Goal: Task Accomplishment & Management: Manage account settings

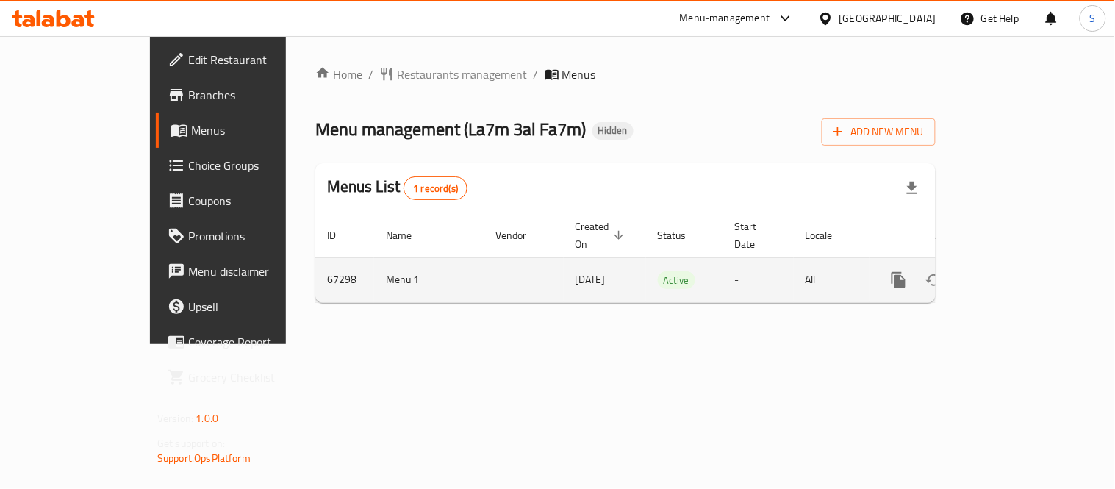
click at [1022, 262] on link "enhanced table" at bounding box center [1004, 279] width 35 height 35
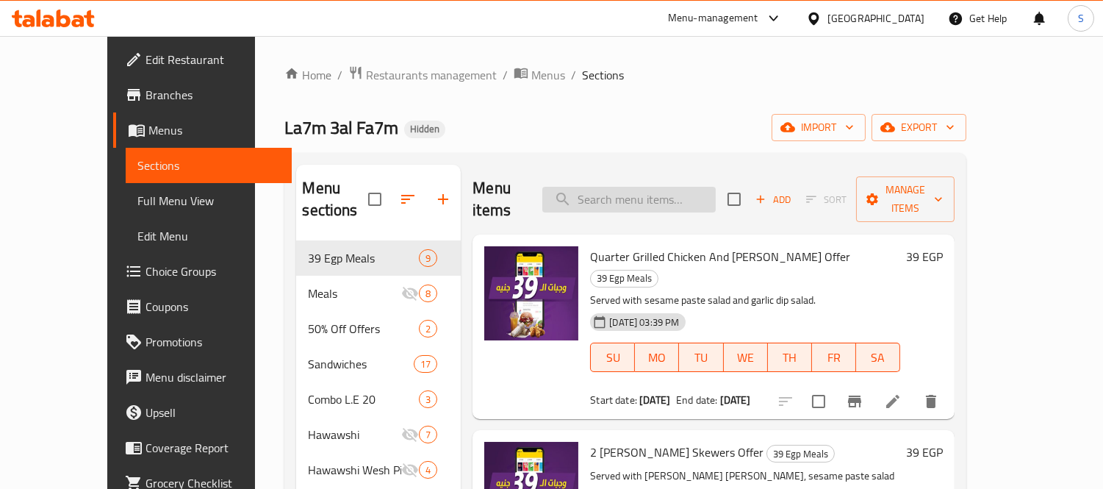
drag, startPoint x: 673, startPoint y: 210, endPoint x: 670, endPoint y: 196, distance: 15.2
click at [673, 210] on div "Menu items Add Sort Manage items" at bounding box center [714, 200] width 482 height 70
click at [670, 196] on input "search" at bounding box center [628, 200] width 173 height 26
paste input "Krunchy Mix"
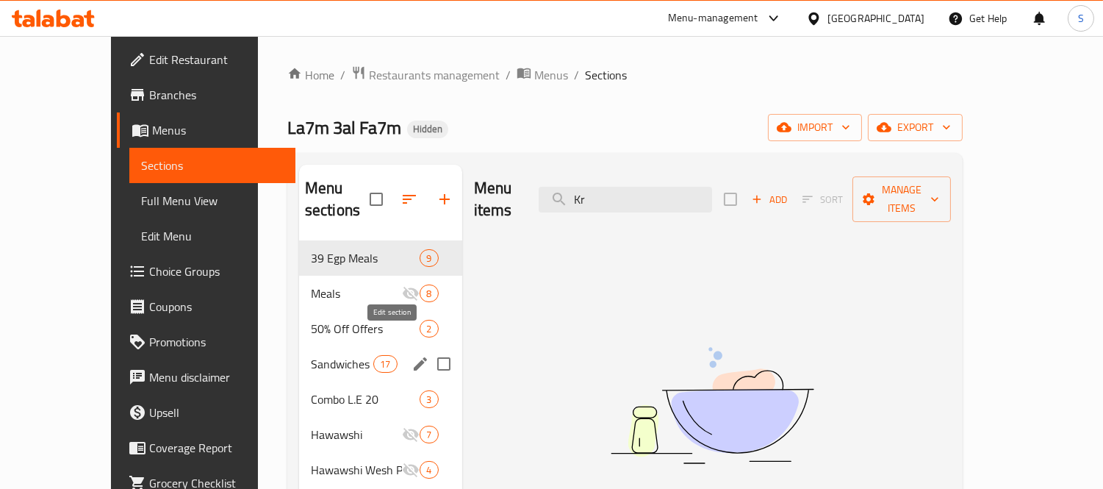
type input "K"
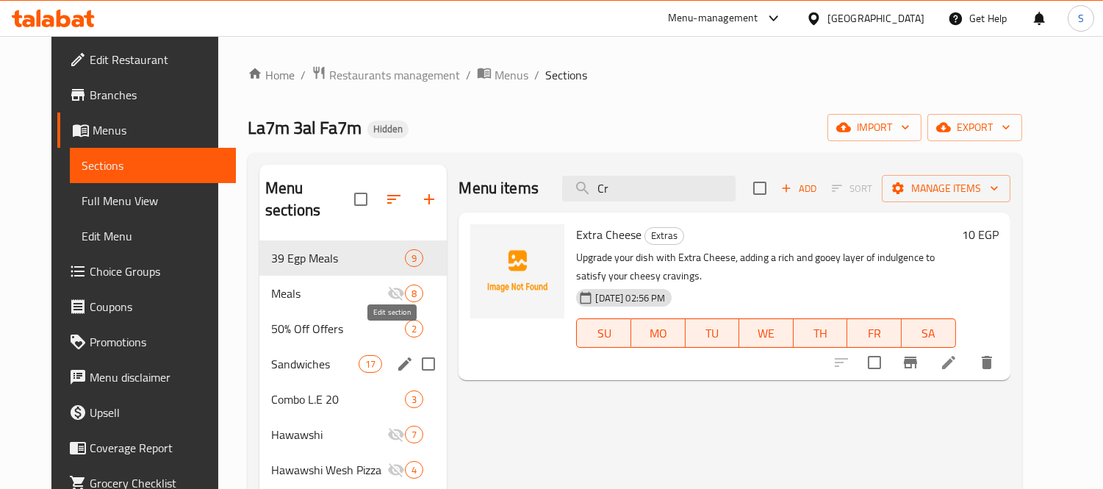
type input "C"
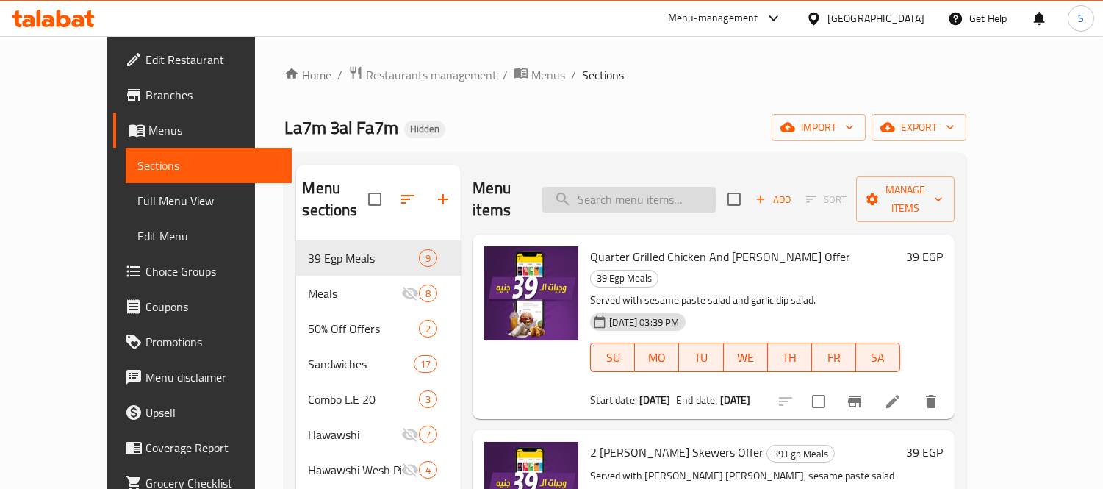
click at [604, 192] on input "search" at bounding box center [628, 200] width 173 height 26
paste input "Burger Box"
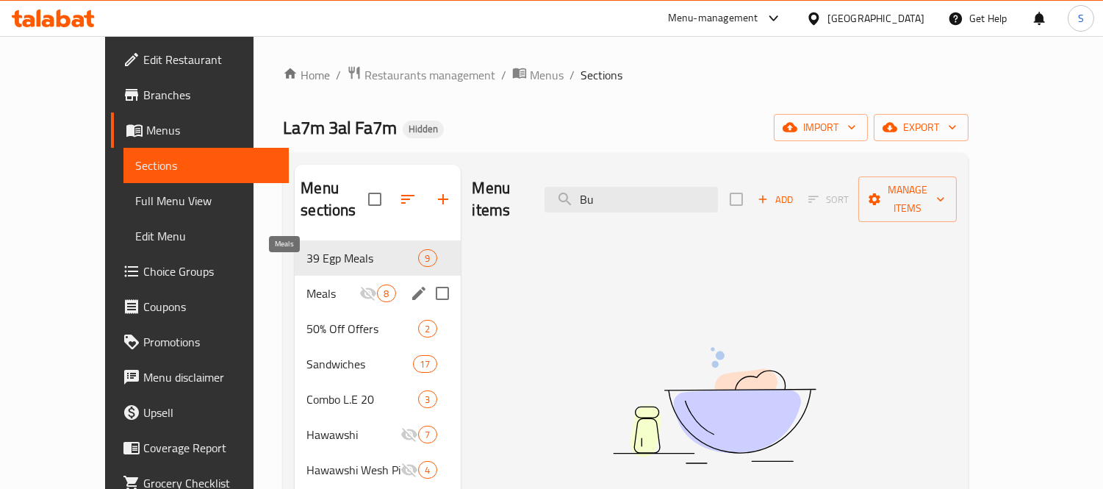
type input "B"
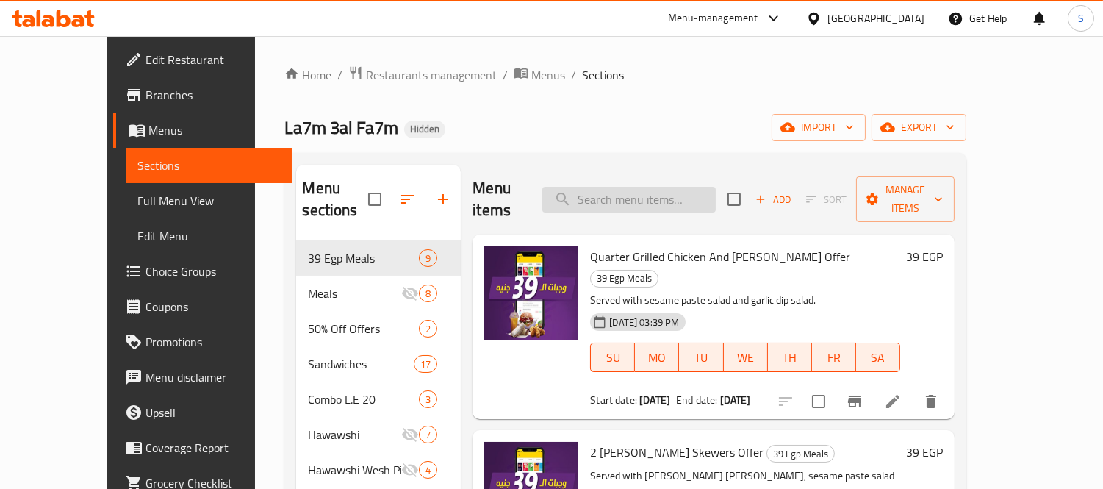
drag, startPoint x: 637, startPoint y: 215, endPoint x: 637, endPoint y: 198, distance: 16.2
click at [637, 234] on div "Quarter Grilled Chicken And Rice Bram Offer 39 Egp Meals Served with sesame pas…" at bounding box center [714, 326] width 482 height 184
click at [637, 193] on input "search" at bounding box center [628, 200] width 173 height 26
paste input "Burger Box"
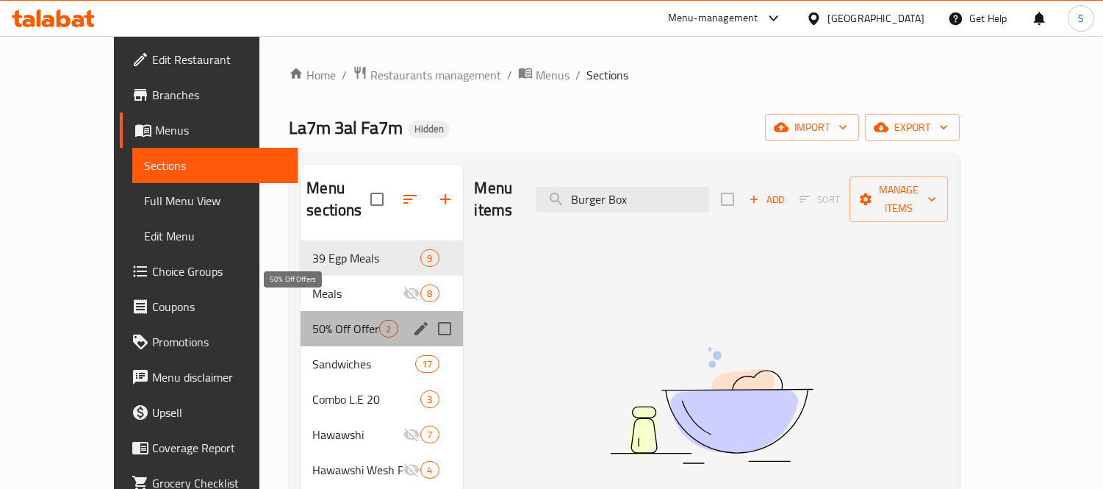
click at [343, 320] on span "50% Off Offers" at bounding box center [345, 329] width 67 height 18
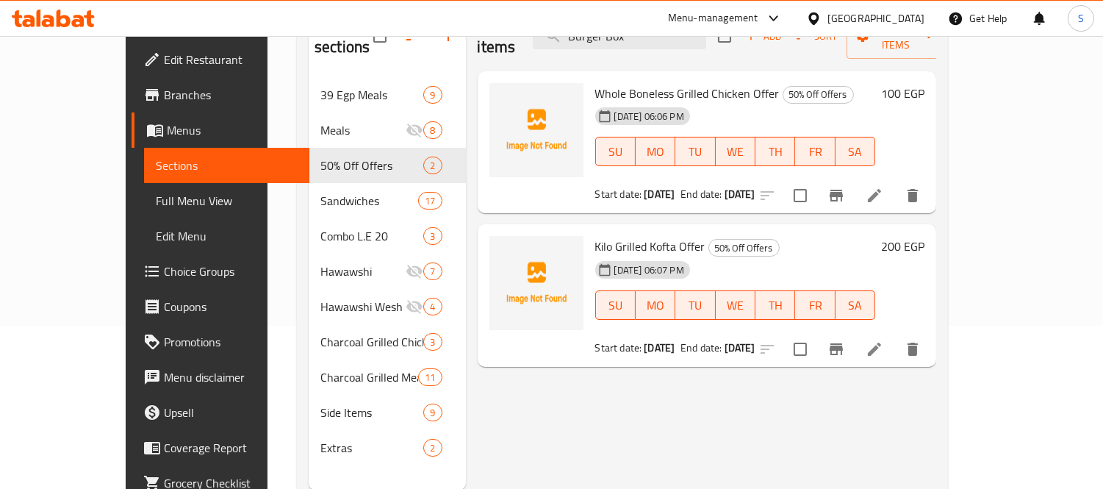
scroll to position [82, 0]
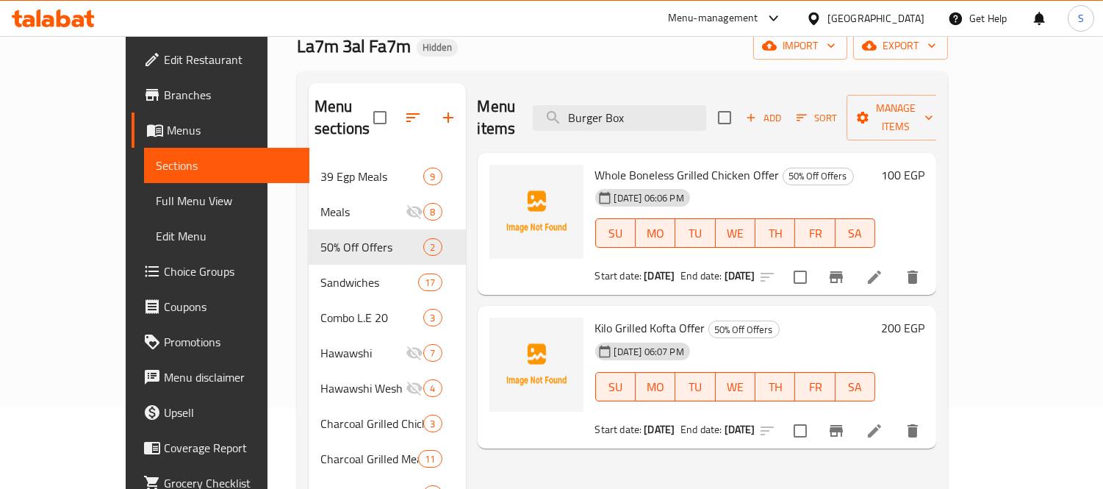
drag, startPoint x: 724, startPoint y: 100, endPoint x: 348, endPoint y: 96, distance: 375.6
click at [348, 96] on div "Menu sections 39 Egp Meals 9 Meals 8 50% Off Offers 2 Sandwiches 17 Combo L.E 2…" at bounding box center [623, 327] width 628 height 489
paste input "Classic Mi"
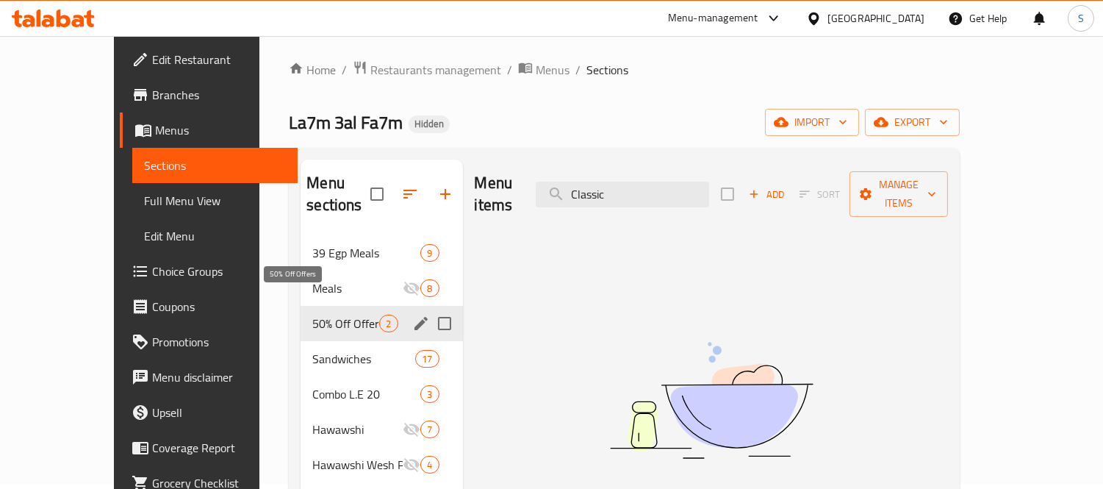
scroll to position [0, 0]
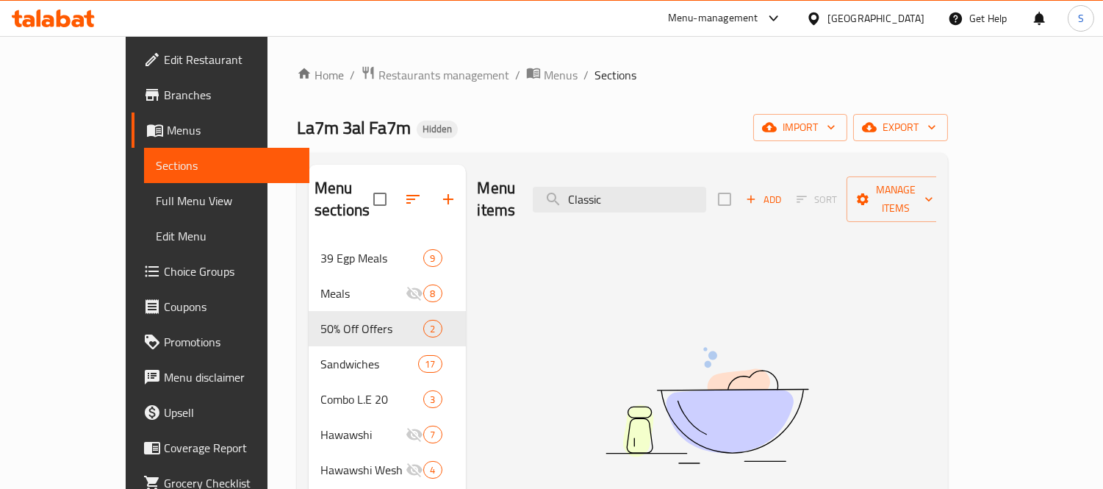
drag, startPoint x: 659, startPoint y: 191, endPoint x: 519, endPoint y: 179, distance: 140.9
click at [519, 179] on div "Menu items Classic Add Sort Manage items" at bounding box center [707, 200] width 459 height 70
paste input "3 Pcs Box"
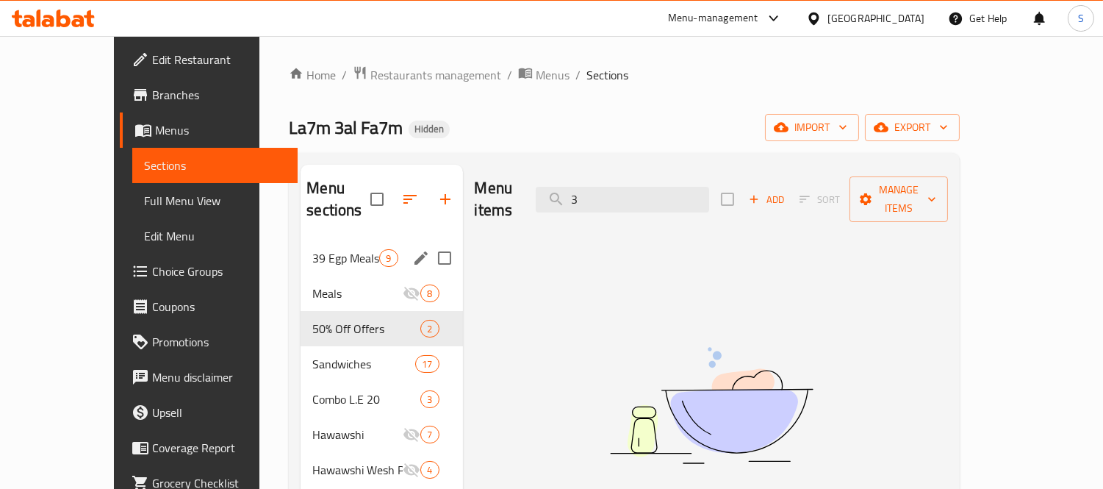
type input "3"
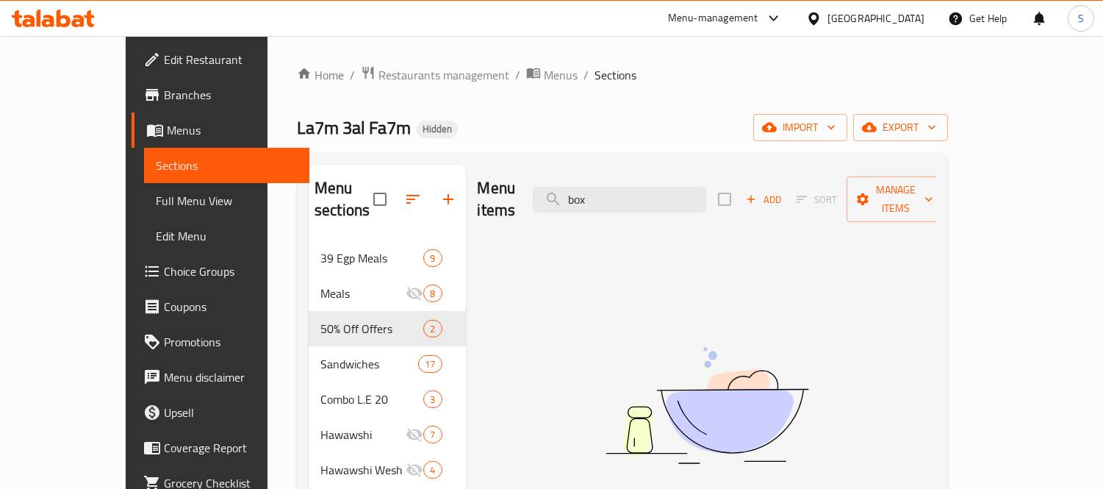
drag, startPoint x: 669, startPoint y: 182, endPoint x: 527, endPoint y: 171, distance: 142.2
click at [527, 171] on div "Menu items box Add Sort Manage items" at bounding box center [707, 200] width 459 height 70
paste input "Share Box 2"
drag, startPoint x: 677, startPoint y: 196, endPoint x: 329, endPoint y: 169, distance: 348.7
click at [329, 169] on div "Menu sections 39 Egp Meals 9 Meals 8 50% Off Offers 2 Sandwiches 17 Combo L.E 2…" at bounding box center [623, 409] width 628 height 489
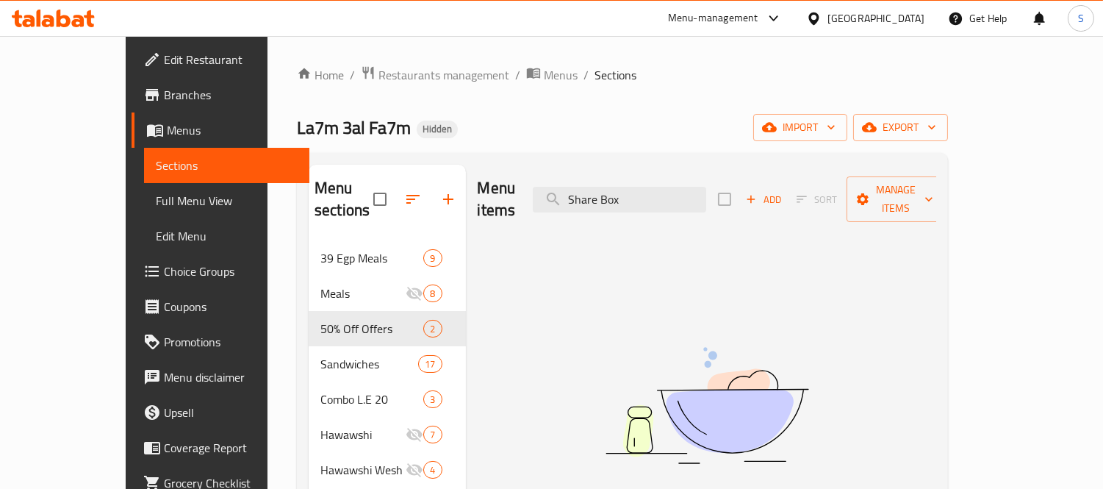
paste input "Club"
drag, startPoint x: 684, startPoint y: 187, endPoint x: 460, endPoint y: 178, distance: 224.4
click at [478, 178] on div "Menu items Club Box Add Sort Manage items" at bounding box center [707, 200] width 459 height 70
paste input "runchy Rice Bucket"
drag, startPoint x: 726, startPoint y: 189, endPoint x: 318, endPoint y: 152, distance: 409.6
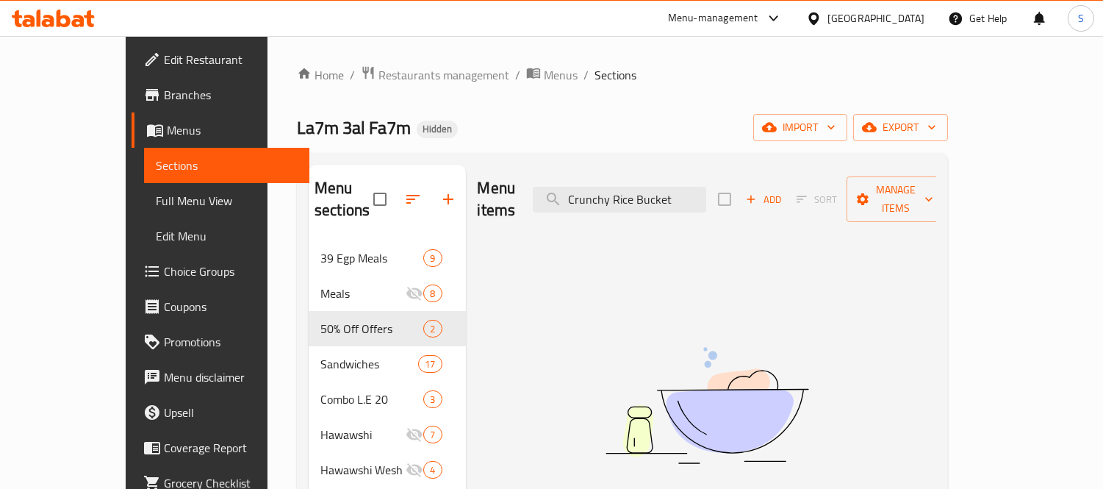
click at [331, 156] on div "Menu sections 39 Egp Meals 9 Meals 8 50% Off Offers 2 Sandwiches 17 Combo L.E 2…" at bounding box center [622, 409] width 651 height 512
paste input "Winner Max Box Offer"
drag, startPoint x: 719, startPoint y: 184, endPoint x: 386, endPoint y: 188, distance: 333.0
click at [392, 187] on div "Menu sections 39 Egp Meals 9 Meals 8 50% Off Offers 2 Sandwiches 17 Combo L.E 2…" at bounding box center [623, 409] width 628 height 489
paste input "Nashville Offer"
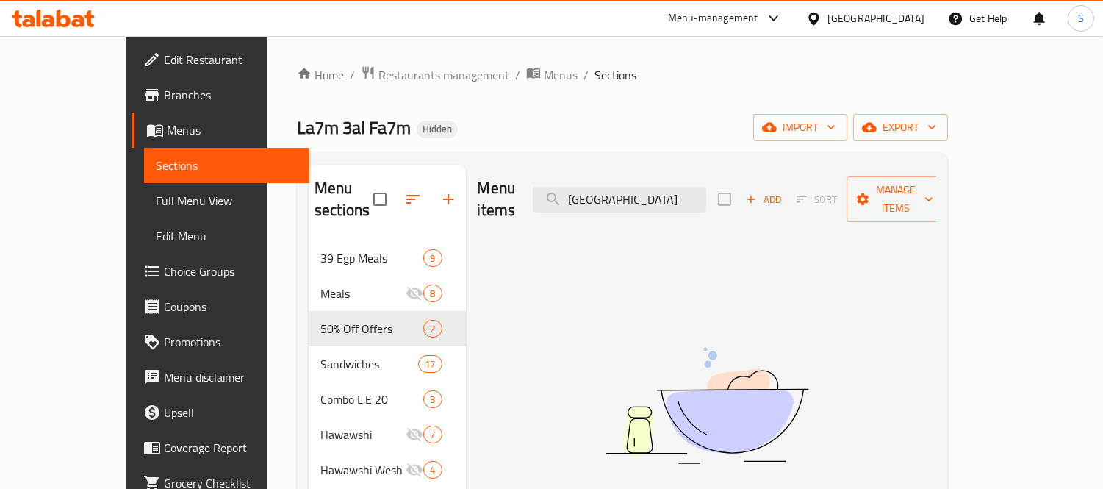
drag, startPoint x: 498, startPoint y: 184, endPoint x: 291, endPoint y: 162, distance: 207.7
click at [350, 165] on div "Menu sections 39 Egp Meals 9 Meals 8 50% Off Offers 2 Sandwiches 17 Combo L.E 2…" at bounding box center [623, 409] width 628 height 489
paste input "Five In One Offer"
drag, startPoint x: 495, startPoint y: 180, endPoint x: 436, endPoint y: 171, distance: 60.2
click at [483, 179] on div "Menu items Five In One Offer Add Sort Manage items" at bounding box center [707, 200] width 459 height 70
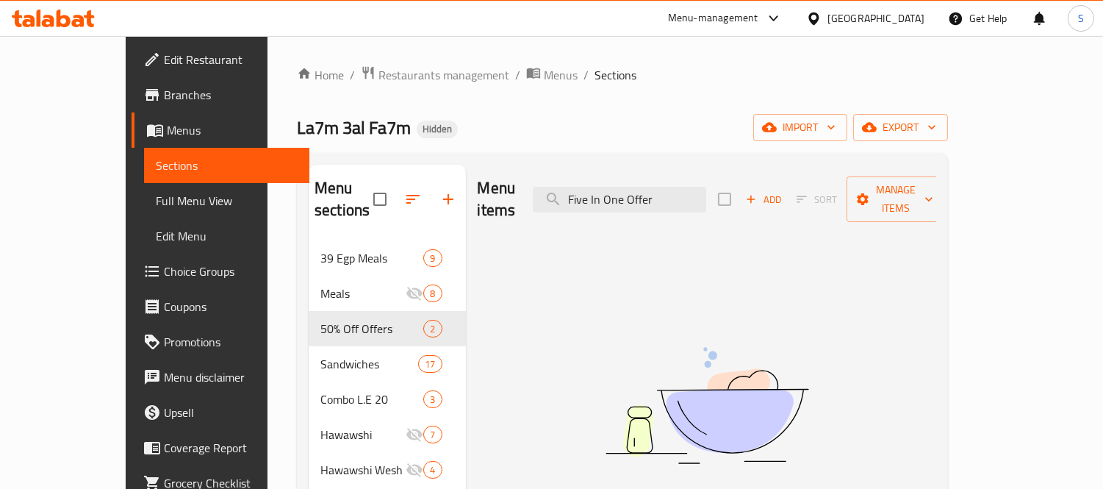
paste input "Dinner Hero Offer"
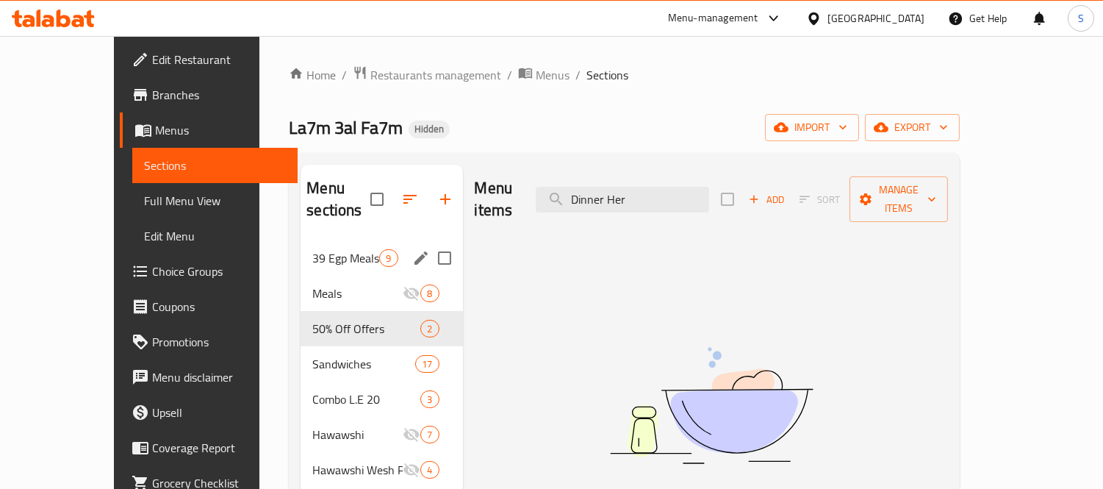
click at [315, 249] on span "39 Egp Meals" at bounding box center [345, 258] width 67 height 18
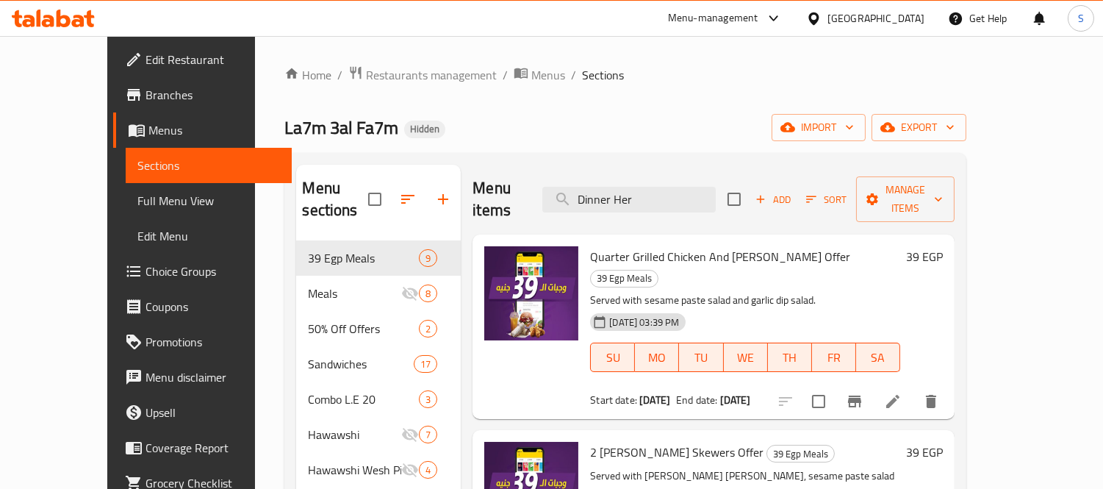
click at [530, 115] on div "La7m 3al Fa7m Hidden import export" at bounding box center [625, 127] width 682 height 27
click at [670, 201] on div "Menu items Dinner Her Add Sort Manage items" at bounding box center [714, 200] width 482 height 70
click at [670, 192] on input "Dinner Her" at bounding box center [628, 200] width 173 height 26
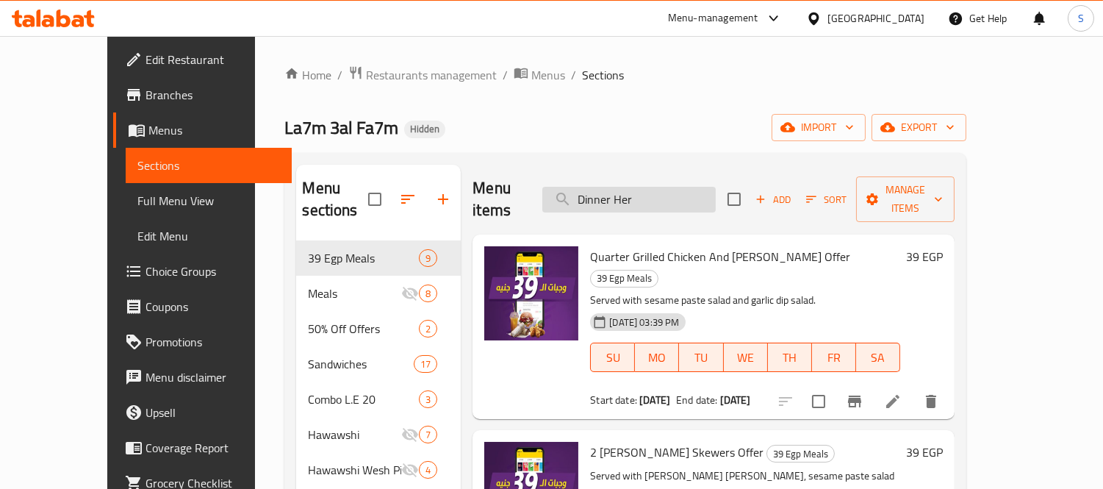
paste input "Krunchy Mix"
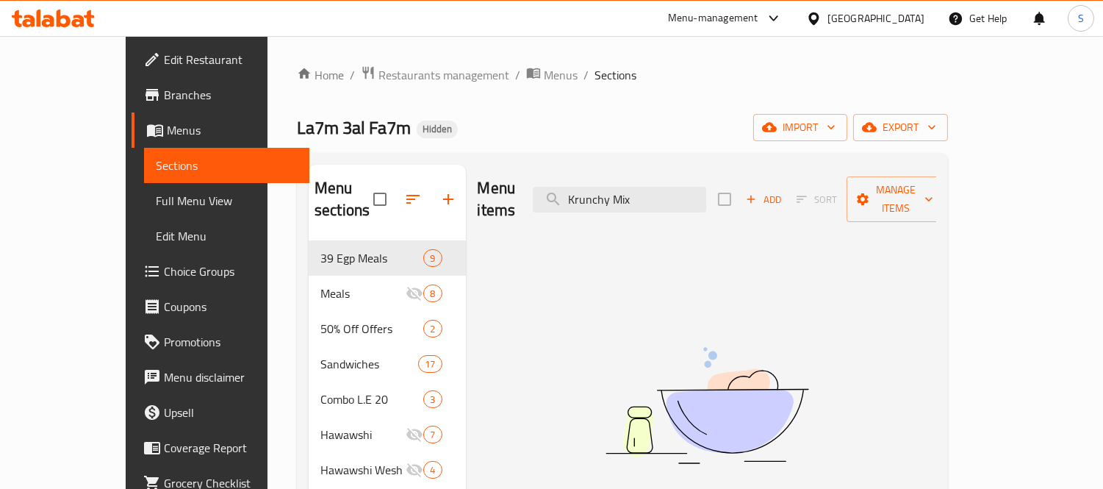
type input "Krunchy Mix"
click at [297, 126] on span "La7m 3al Fa7m" at bounding box center [354, 127] width 114 height 33
click at [379, 70] on span "Restaurants management" at bounding box center [444, 75] width 131 height 18
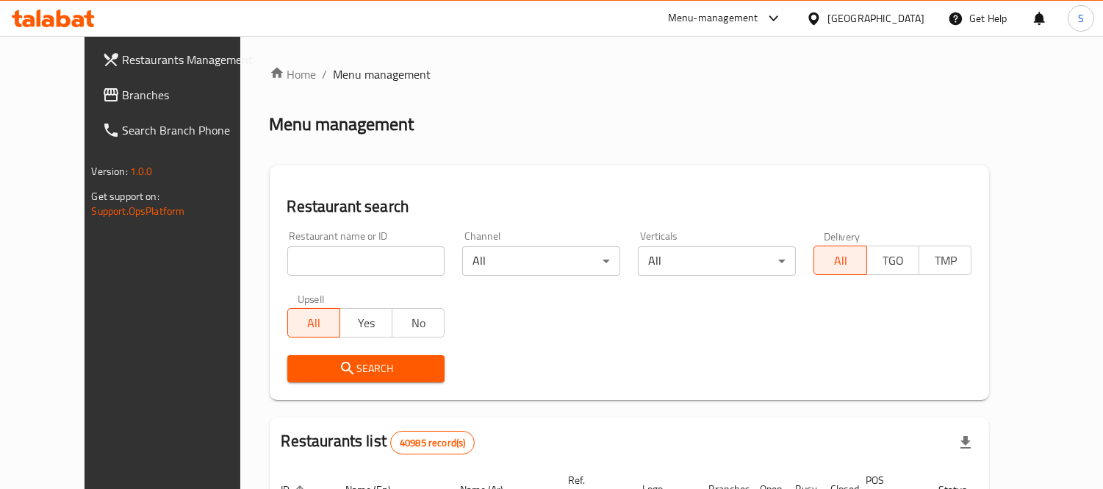
click at [325, 263] on input "search" at bounding box center [366, 260] width 158 height 29
paste input "509678"
type input "509678"
click at [353, 371] on span "Search" at bounding box center [366, 368] width 135 height 18
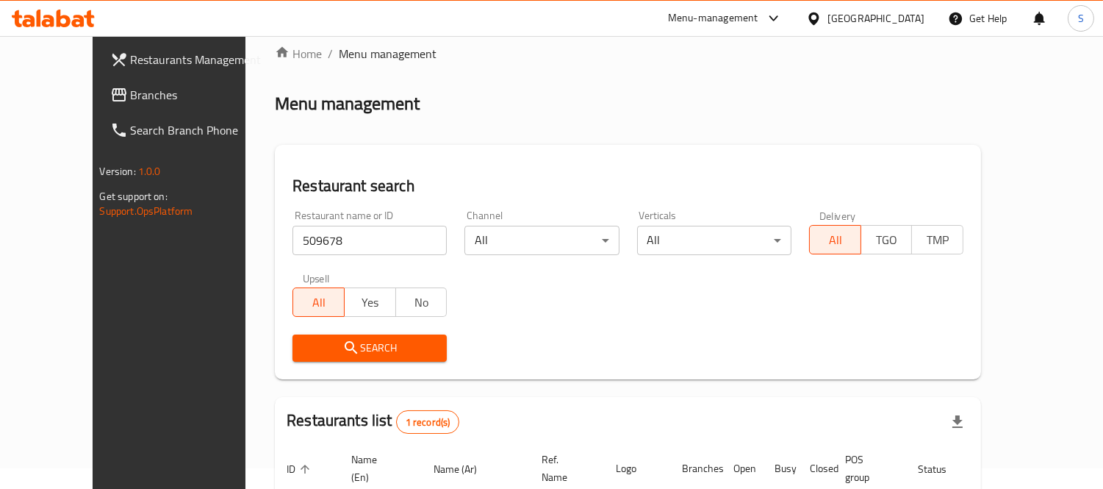
scroll to position [137, 0]
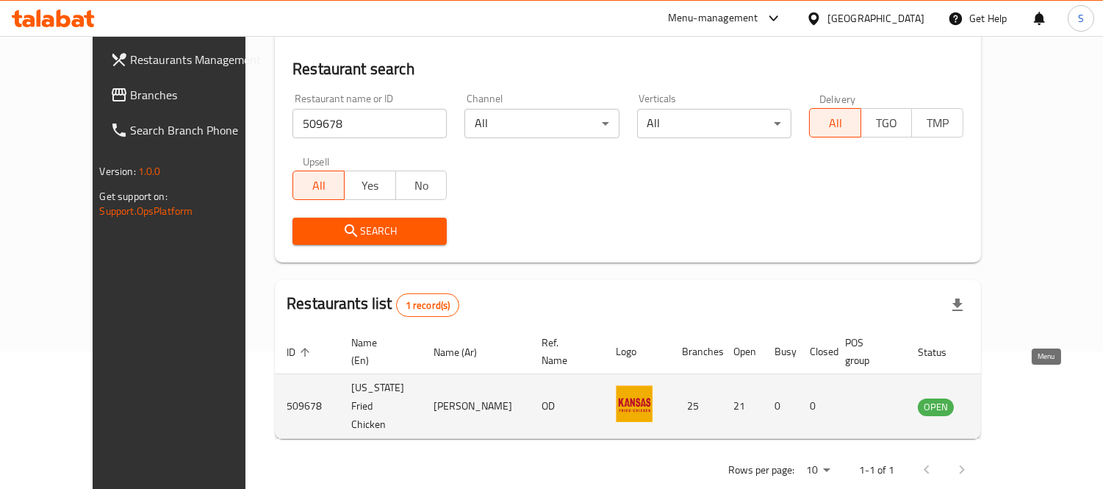
click at [1013, 398] on icon "enhanced table" at bounding box center [1004, 407] width 18 height 18
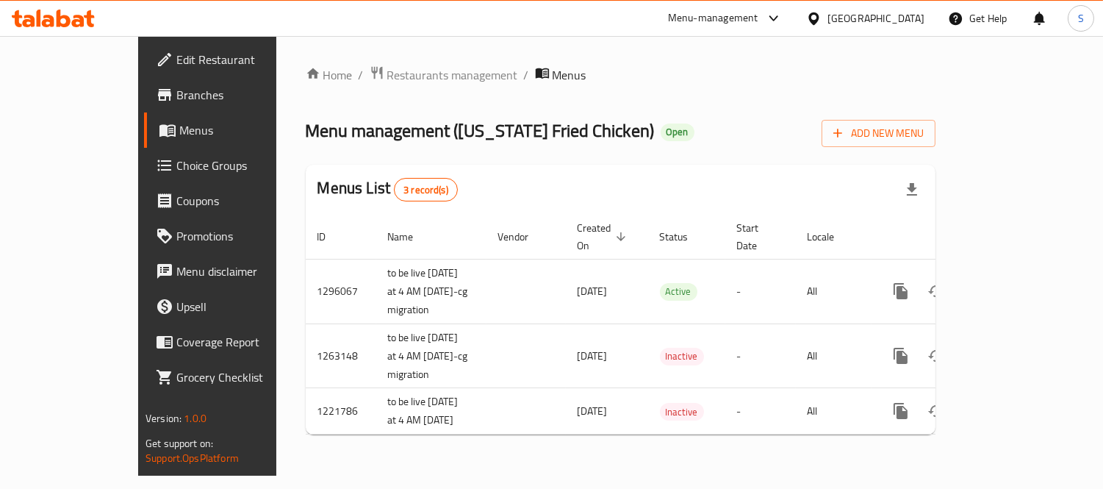
click at [179, 136] on span "Menus" at bounding box center [245, 130] width 132 height 18
click at [179, 135] on span "Menus" at bounding box center [245, 130] width 132 height 18
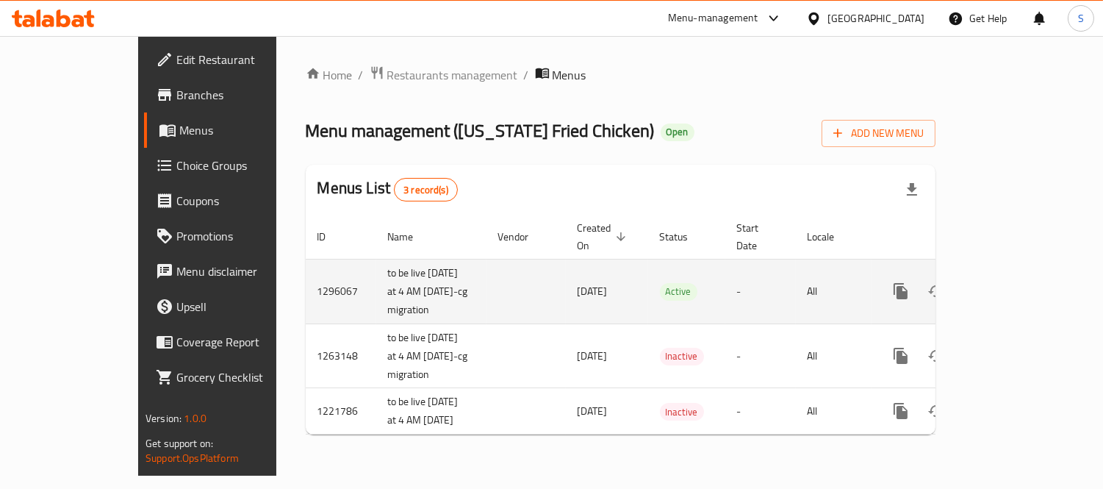
click at [1016, 287] on icon "enhanced table" at bounding box center [1007, 291] width 18 height 18
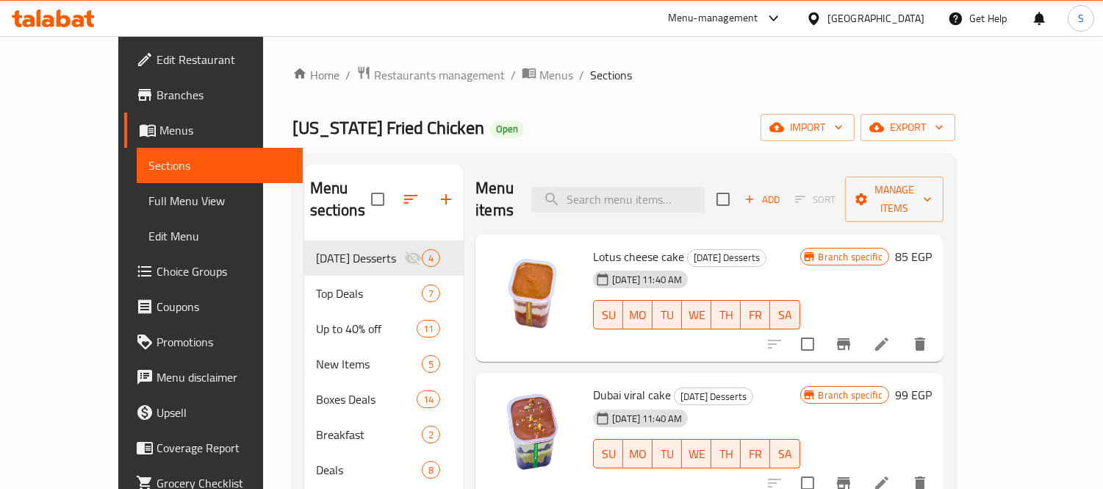
click at [720, 201] on div "Menu items Add Sort Manage items" at bounding box center [710, 200] width 468 height 70
click at [676, 187] on input "search" at bounding box center [617, 200] width 173 height 26
paste input "509678"
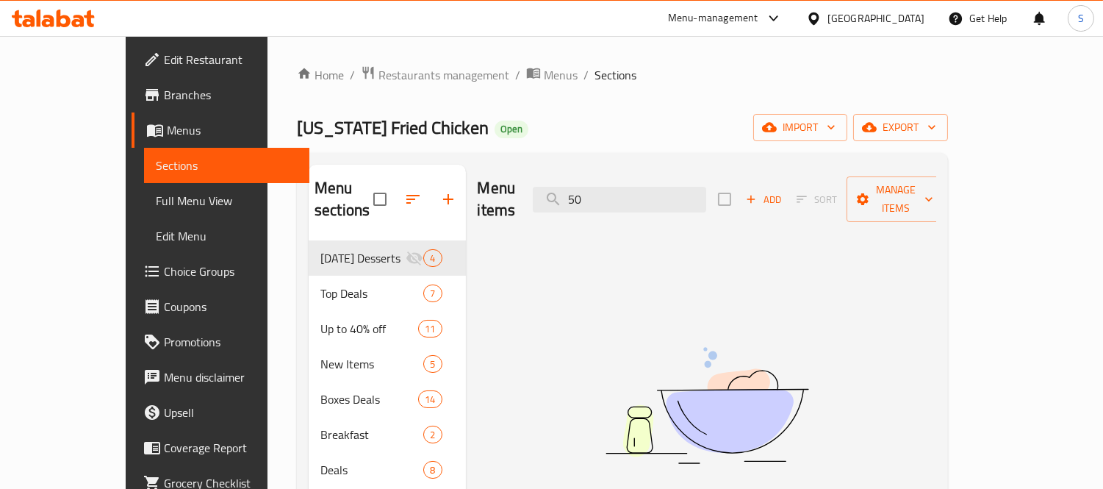
type input "5"
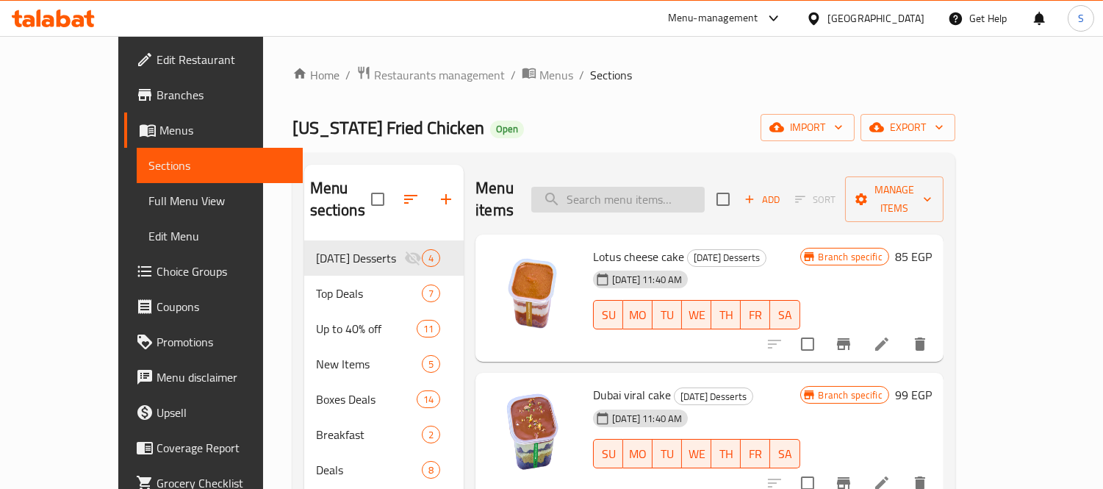
drag, startPoint x: 642, startPoint y: 193, endPoint x: 608, endPoint y: 182, distance: 36.3
paste input "Krunchy Mix"
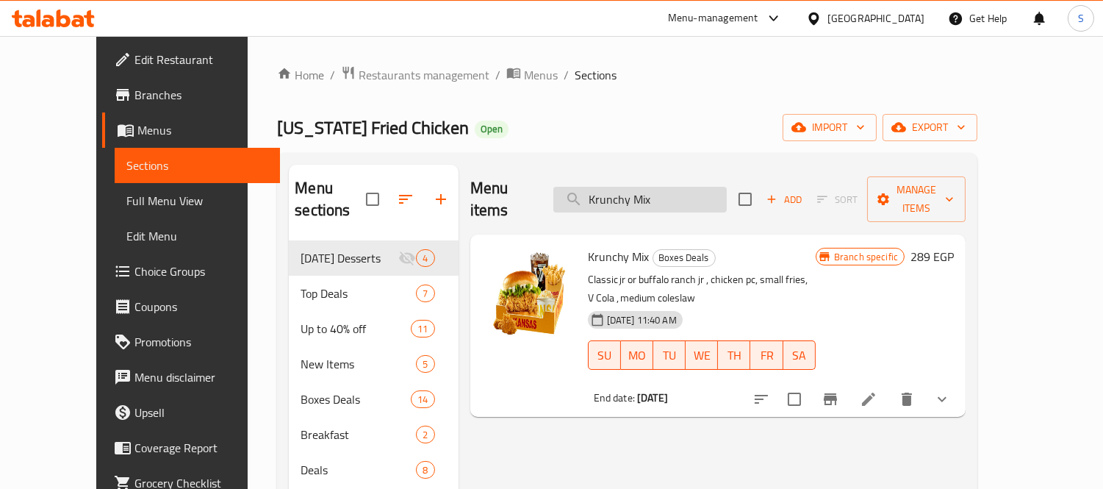
click at [633, 190] on input "Krunchy Mix" at bounding box center [639, 200] width 173 height 26
paste input "Burger Box"
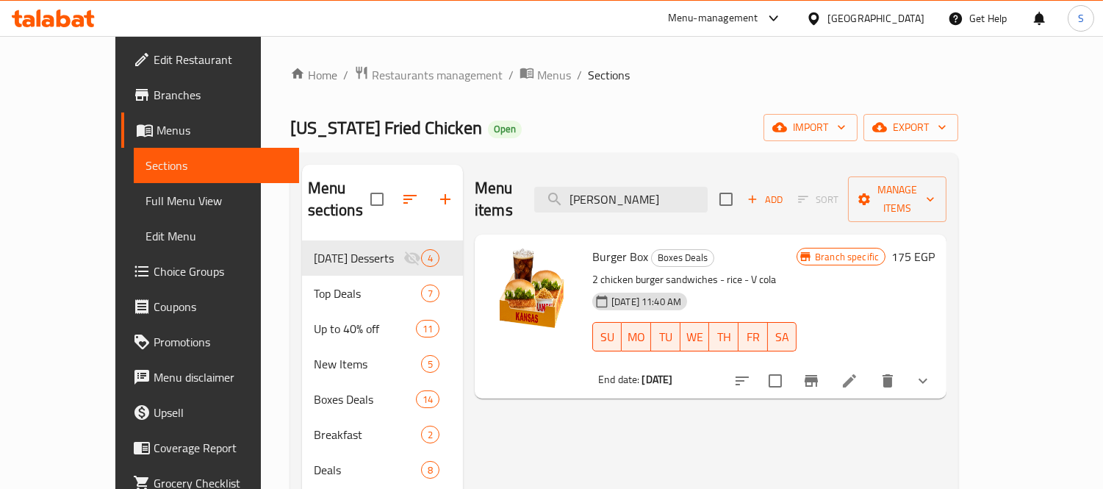
type input "Burger Bo"
click at [146, 201] on span "Full Menu View" at bounding box center [217, 201] width 143 height 18
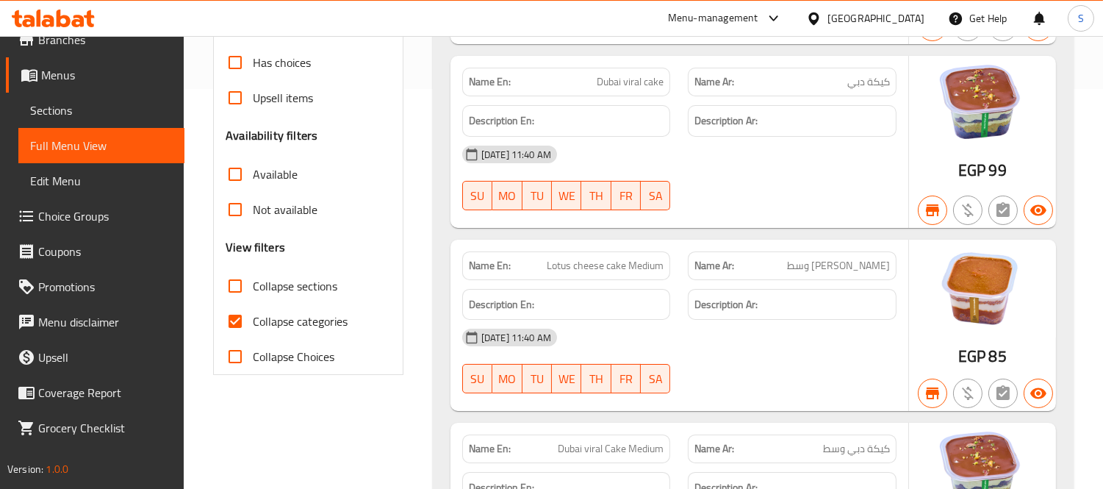
scroll to position [490, 0]
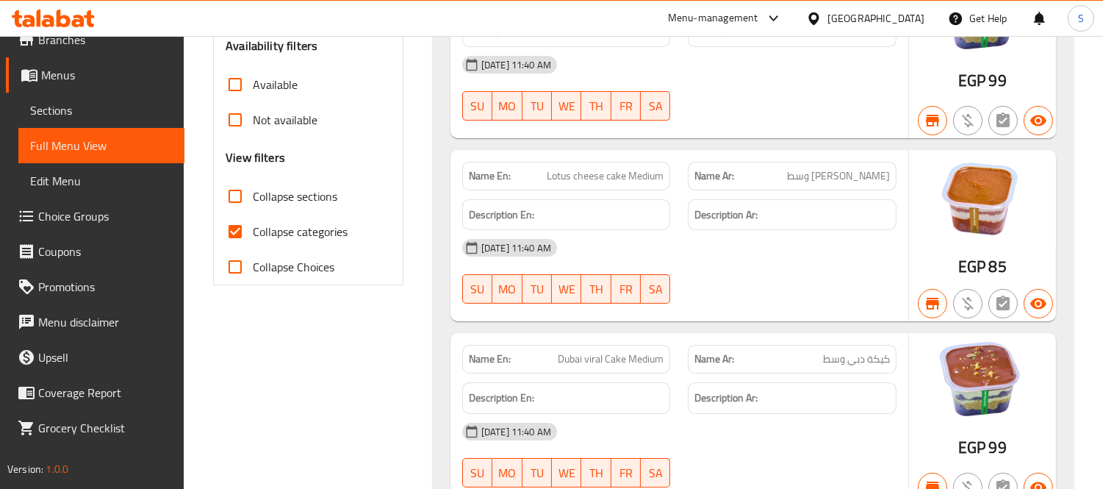
drag, startPoint x: 243, startPoint y: 229, endPoint x: 135, endPoint y: 311, distance: 134.8
click at [243, 231] on input "Collapse categories" at bounding box center [235, 231] width 35 height 35
checkbox input "false"
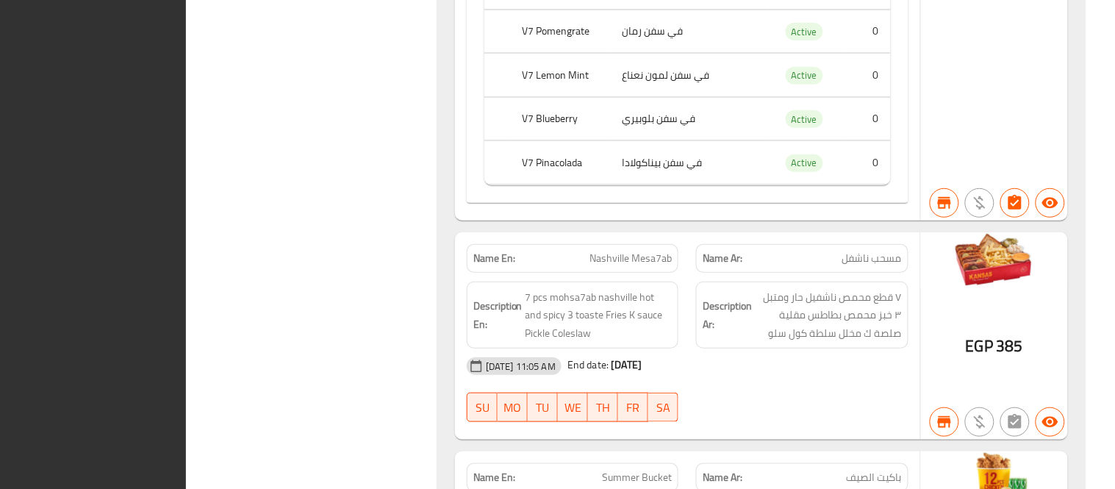
scroll to position [4764, 0]
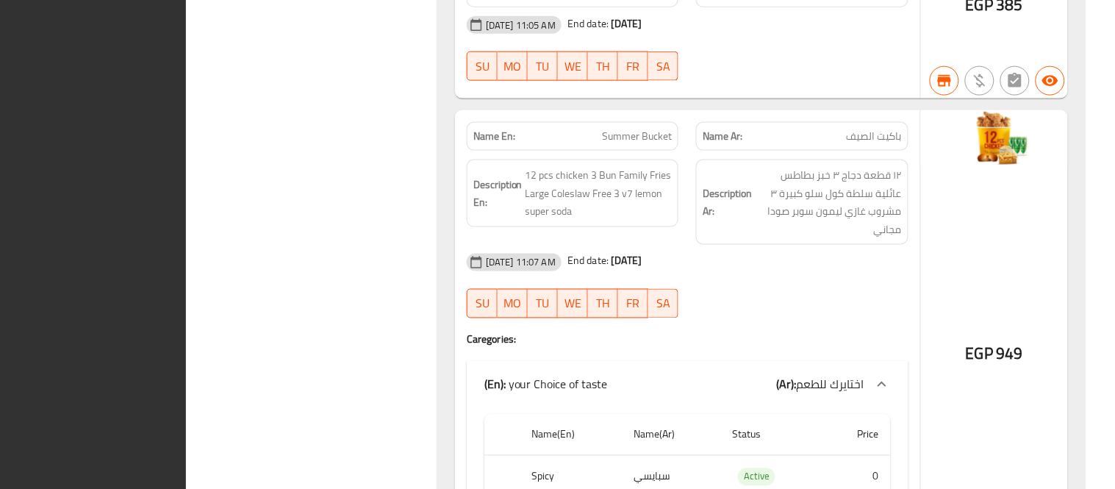
drag, startPoint x: 82, startPoint y: 196, endPoint x: 115, endPoint y: 222, distance: 42.4
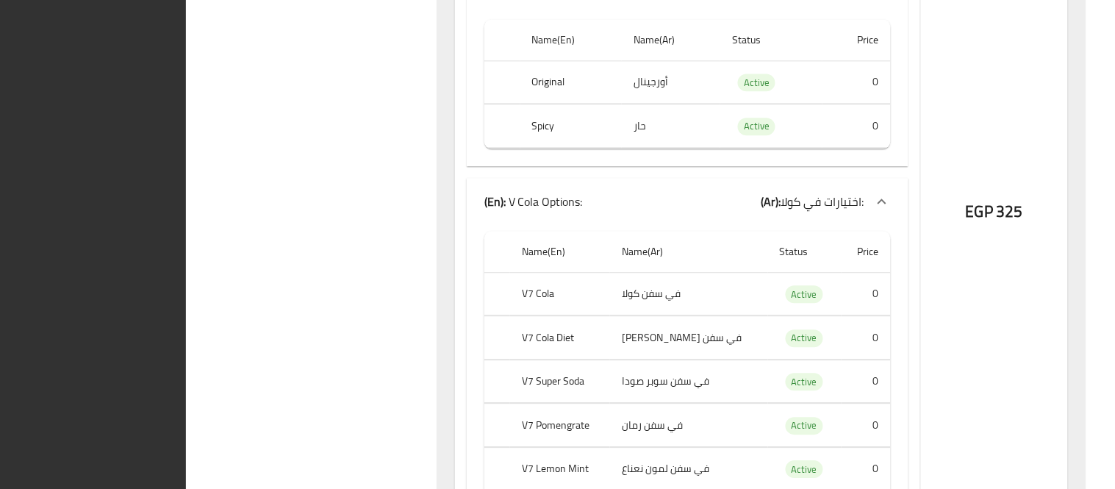
scroll to position [1838, 0]
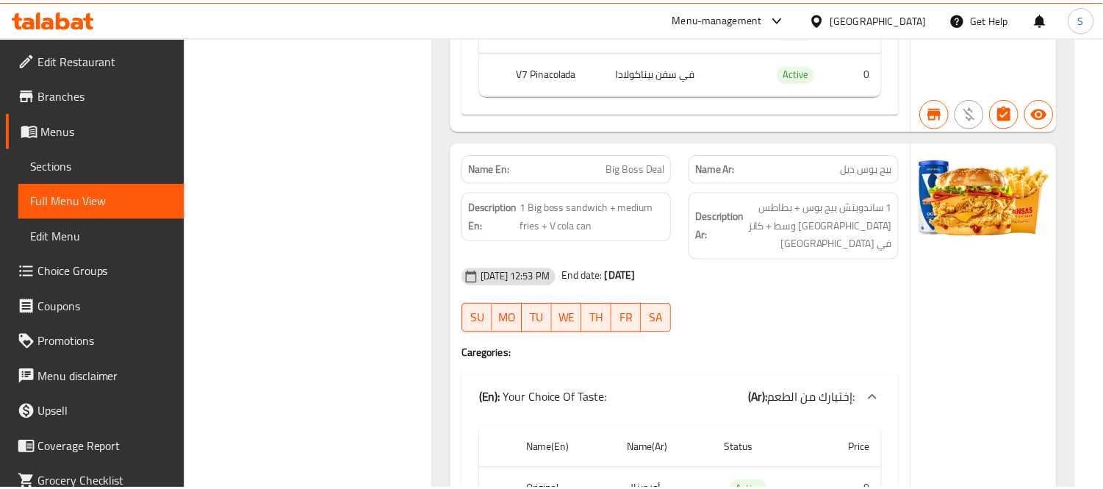
scroll to position [5105, 0]
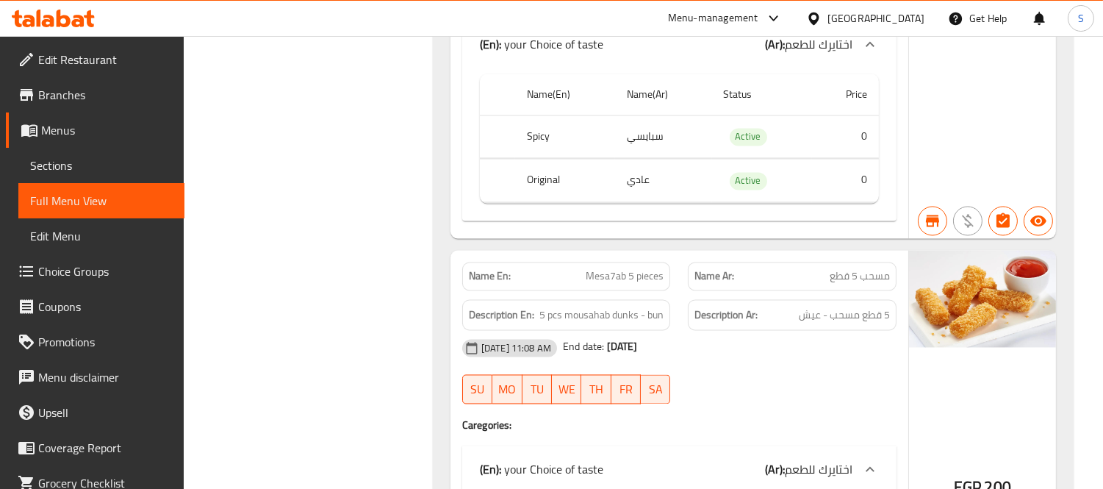
drag, startPoint x: 868, startPoint y: 12, endPoint x: 857, endPoint y: 26, distance: 17.8
click at [864, 17] on div "Menu-management Egypt Get Help S" at bounding box center [879, 18] width 447 height 35
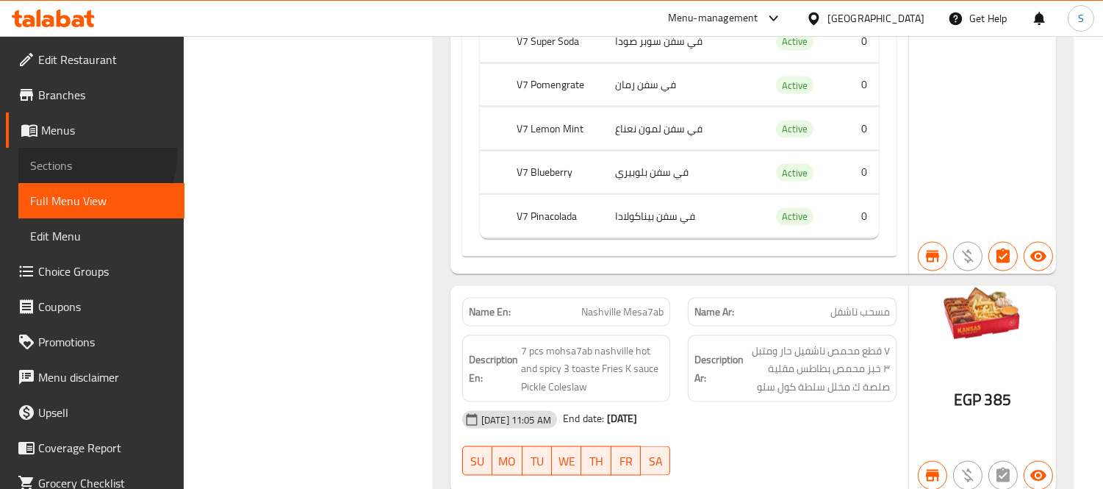
click at [76, 151] on link "Sections" at bounding box center [101, 165] width 166 height 35
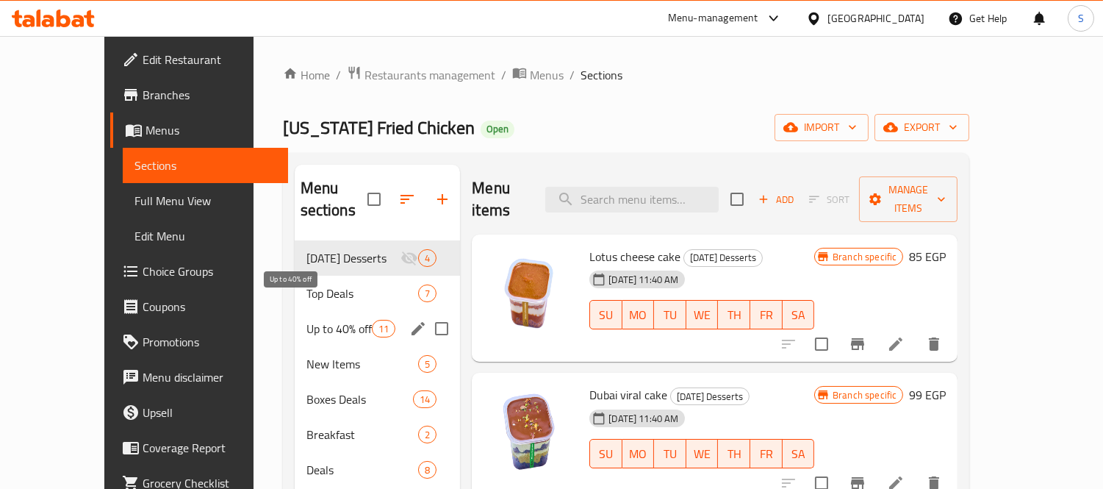
click at [311, 320] on span "Up to 40% off" at bounding box center [338, 329] width 65 height 18
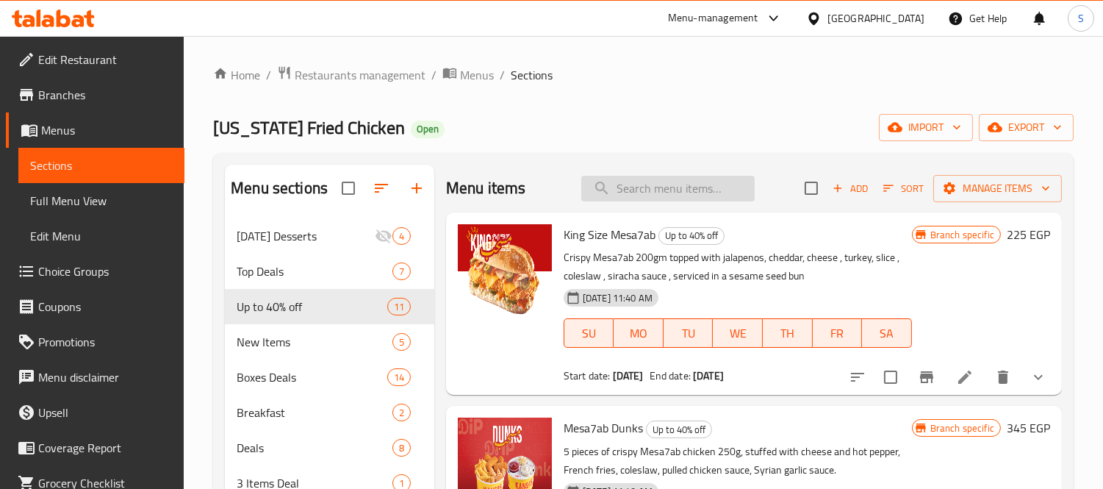
click at [681, 196] on input "search" at bounding box center [667, 189] width 173 height 26
paste input "Krunchy Mix"
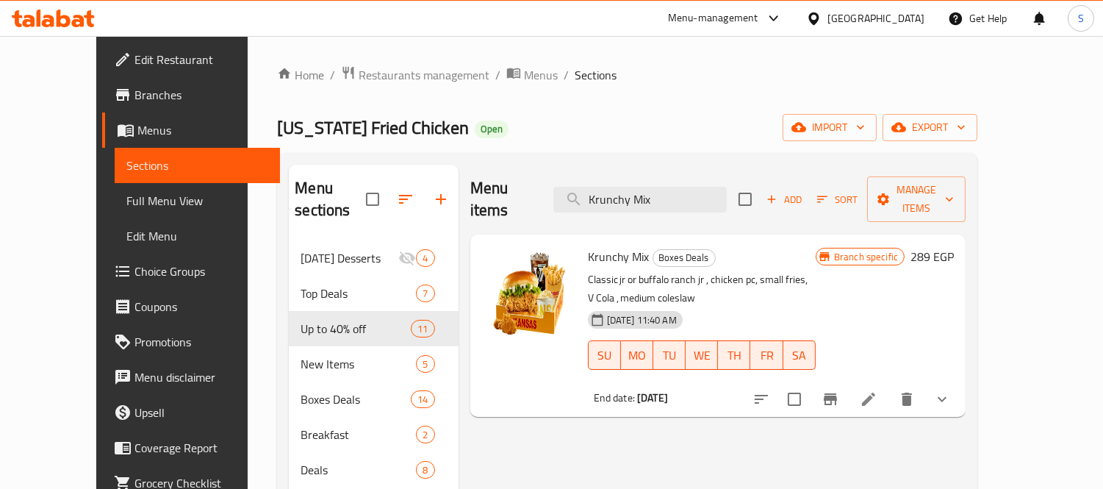
drag, startPoint x: 636, startPoint y: 190, endPoint x: 561, endPoint y: 187, distance: 75.0
click at [561, 187] on div "Menu items Krunchy Mix Add Sort Manage items" at bounding box center [718, 200] width 496 height 70
paste input "Burger Box"
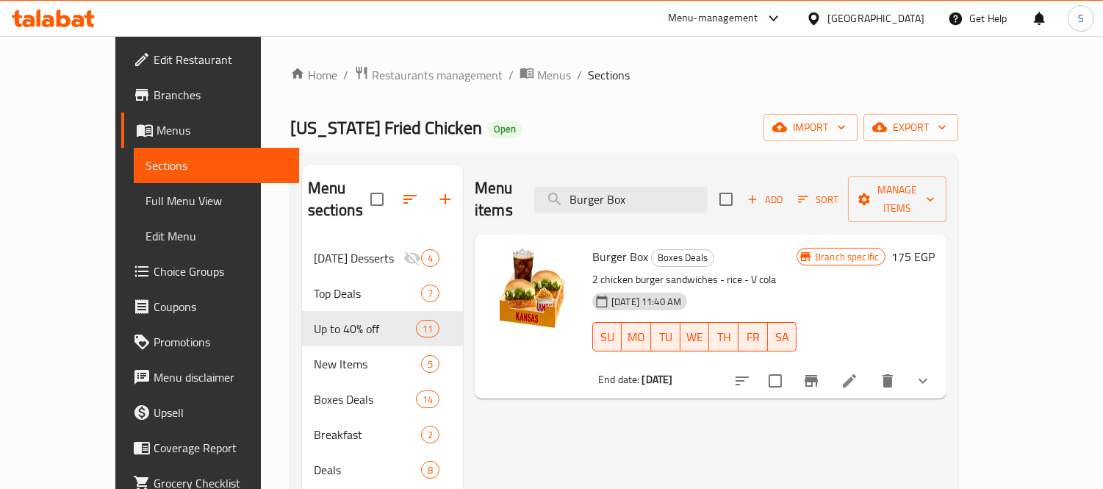
click at [562, 192] on div "Menu items Burger Box Add Sort Manage items" at bounding box center [711, 200] width 472 height 70
paste input "Classic Mix"
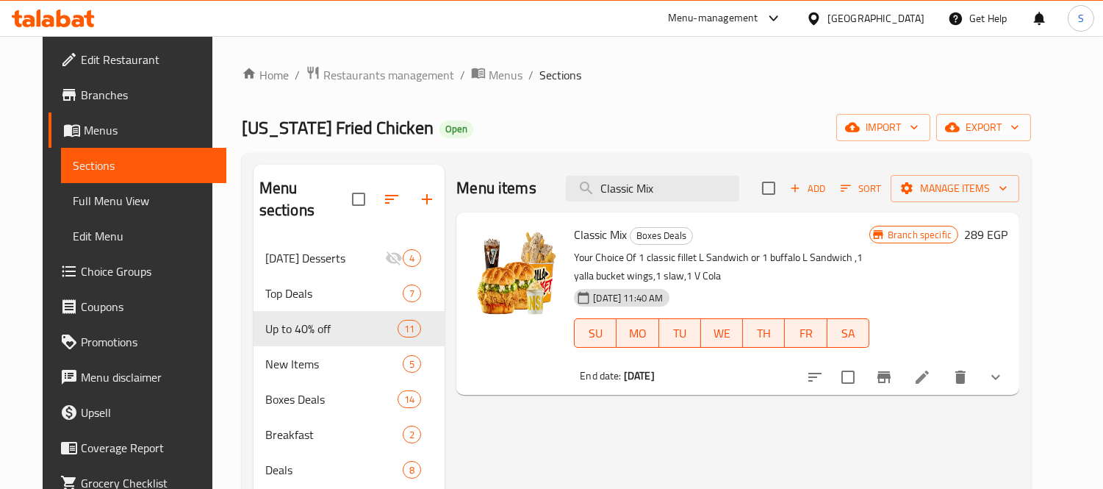
drag, startPoint x: 682, startPoint y: 193, endPoint x: 556, endPoint y: 188, distance: 126.5
click at [556, 188] on div "Menu items Classic Mix Add Sort Manage items" at bounding box center [737, 189] width 563 height 48
paste input "3 Pcs Box"
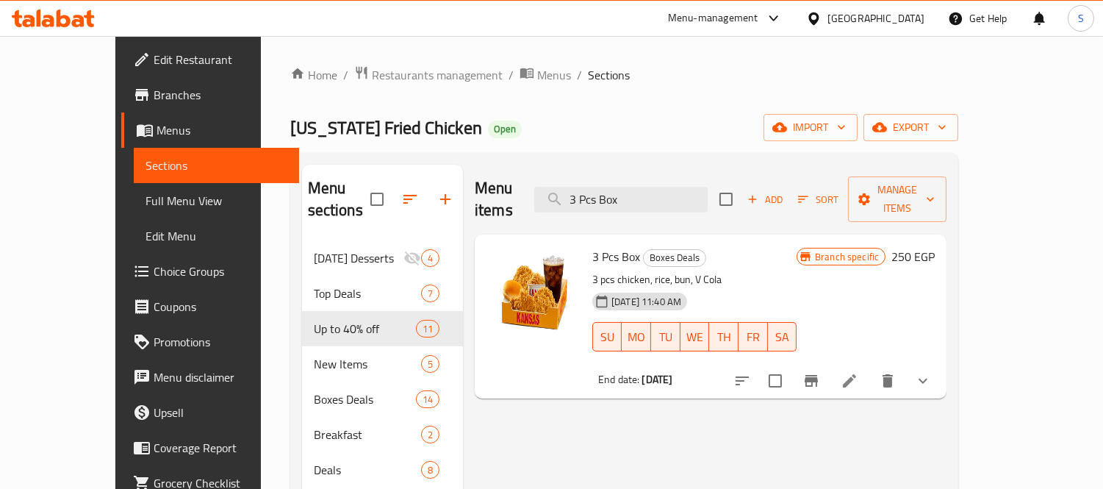
drag, startPoint x: 670, startPoint y: 196, endPoint x: 515, endPoint y: 187, distance: 156.1
click at [515, 187] on div "Menu items 3 Pcs Box Add Sort Manage items" at bounding box center [711, 200] width 472 height 70
paste input "Share Box 2"
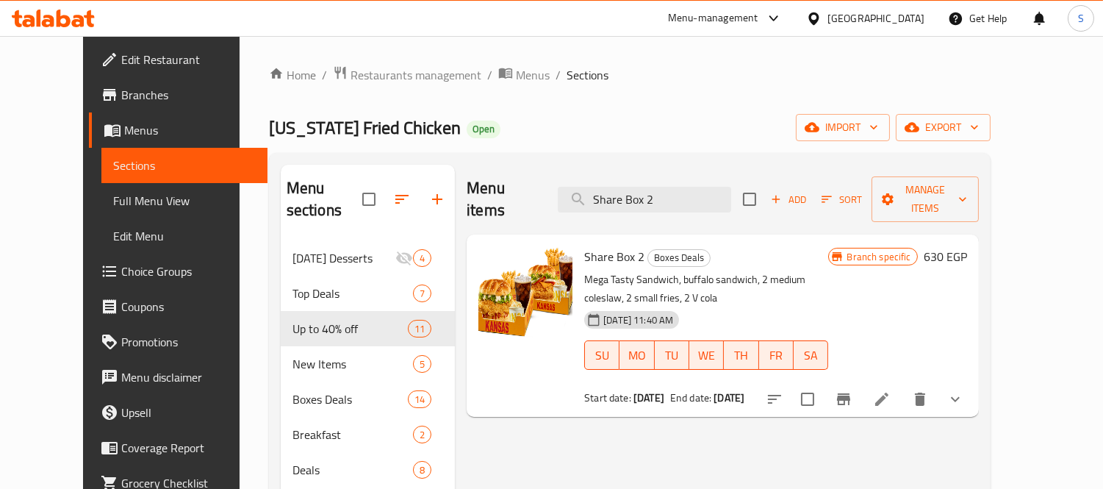
drag, startPoint x: 704, startPoint y: 190, endPoint x: 486, endPoint y: 191, distance: 218.3
click at [486, 191] on div "Menu items Share Box 2 Add Sort Manage items" at bounding box center [723, 200] width 512 height 70
paste input "Club Box"
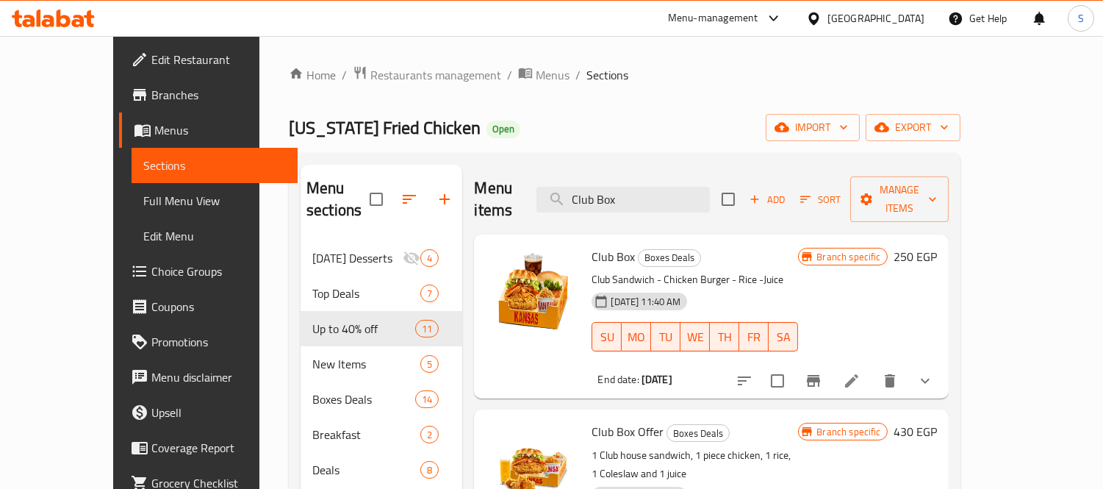
drag, startPoint x: 566, startPoint y: 199, endPoint x: 531, endPoint y: 202, distance: 35.4
click at [531, 202] on div "Menu items Club Box Add Sort Manage items" at bounding box center [711, 200] width 474 height 70
paste input "runchy Rice Bucket"
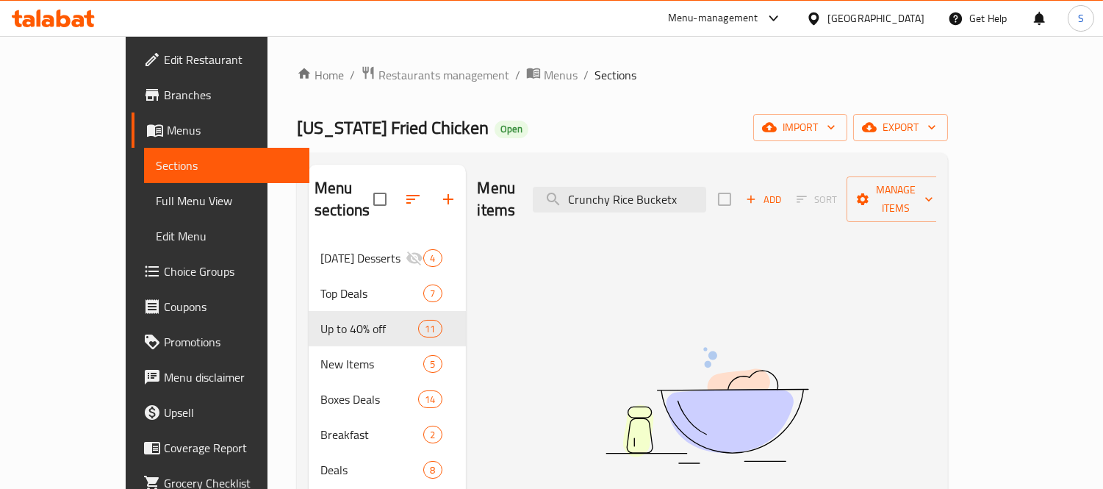
drag, startPoint x: 724, startPoint y: 193, endPoint x: 358, endPoint y: 191, distance: 366.0
click at [358, 191] on div "Menu sections Ramadan Desserts 4 Top Deals 7 Up to 40% off 11 New Items 5 Boxes…" at bounding box center [623, 453] width 628 height 576
paste input "search"
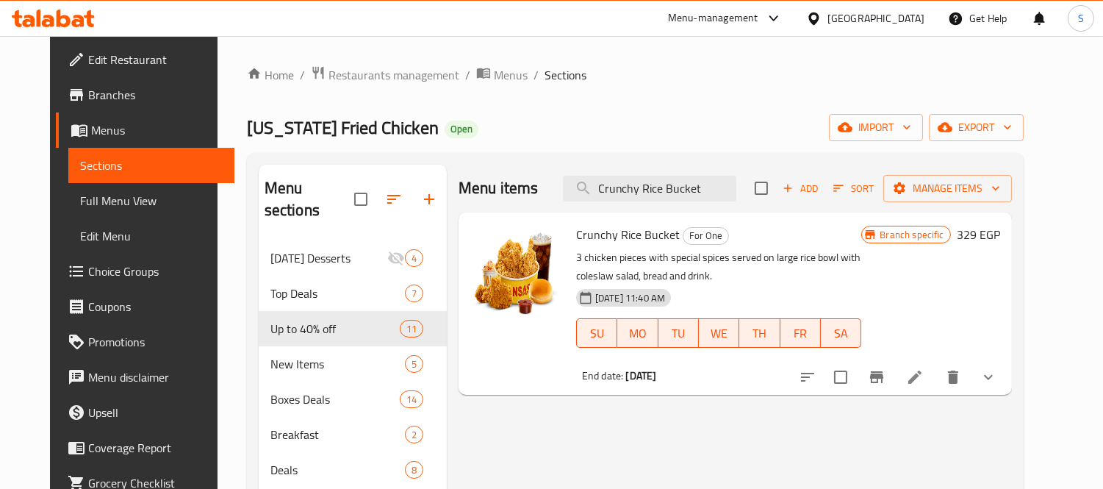
drag, startPoint x: 720, startPoint y: 190, endPoint x: 489, endPoint y: 192, distance: 231.5
click at [489, 192] on div "Menu items Crunchy Rice Bucket Add Sort Manage items" at bounding box center [735, 189] width 553 height 48
paste input "Winner Max Box Offer"
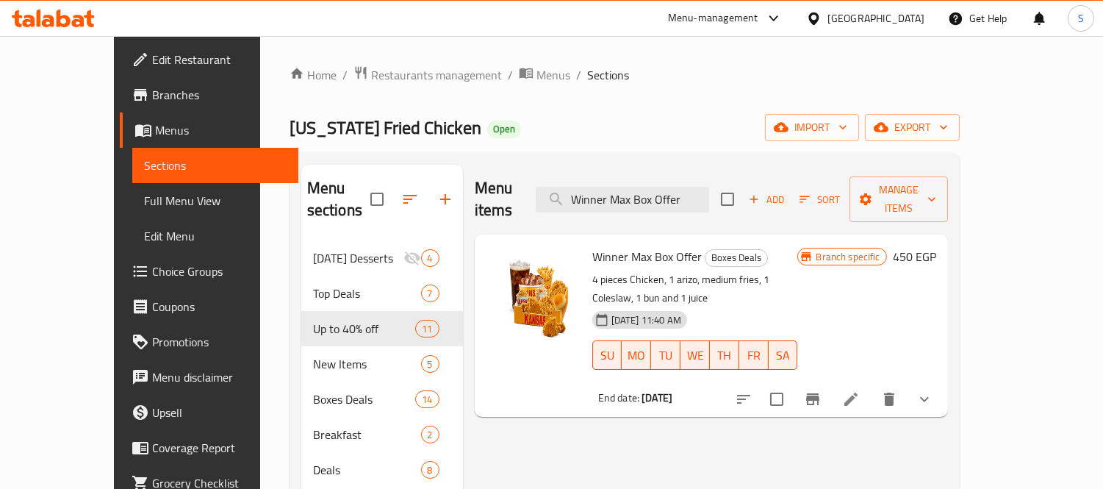
drag, startPoint x: 724, startPoint y: 197, endPoint x: 503, endPoint y: 178, distance: 221.3
click at [503, 178] on div "Menu items Winner Max Box Offer Add Sort Manage items" at bounding box center [711, 200] width 473 height 70
paste input "Nashville Offer"
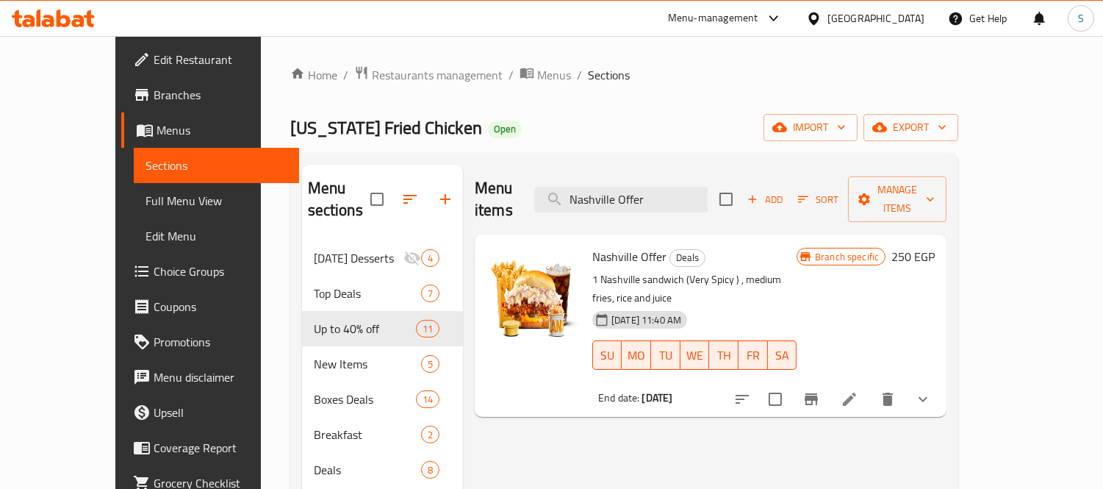
drag, startPoint x: 520, startPoint y: 186, endPoint x: 490, endPoint y: 186, distance: 29.4
click at [490, 186] on div "Menu items Nashville Offer Add Sort Manage items" at bounding box center [711, 200] width 472 height 70
paste input "Five In One Offer"
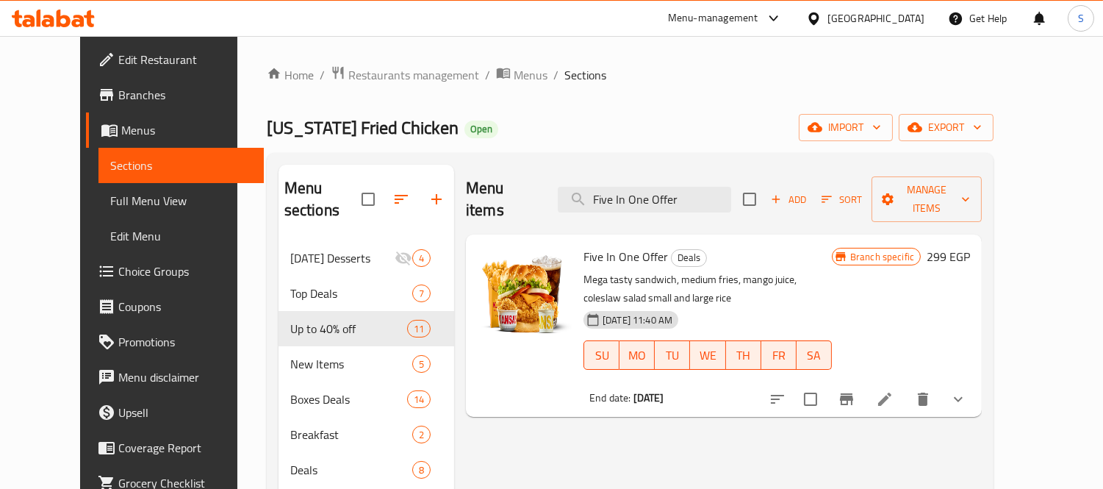
drag, startPoint x: 729, startPoint y: 190, endPoint x: 539, endPoint y: 186, distance: 190.4
click at [539, 187] on div "Menu items Five In One Offer Add Sort Manage items" at bounding box center [724, 200] width 516 height 70
paste input "Dinner Hero Offer"
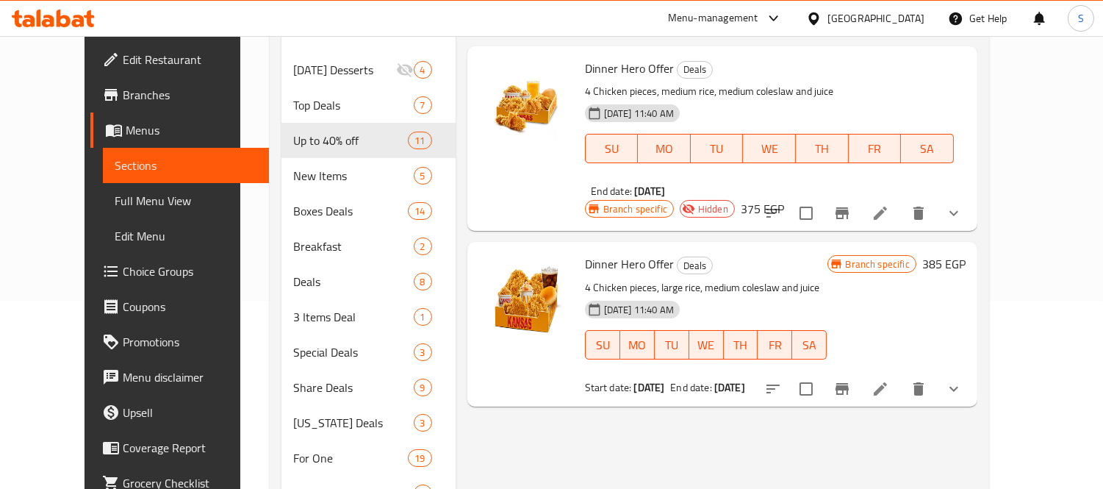
scroll to position [245, 0]
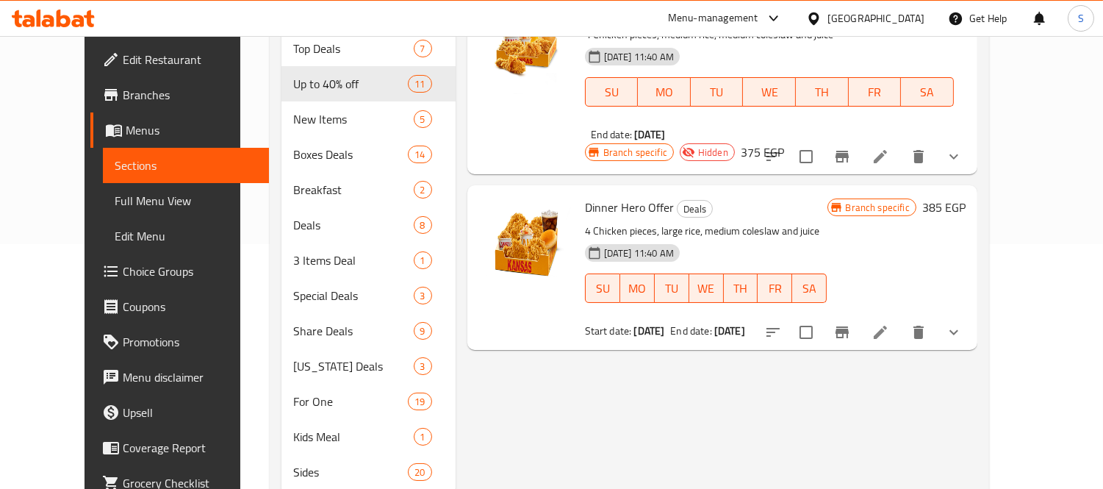
type input "Dinner Hero Offer"
click at [115, 200] on span "Full Menu View" at bounding box center [186, 201] width 143 height 18
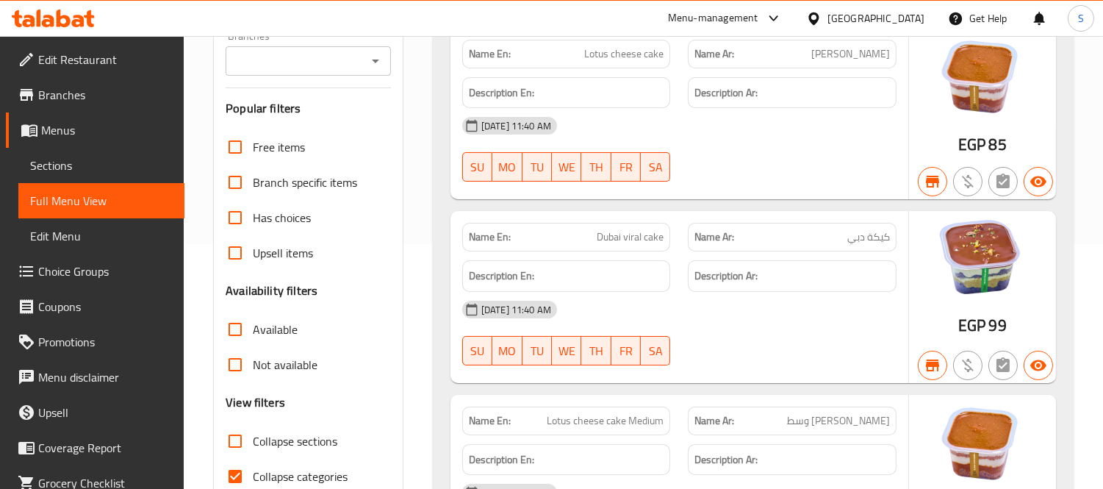
scroll to position [571, 0]
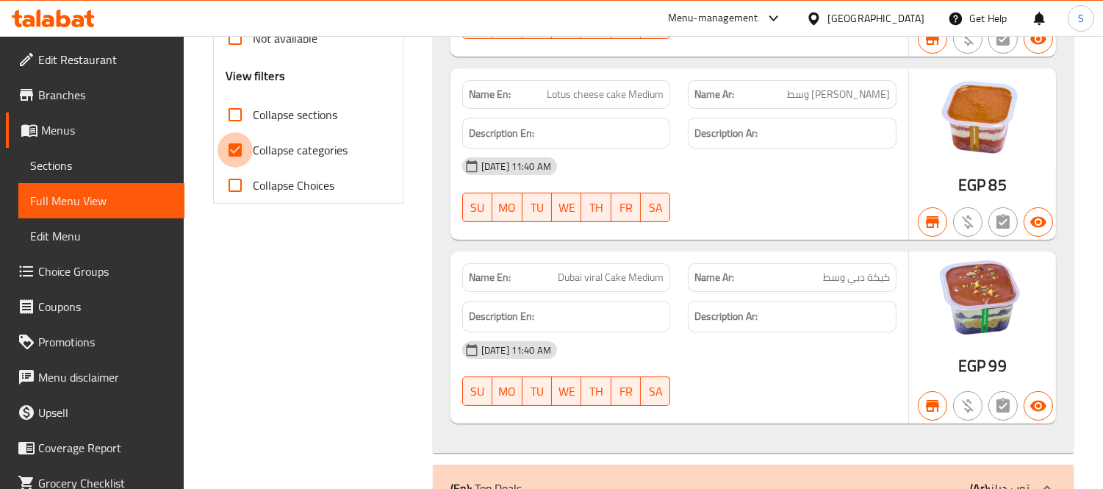
click at [232, 151] on input "Collapse categories" at bounding box center [235, 149] width 35 height 35
checkbox input "false"
click at [240, 115] on input "Collapse sections" at bounding box center [235, 114] width 35 height 35
checkbox input "true"
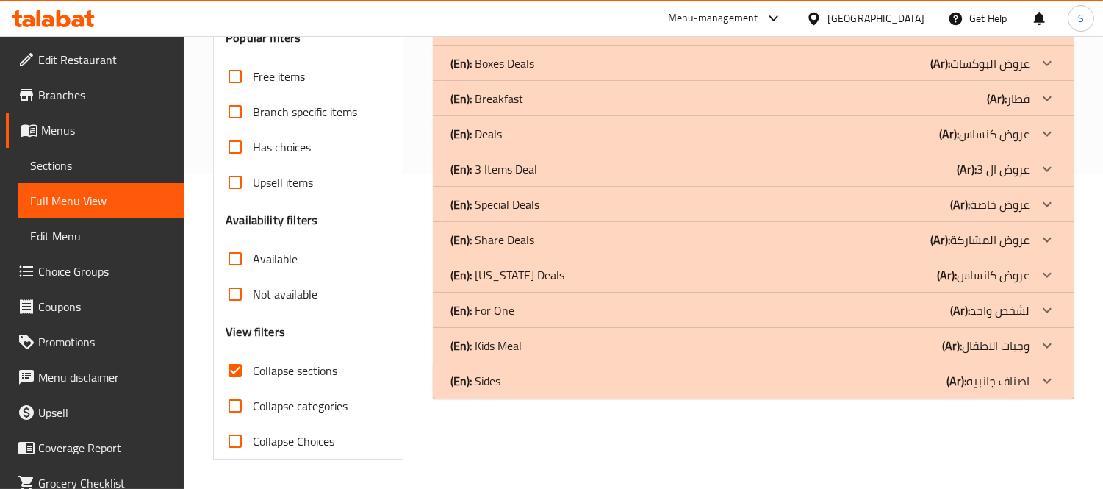
scroll to position [315, 0]
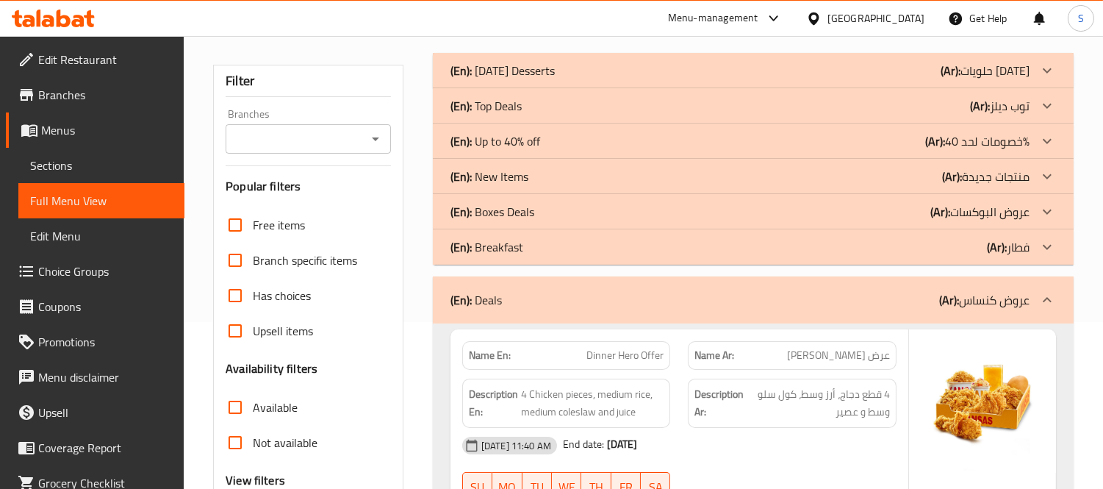
scroll to position [151, 0]
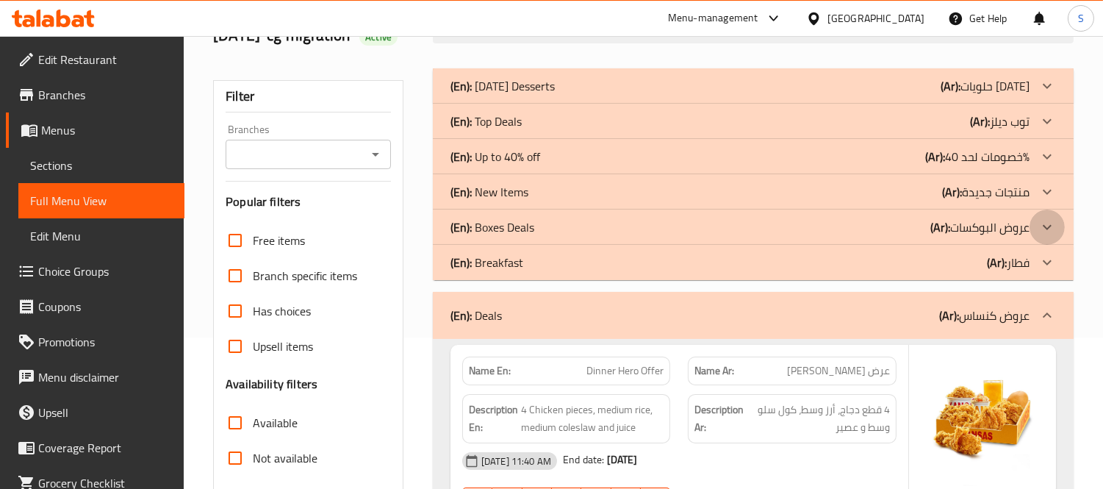
drag, startPoint x: 1044, startPoint y: 223, endPoint x: 1035, endPoint y: 250, distance: 28.1
click at [1045, 95] on icon at bounding box center [1048, 86] width 18 height 18
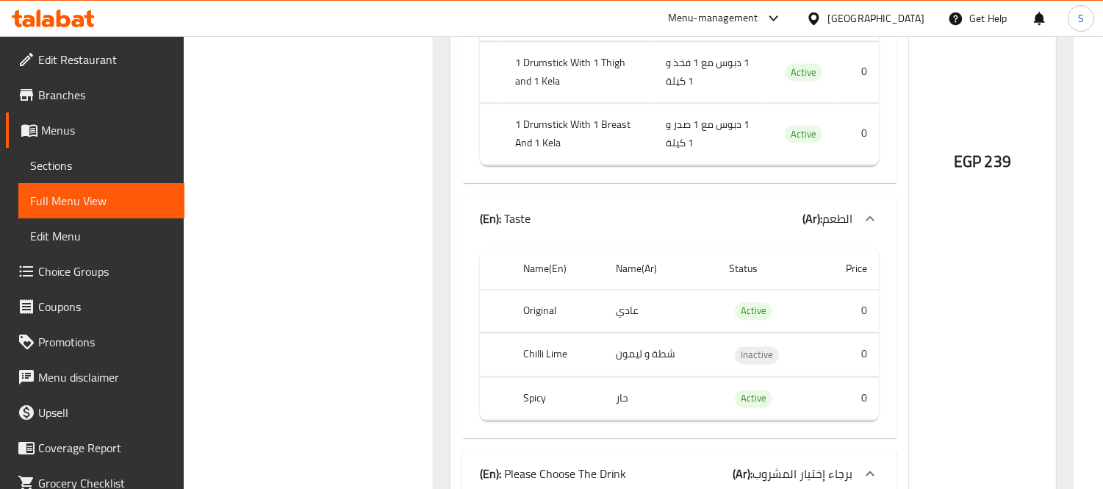
scroll to position [35508, 0]
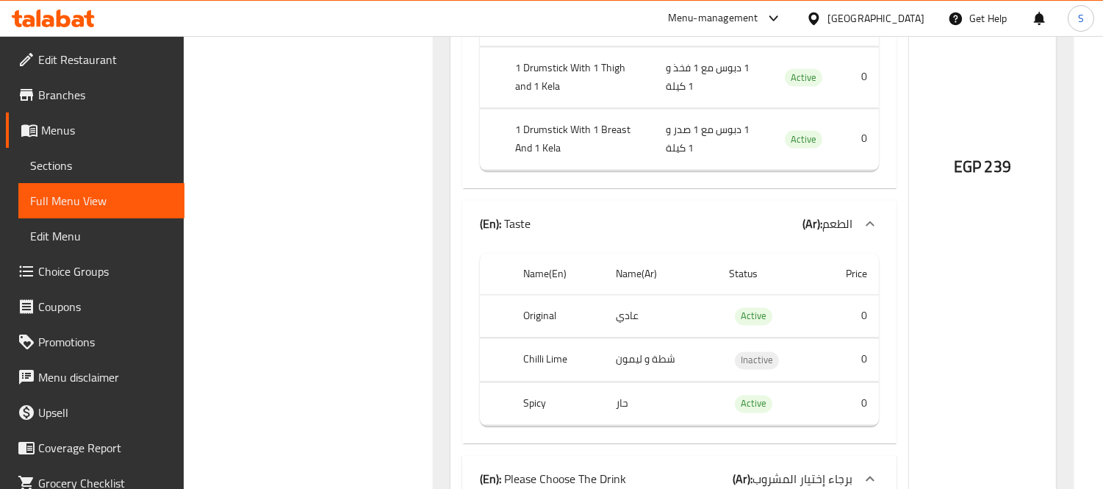
click at [68, 163] on span "Sections" at bounding box center [101, 166] width 143 height 18
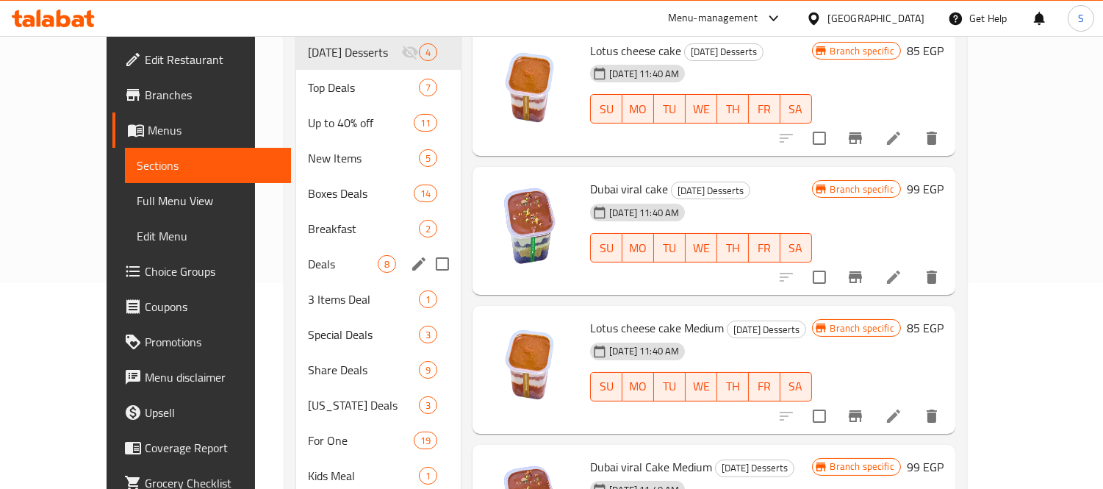
scroll to position [42, 0]
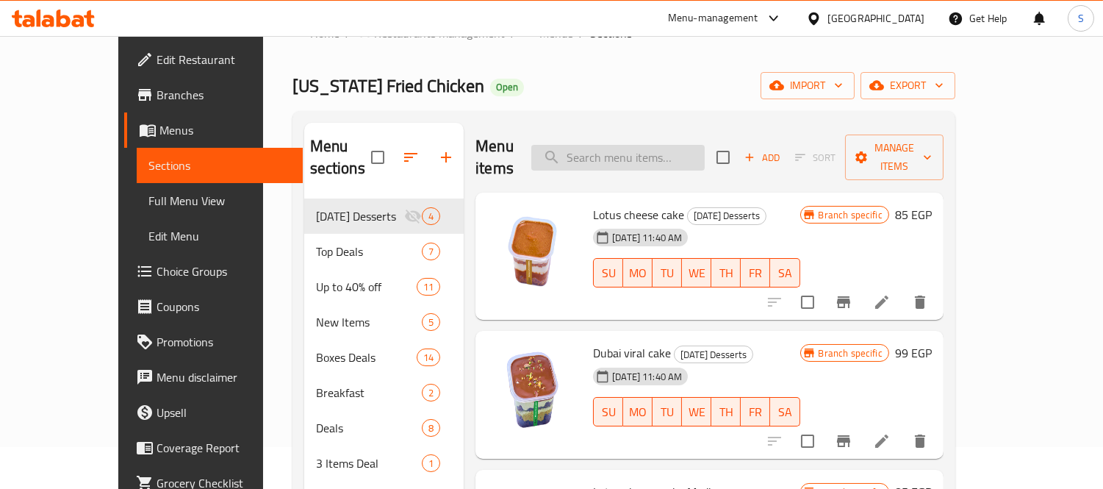
click at [612, 145] on input "search" at bounding box center [617, 158] width 173 height 26
paste input "Krunchy Mix"
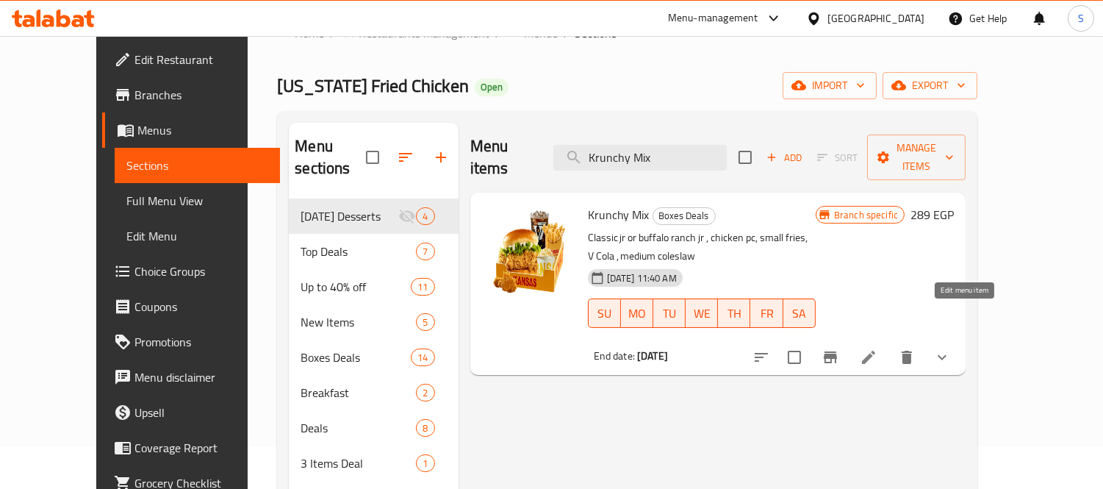
type input "Krunchy Mix"
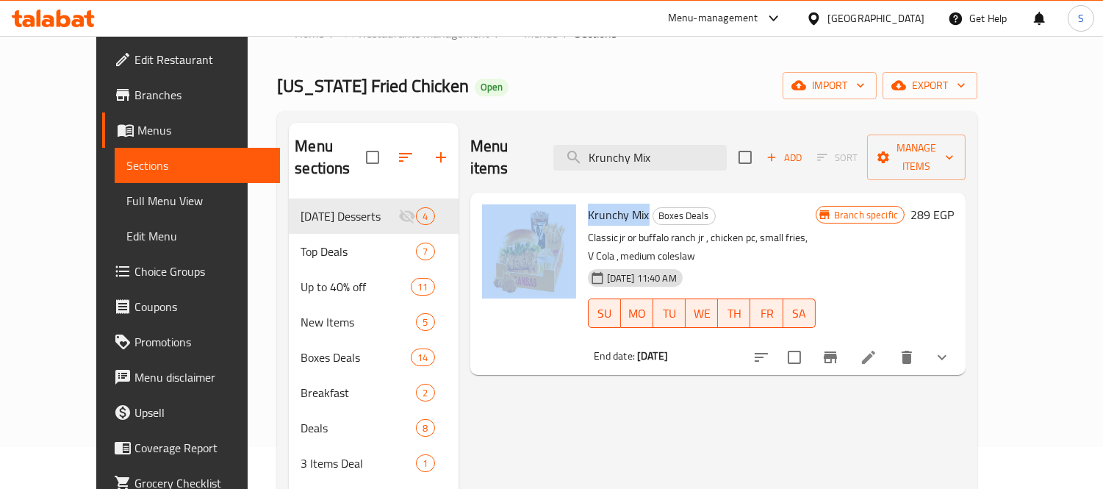
drag, startPoint x: 625, startPoint y: 190, endPoint x: 553, endPoint y: 191, distance: 71.3
click at [553, 198] on div "Krunchy Mix Boxes Deals Classic jr or buffalo ranch jr , chicken pc, small frie…" at bounding box center [718, 283] width 484 height 171
copy div "Krunchy Mix"
click at [126, 195] on span "Full Menu View" at bounding box center [197, 201] width 143 height 18
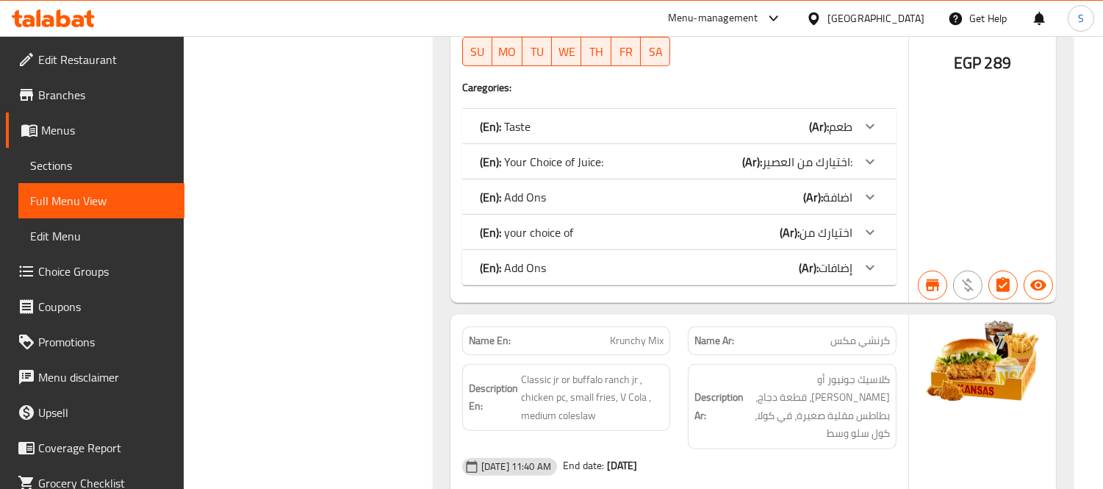
scroll to position [11104, 0]
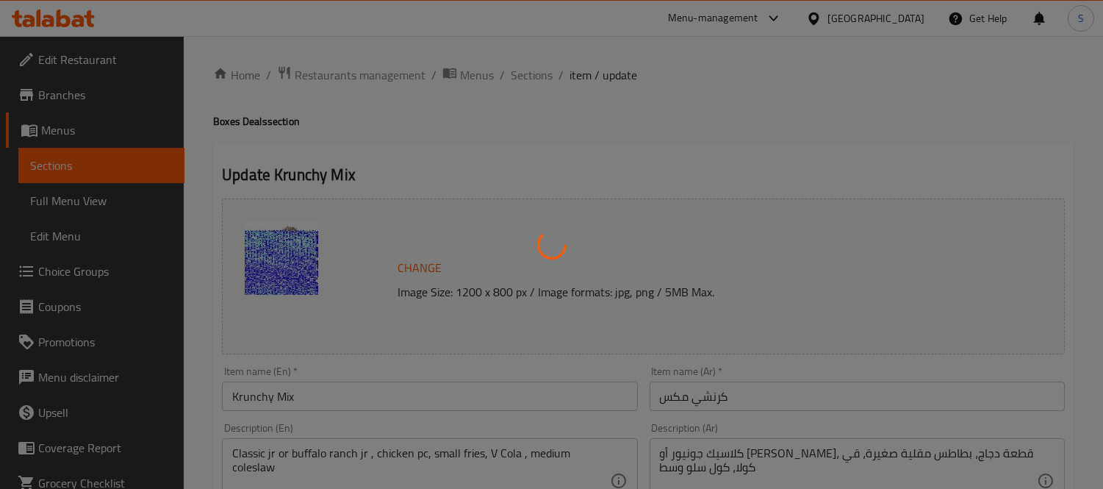
type input "طعم"
type input "1"
type input "اضافة"
type input "0"
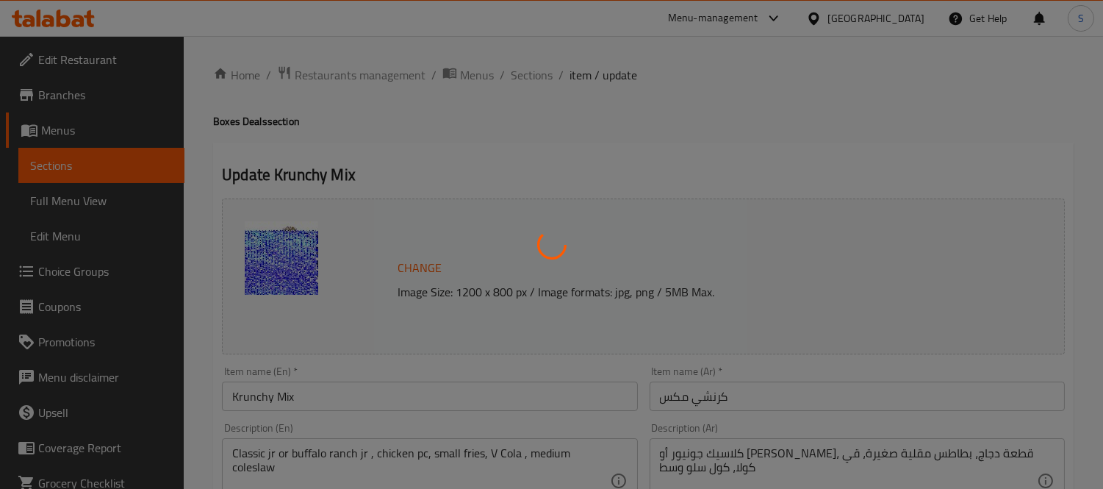
type input "1"
type input "اختيارك من"
type input "1"
type input "اختيارك من العصير:"
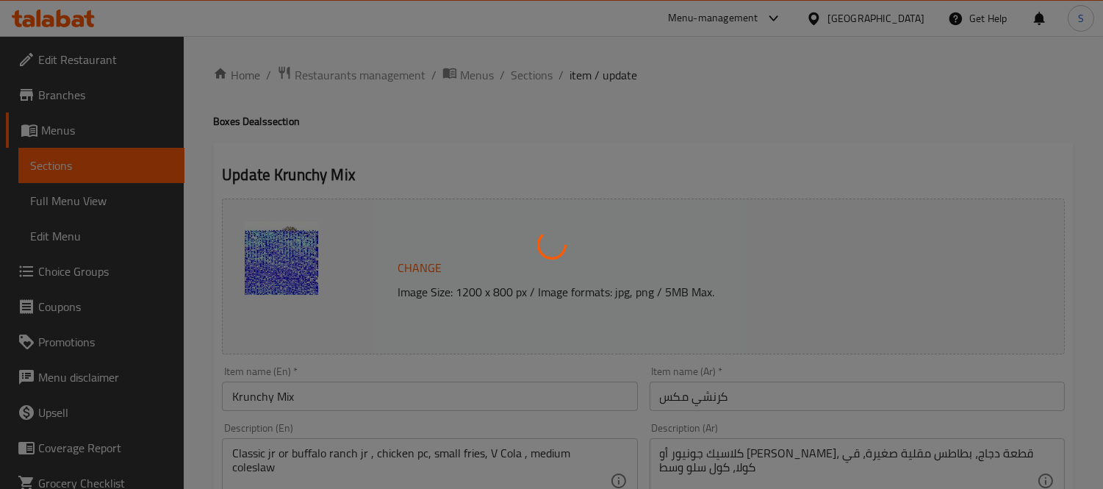
type input "1"
type input "إضافات"
type input "0"
type input "1"
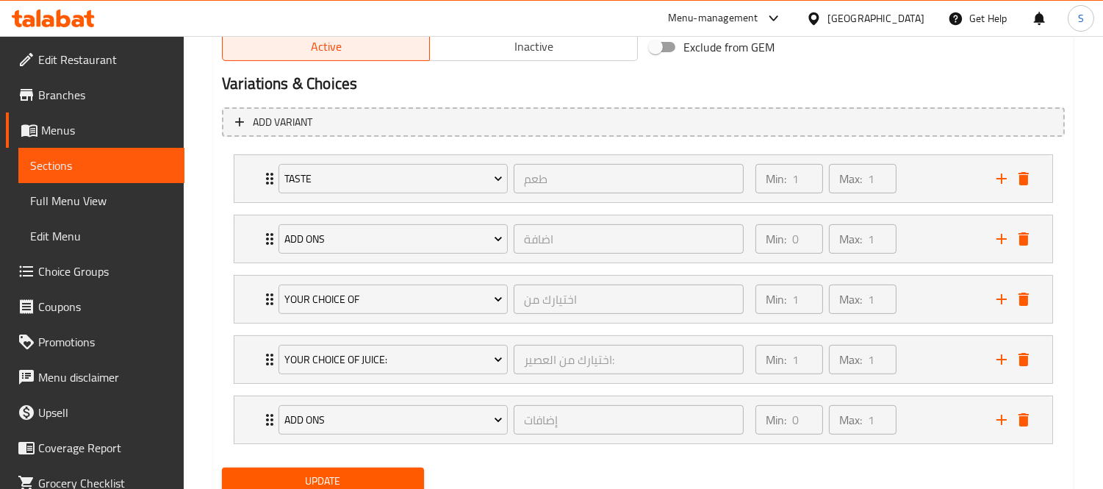
scroll to position [817, 0]
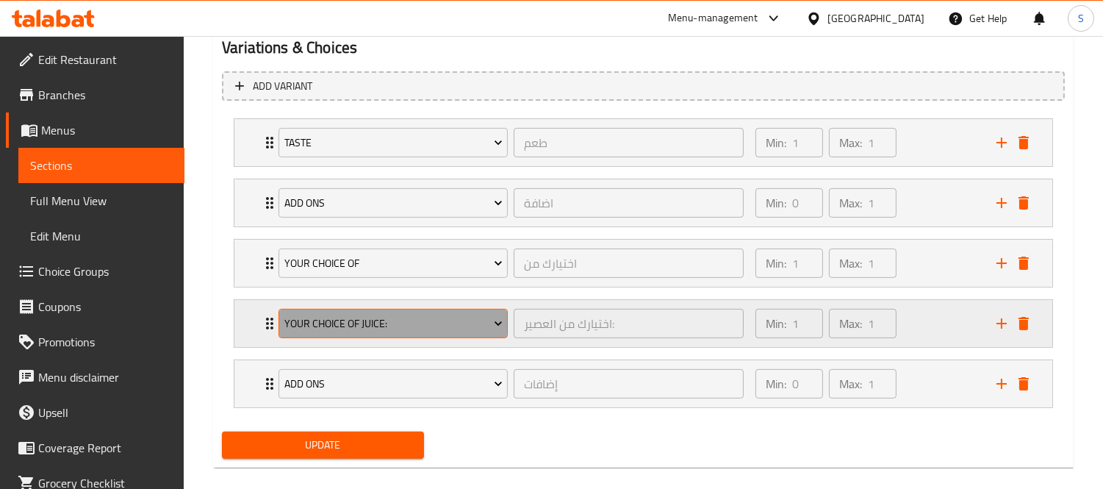
click at [502, 324] on icon "Expand" at bounding box center [498, 323] width 15 height 15
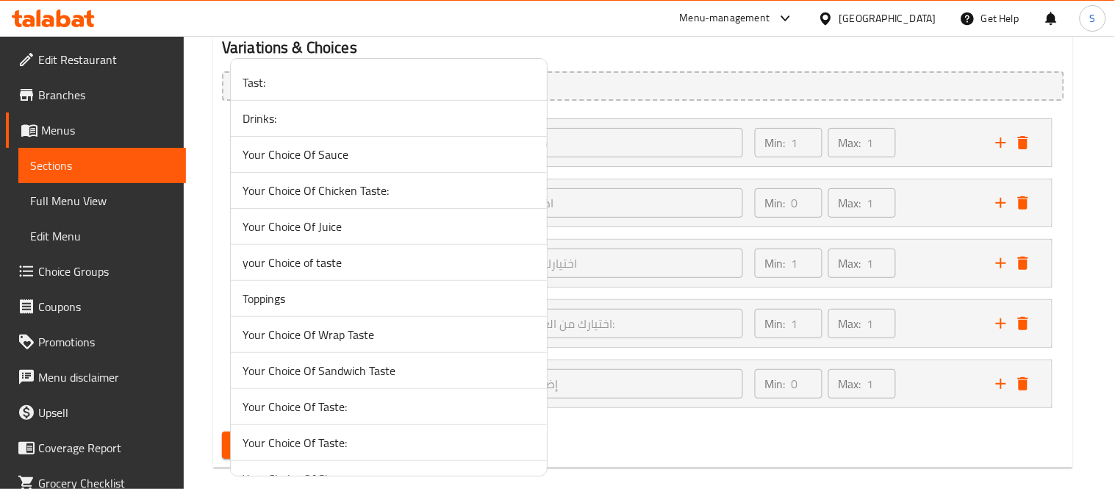
click at [1082, 371] on div at bounding box center [557, 244] width 1115 height 489
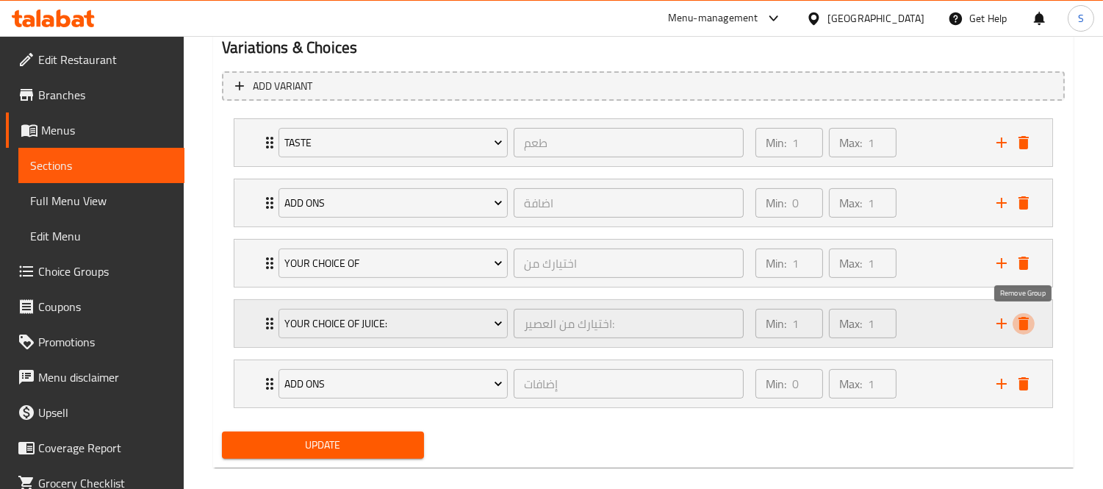
click at [1033, 323] on button "delete" at bounding box center [1024, 323] width 22 height 22
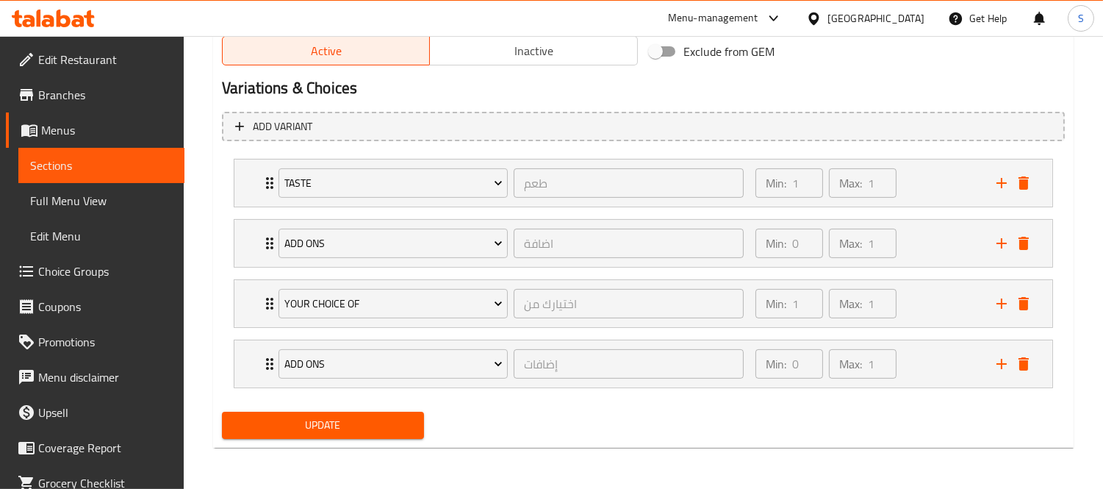
scroll to position [775, 0]
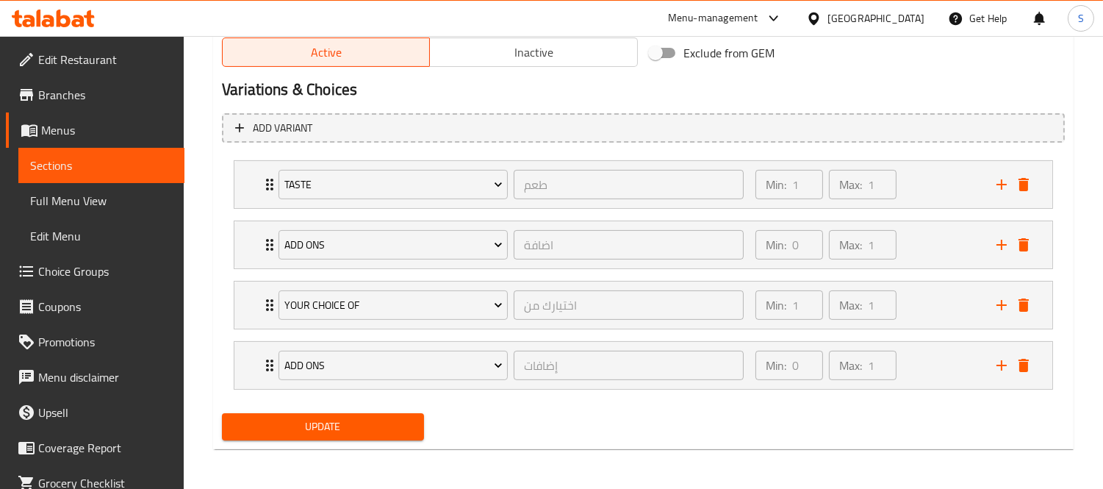
click at [351, 422] on span "Update" at bounding box center [323, 426] width 179 height 18
click at [346, 427] on span "Update" at bounding box center [323, 426] width 179 height 18
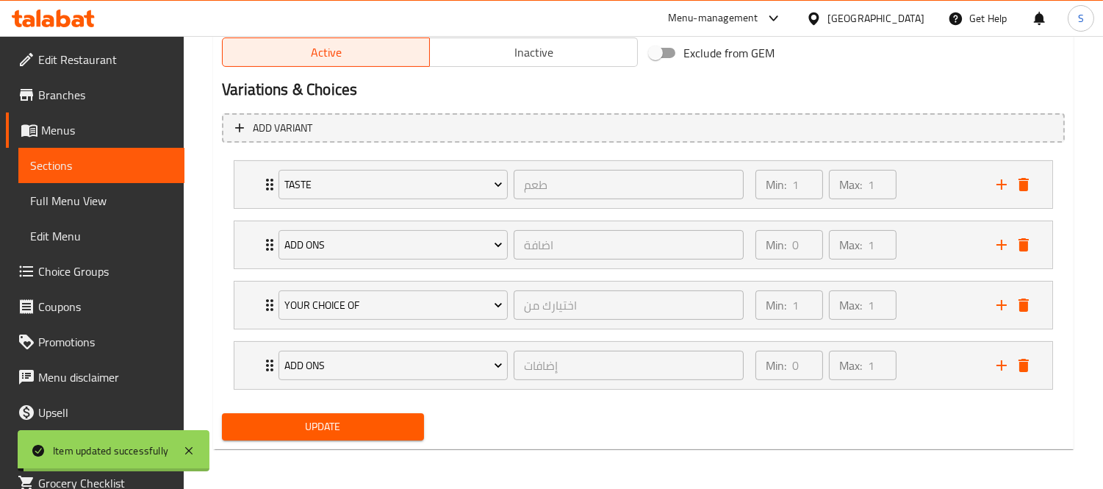
click at [79, 171] on span "Sections" at bounding box center [101, 166] width 143 height 18
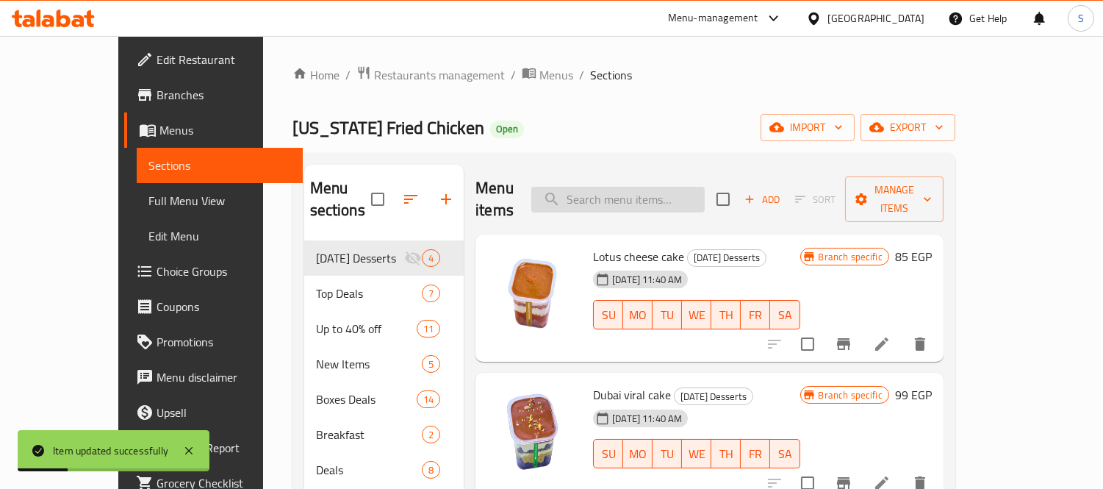
click at [644, 194] on input "search" at bounding box center [617, 200] width 173 height 26
paste input "Burger Box"
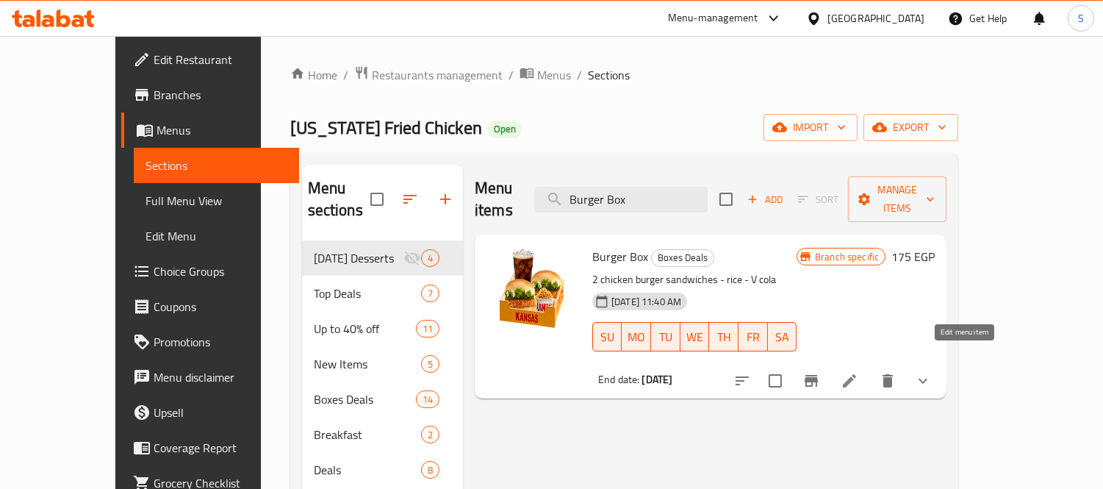
type input "Burger Box"
click at [858, 372] on icon at bounding box center [850, 381] width 18 height 18
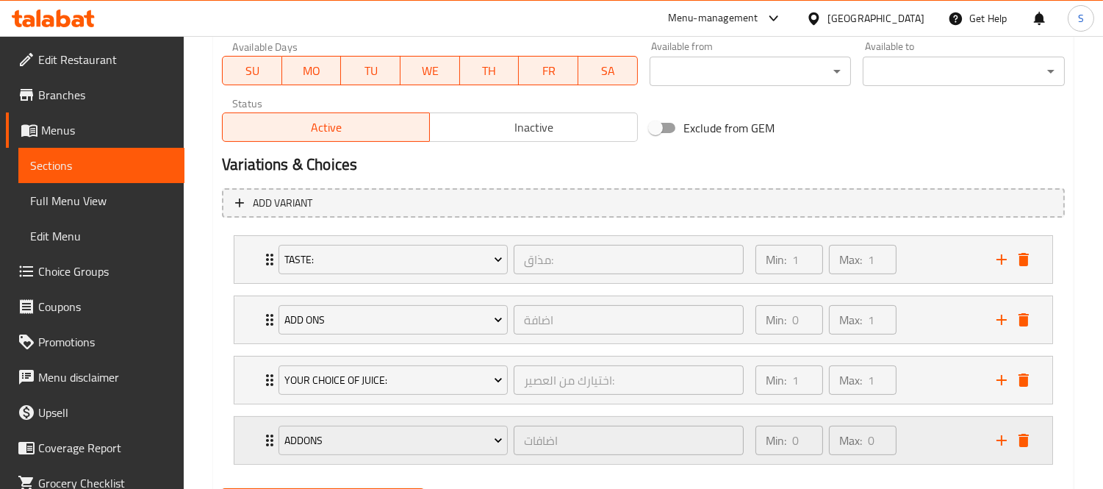
scroll to position [775, 0]
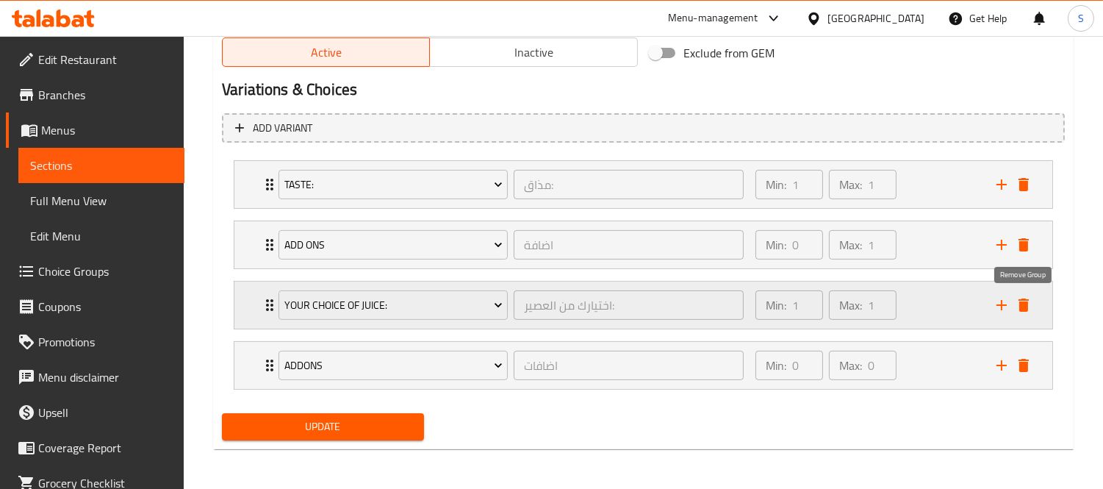
click at [1029, 310] on icon "delete" at bounding box center [1024, 305] width 18 height 18
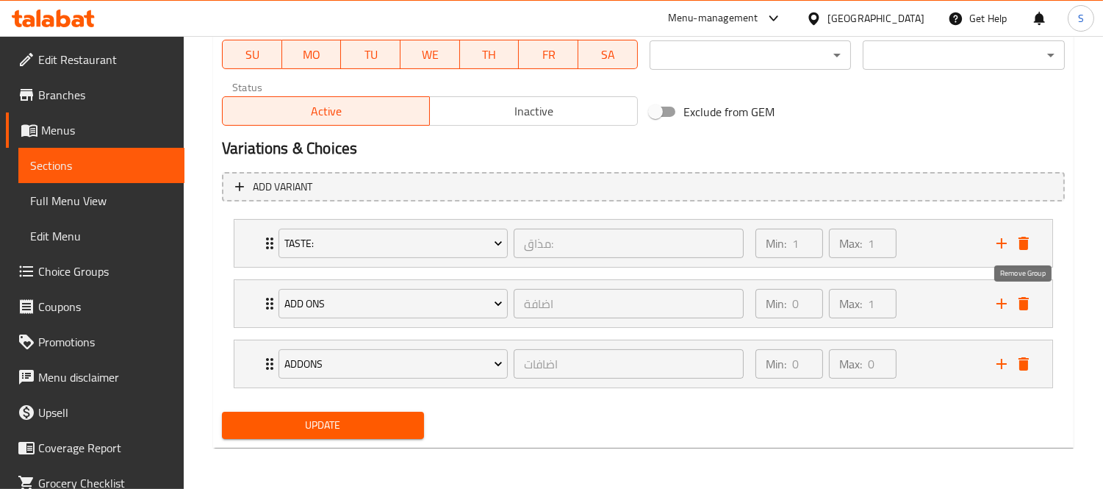
scroll to position [714, 0]
click at [337, 427] on span "Update" at bounding box center [323, 426] width 179 height 18
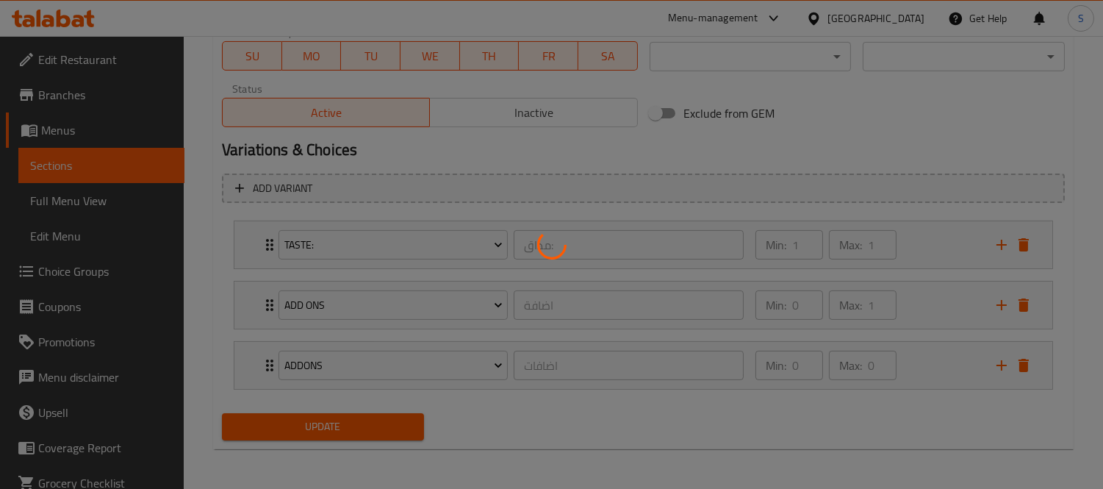
click at [496, 175] on div at bounding box center [551, 244] width 1103 height 489
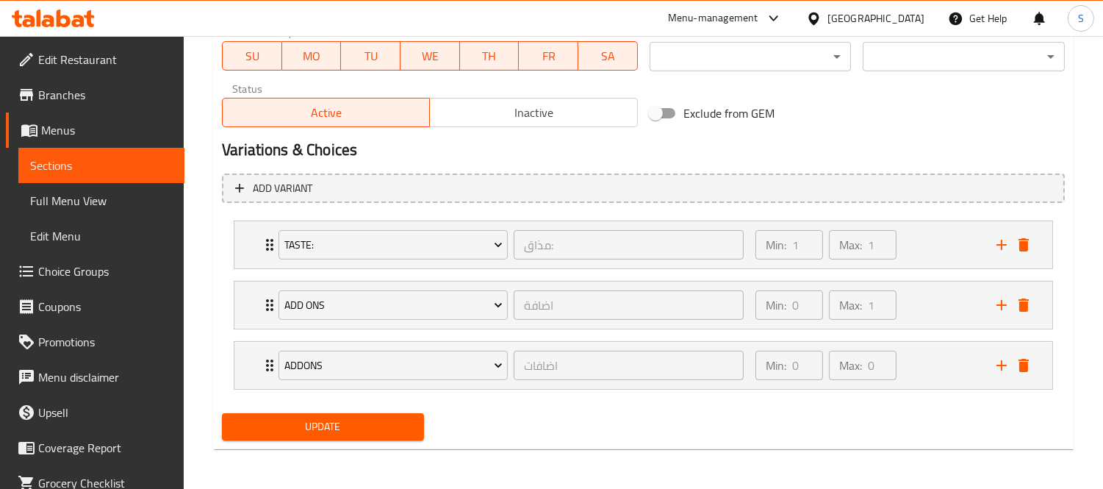
drag, startPoint x: 101, startPoint y: 159, endPoint x: 64, endPoint y: 193, distance: 49.9
click at [101, 159] on span "Sections" at bounding box center [101, 166] width 143 height 18
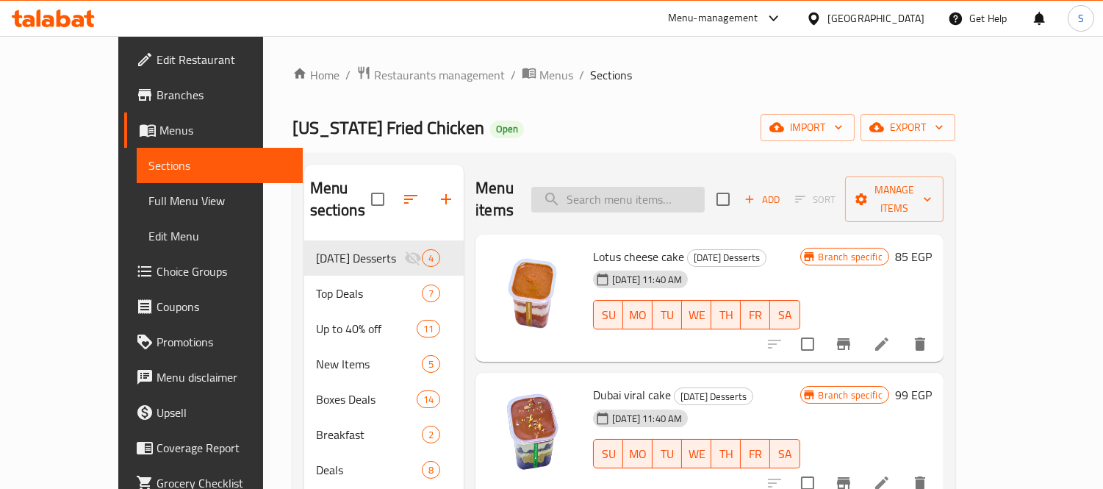
click at [662, 197] on input "search" at bounding box center [617, 200] width 173 height 26
paste input "Classic Mix"
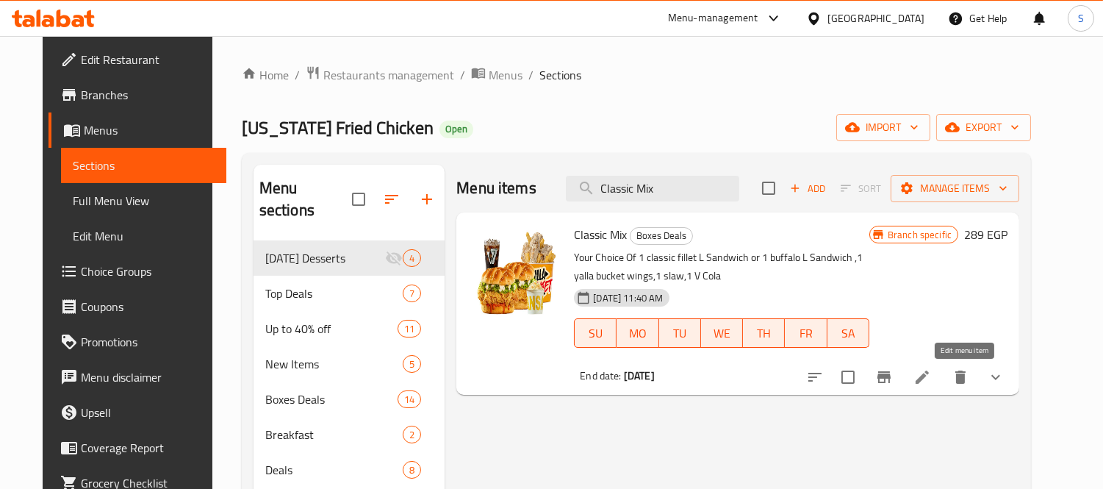
type input "Classic Mix"
click at [931, 384] on icon at bounding box center [923, 377] width 18 height 18
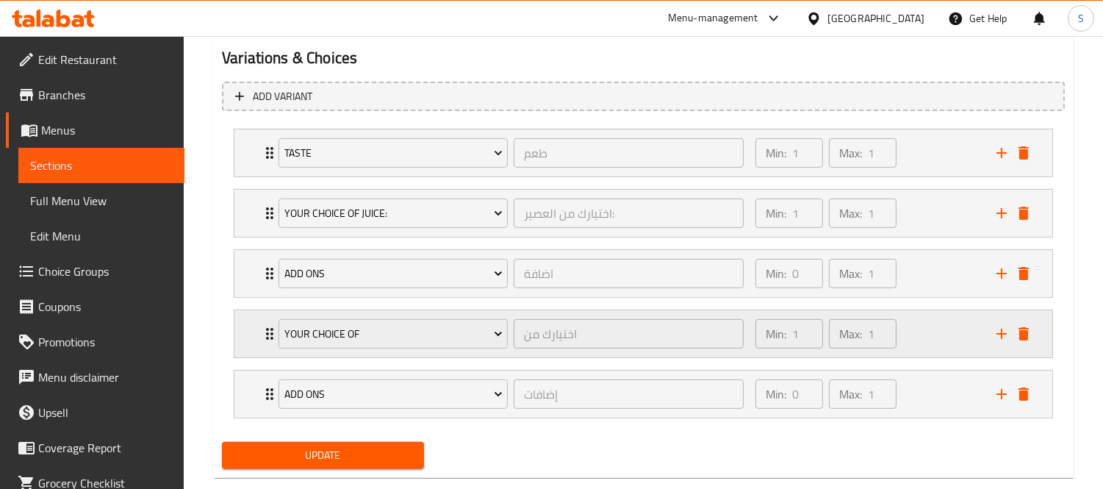
scroll to position [835, 0]
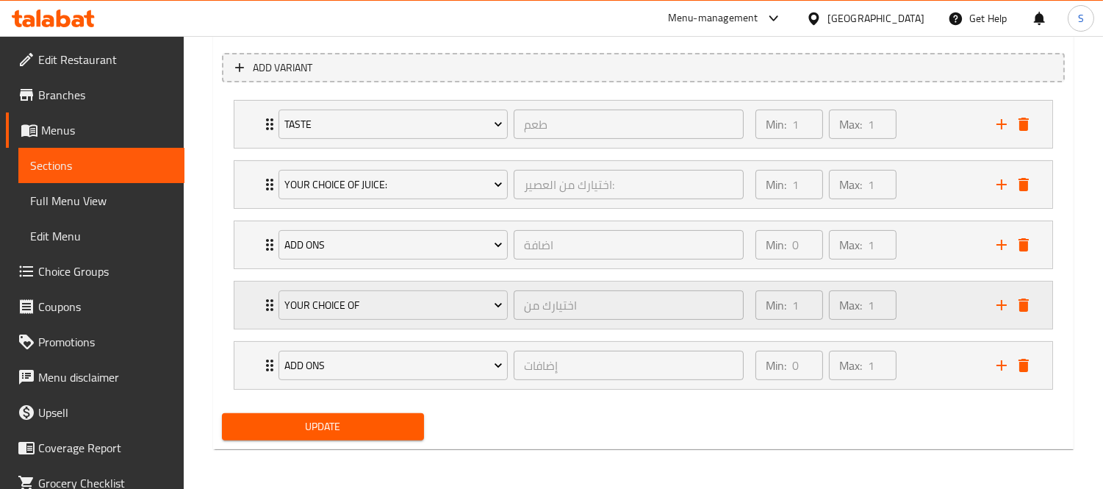
click at [1019, 294] on div "Expand" at bounding box center [1013, 305] width 44 height 22
click at [1018, 300] on icon "delete" at bounding box center [1024, 305] width 18 height 18
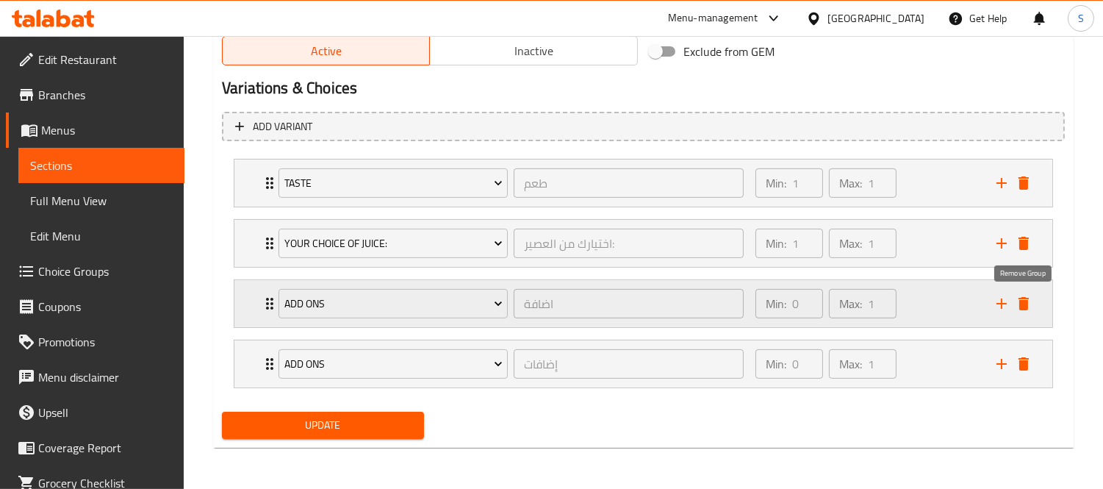
scroll to position [775, 0]
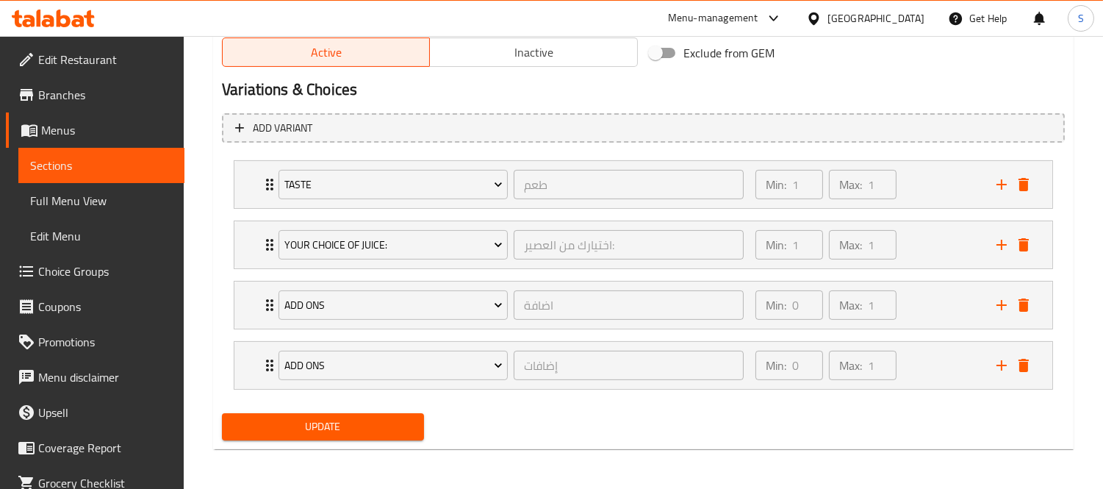
click at [356, 427] on span "Update" at bounding box center [323, 426] width 179 height 18
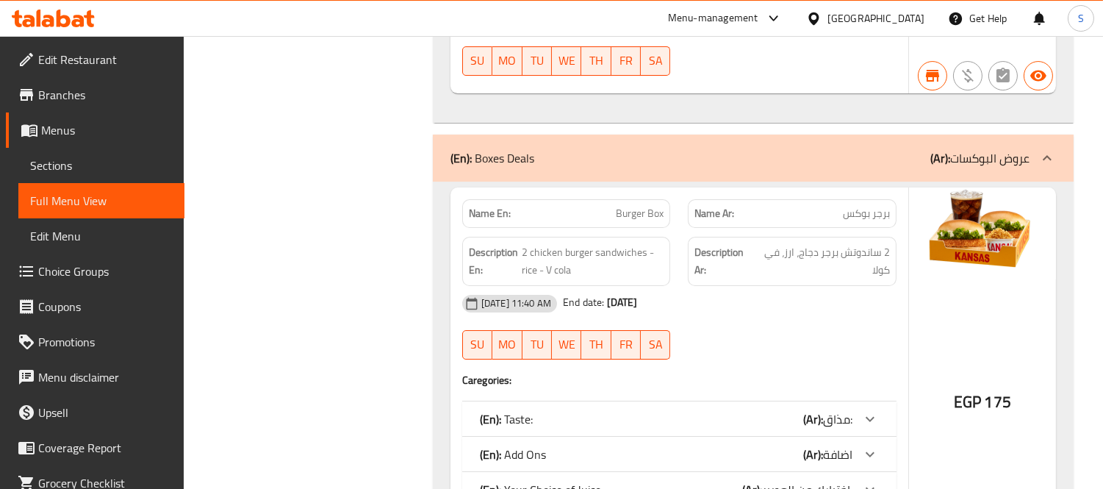
scroll to position [9390, 0]
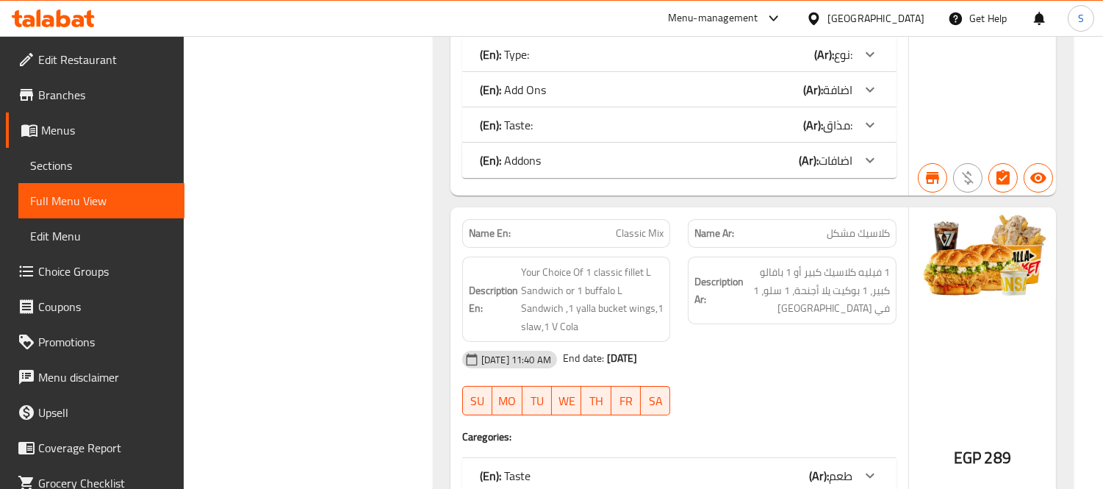
scroll to position [10940, 0]
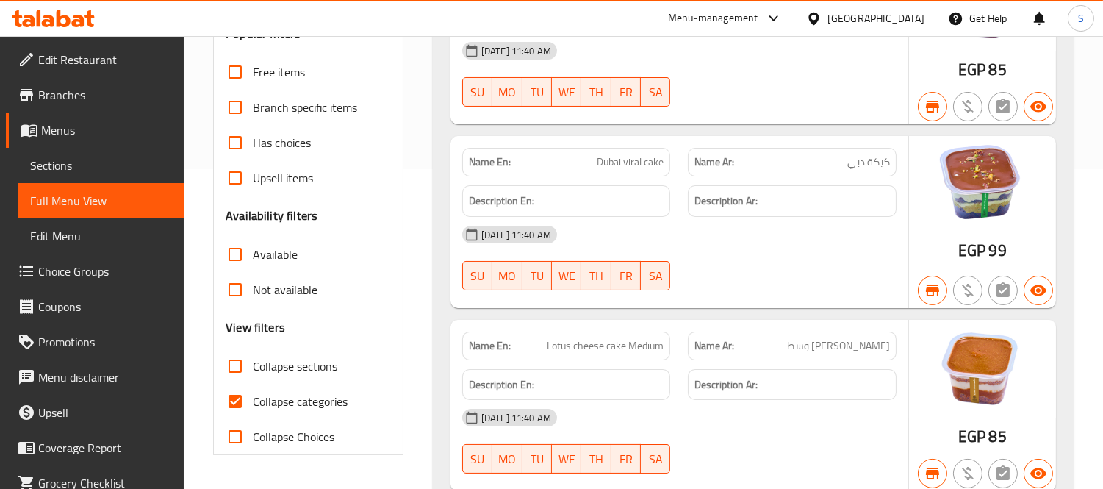
scroll to position [408, 0]
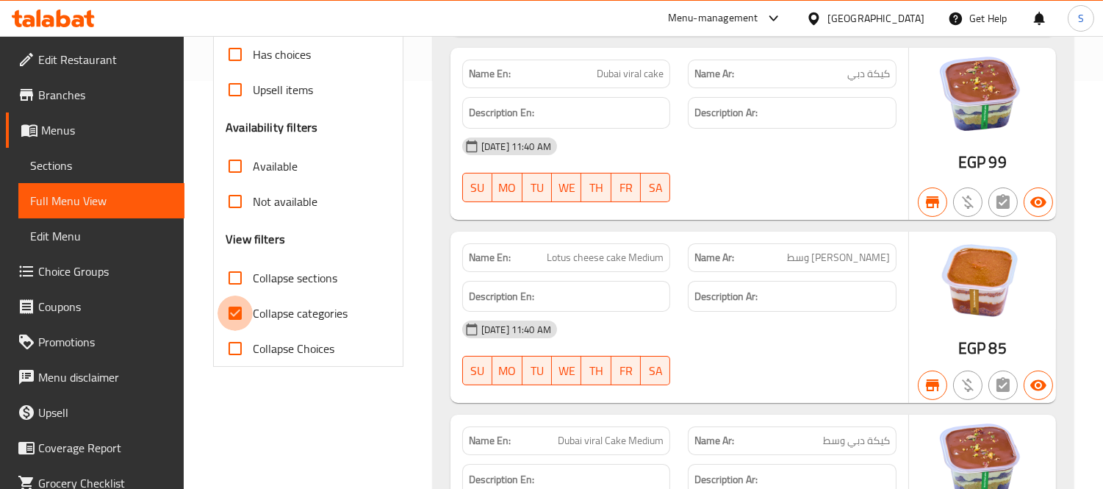
click at [232, 315] on input "Collapse categories" at bounding box center [235, 312] width 35 height 35
checkbox input "false"
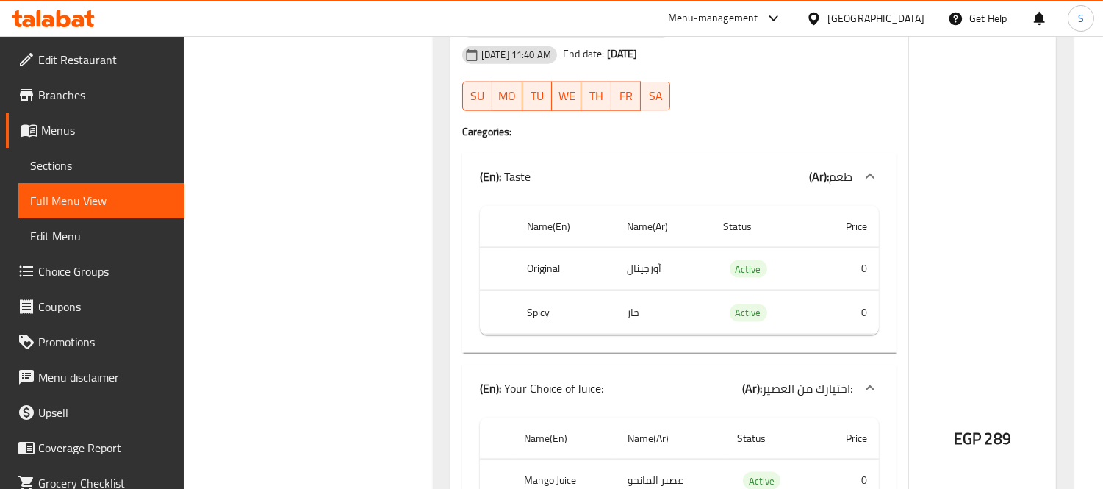
scroll to position [23230, 0]
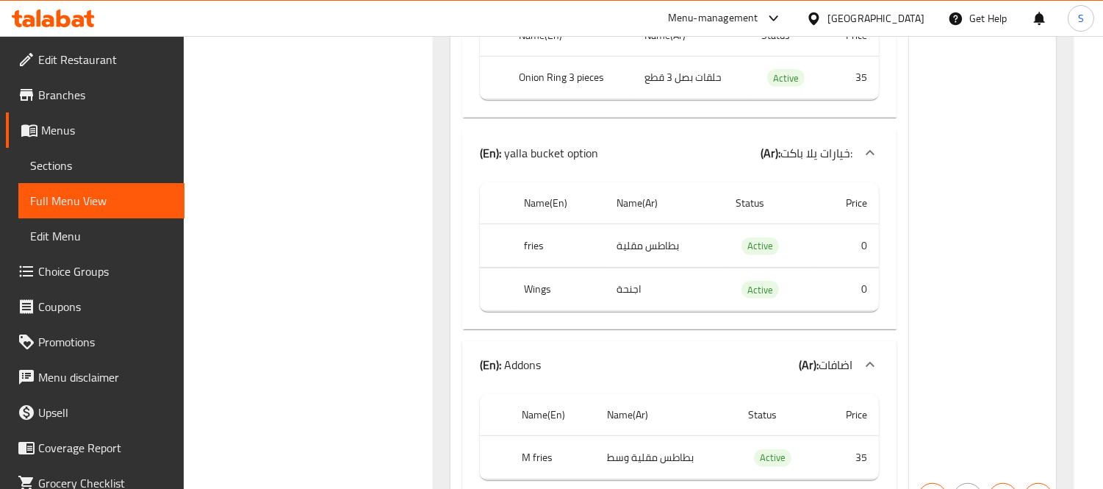
click at [101, 164] on span "Sections" at bounding box center [101, 166] width 143 height 18
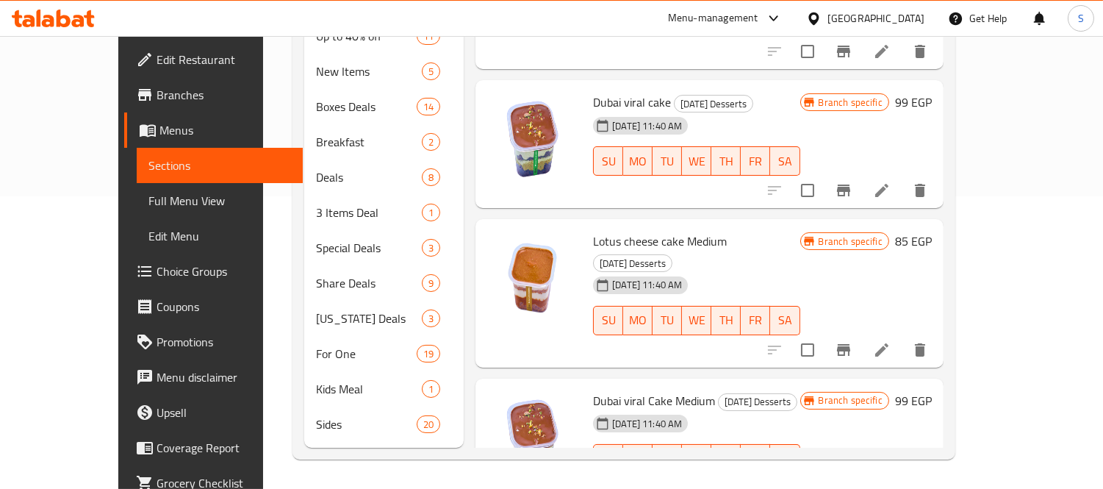
scroll to position [206, 0]
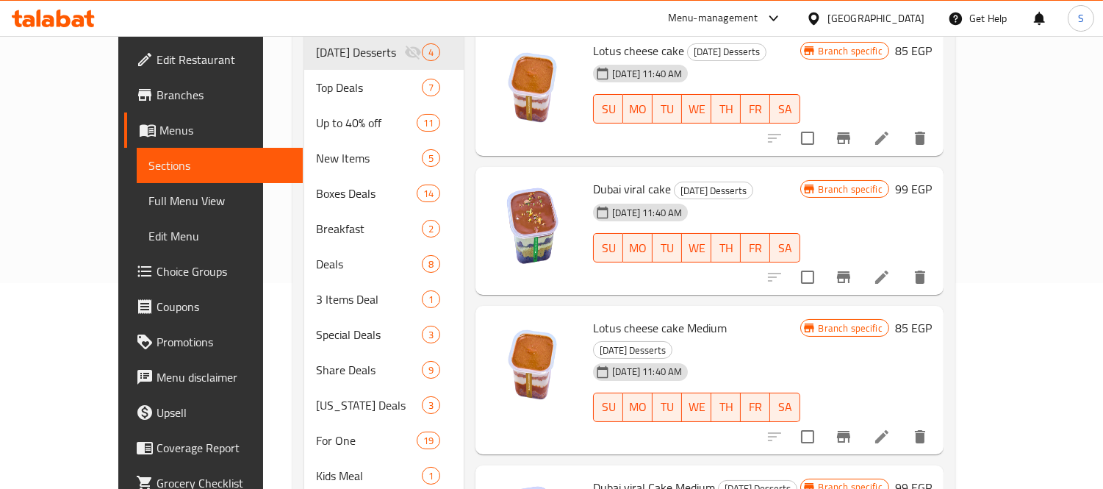
click at [148, 207] on span "Full Menu View" at bounding box center [219, 201] width 143 height 18
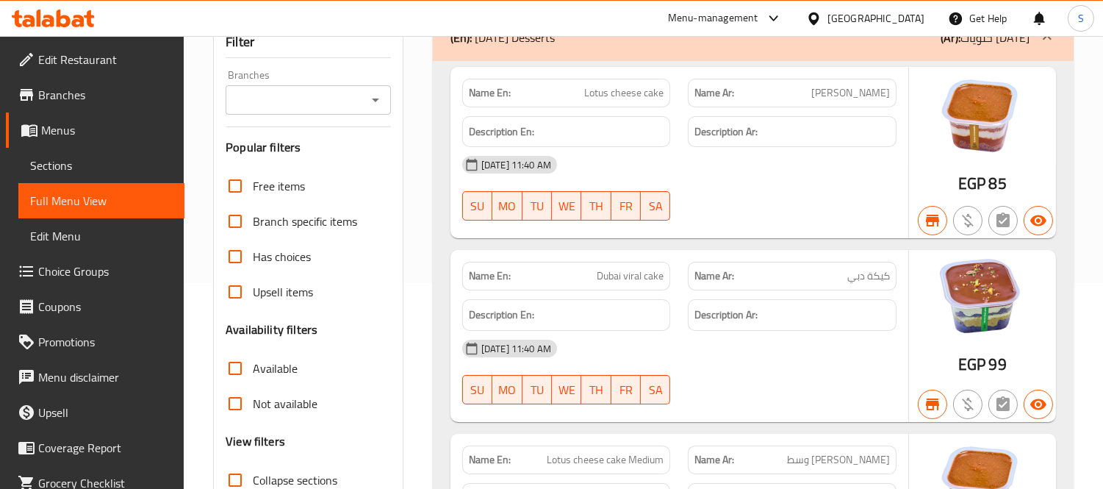
scroll to position [369, 0]
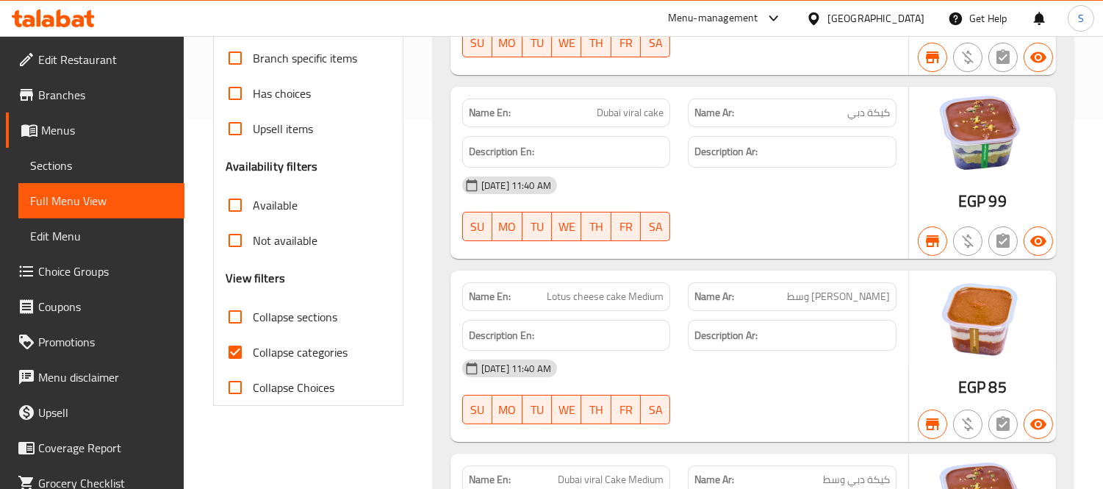
click at [239, 347] on input "Collapse categories" at bounding box center [235, 351] width 35 height 35
checkbox input "false"
click at [232, 318] on input "Collapse sections" at bounding box center [235, 316] width 35 height 35
checkbox input "true"
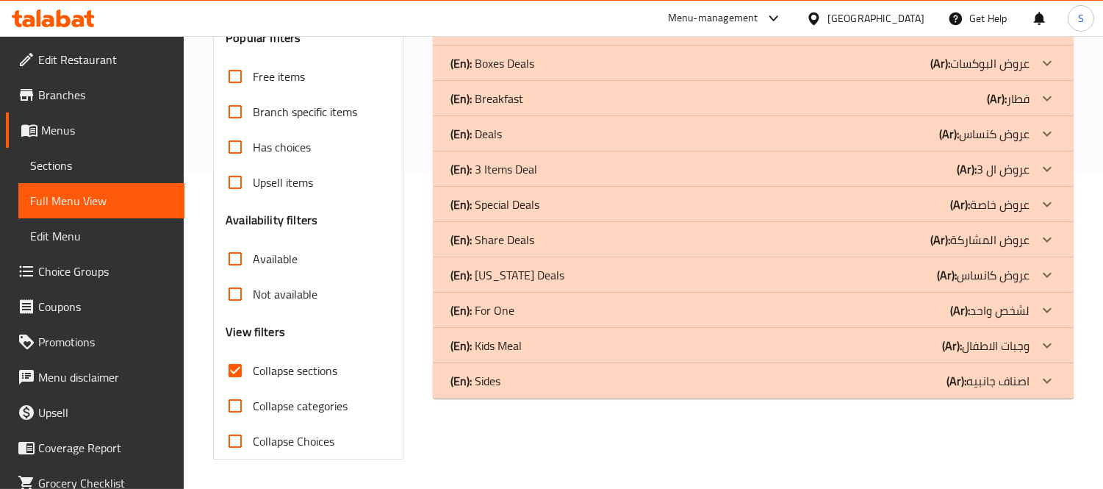
click at [236, 388] on input "Collapse categories" at bounding box center [235, 405] width 35 height 35
checkbox input "true"
click at [232, 319] on div "Free items Branch specific items Has choices Upsell items Availability filters …" at bounding box center [308, 259] width 165 height 400
click at [240, 364] on input "Collapse sections" at bounding box center [235, 371] width 35 height 35
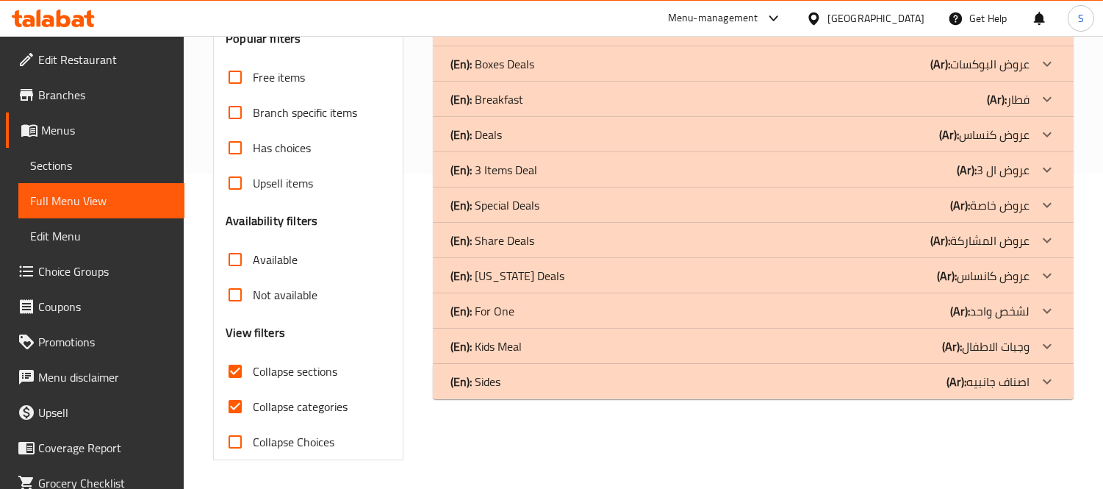
checkbox input "false"
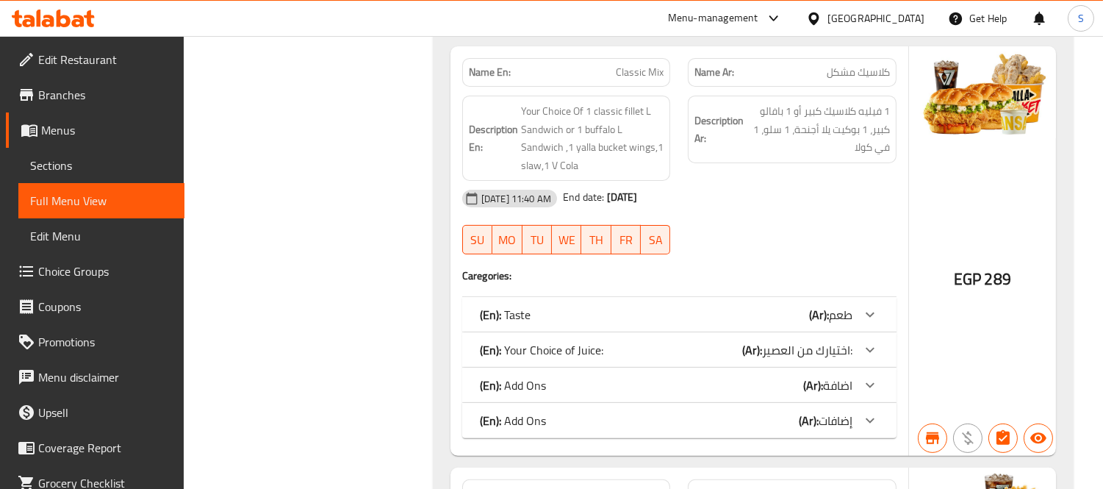
scroll to position [10858, 0]
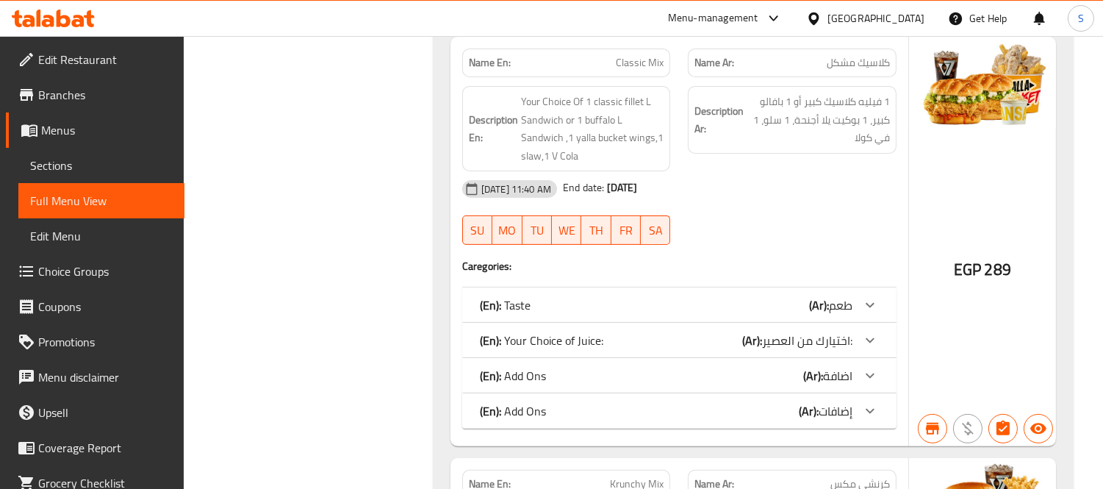
click at [85, 155] on link "Sections" at bounding box center [101, 165] width 166 height 35
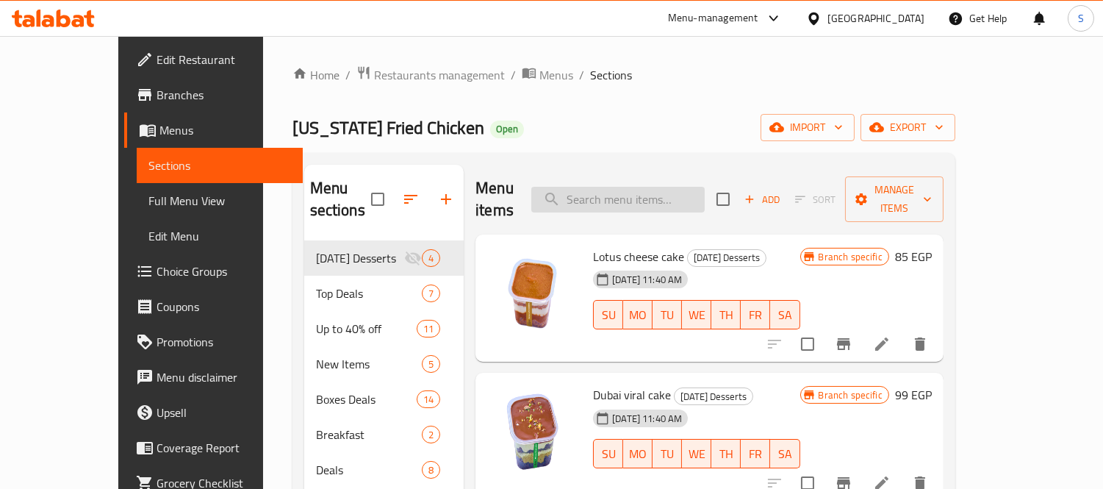
click at [666, 187] on input "search" at bounding box center [617, 200] width 173 height 26
paste input "Classic Mix"
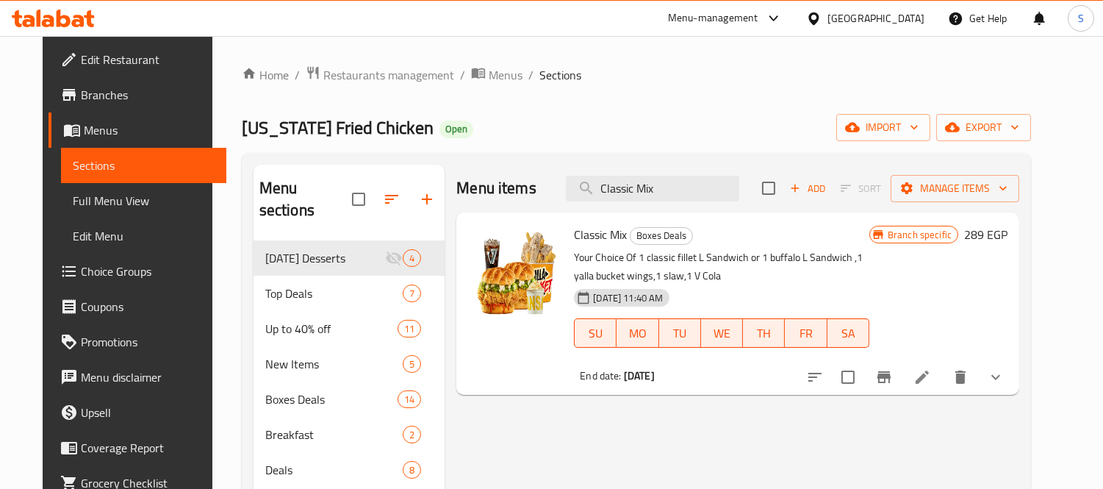
type input "Classic Mix"
click at [929, 381] on icon at bounding box center [922, 376] width 13 height 13
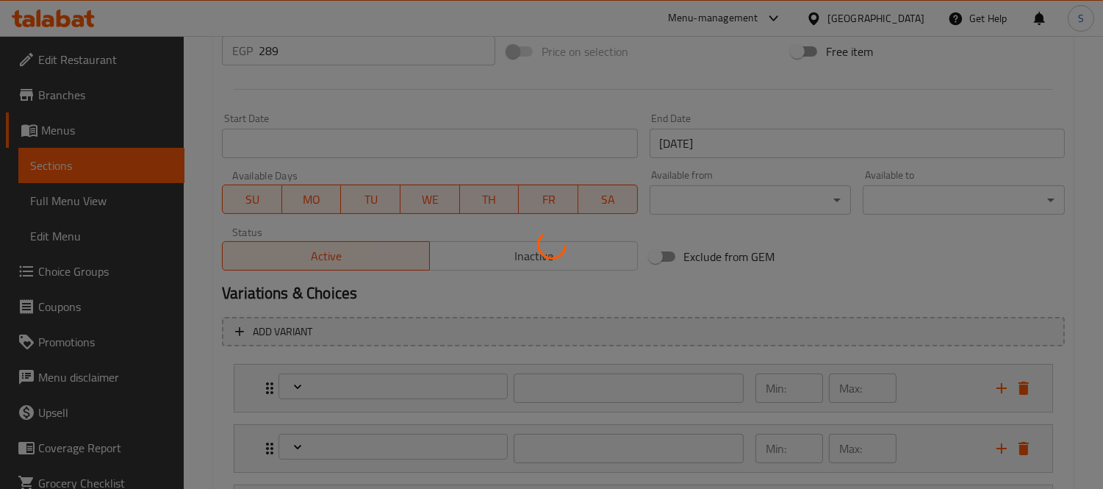
type input "طعم"
type input "1"
type input "اختيارك من العصير:"
type input "1"
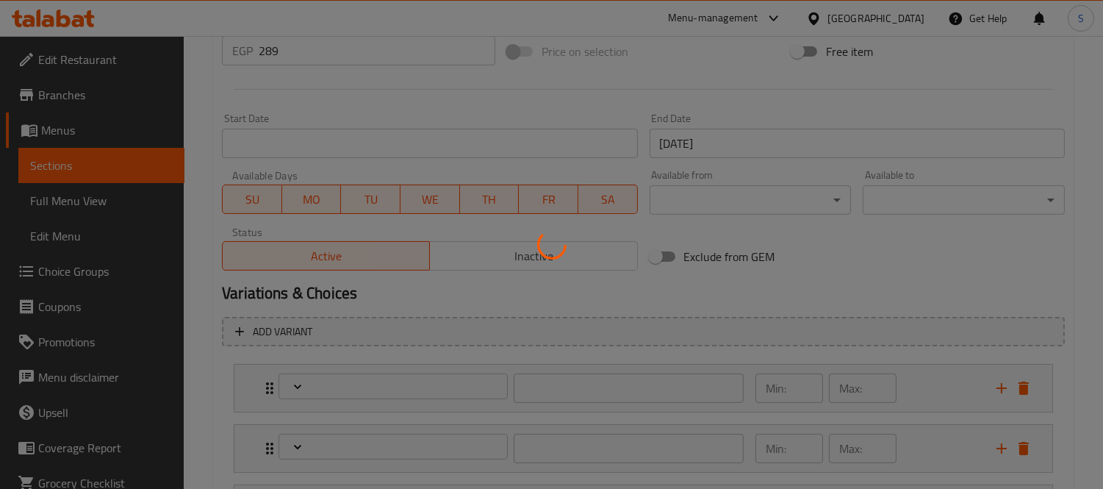
type input "1"
type input "اضافة"
type input "0"
type input "1"
type input "إضافات"
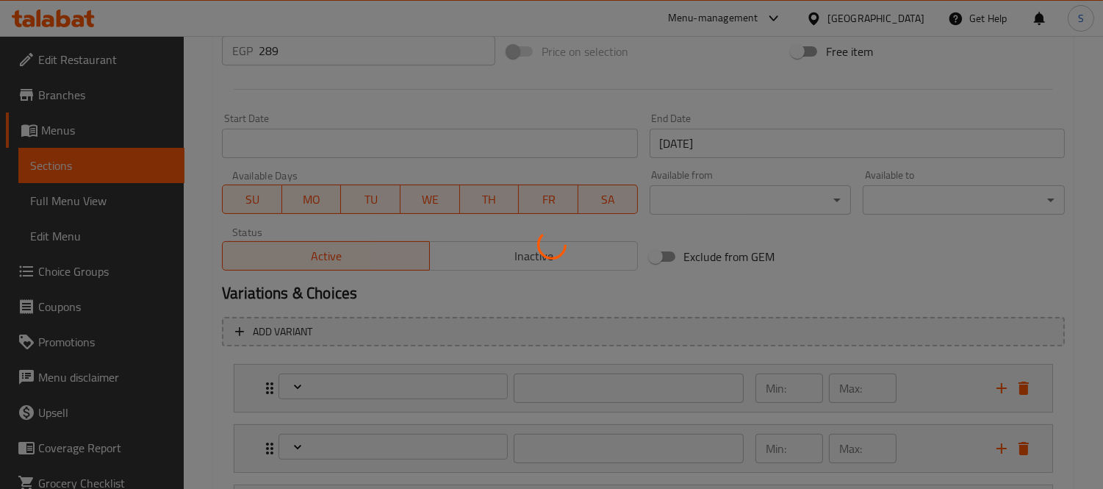
type input "0"
type input "1"
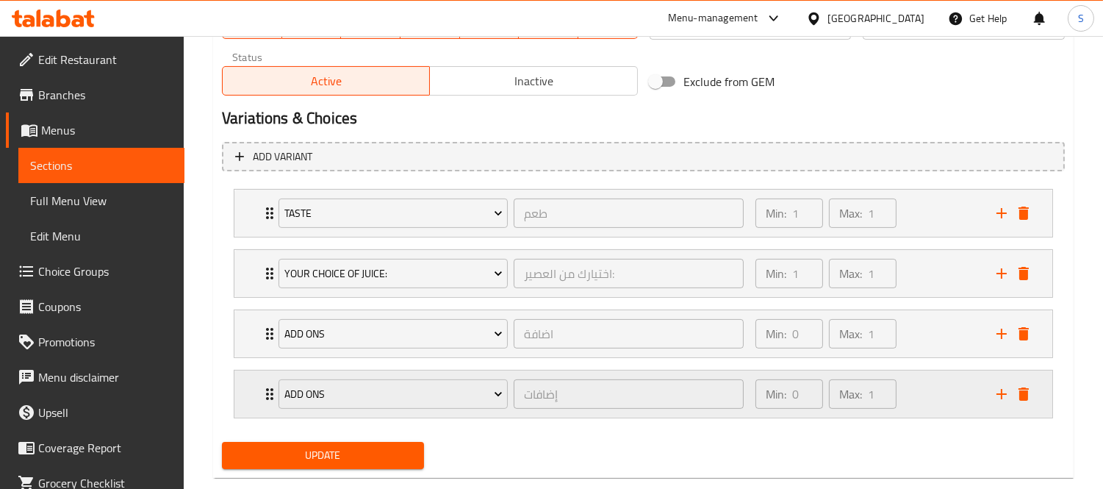
scroll to position [775, 0]
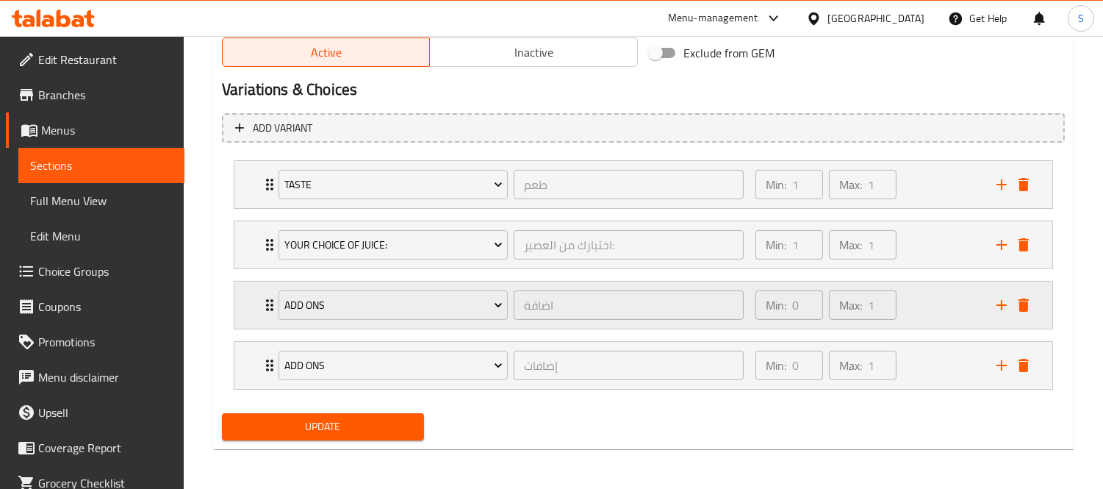
click at [943, 297] on div "Min: 0 ​ Max: 1 ​" at bounding box center [867, 305] width 241 height 47
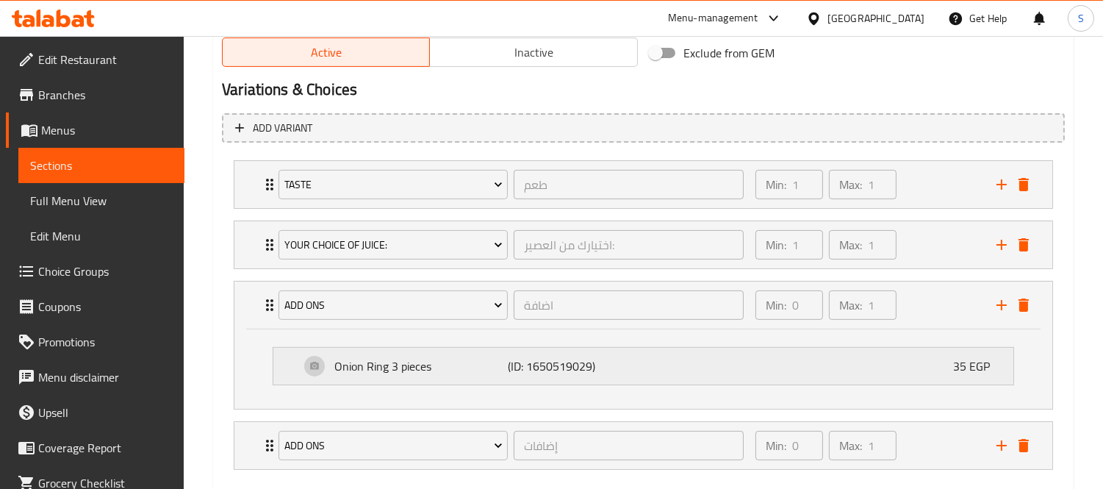
click at [642, 372] on div "Onion Ring 3 pieces (ID: 1650519029) 35 EGP" at bounding box center [648, 366] width 696 height 37
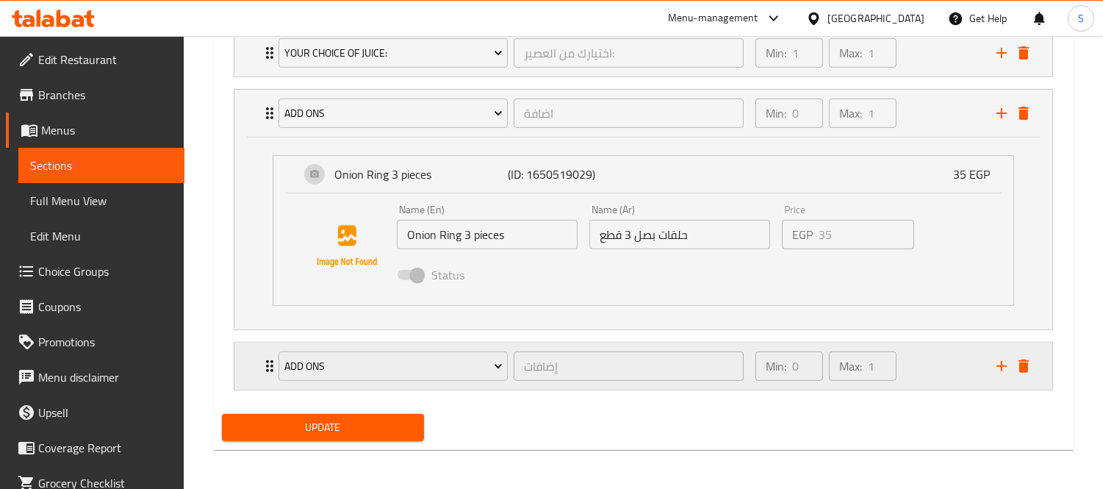
scroll to position [967, 0]
click at [917, 365] on div "Min: 0 ​ Max: 1 ​" at bounding box center [867, 365] width 241 height 47
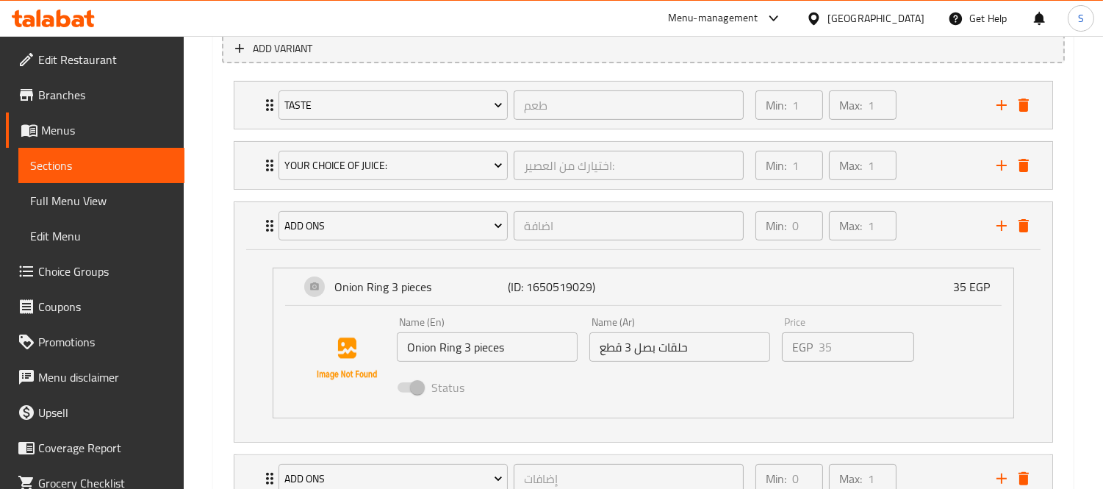
scroll to position [803, 0]
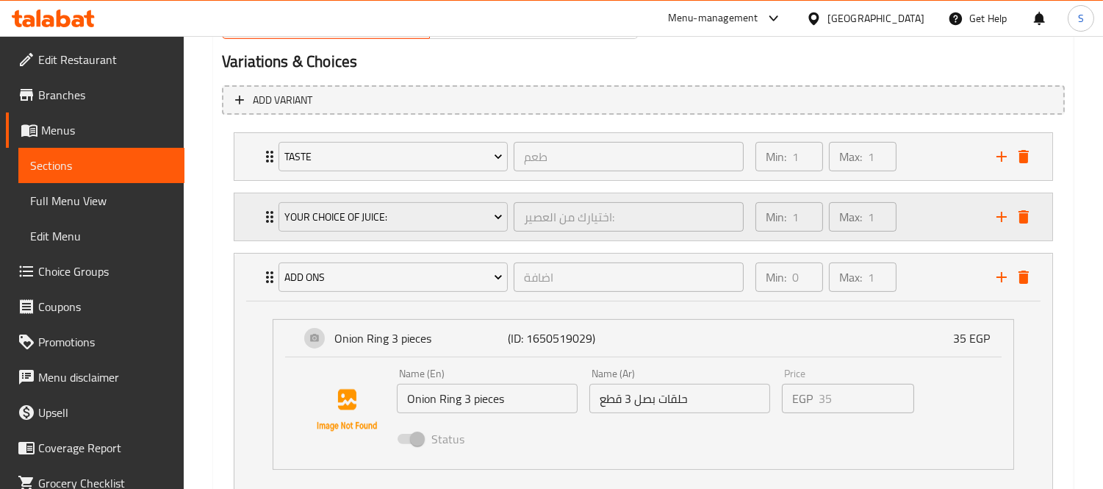
click at [931, 232] on div "Min: 1 ​ Max: 1 ​" at bounding box center [867, 216] width 241 height 47
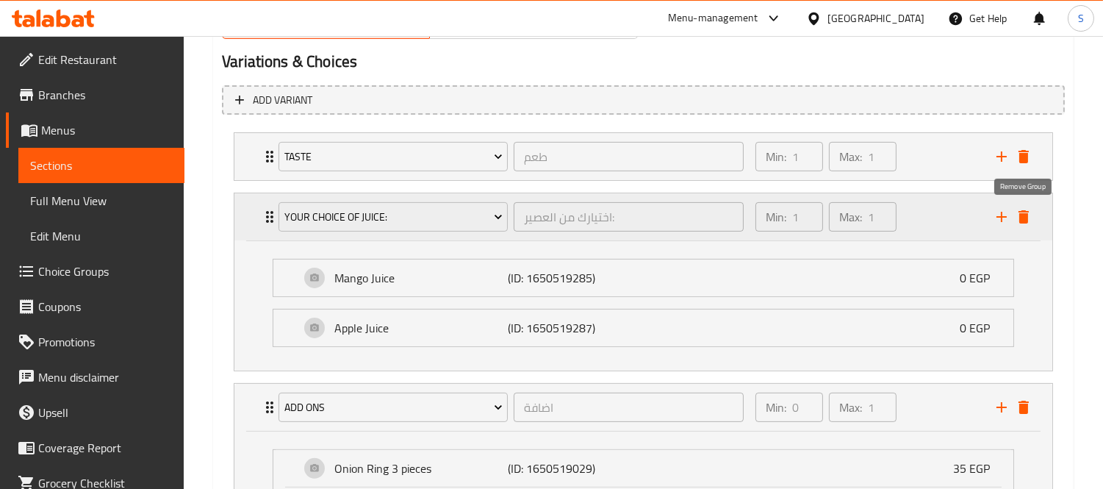
click at [1032, 221] on icon "delete" at bounding box center [1024, 217] width 18 height 18
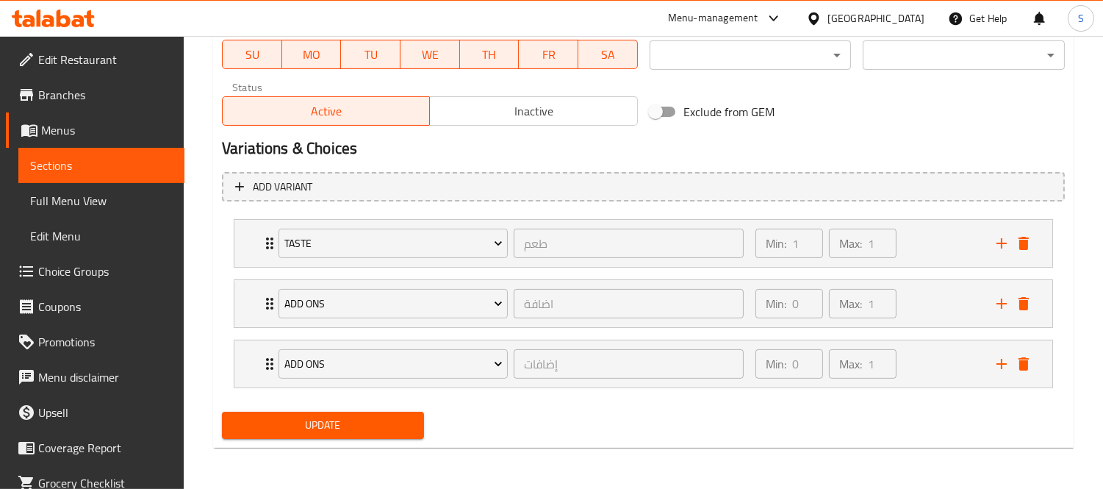
scroll to position [714, 0]
click at [361, 427] on span "Update" at bounding box center [323, 426] width 179 height 18
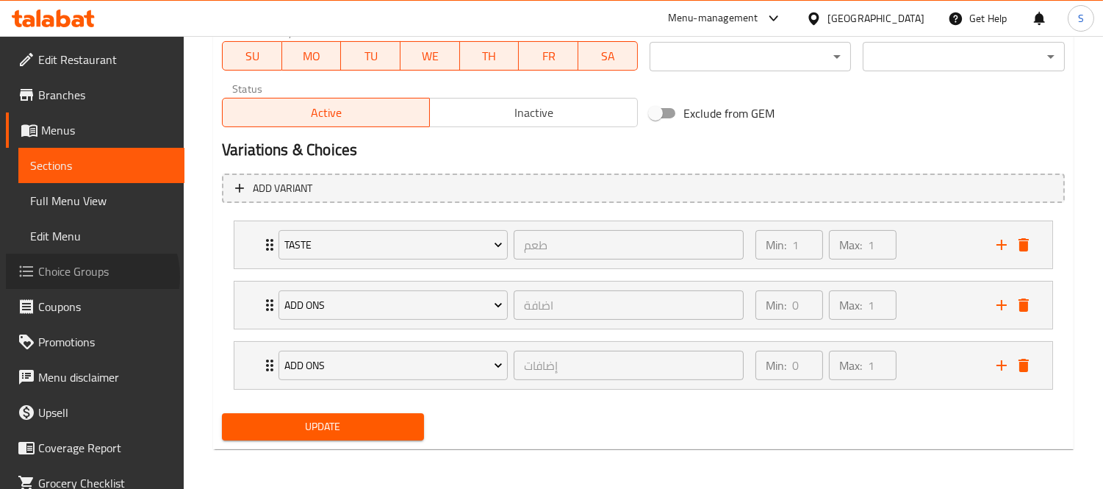
click at [91, 276] on span "Choice Groups" at bounding box center [105, 271] width 135 height 18
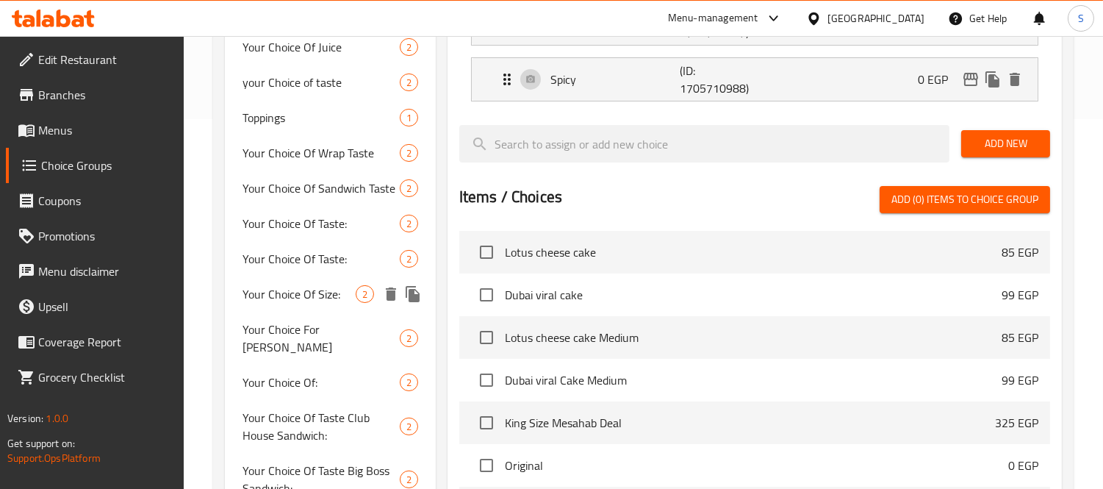
scroll to position [371, 0]
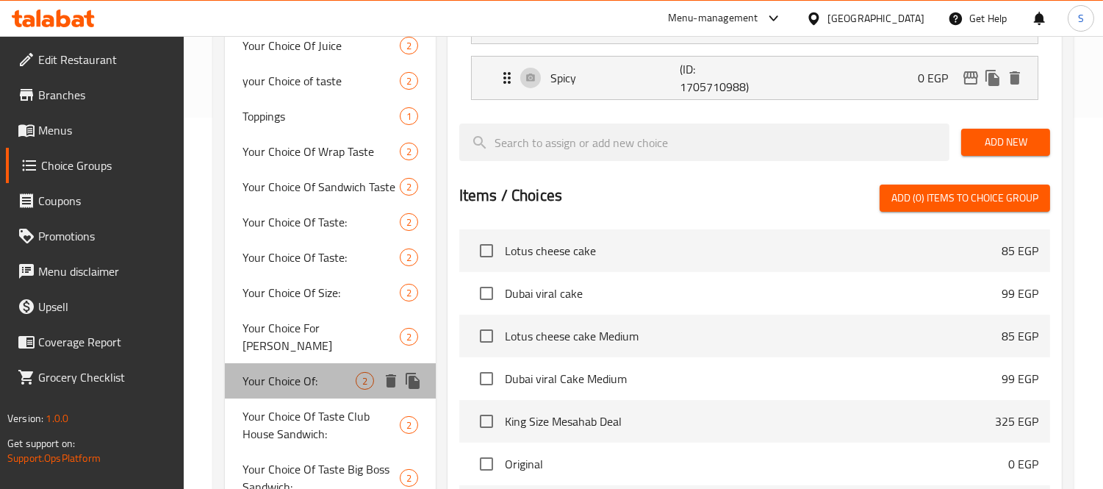
click at [326, 372] on span "Your Choice Of:" at bounding box center [299, 381] width 113 height 18
type input "Your Choice Of:"
type input "إختيارك من:"
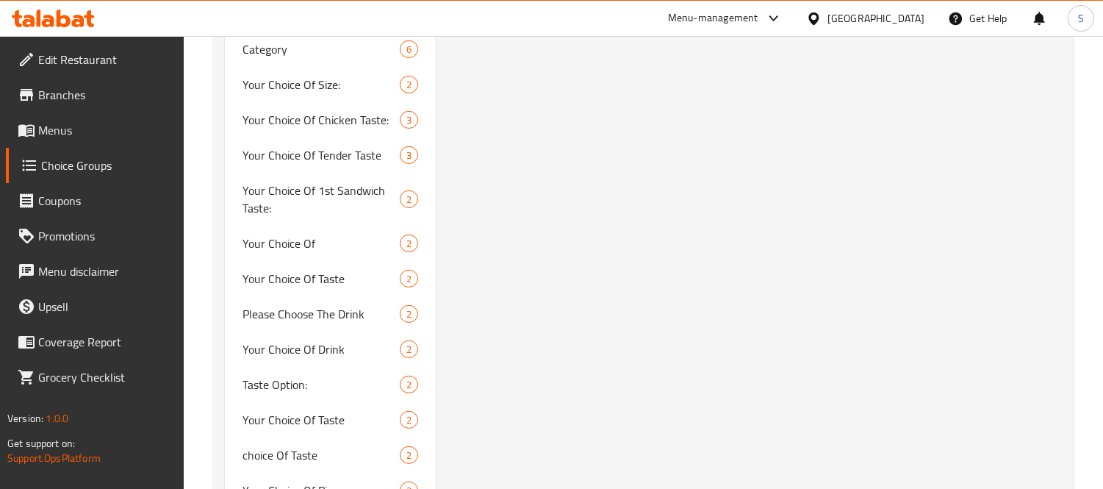
scroll to position [1188, 0]
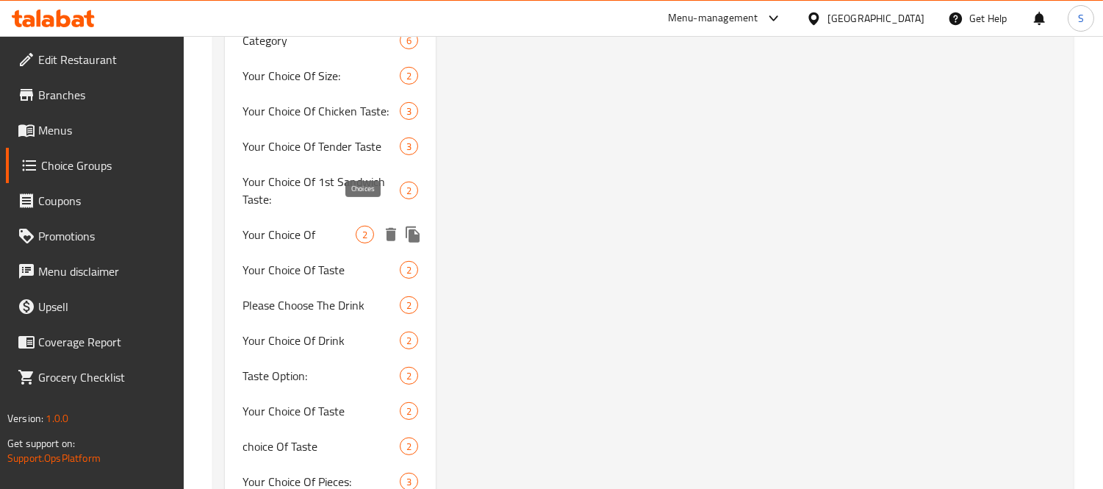
click at [358, 228] on span "2" at bounding box center [364, 235] width 17 height 14
type input "Your Choice Of"
type input "اختيارك من"
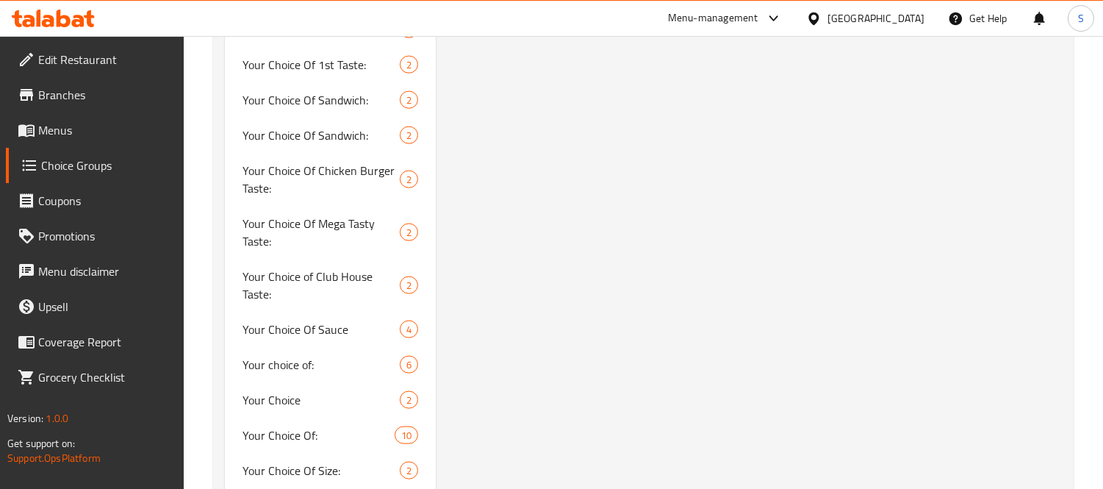
scroll to position [3638, 0]
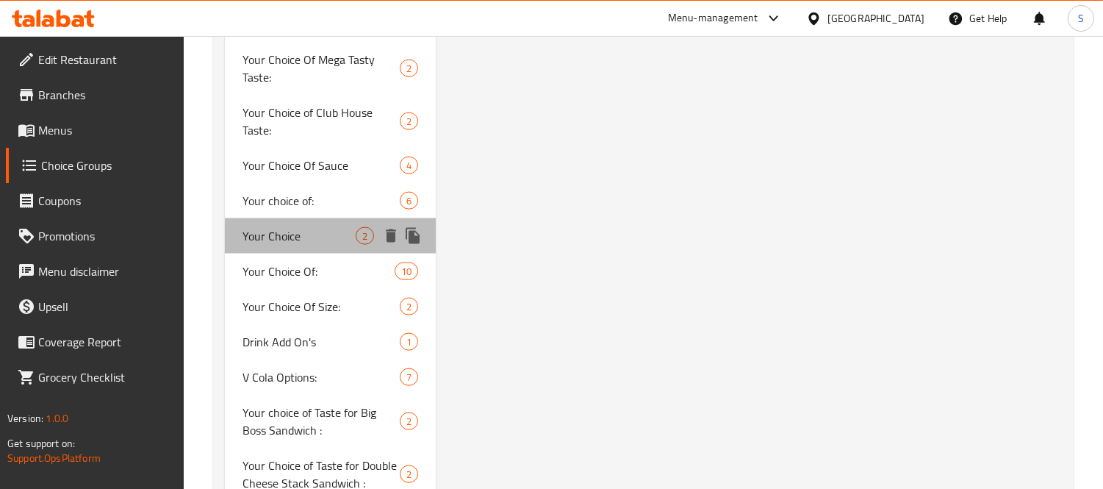
click at [312, 227] on span "Your Choice" at bounding box center [299, 236] width 113 height 18
type input "Your Choice"
type input "إختيارك"
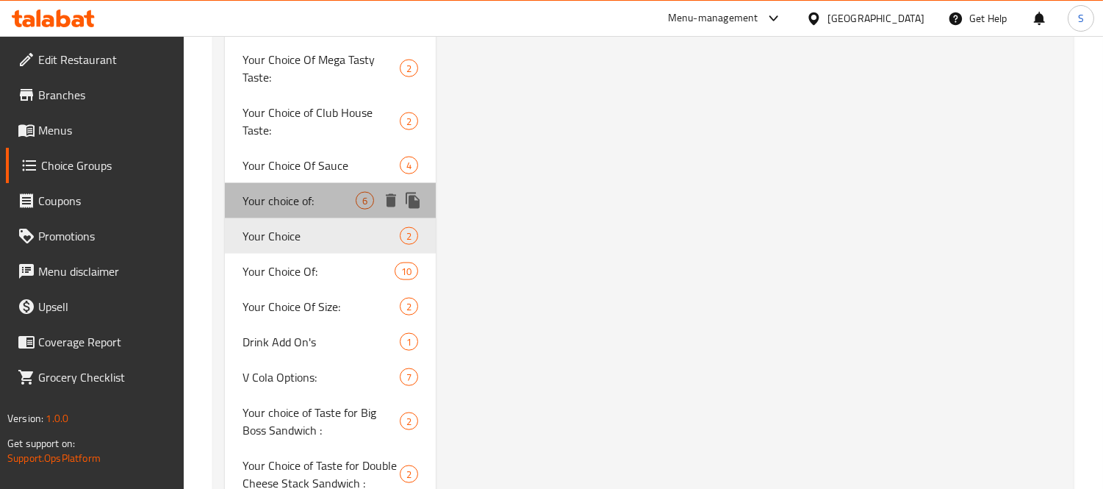
click at [298, 192] on span "Your choice of:" at bounding box center [299, 201] width 113 height 18
type input "Your choice of:"
type input "اختيارك من:"
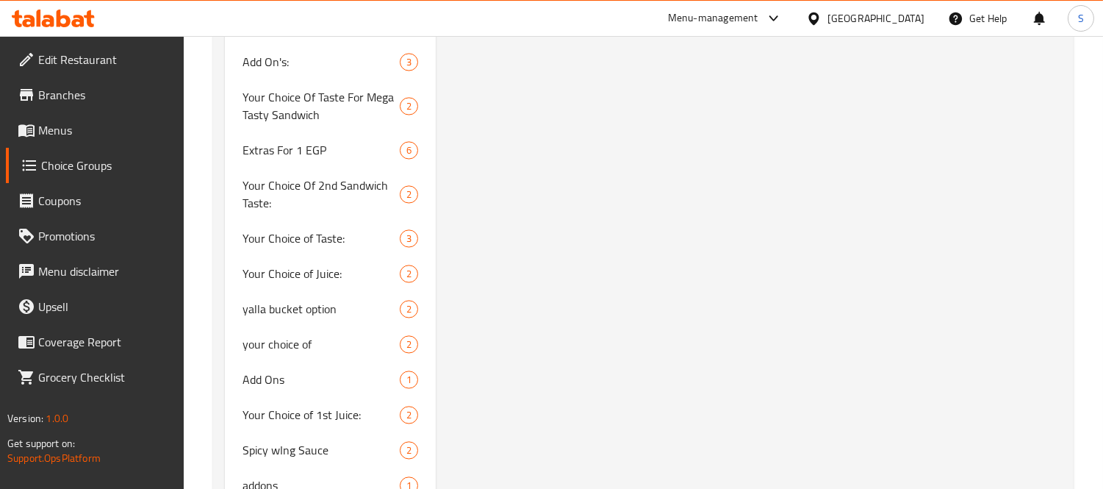
scroll to position [5213, 0]
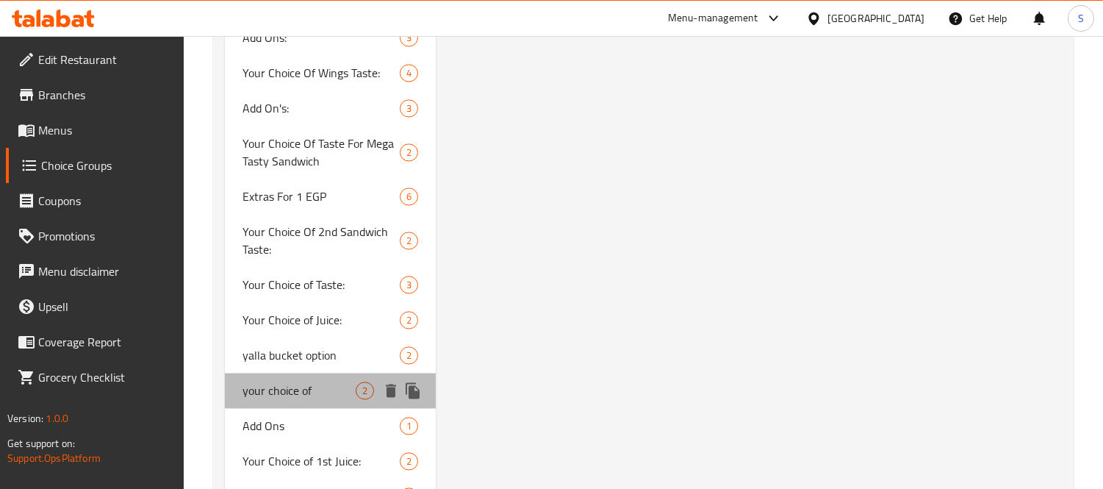
click at [329, 381] on span "your choice of" at bounding box center [299, 390] width 113 height 18
type input "your choice of"
type input "اختيارك من"
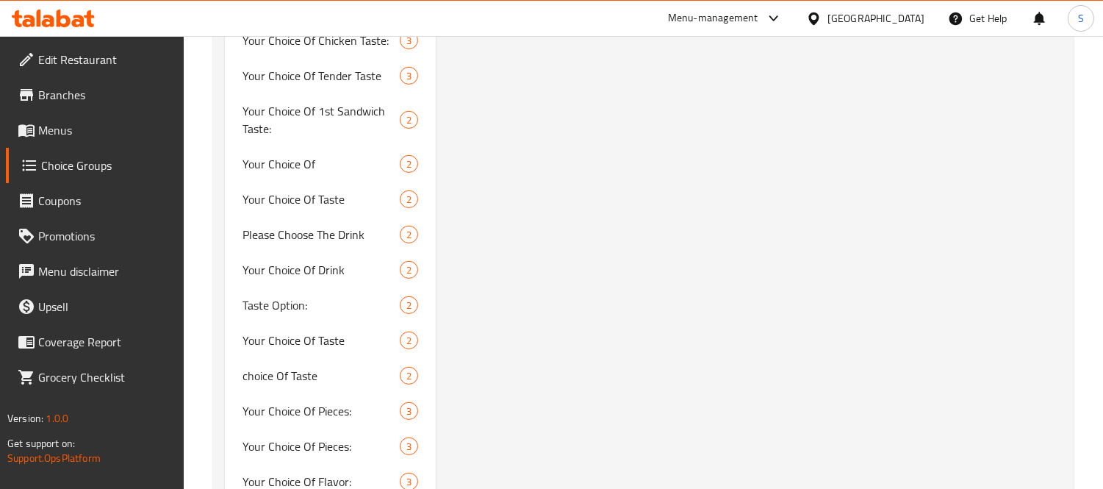
scroll to position [1151, 0]
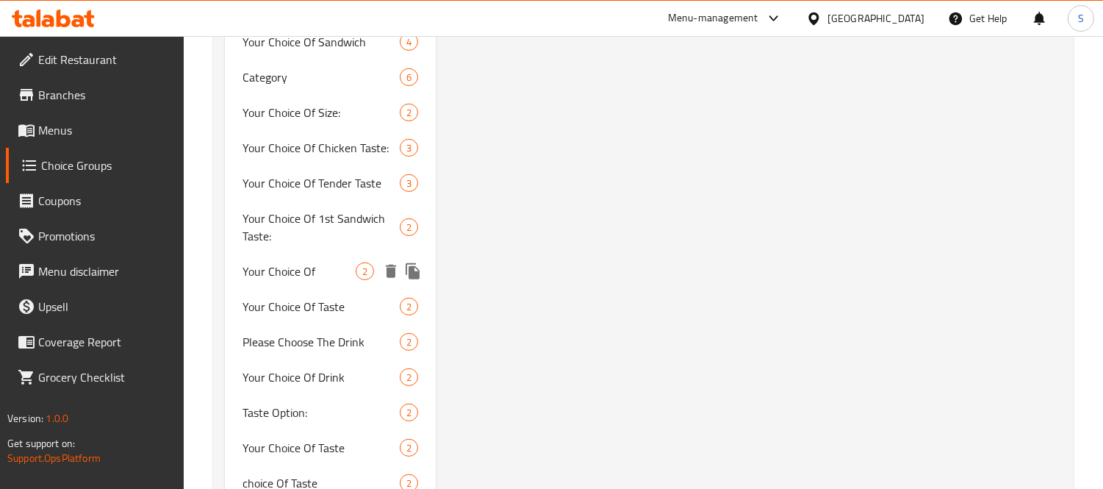
click at [342, 262] on span "Your Choice Of" at bounding box center [299, 271] width 113 height 18
type input "Your Choice Of"
type input "اختيارك من"
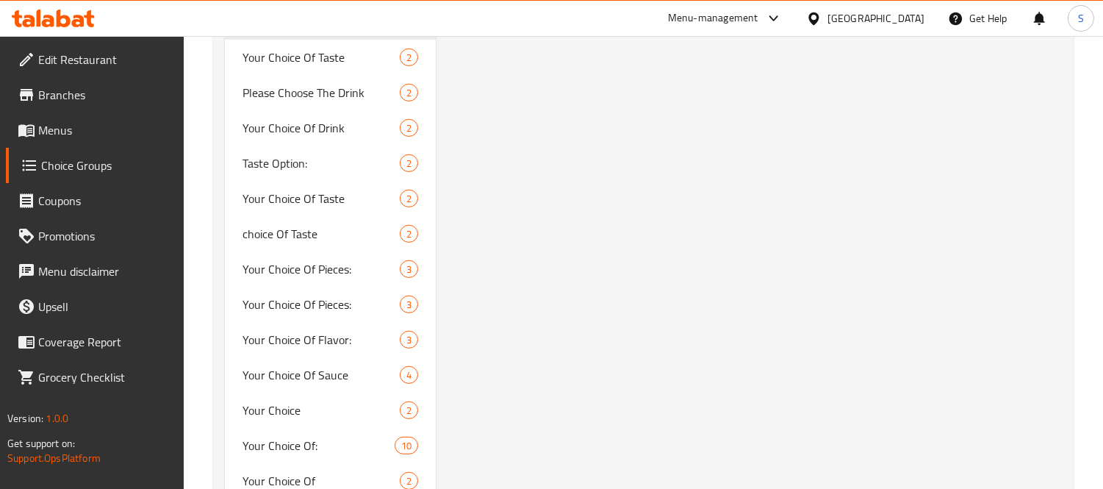
scroll to position [1561, 0]
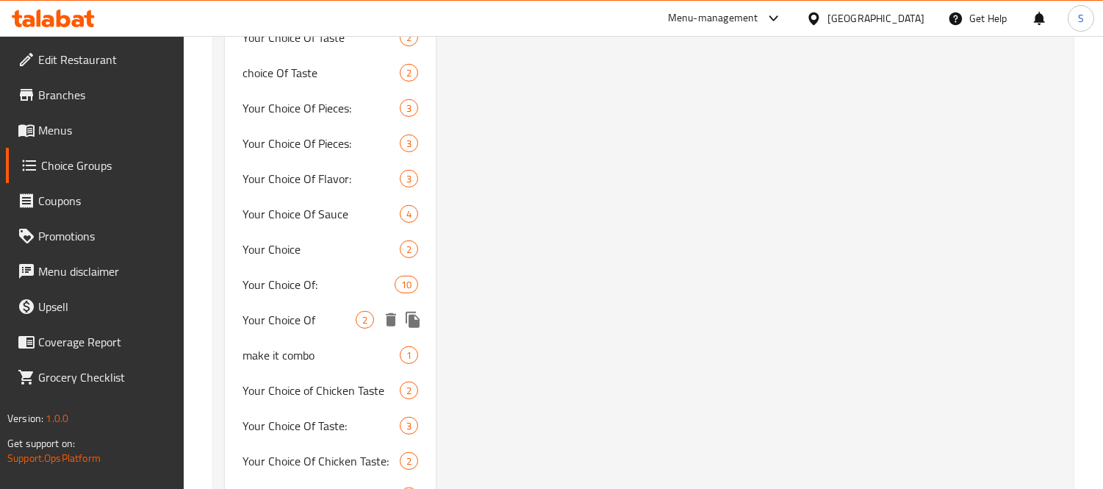
click at [312, 311] on span "Your Choice Of" at bounding box center [299, 320] width 113 height 18
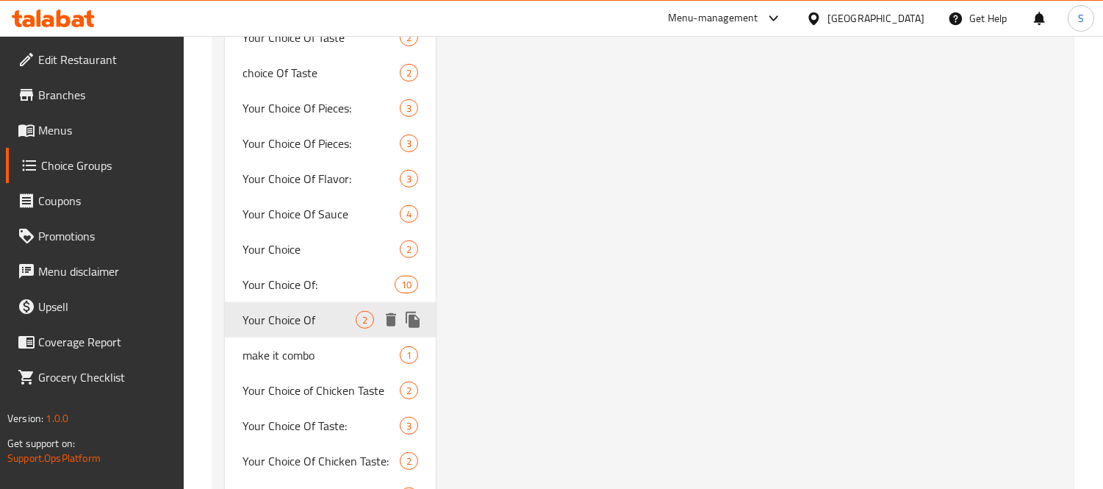
type input "Your Choice Of"
type input "اختيارك من:"
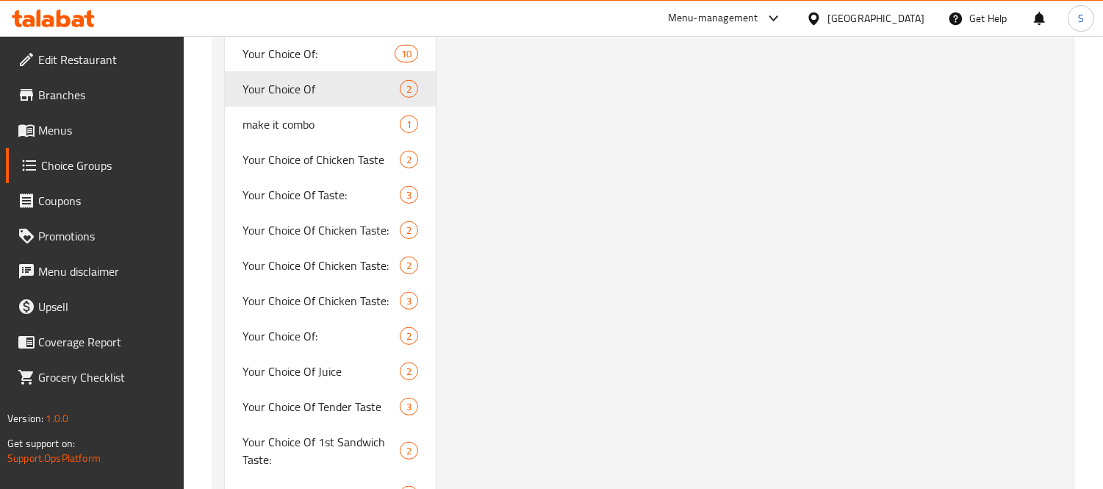
scroll to position [1810, 0]
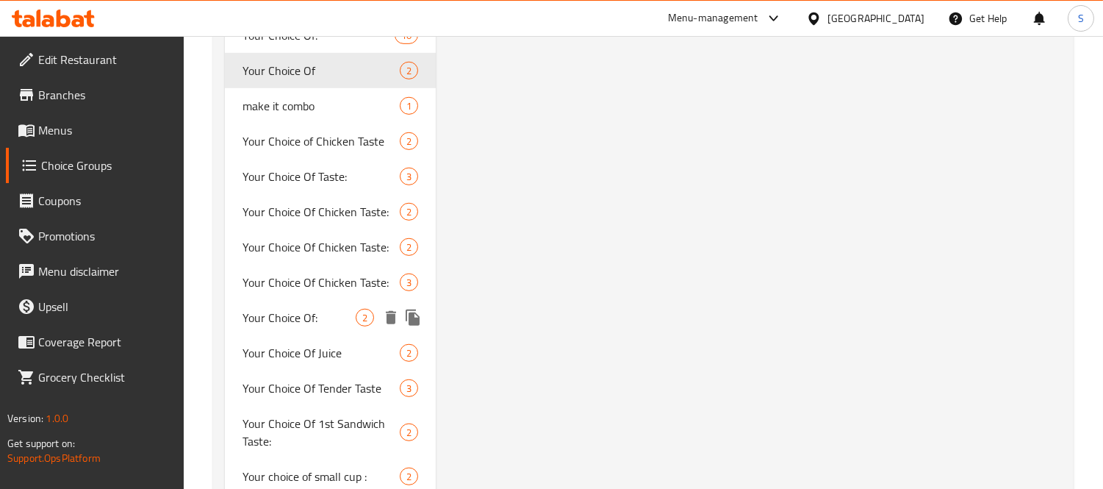
click at [318, 309] on span "Your Choice Of:" at bounding box center [299, 318] width 113 height 18
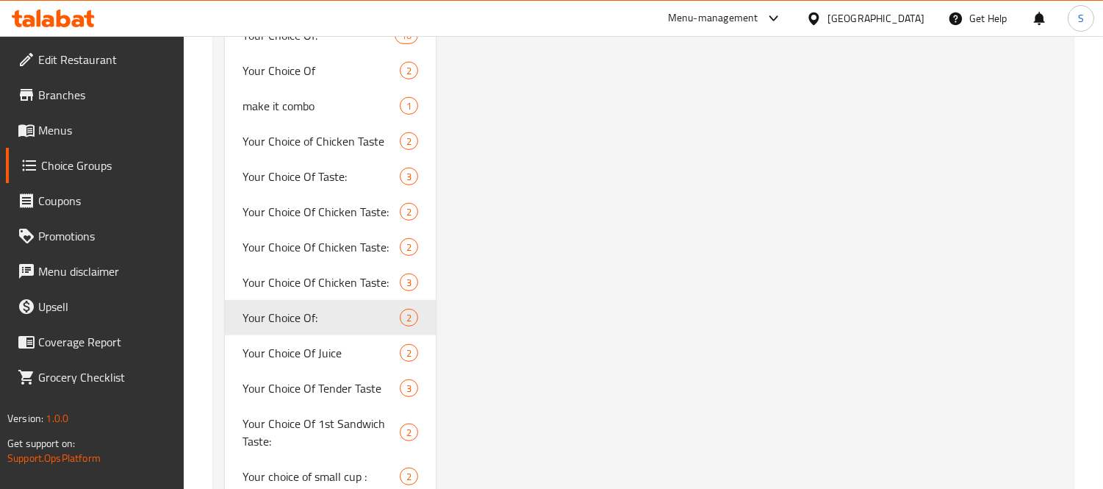
type input "Your Choice Of:"
type input "إختيارك من:"
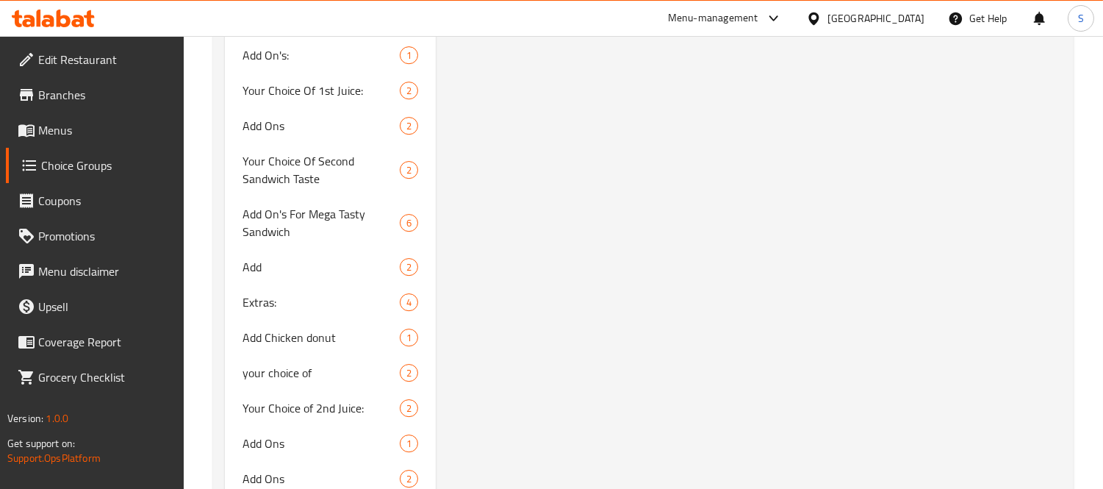
scroll to position [8104, 0]
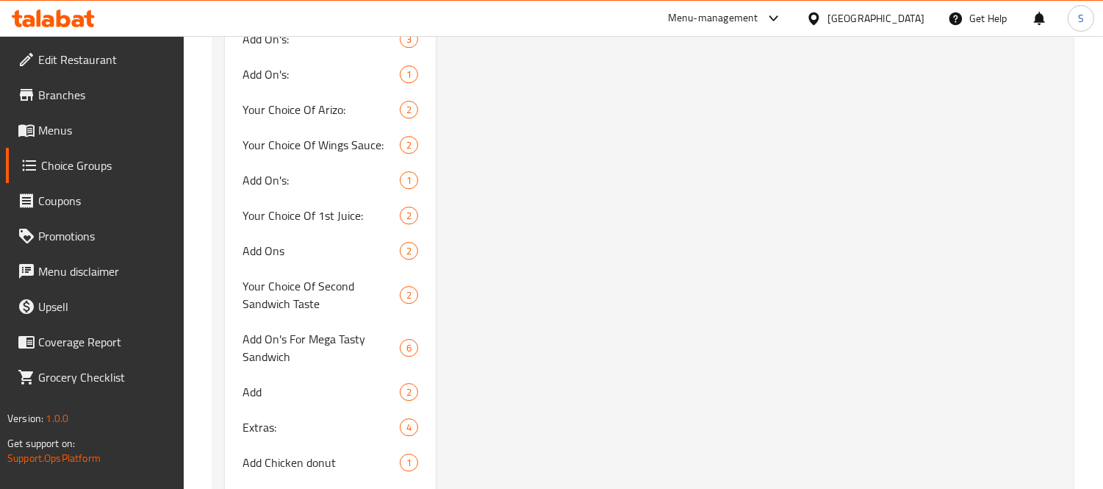
click at [334, 488] on span "your choice of" at bounding box center [299, 498] width 113 height 18
type input "your choice of"
type input "اختيارك من"
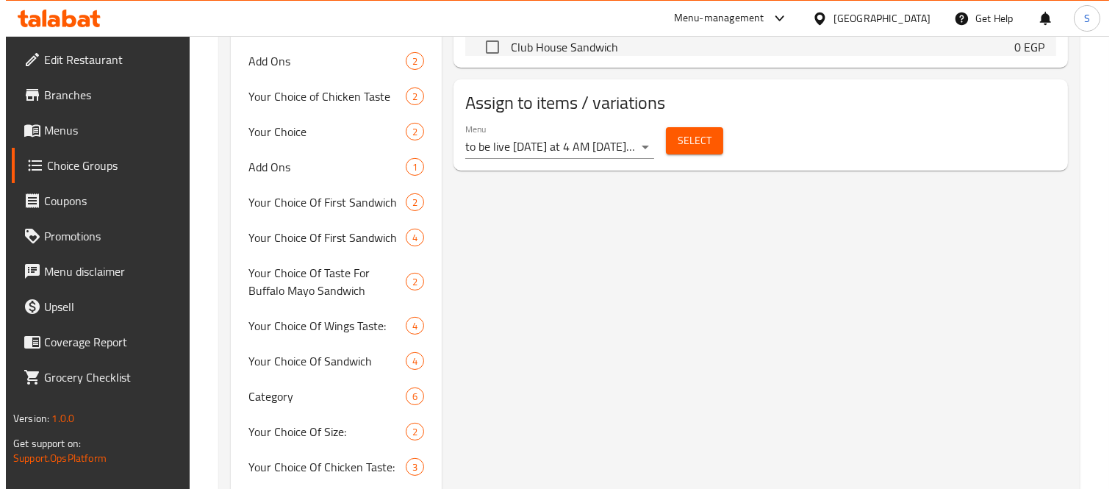
scroll to position [797, 0]
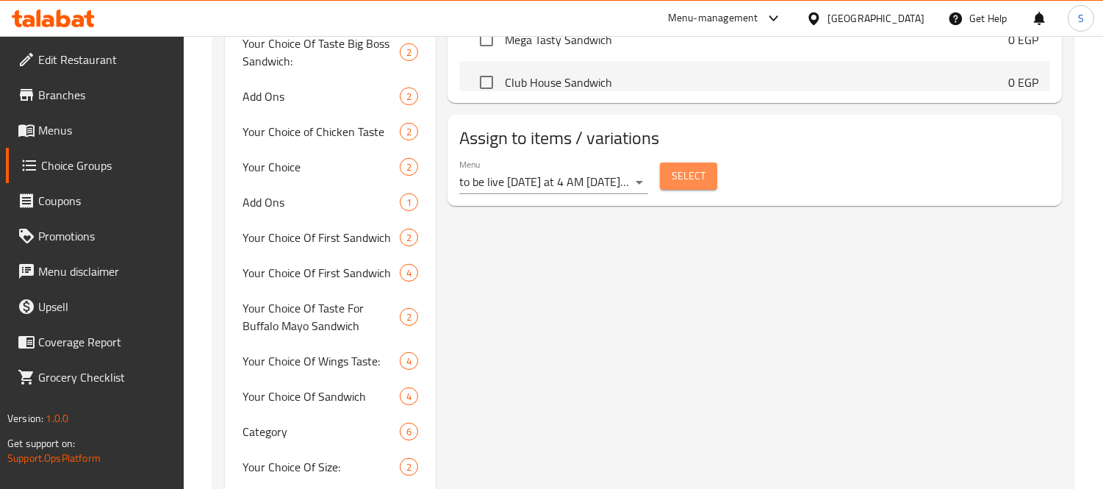
click at [698, 173] on span "Select" at bounding box center [689, 176] width 34 height 18
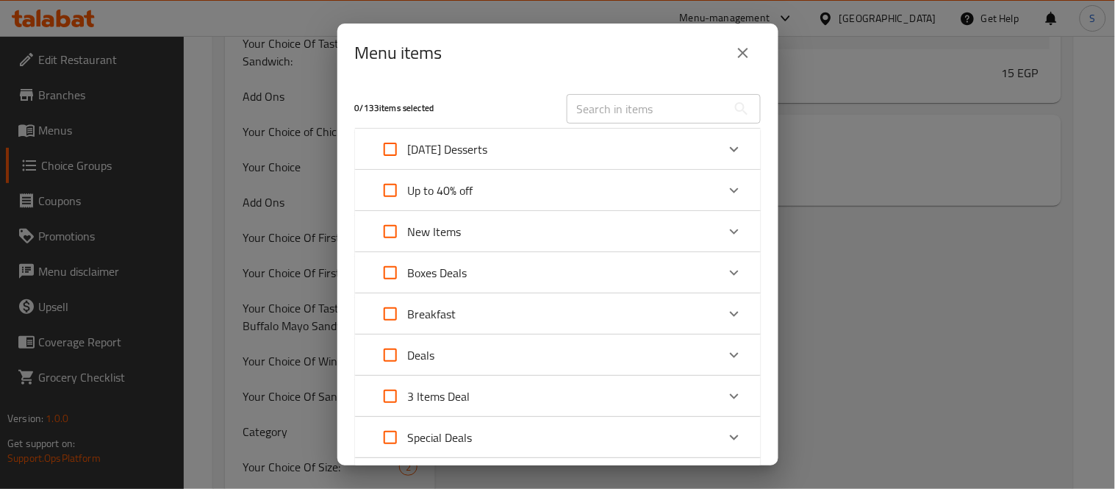
scroll to position [12152, 0]
drag, startPoint x: 728, startPoint y: 265, endPoint x: 673, endPoint y: 324, distance: 81.6
click at [726, 265] on icon "Expand" at bounding box center [734, 273] width 18 height 18
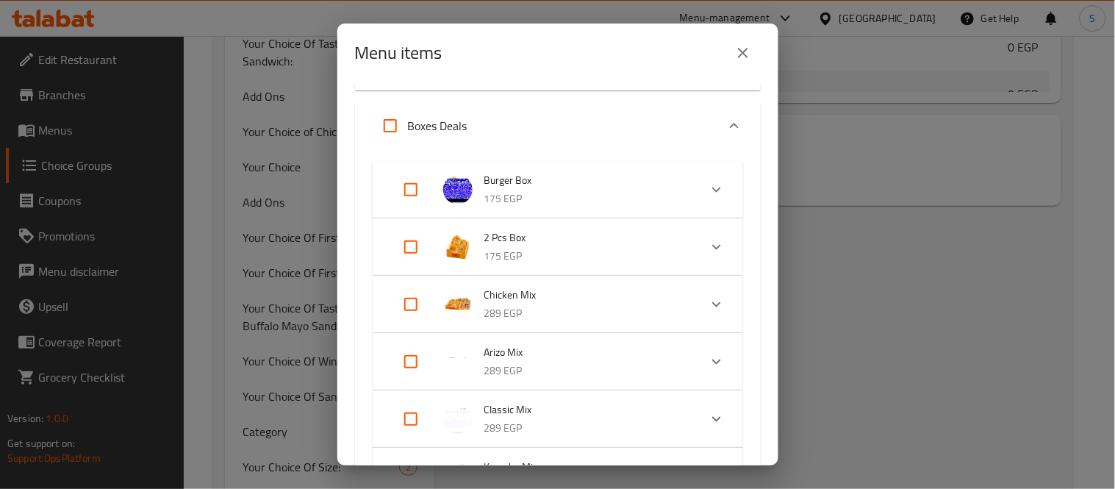
scroll to position [163, 0]
click at [708, 310] on icon "Expand" at bounding box center [717, 303] width 18 height 18
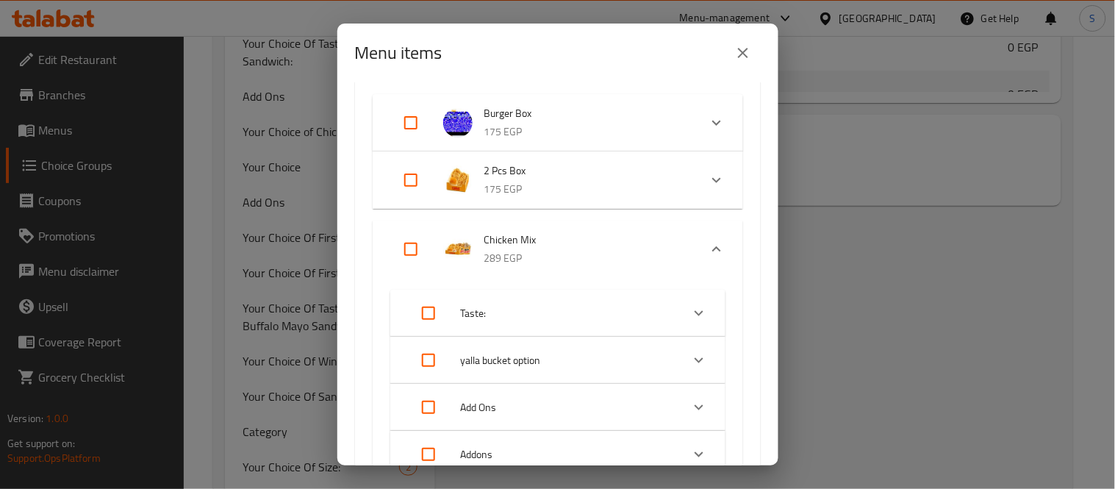
scroll to position [326, 0]
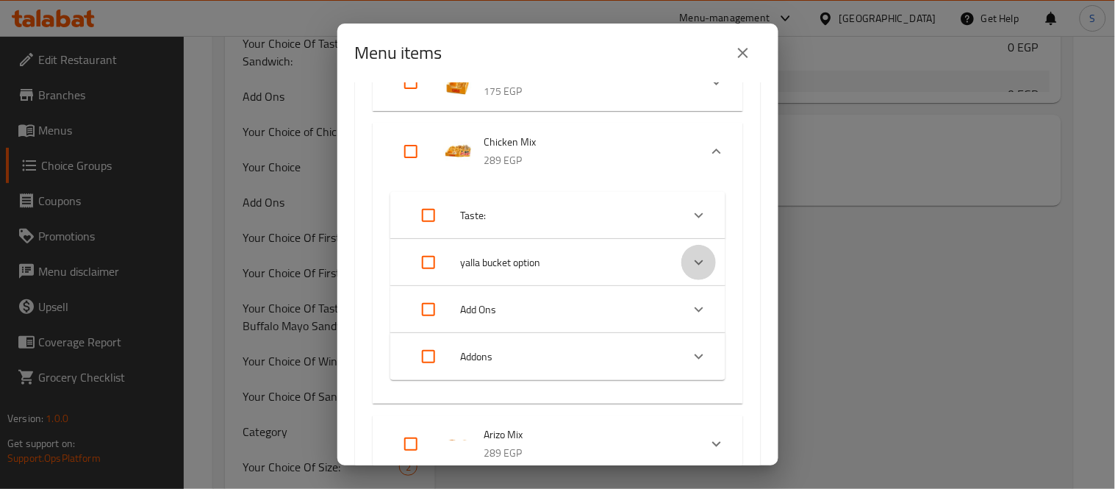
click at [690, 261] on icon "Expand" at bounding box center [699, 263] width 18 height 18
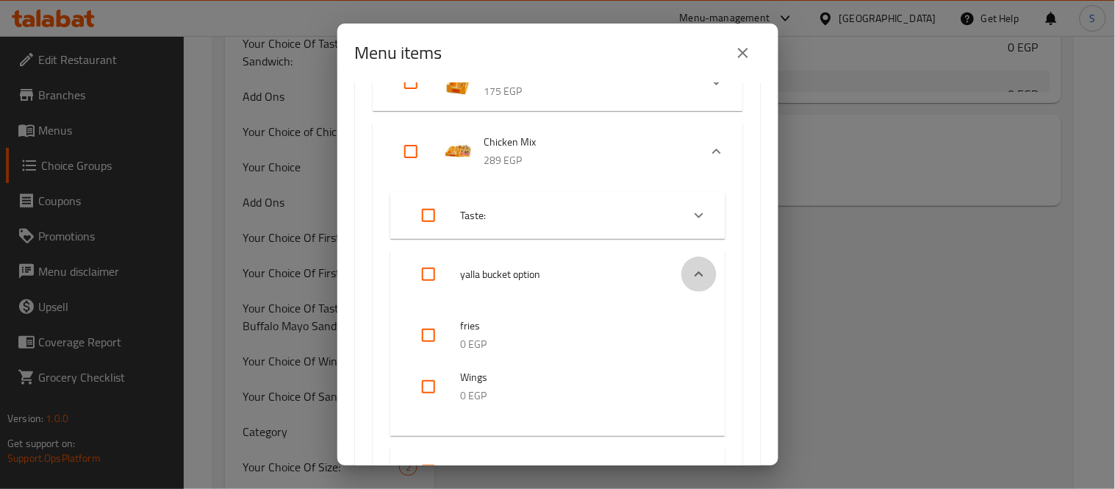
click at [690, 269] on icon "Expand" at bounding box center [699, 274] width 18 height 18
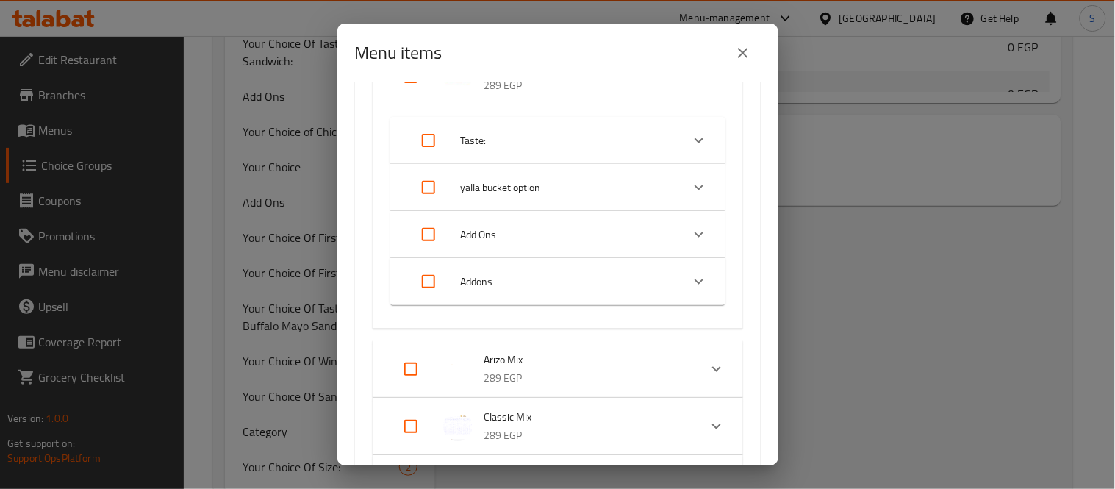
scroll to position [323, 0]
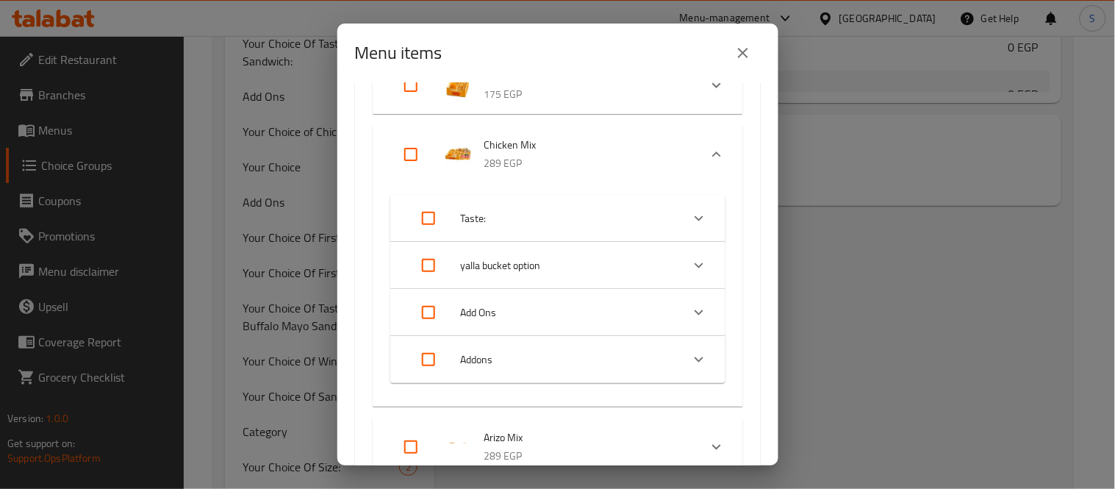
click at [412, 151] on input "Expand" at bounding box center [410, 154] width 35 height 35
checkbox input "true"
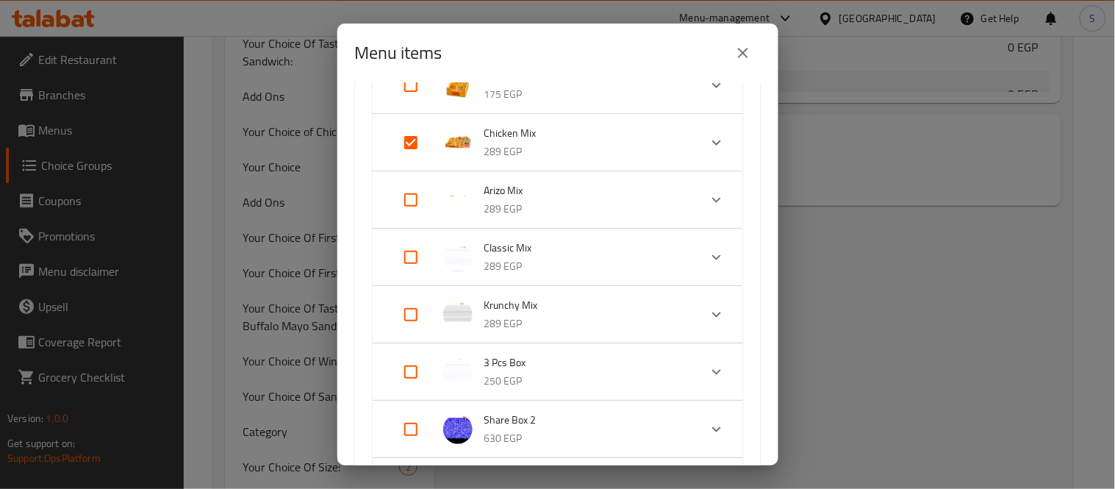
click at [470, 138] on img "Expand" at bounding box center [457, 142] width 29 height 29
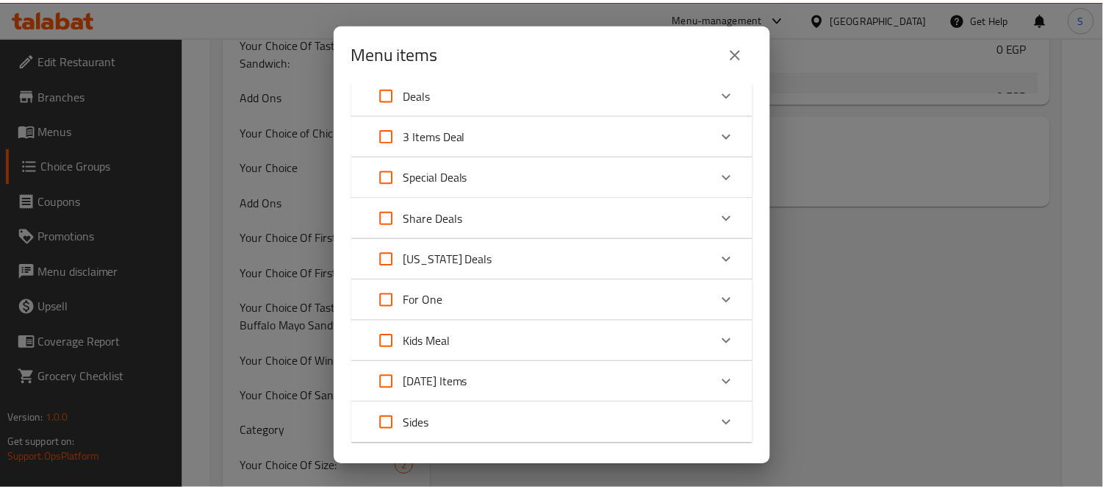
scroll to position [1740, 0]
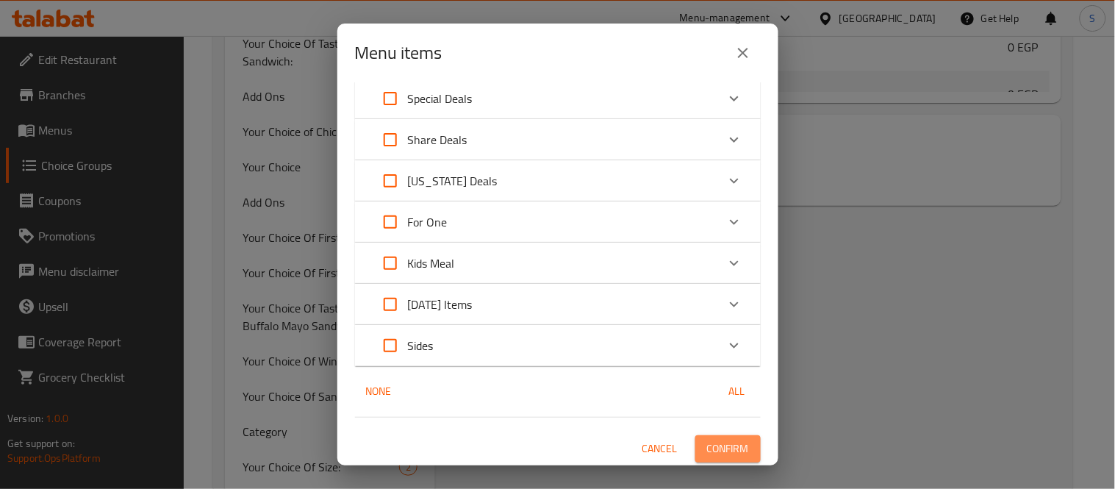
click at [729, 453] on span "Confirm" at bounding box center [728, 449] width 42 height 18
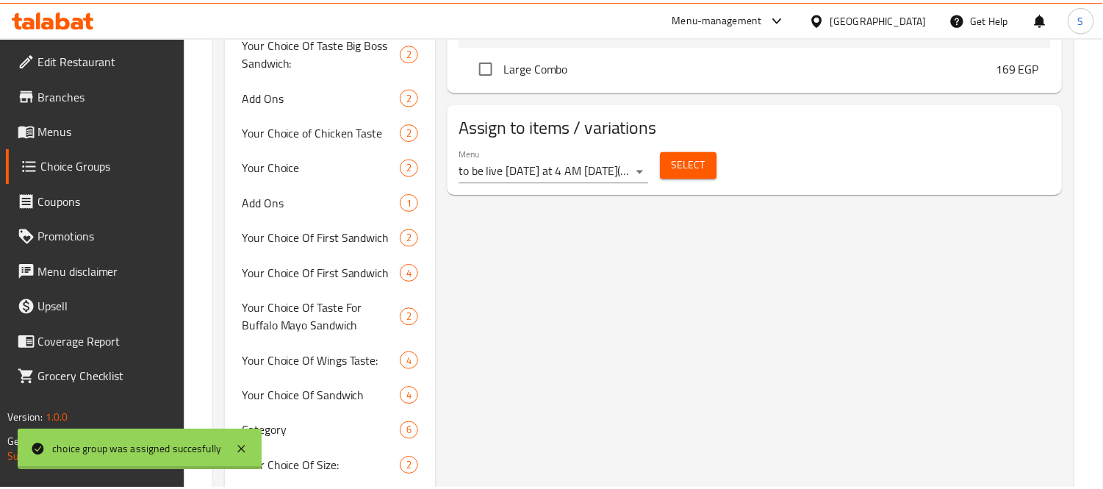
scroll to position [10997, 0]
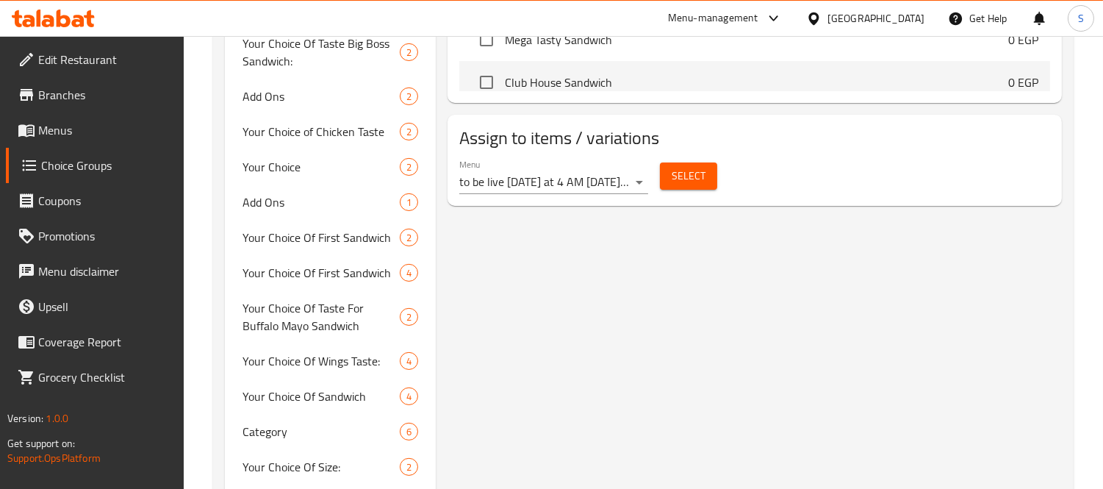
click at [66, 133] on span "Menus" at bounding box center [105, 130] width 135 height 18
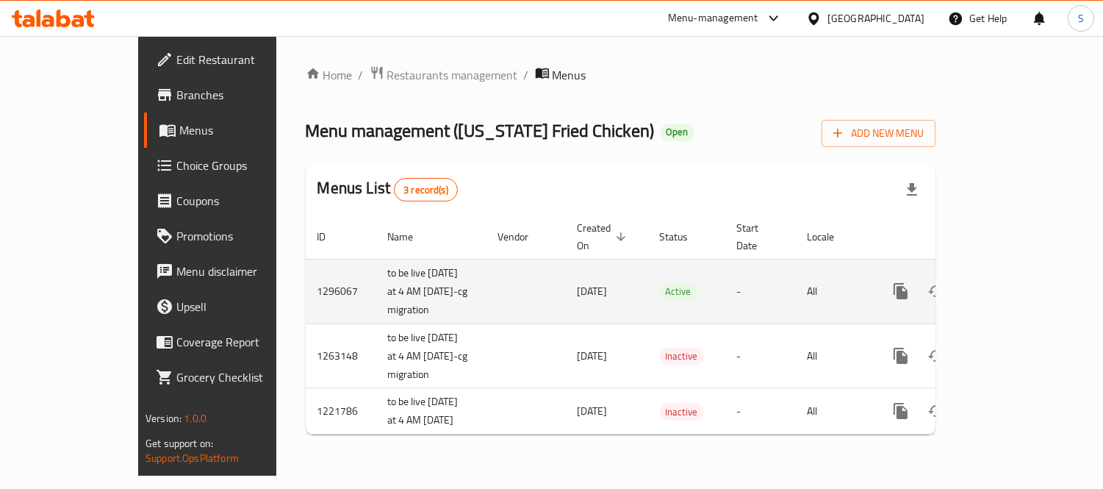
scroll to position [25, 0]
click at [1016, 282] on icon "enhanced table" at bounding box center [1007, 291] width 18 height 18
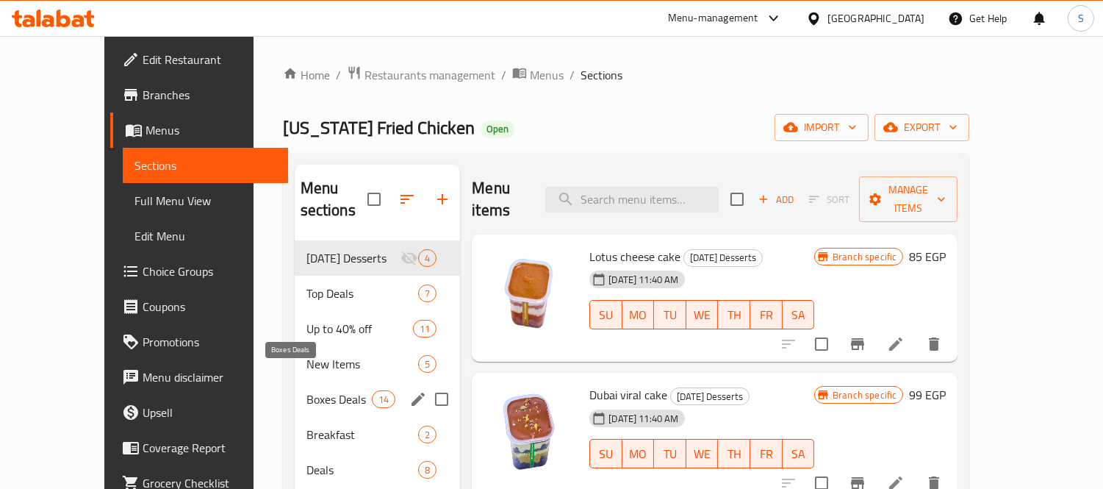
click at [312, 390] on span "Boxes Deals" at bounding box center [338, 399] width 65 height 18
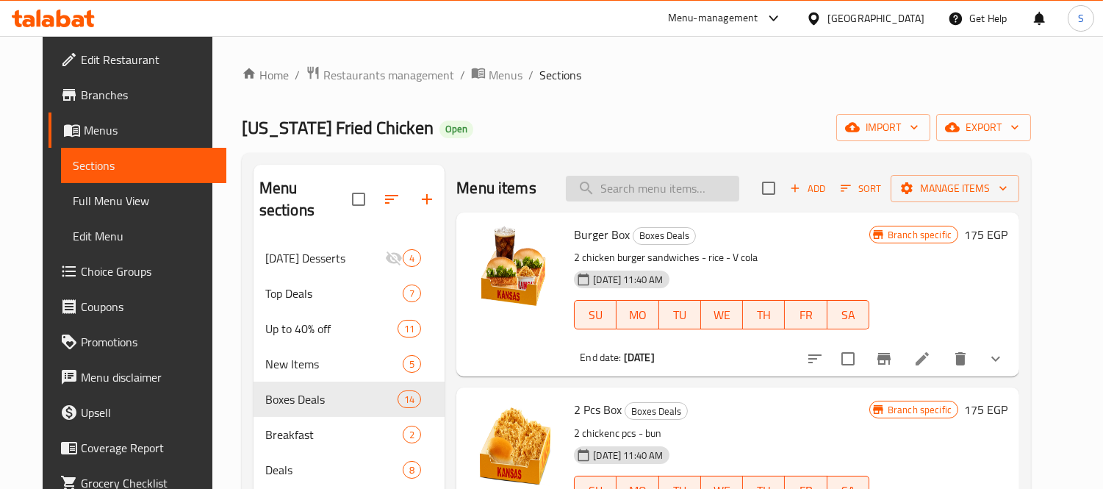
drag, startPoint x: 717, startPoint y: 203, endPoint x: 706, endPoint y: 196, distance: 12.9
click at [715, 202] on div "Menu items Add Sort Manage items" at bounding box center [737, 189] width 563 height 48
click at [701, 192] on input "search" at bounding box center [652, 189] width 173 height 26
paste input "Share Box 2"
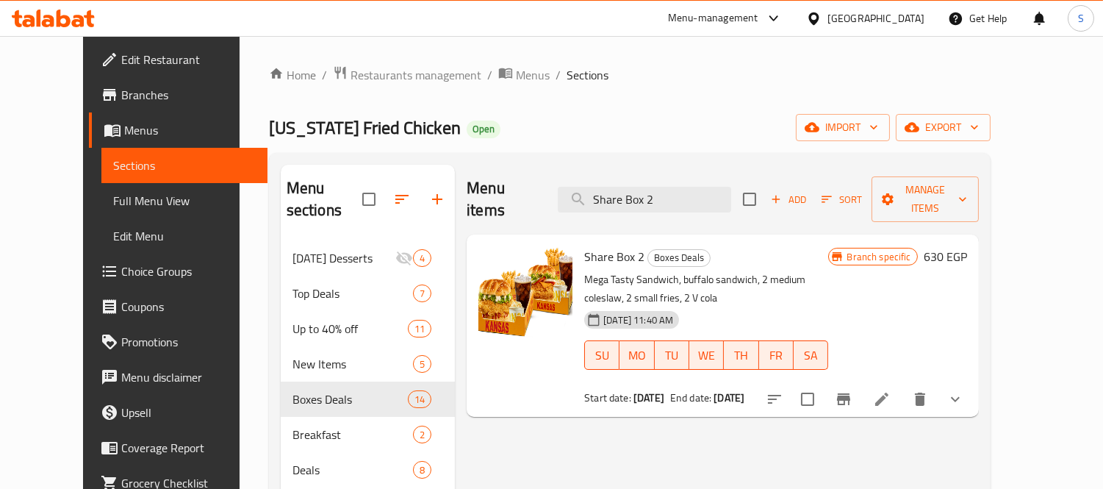
drag, startPoint x: 703, startPoint y: 189, endPoint x: 534, endPoint y: 188, distance: 169.8
click at [531, 182] on div "Menu items Share Box 2 Add Sort Manage items" at bounding box center [723, 200] width 512 height 70
paste input "Club Box"
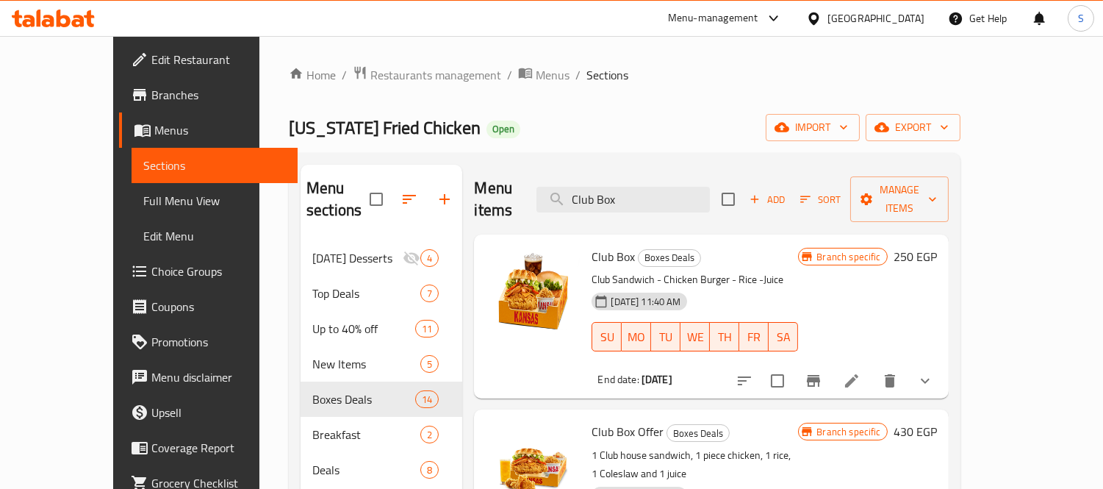
scroll to position [82, 0]
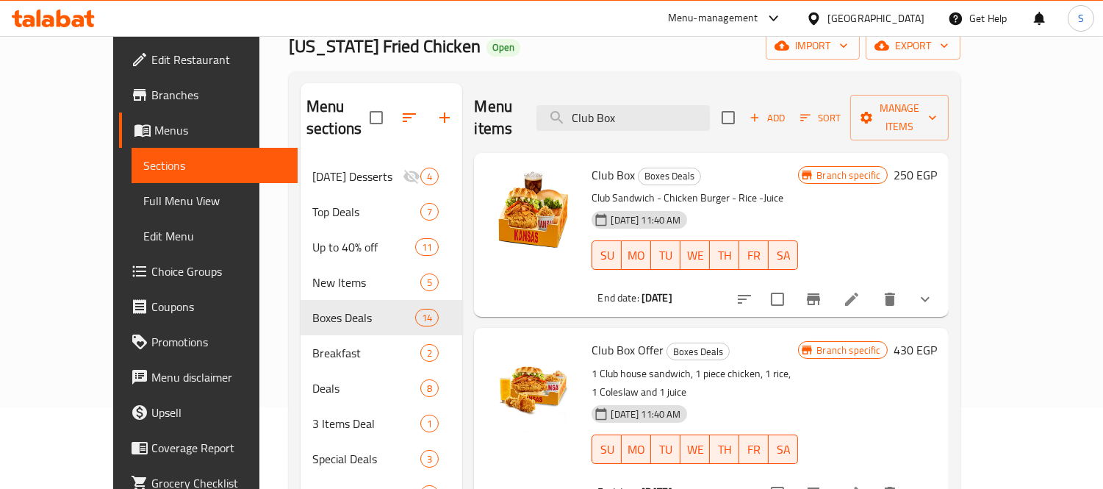
drag, startPoint x: 681, startPoint y: 109, endPoint x: 531, endPoint y: 120, distance: 149.6
click at [531, 120] on div "Menu items Club Box Add Sort Manage items" at bounding box center [711, 118] width 474 height 70
paste input "runchy Rice Bucket"
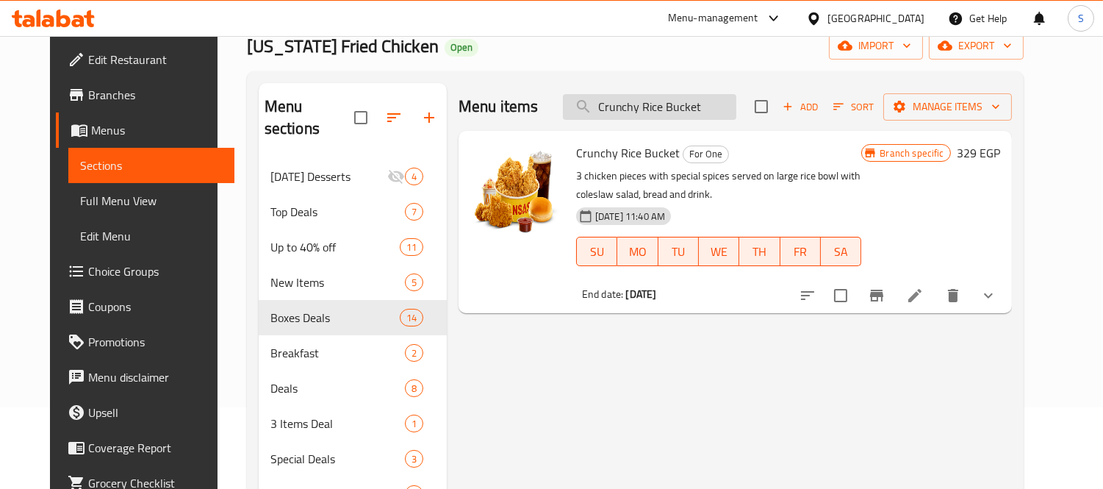
click at [720, 96] on input "Crunchy Rice Bucket" at bounding box center [649, 107] width 173 height 26
paste input "Winner Max Box Offer"
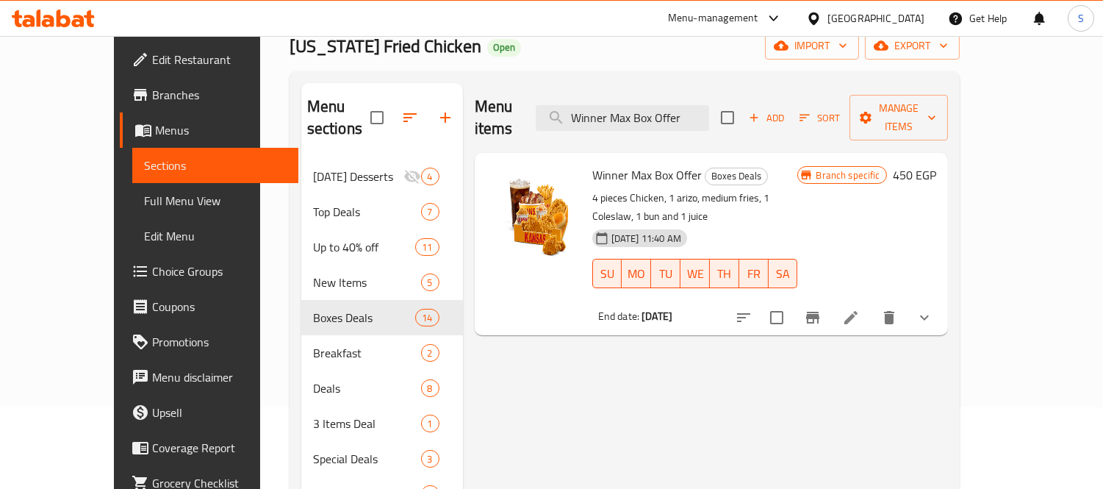
drag, startPoint x: 725, startPoint y: 104, endPoint x: 382, endPoint y: 105, distance: 342.5
click at [382, 105] on div "Menu sections Ramadan Desserts 4 Top Deals 7 Up to 40% off 11 New Items 5 Boxes…" at bounding box center [624, 371] width 647 height 576
paste input "Nashville Offer"
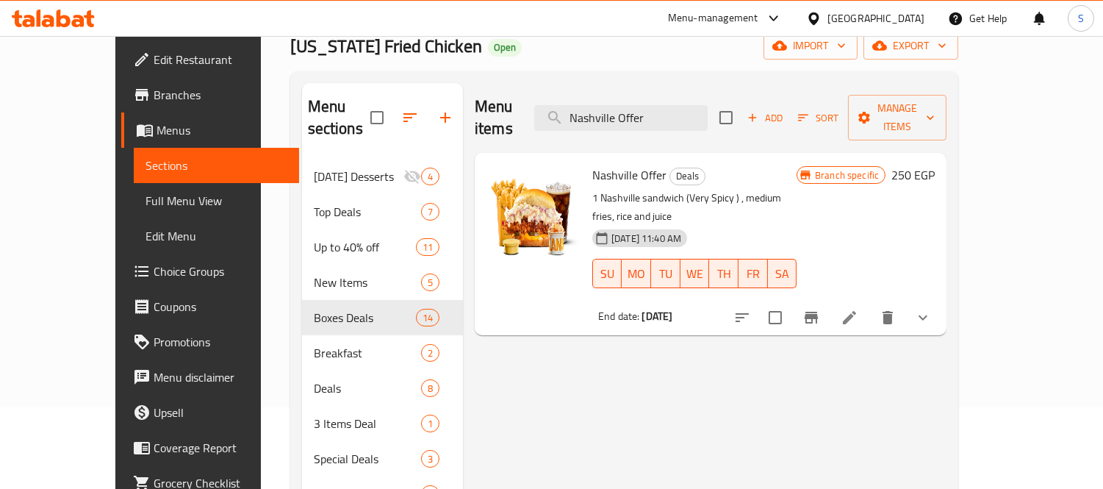
drag, startPoint x: 688, startPoint y: 101, endPoint x: 550, endPoint y: 116, distance: 139.0
click at [550, 116] on div "Menu items Nashville Offer Add Sort Manage items" at bounding box center [711, 118] width 472 height 70
paste input "Five In One Offer"
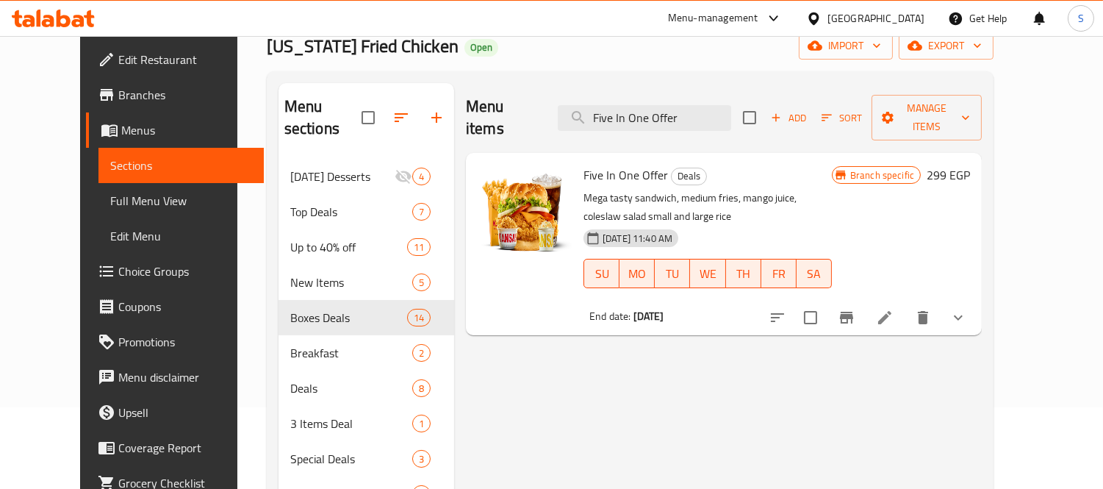
drag, startPoint x: 715, startPoint y: 112, endPoint x: 406, endPoint y: 104, distance: 308.8
click at [409, 104] on div "Menu sections Ramadan Desserts 4 Top Deals 7 Up to 40% off 11 New Items 5 Boxes…" at bounding box center [631, 371] width 704 height 576
paste input "Dinner Hero Offer"
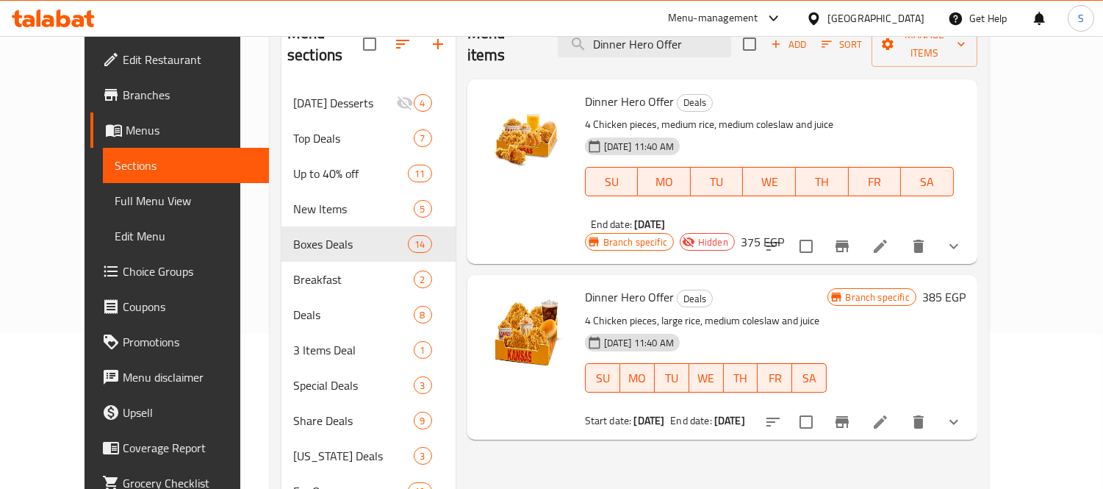
scroll to position [0, 0]
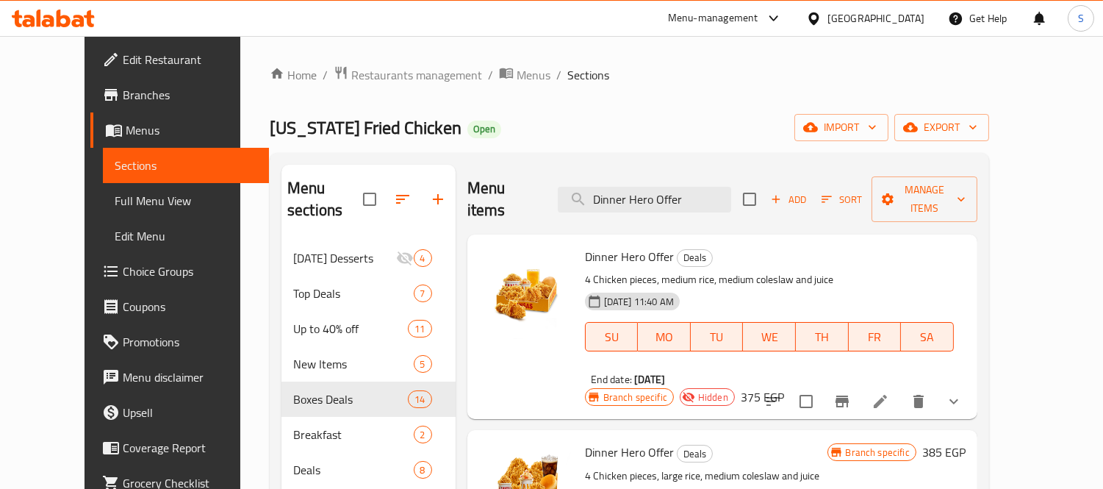
drag, startPoint x: 739, startPoint y: 194, endPoint x: 445, endPoint y: 175, distance: 295.4
click at [467, 175] on div "Menu items Dinner Hero Offer Add Sort Manage items" at bounding box center [722, 200] width 510 height 70
paste input "Club Box"
type input "Club Box"
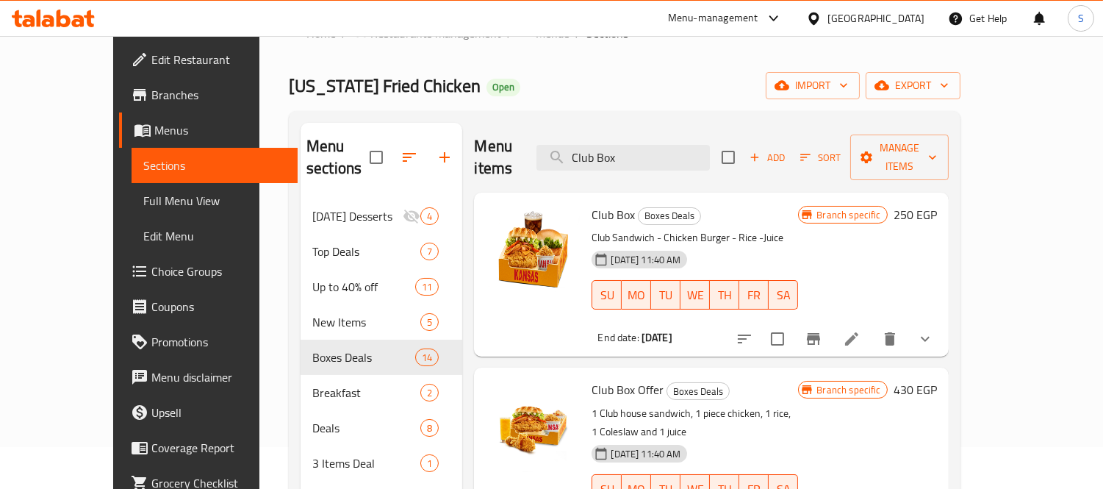
scroll to position [82, 0]
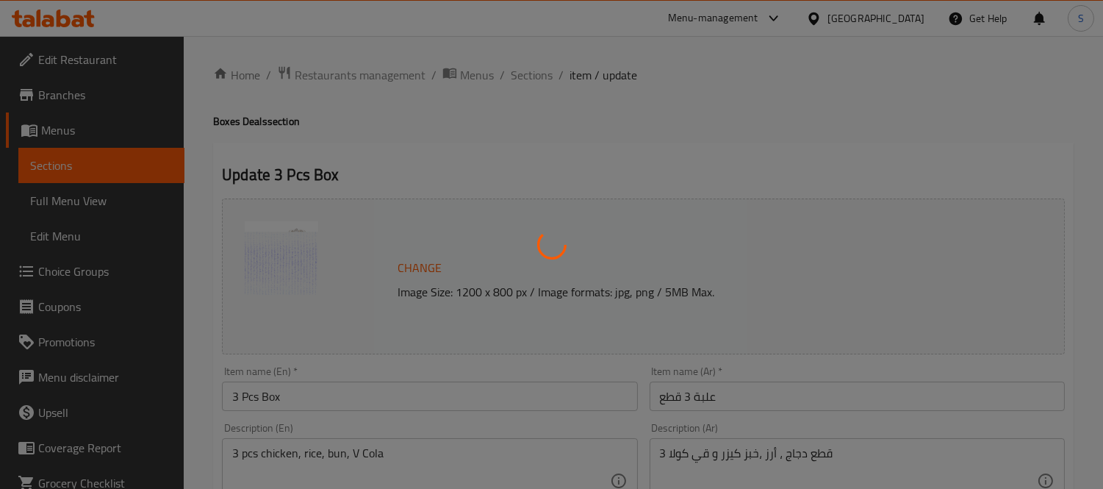
type input "طعم"
type input "1"
type input "اضافة"
type input "0"
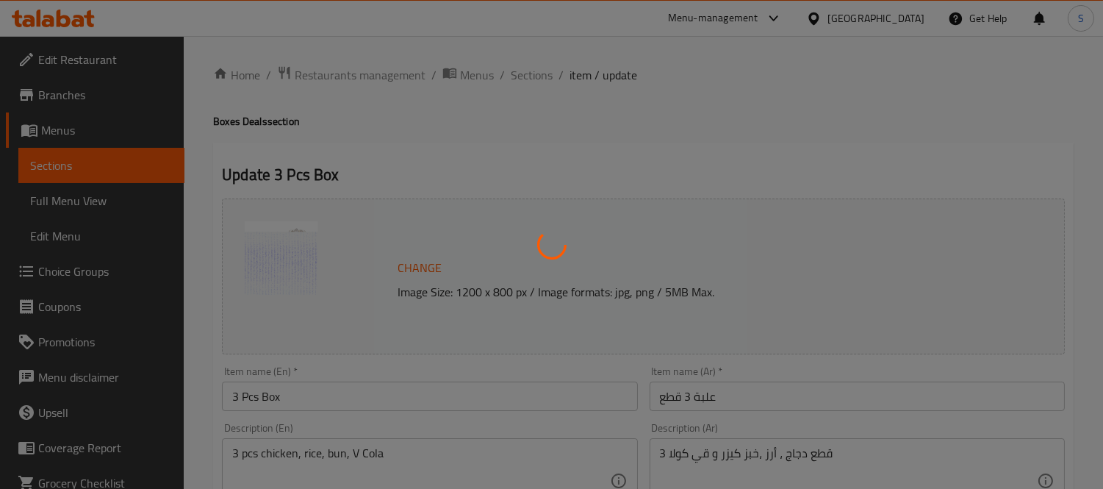
type input "1"
type input "إضافات"
type input "0"
type input "1"
type input "اختيارك من العصير:"
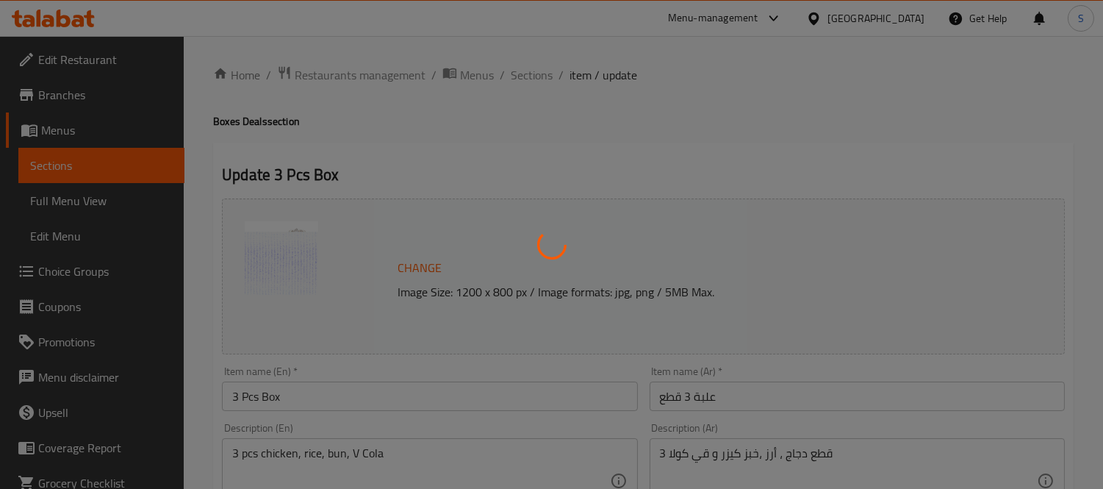
type input "1"
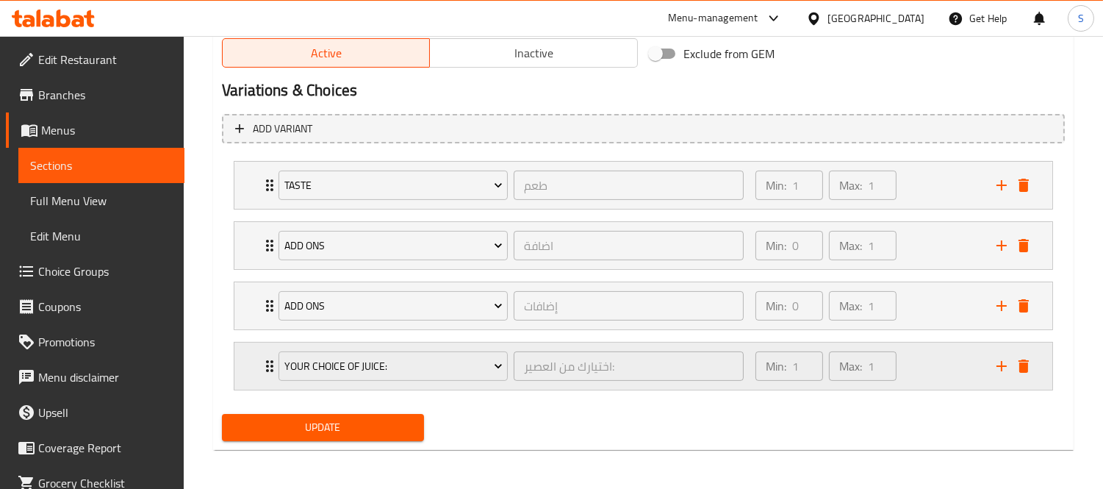
scroll to position [775, 0]
click at [1029, 365] on icon "delete" at bounding box center [1024, 365] width 18 height 18
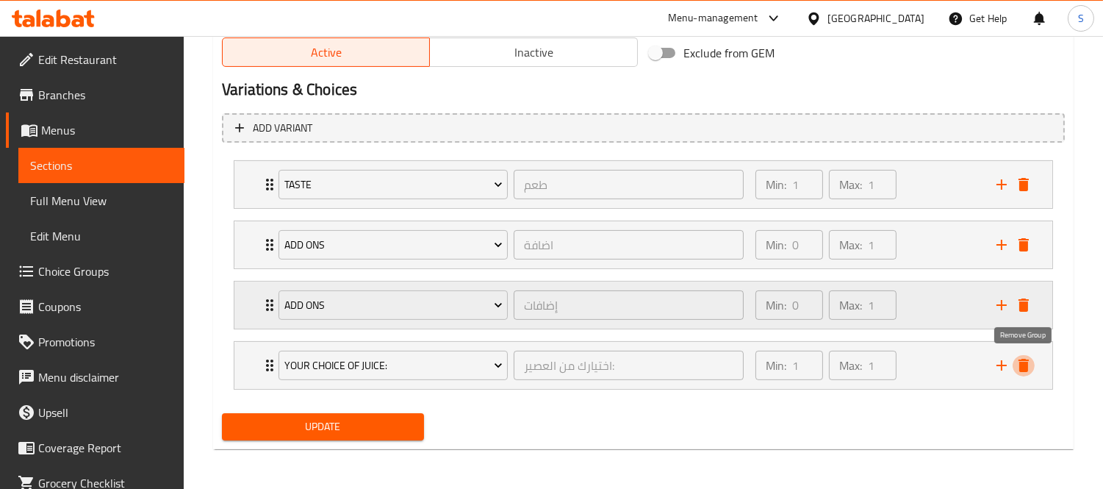
scroll to position [714, 0]
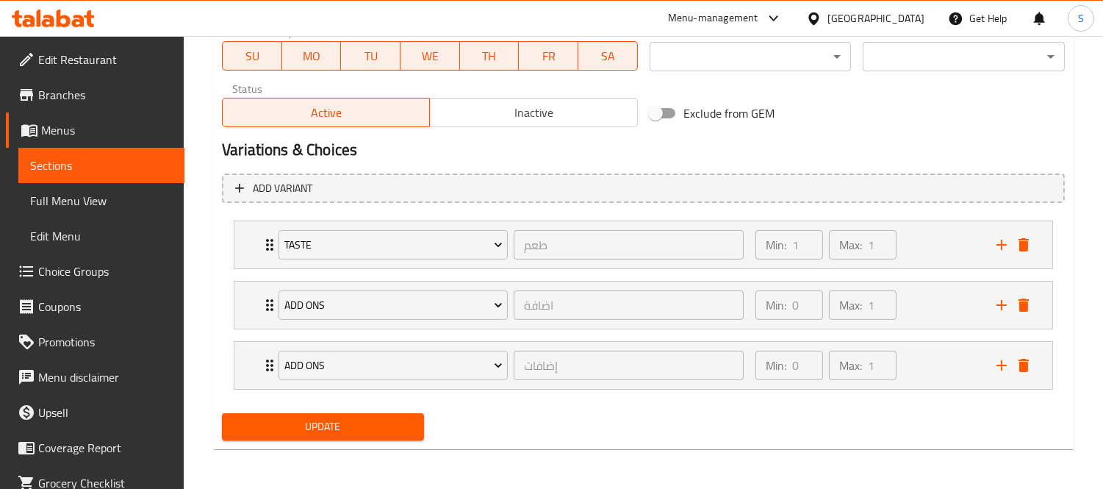
drag, startPoint x: 365, startPoint y: 420, endPoint x: 61, endPoint y: 363, distance: 308.8
click at [364, 420] on span "Update" at bounding box center [323, 426] width 179 height 18
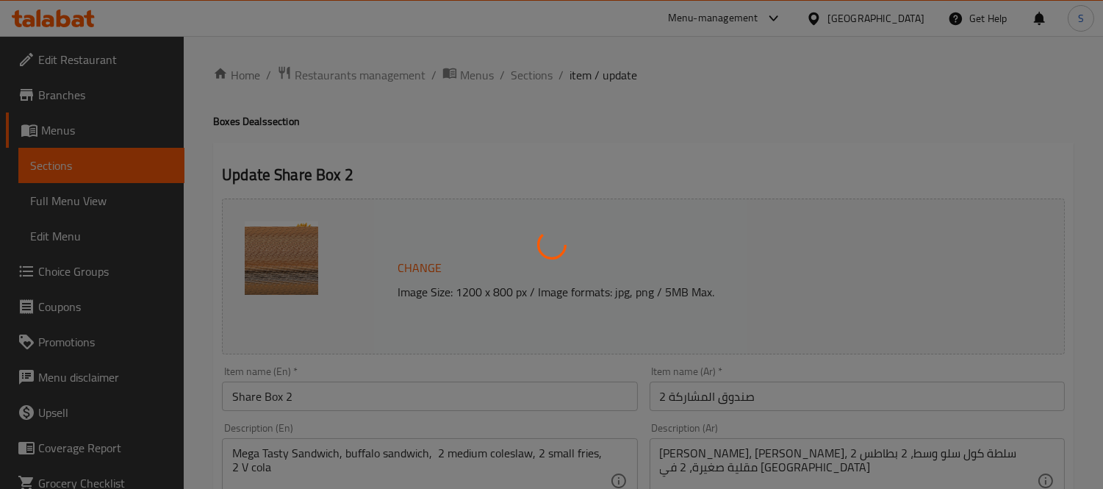
type input "طعم"
type input "1"
type input "اختيارك من العصير الاول:"
type input "1"
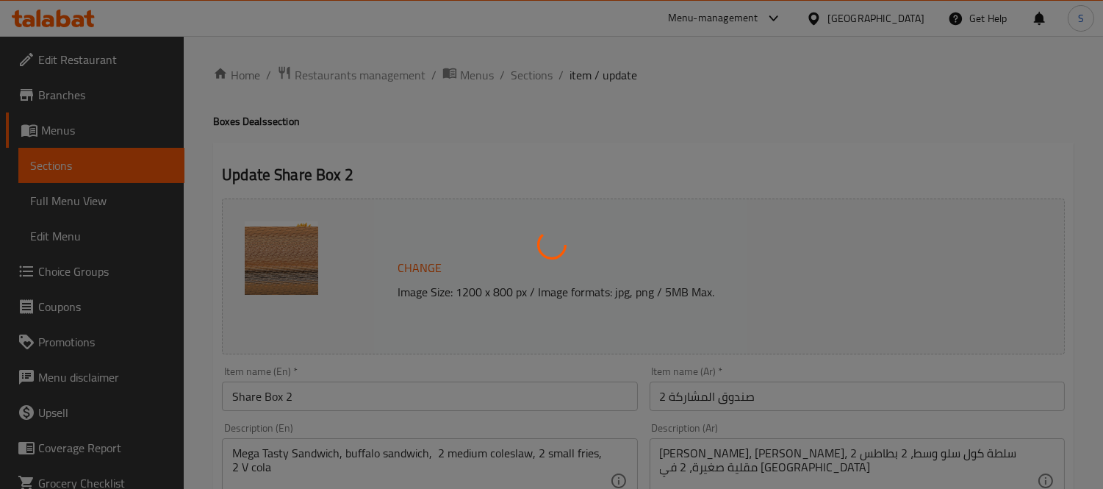
type input "1"
type input "اضافة"
type input "0"
type input "1"
type input "اختيارك من العصير الثاني:"
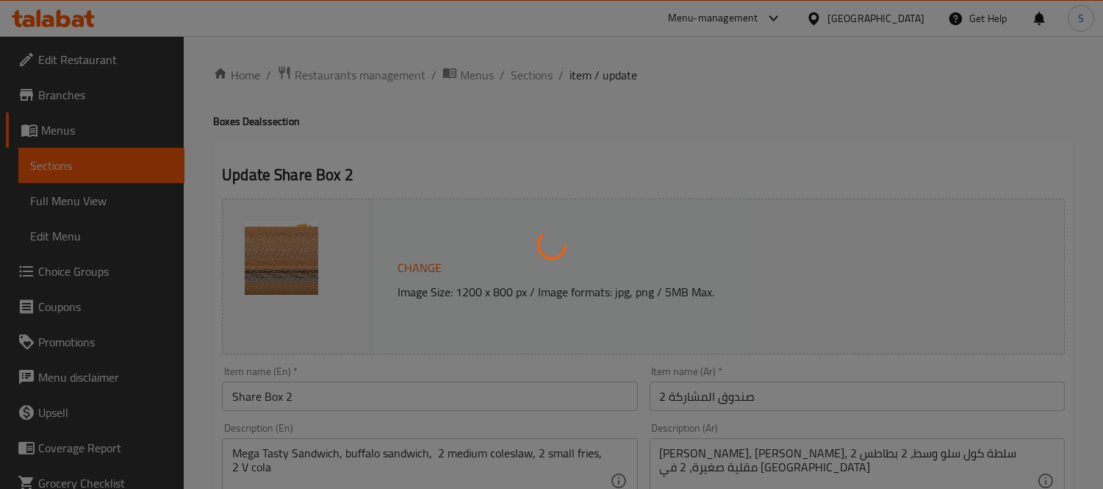
type input "1"
type input "إضافات"
type input "0"
type input "1"
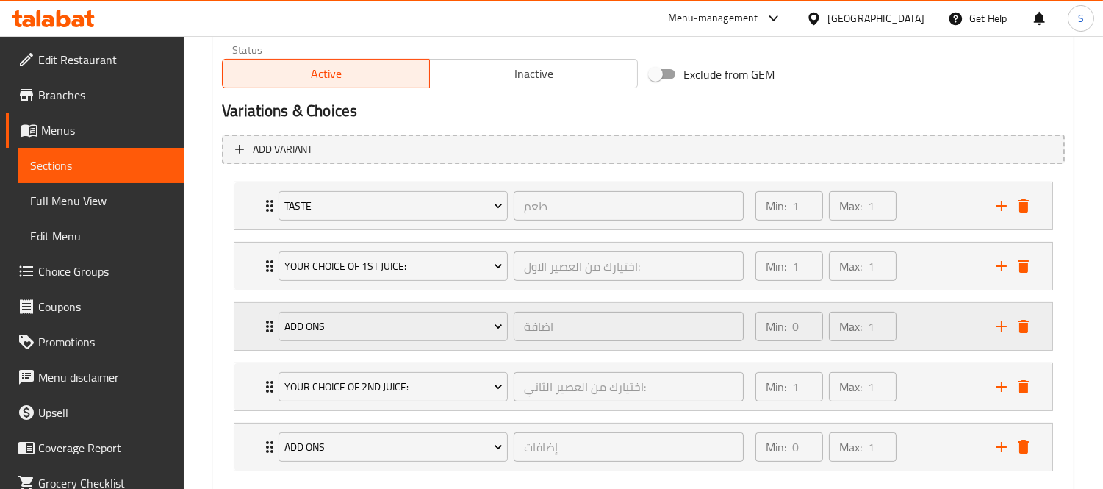
scroll to position [835, 0]
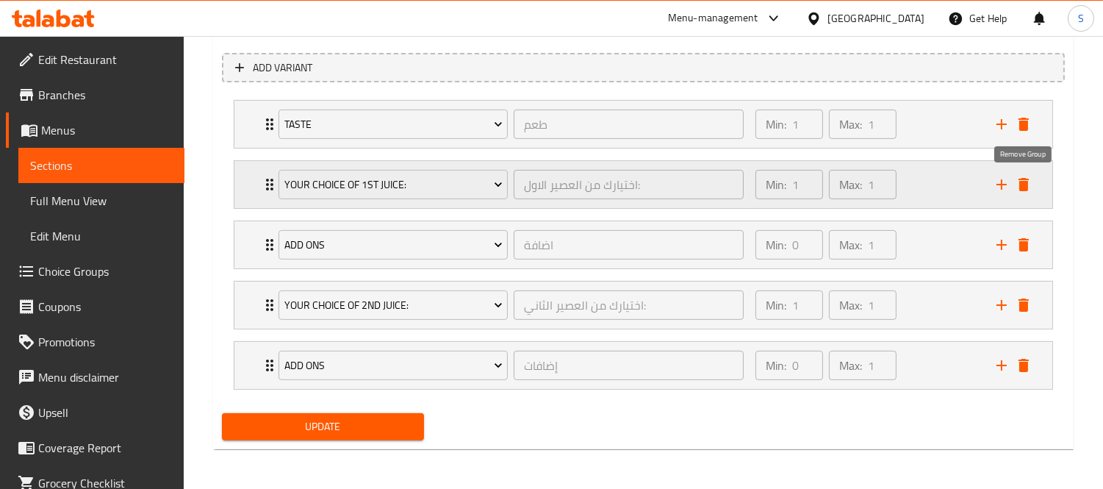
click at [1022, 187] on icon "delete" at bounding box center [1024, 184] width 10 height 13
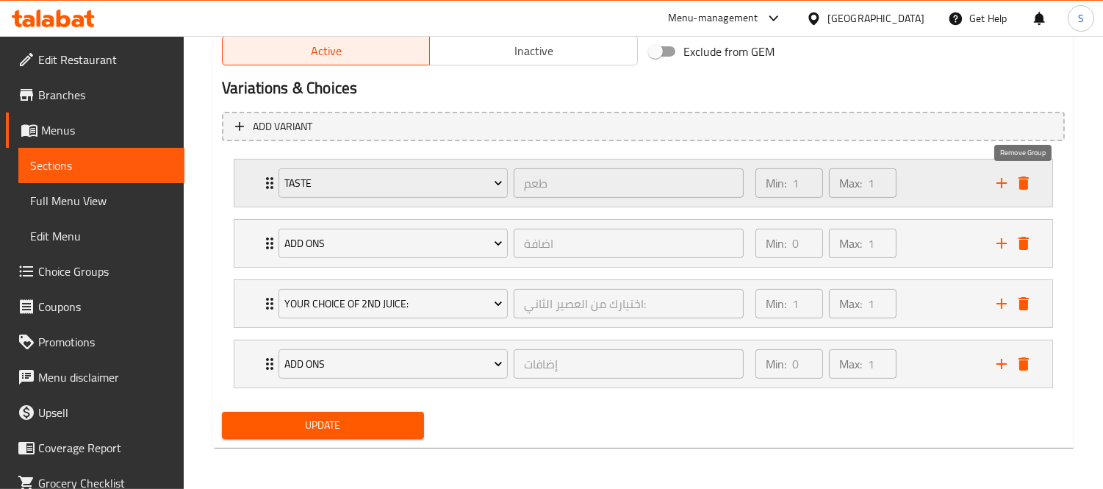
scroll to position [775, 0]
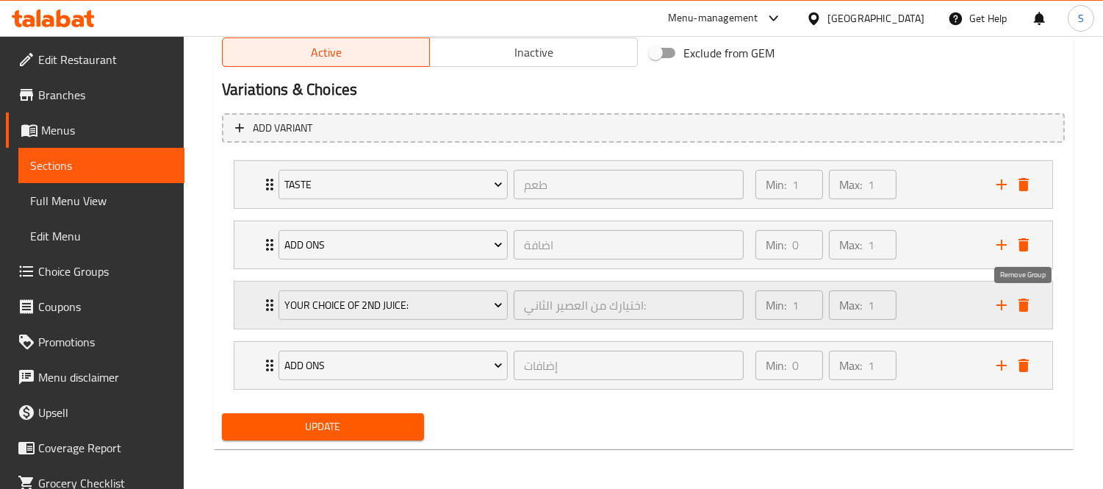
click at [1022, 309] on icon "delete" at bounding box center [1024, 304] width 10 height 13
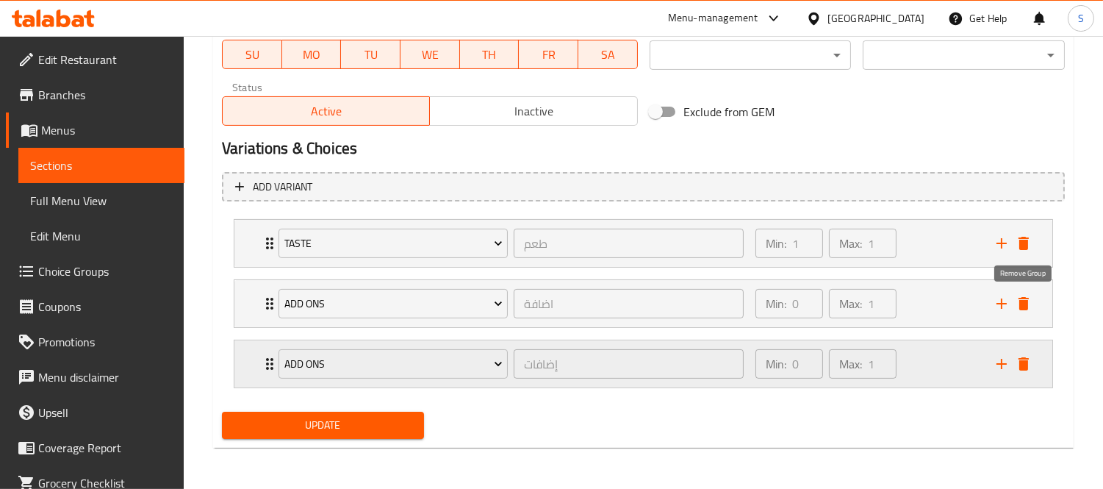
scroll to position [714, 0]
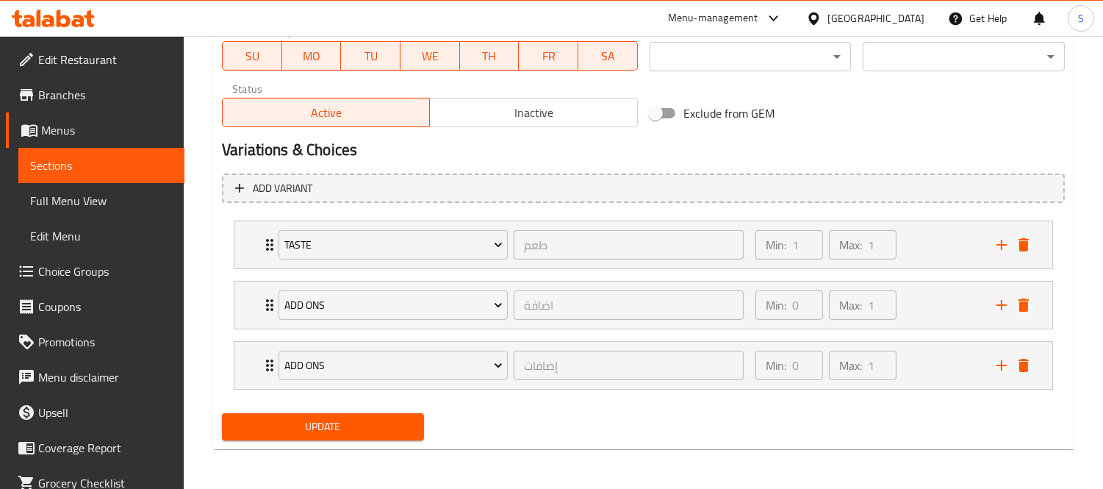
click at [373, 422] on span "Update" at bounding box center [323, 426] width 179 height 18
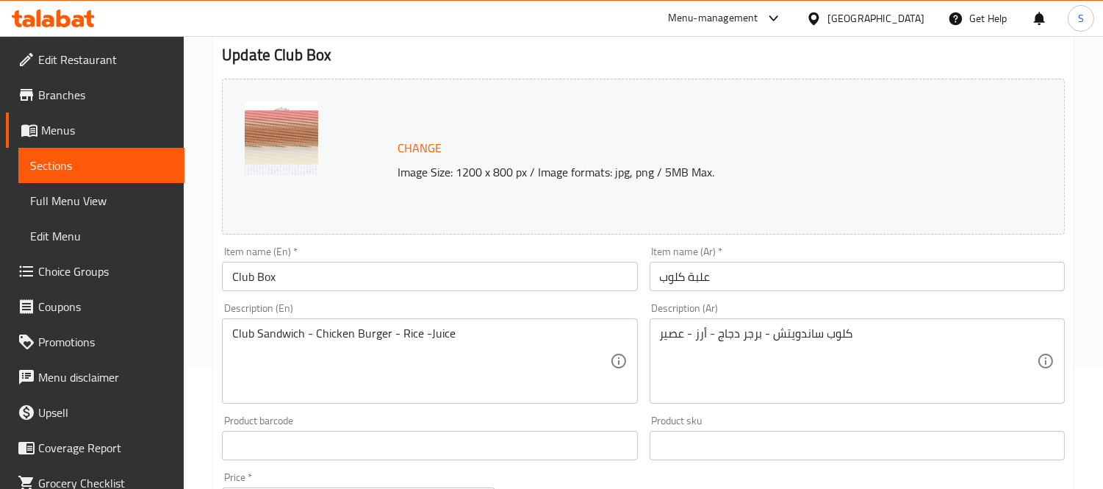
scroll to position [245, 0]
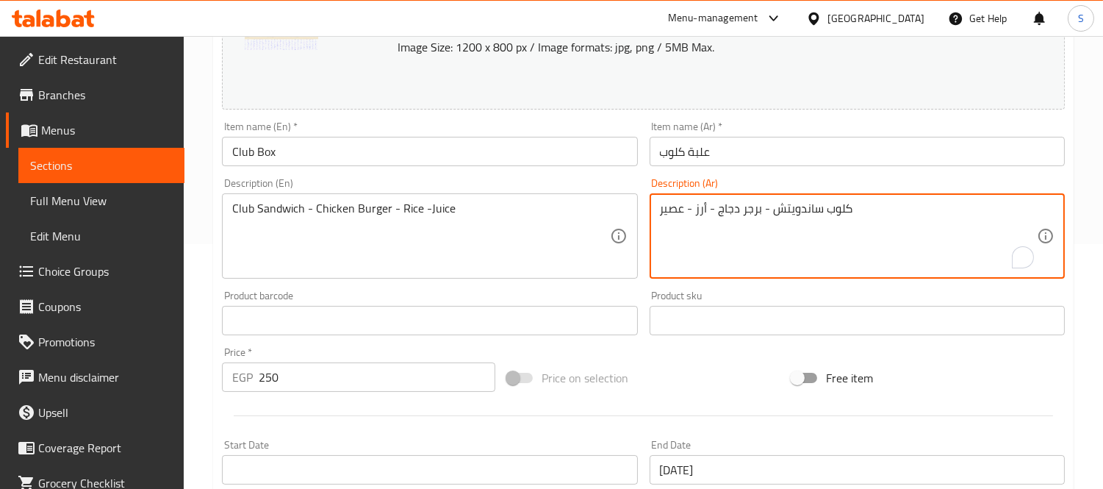
drag, startPoint x: 686, startPoint y: 207, endPoint x: 653, endPoint y: 211, distance: 33.3
type textarea "كلوب ساندويتش - برجر دجاج - أرز - في كولا"
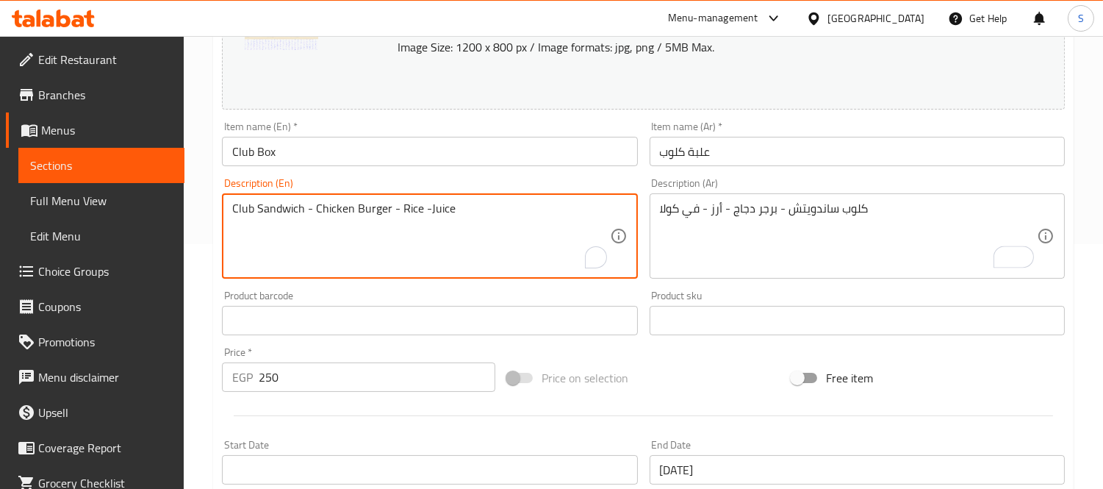
drag, startPoint x: 454, startPoint y: 217, endPoint x: 428, endPoint y: 215, distance: 26.5
type textarea "Club Sandwich - Chicken Burger - Rice - V Cola"
click at [630, 155] on input "Club Box" at bounding box center [429, 151] width 415 height 29
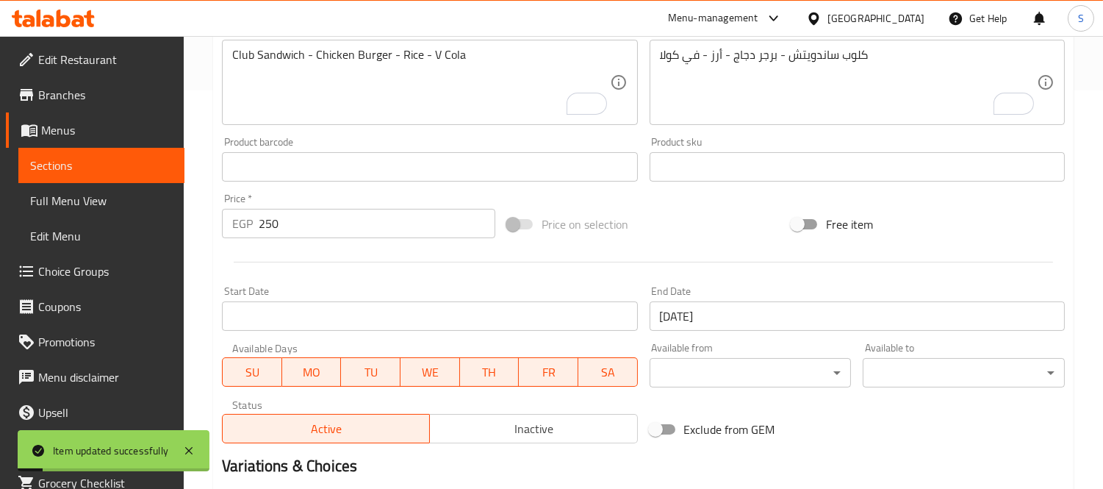
scroll to position [714, 0]
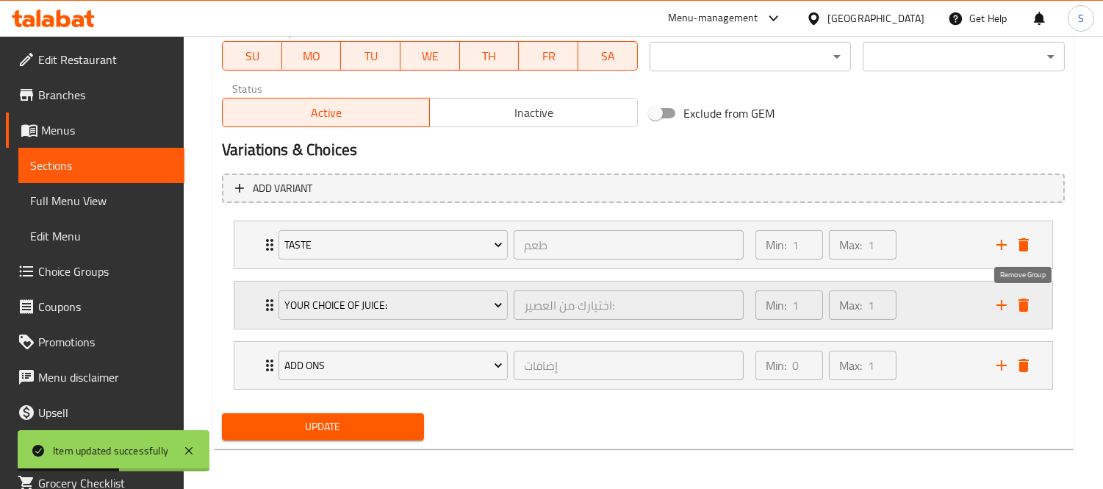
click at [1024, 306] on icon "delete" at bounding box center [1024, 304] width 10 height 13
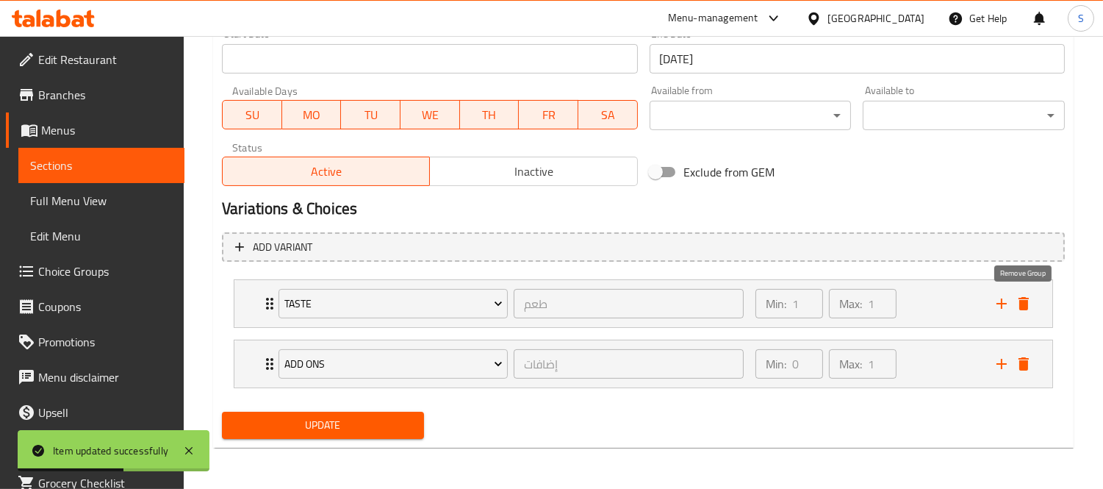
scroll to position [654, 0]
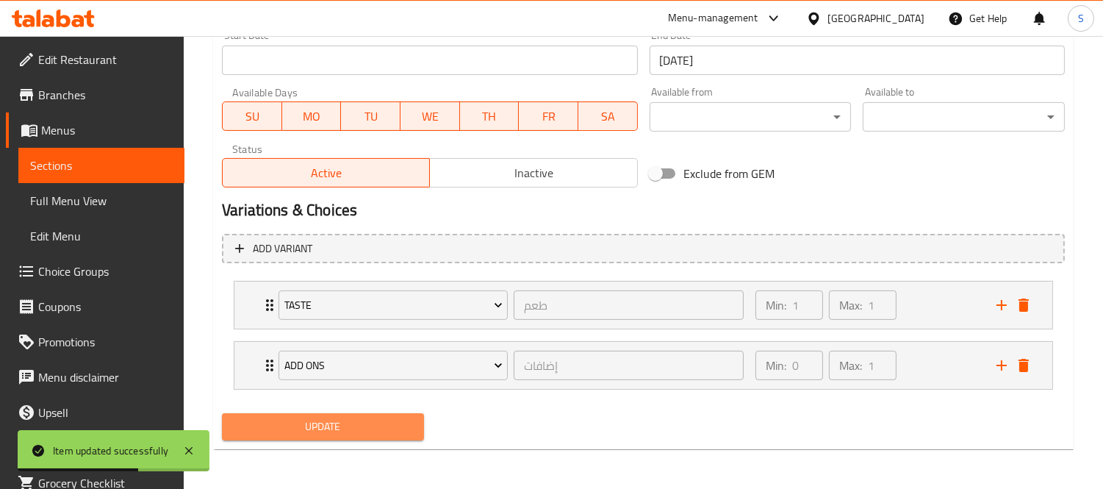
click at [376, 428] on span "Update" at bounding box center [323, 426] width 179 height 18
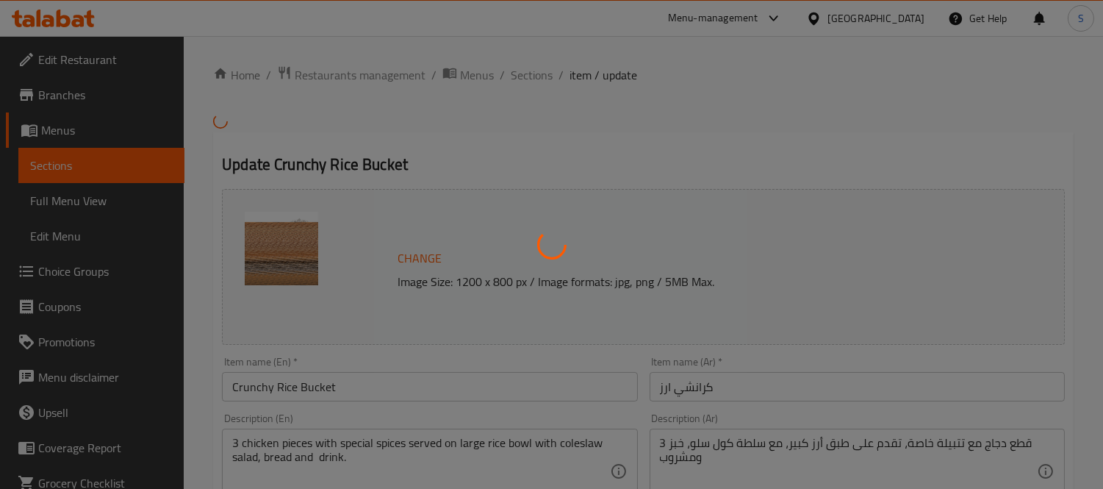
type input "إختيارك من المذاق"
type input "1"
type input "برجاء إختيار المشروب"
type input "1"
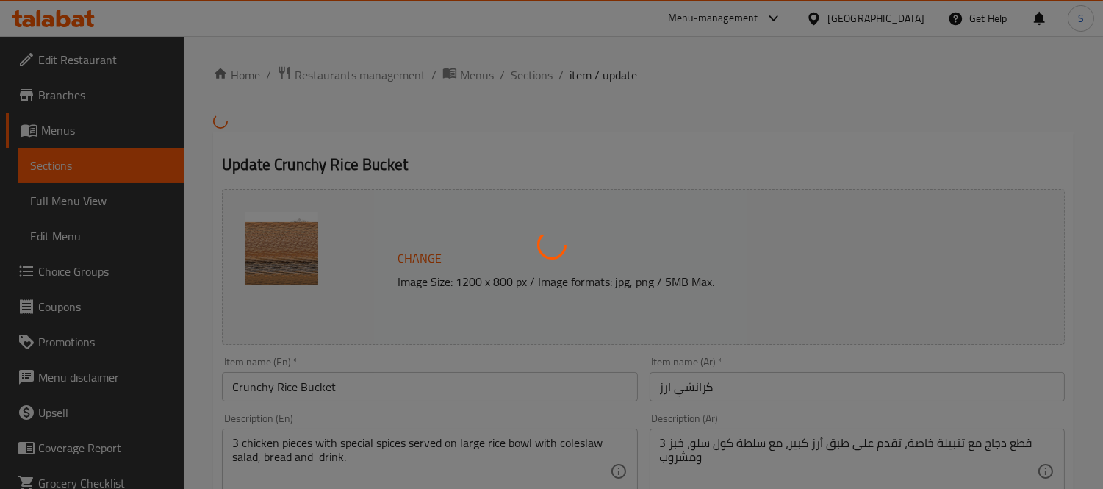
type input "1"
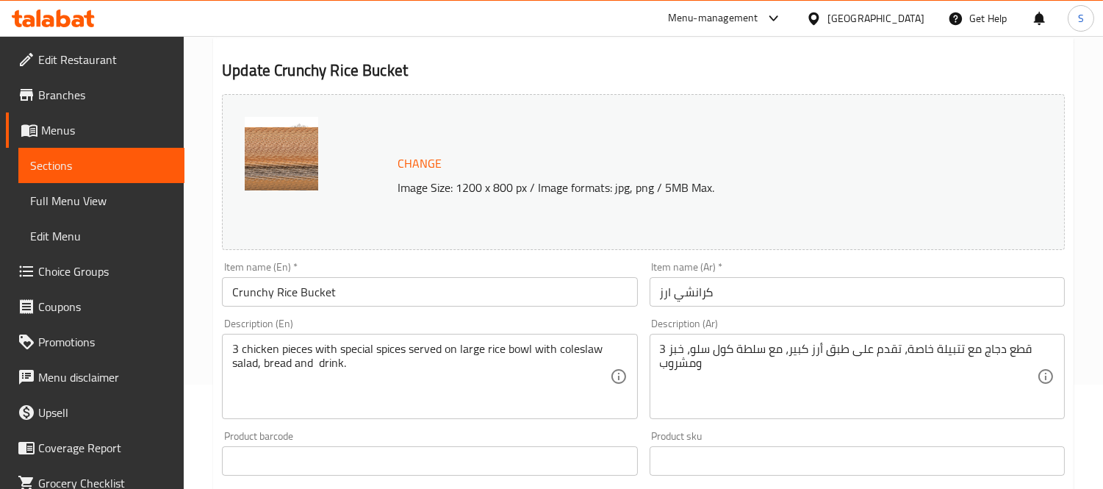
scroll to position [245, 0]
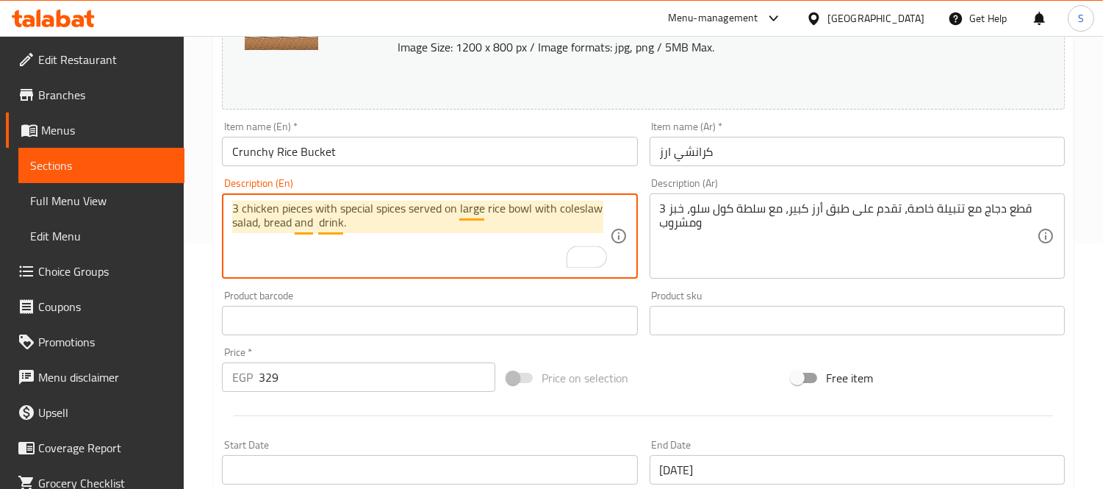
drag, startPoint x: 320, startPoint y: 225, endPoint x: 341, endPoint y: 225, distance: 20.6
click at [341, 225] on textarea "3 chicken pieces with special spices served on large rice bowl with coleslaw sa…" at bounding box center [420, 236] width 377 height 70
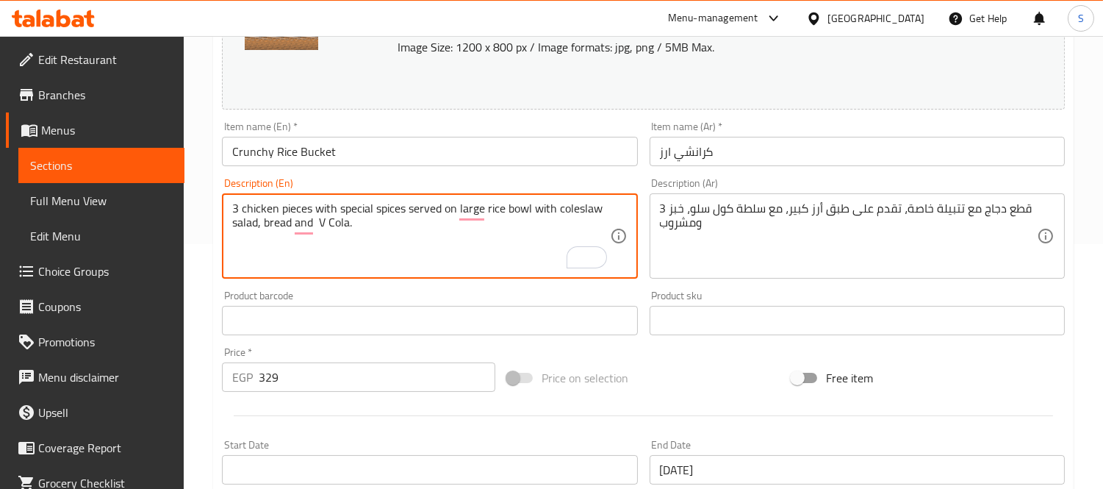
type textarea "3 chicken pieces with special spices served on large rice bowl with coleslaw sa…"
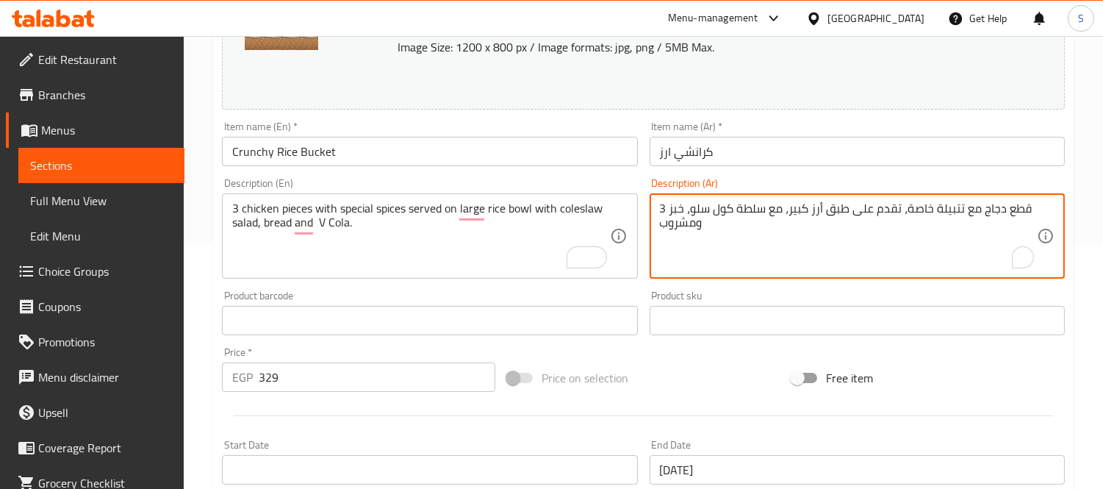
click at [665, 226] on textarea "3 قطع دجاج مع تتبيلة خاصة، تقدم على طبق أرز كبير، مع سلطة كول سلو، خبز ومشروب" at bounding box center [848, 236] width 377 height 70
click at [684, 229] on textarea "3 قطع دجاج مع تتبيلة خاصة، تقدم على طبق أرز كبير، مع سلطة كول سلو، خبز ومشروب" at bounding box center [848, 236] width 377 height 70
type textarea "3 قطع دجاج مع تتبيلة خاصة، تقدم على طبق أرز كبير، مع سلطة كول سلو، خبز وفي كولا"
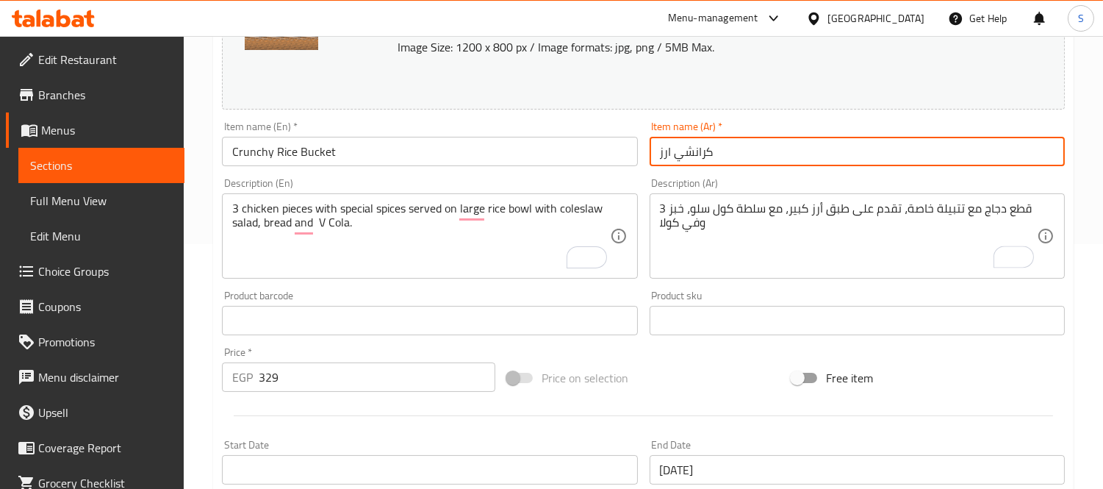
click at [733, 153] on input "كرانشي ارز" at bounding box center [857, 151] width 415 height 29
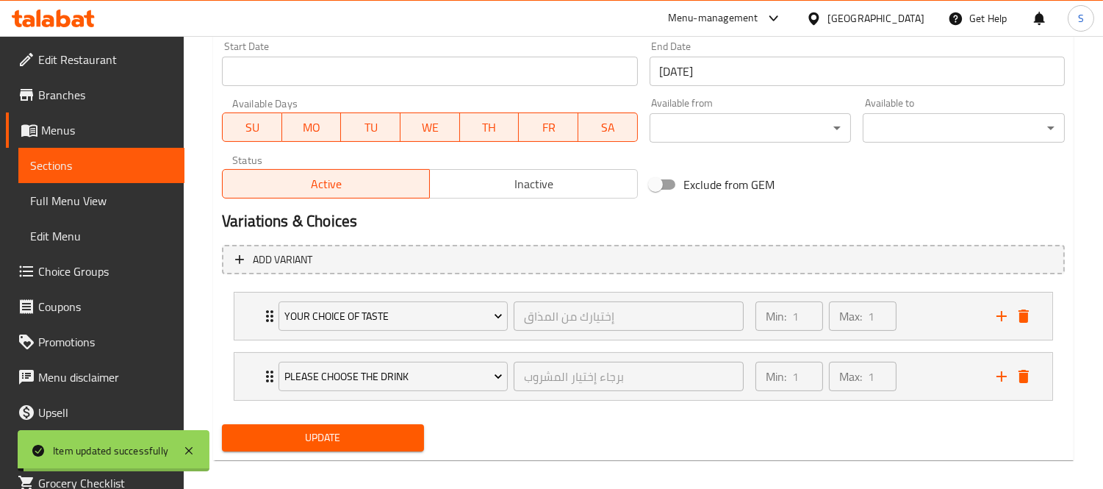
scroll to position [654, 0]
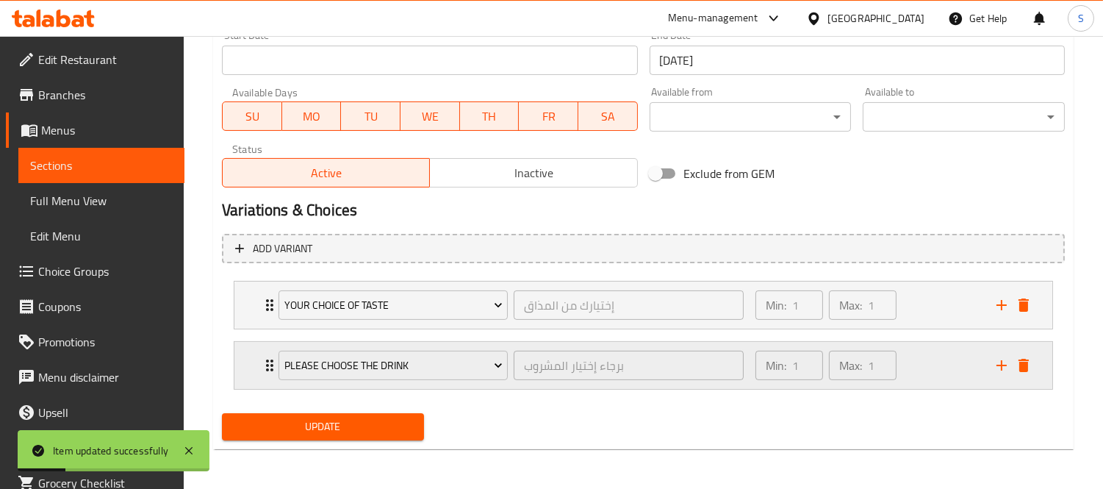
click at [907, 370] on div "Min: 1 ​ Max: 1 ​" at bounding box center [867, 365] width 241 height 47
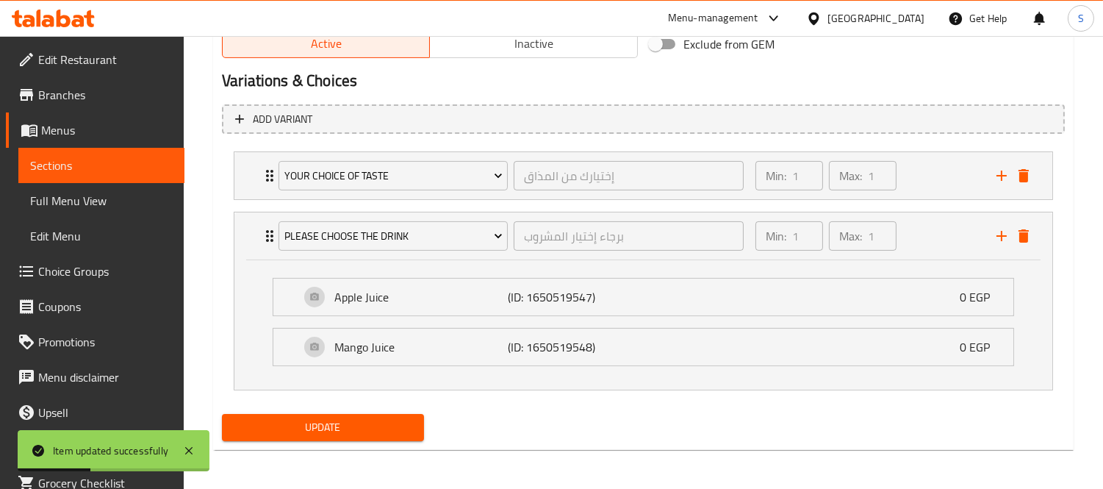
scroll to position [784, 0]
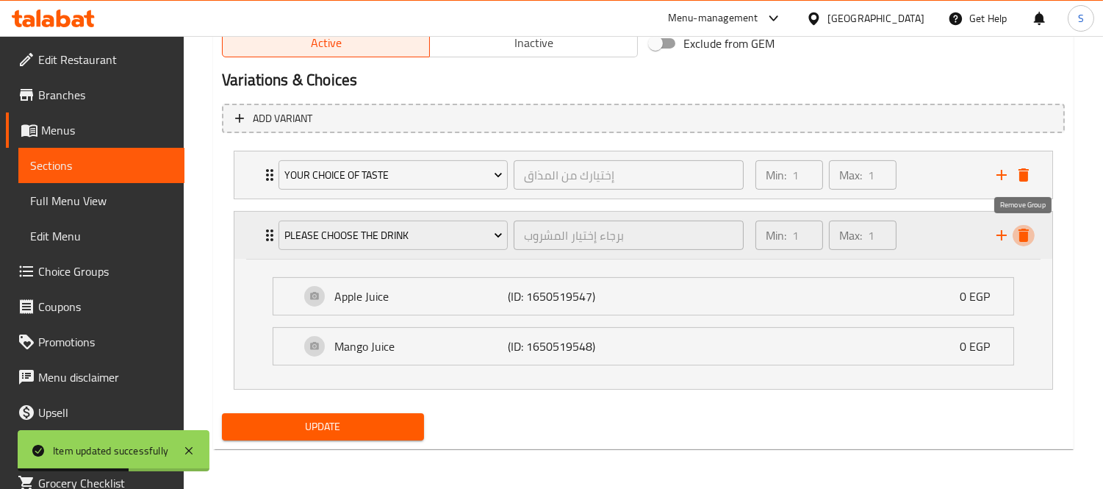
click at [1018, 236] on icon "delete" at bounding box center [1024, 235] width 18 height 18
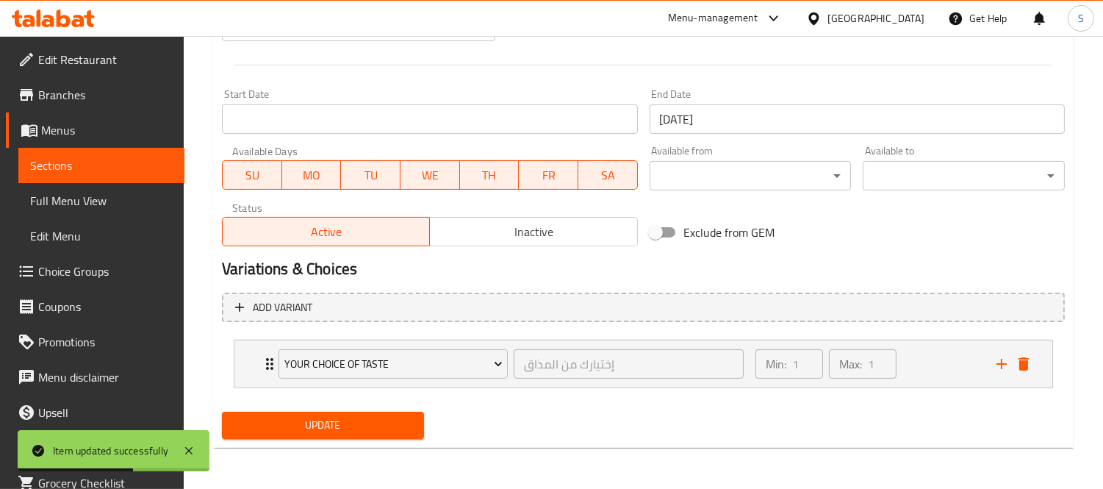
scroll to position [593, 0]
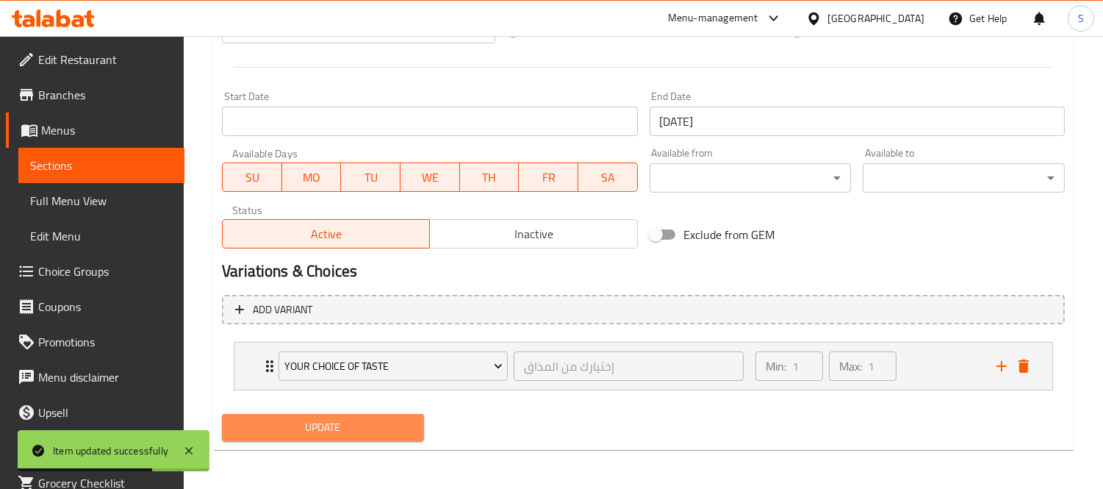
click at [349, 421] on span "Update" at bounding box center [323, 427] width 179 height 18
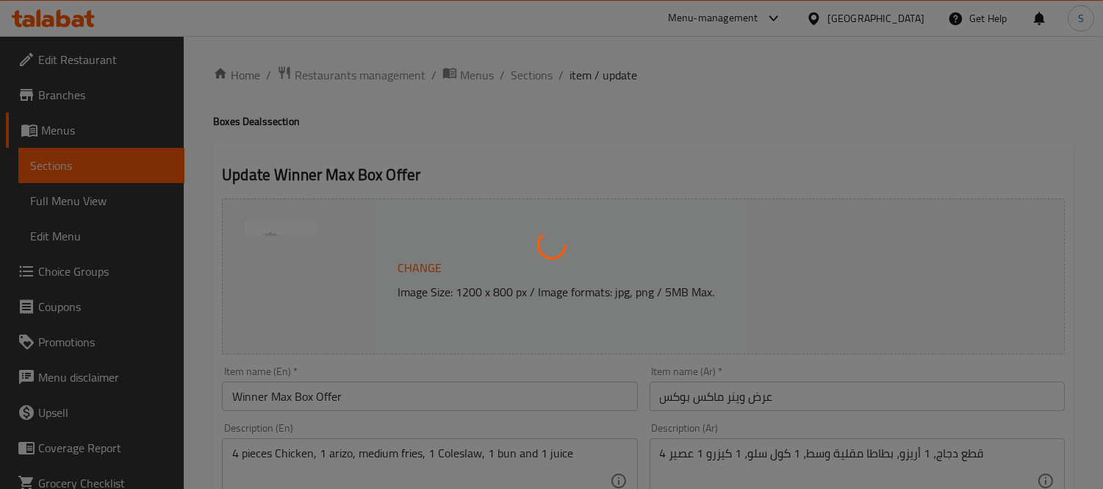
type input "اختيارك من العصير:"
type input "1"
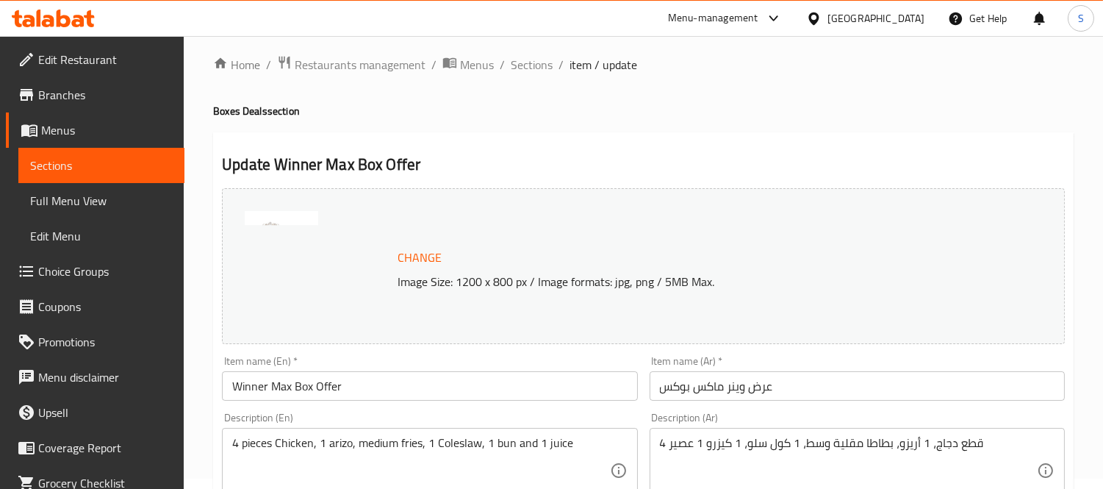
scroll to position [82, 0]
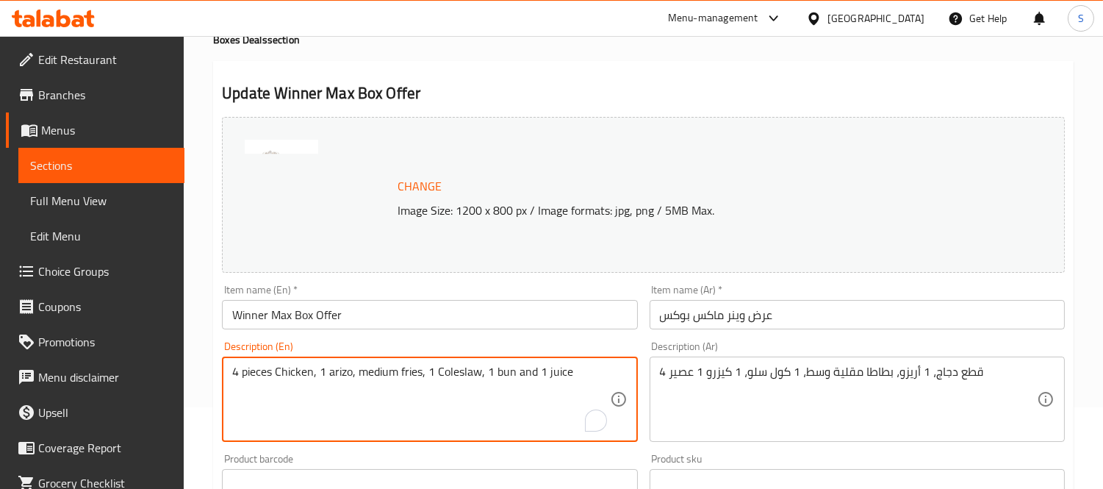
drag, startPoint x: 562, startPoint y: 373, endPoint x: 539, endPoint y: 373, distance: 22.8
type textarea "4 pieces Chicken, 1 arizo, medium fries, 1 Coleslaw, 1 bun and 1 V Cola"
click at [656, 387] on div "4 قطع دجاج، 1 أريزو، بطاطا مقلية وسط، 1 كول سلو، 1 كيزرو 1 عصير Description (Ar)" at bounding box center [857, 398] width 415 height 85
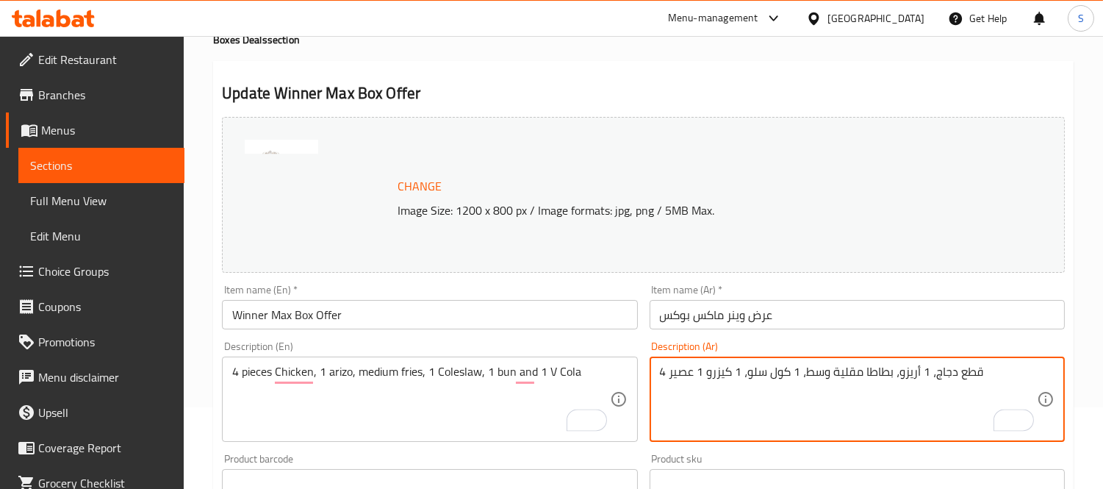
click at [702, 373] on textarea "4 قطع دجاج، 1 أريزو، بطاطا مقلية وسط، 1 كول سلو، 1 كيزرو 1 عصير" at bounding box center [848, 400] width 377 height 70
drag, startPoint x: 695, startPoint y: 373, endPoint x: 667, endPoint y: 373, distance: 27.9
click at [667, 373] on textarea "4 قطع دجاج، 1 أريزو، بطاطا مقلية وسط، 1 كول سلو، 1 كيزرو 1 عصير" at bounding box center [848, 400] width 377 height 70
click at [669, 373] on textarea "4 قطع دجاج، 1 أريزو، بطاطا مقلية وسط، 1 كول سلو، 1 كيزرو 1 عصير" at bounding box center [848, 400] width 377 height 70
click at [677, 370] on textarea "4 قطع دجاج، 1 أريزو، بطاطا مقلية وسط، 1 كول سلو، 1 كيزرو 1 عصير" at bounding box center [848, 400] width 377 height 70
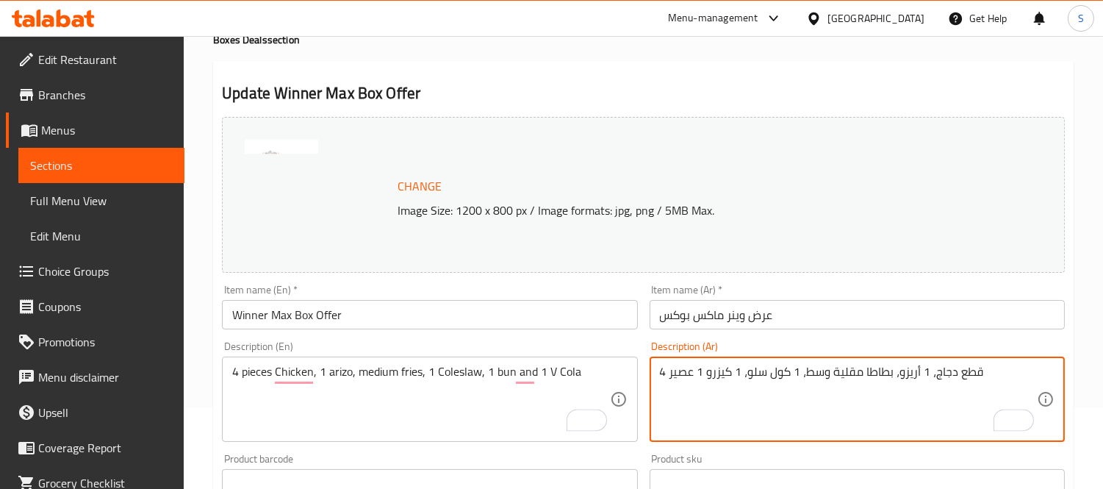
click at [677, 370] on textarea "4 قطع دجاج، 1 أريزو، بطاطا مقلية وسط، 1 كول سلو، 1 كيزرو 1 عصير" at bounding box center [848, 400] width 377 height 70
type textarea "4 قطع دجاج، 1 أريزو، بطاطا [GEOGRAPHIC_DATA] وسط، 1 كول سلو، 1 كيزرو 1 في كولا"
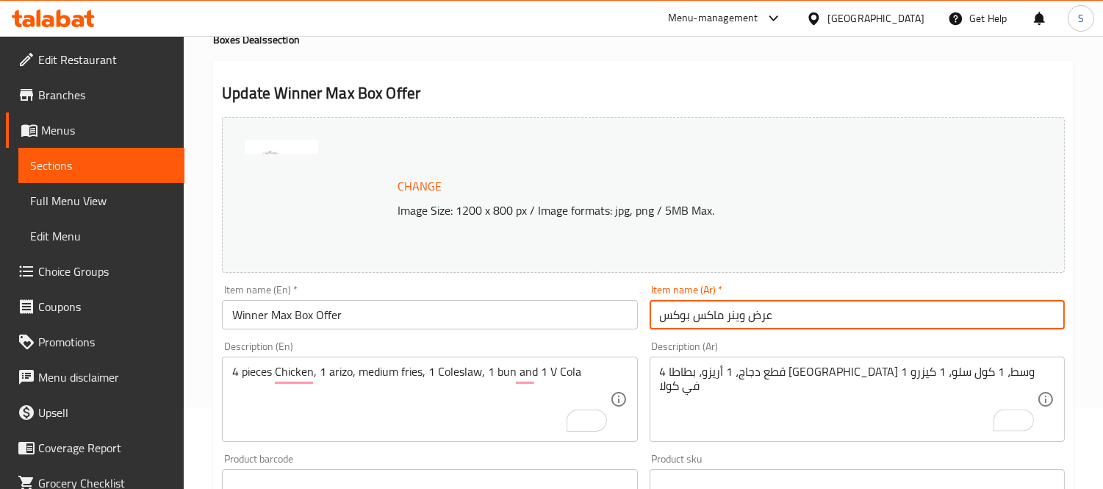
click at [778, 320] on input "عرض وينر ماكس بوكس" at bounding box center [857, 314] width 415 height 29
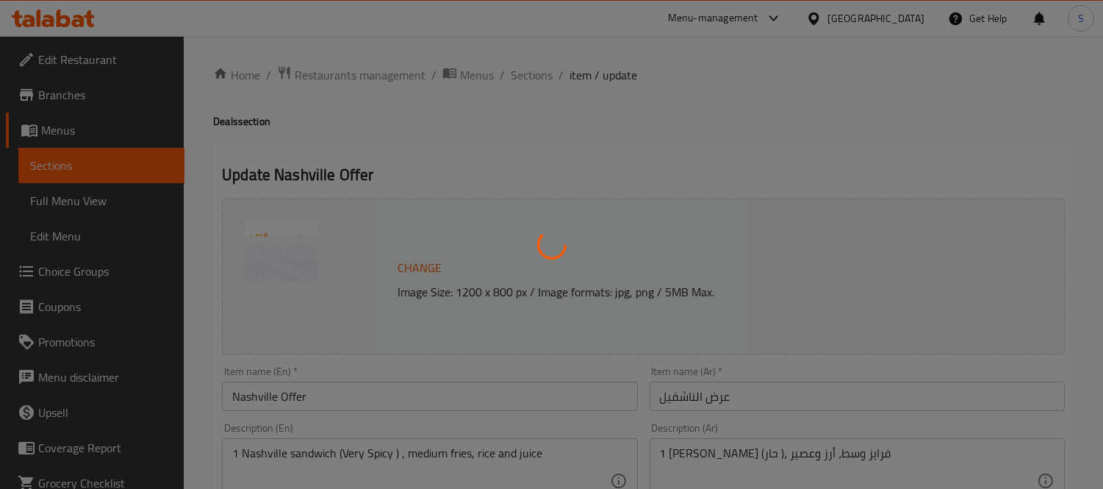
type input "إختيارك من العصير"
type input "1"
type input "اضافة دونات دجاج"
type input "0"
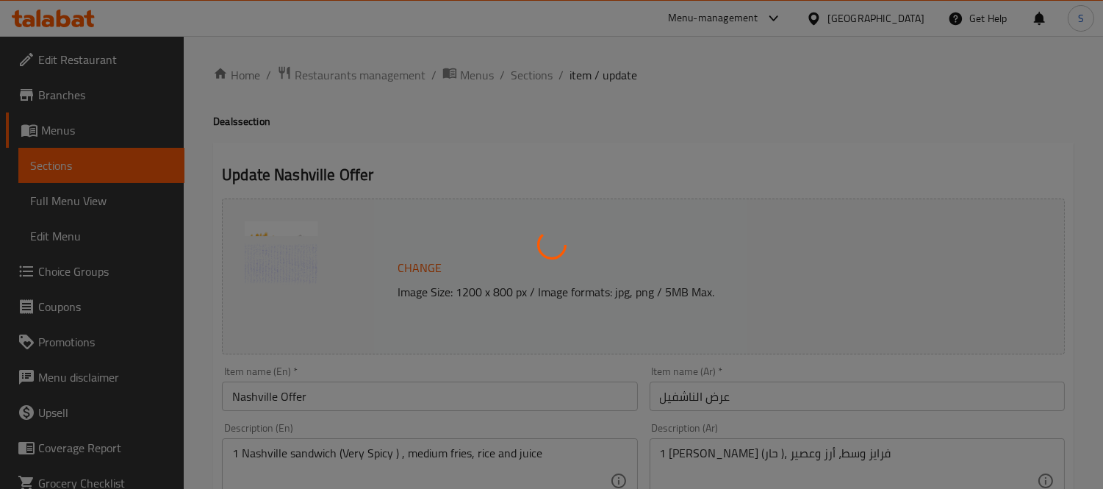
type input "0"
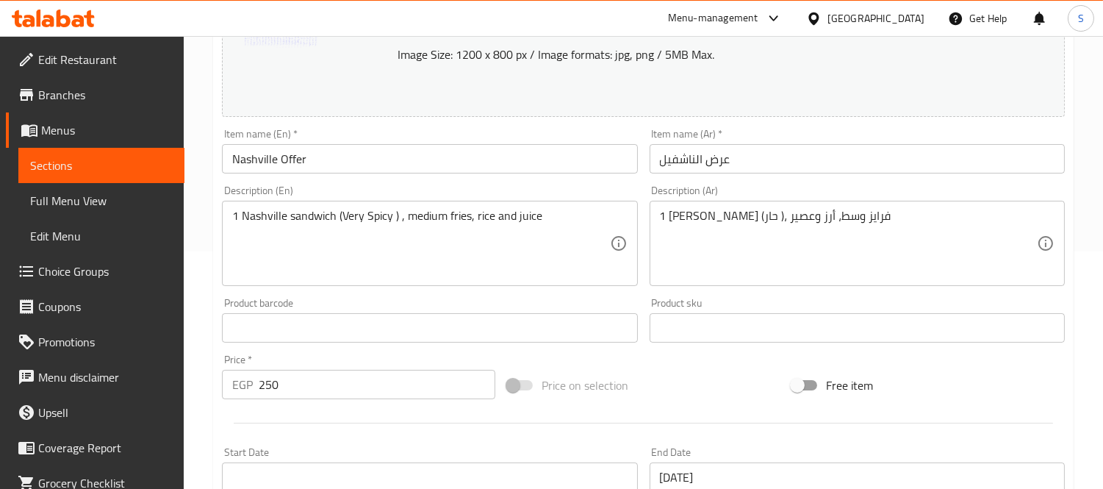
scroll to position [245, 0]
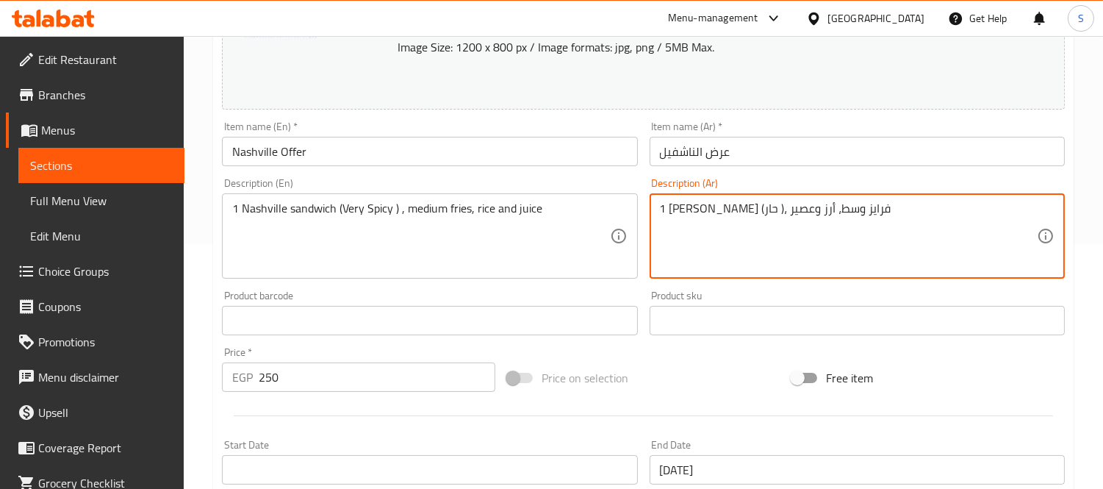
click at [692, 208] on textarea "1 ساندوتش ناشفيل (حار )، فرايز وسط، أرز وعصير" at bounding box center [848, 236] width 377 height 70
type textarea "1 ساندوتش ناشفيل (حار )، فرايز وسط، أرز وفي كولا"
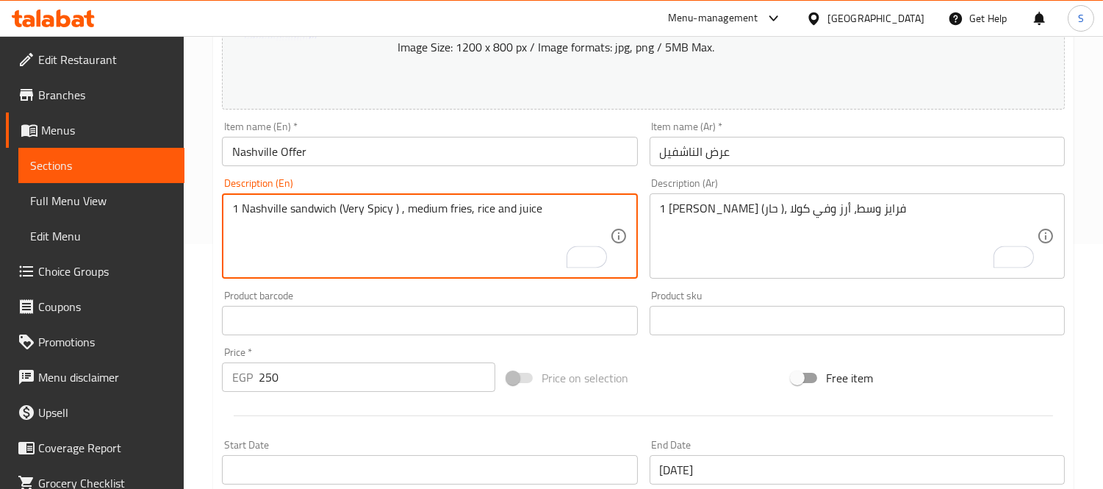
drag, startPoint x: 539, startPoint y: 209, endPoint x: 516, endPoint y: 209, distance: 22.8
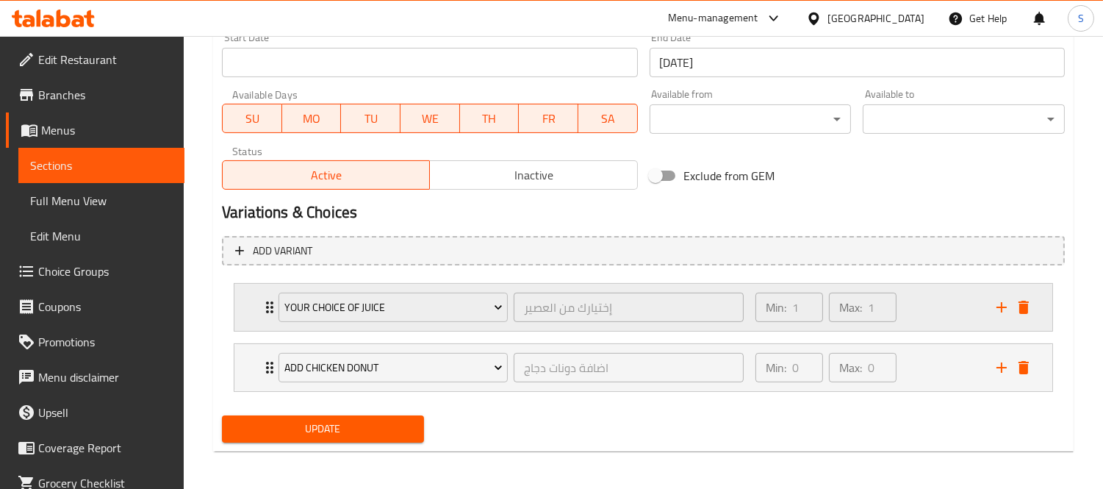
scroll to position [654, 0]
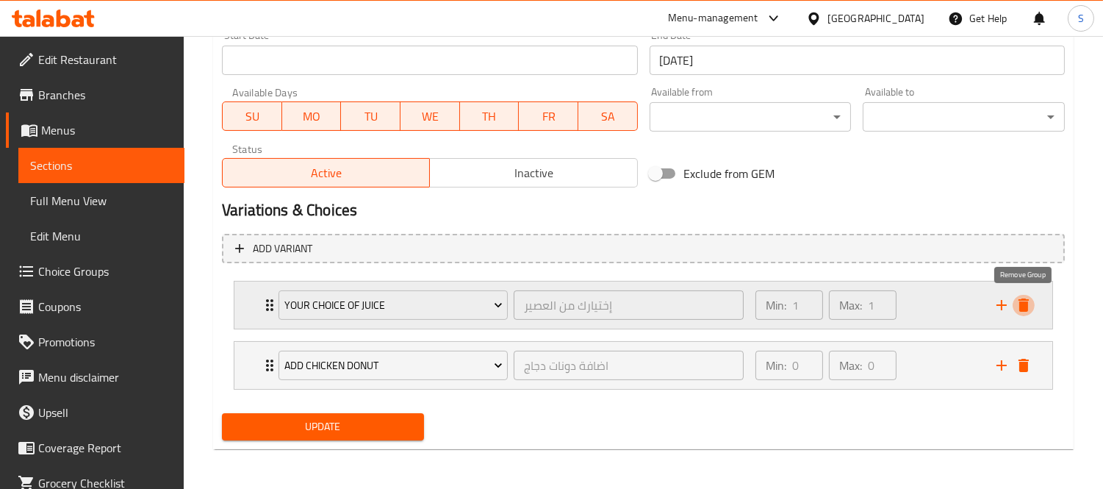
click at [1023, 298] on icon "delete" at bounding box center [1024, 304] width 10 height 13
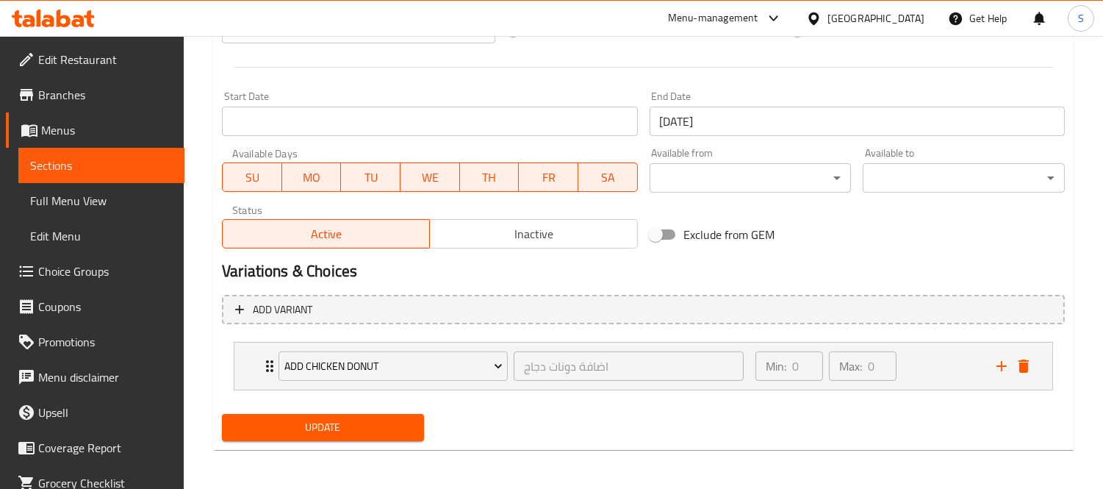
type textarea "1 Nashville sandwich (Very Spicy ) , medium fries, rice and V Cola"
click at [387, 429] on span "Update" at bounding box center [323, 427] width 179 height 18
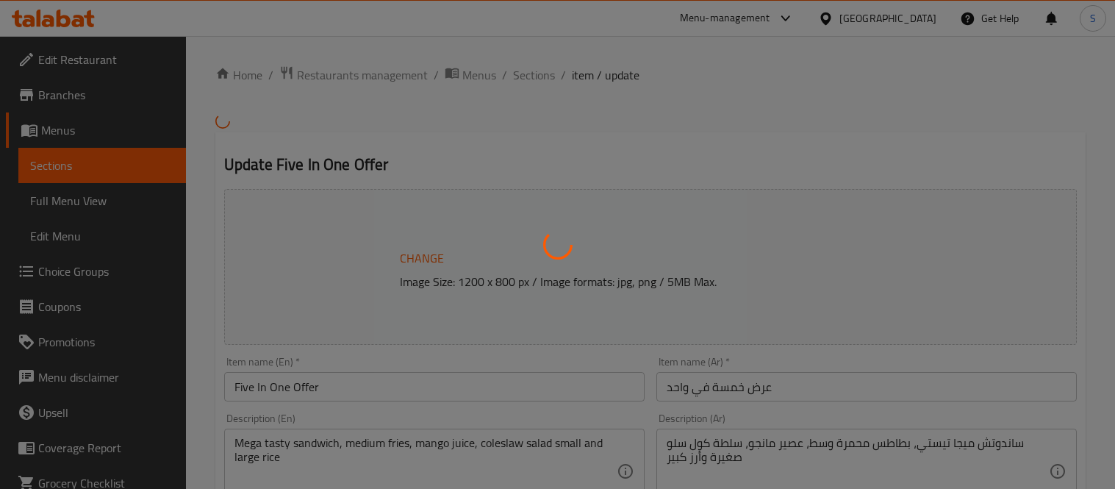
type input "اختيارك لطعم الساندوتش"
type input "1"
type input "إضافات الساندوتش"
type input "0"
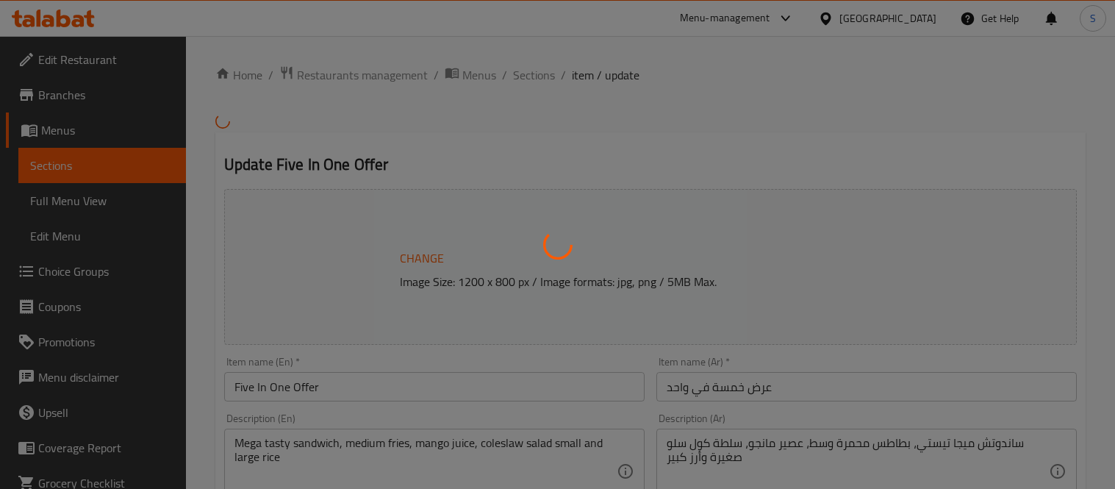
type input "0"
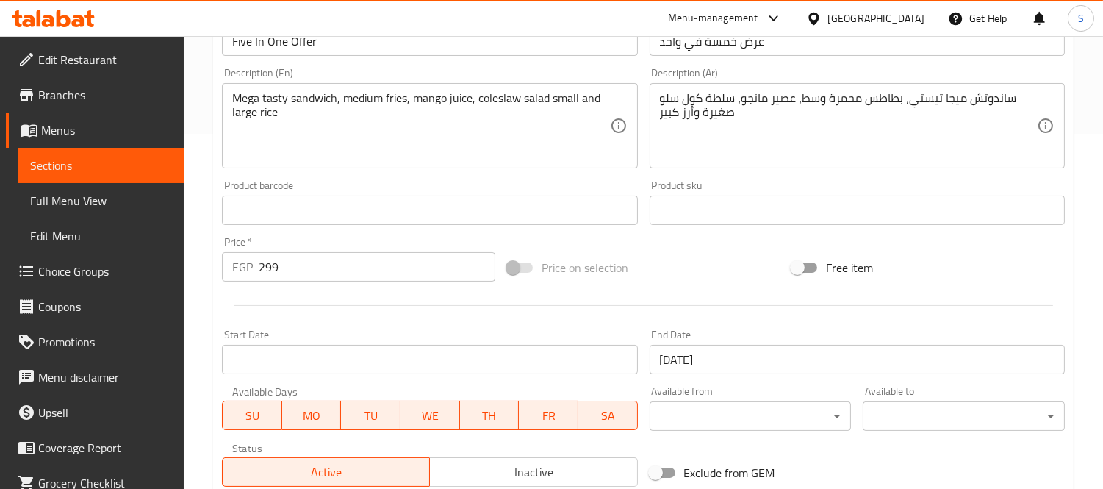
scroll to position [326, 0]
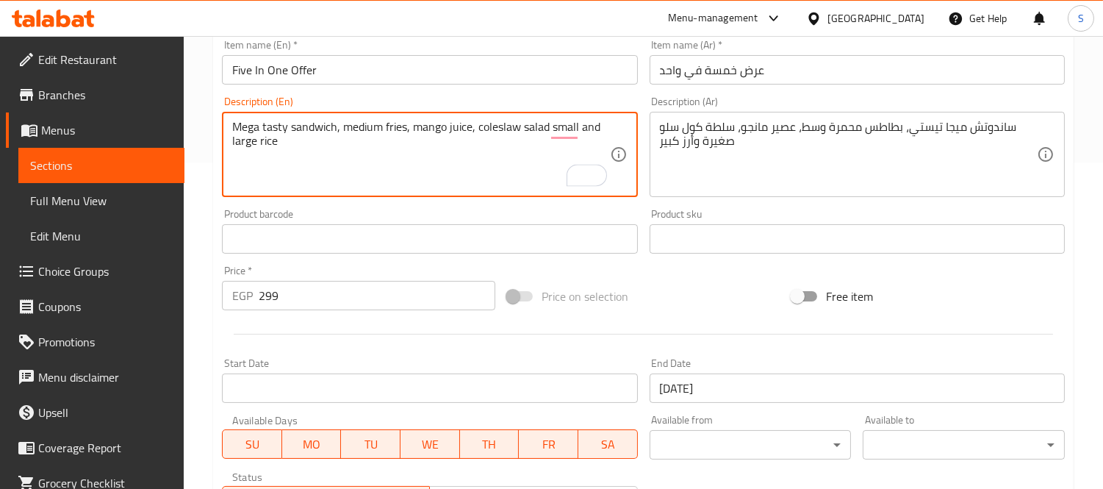
drag, startPoint x: 467, startPoint y: 127, endPoint x: 414, endPoint y: 128, distance: 52.9
click at [464, 127] on textarea "Mega tasty sandwich, medium fries, mango juice, coleslaw salad small and large …" at bounding box center [420, 155] width 377 height 70
drag, startPoint x: 469, startPoint y: 128, endPoint x: 417, endPoint y: 133, distance: 52.4
click at [417, 133] on textarea "Mega tasty sandwich, medium fries, mango juice, coleslaw salad small and large …" at bounding box center [420, 155] width 377 height 70
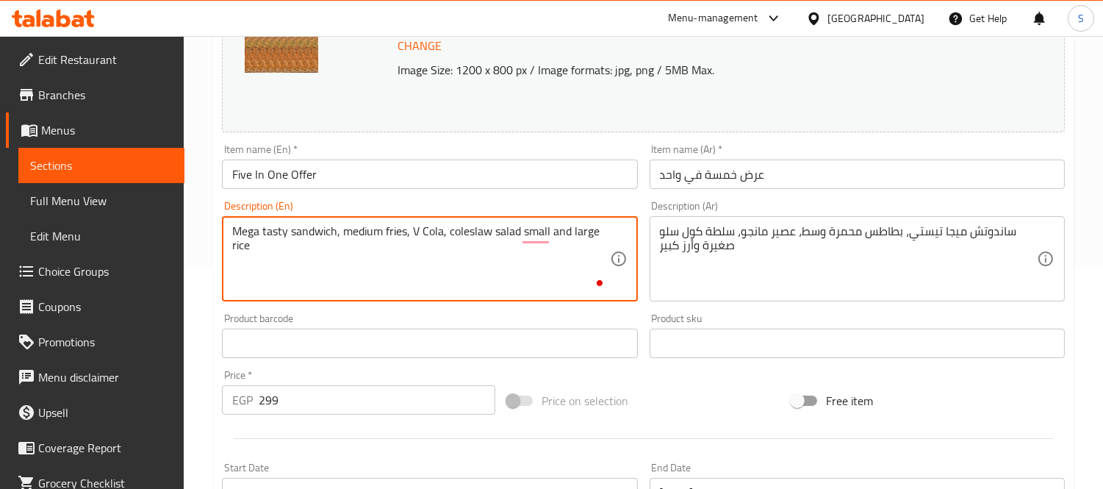
scroll to position [163, 0]
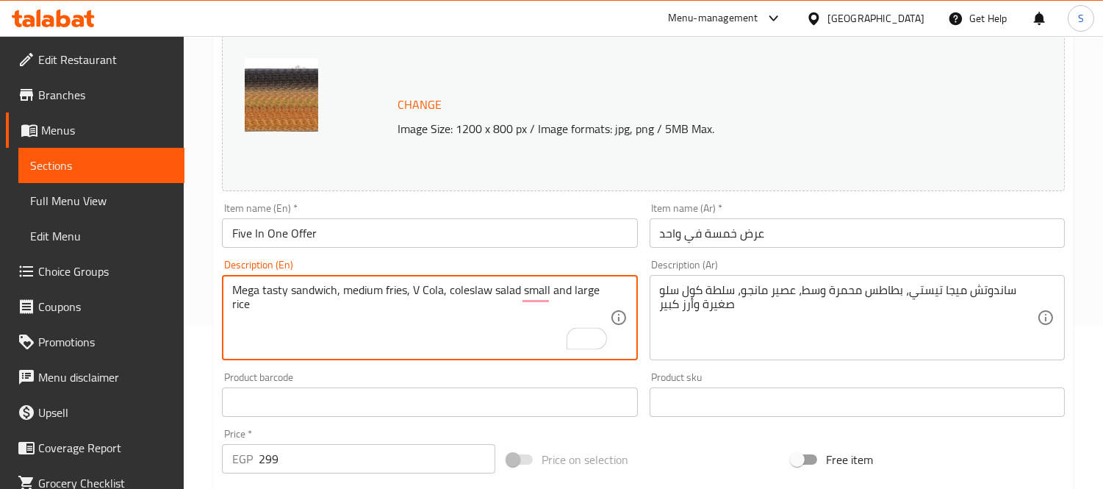
type textarea "Mega tasty sandwich, medium fries, V Cola, coleslaw salad small and large rice"
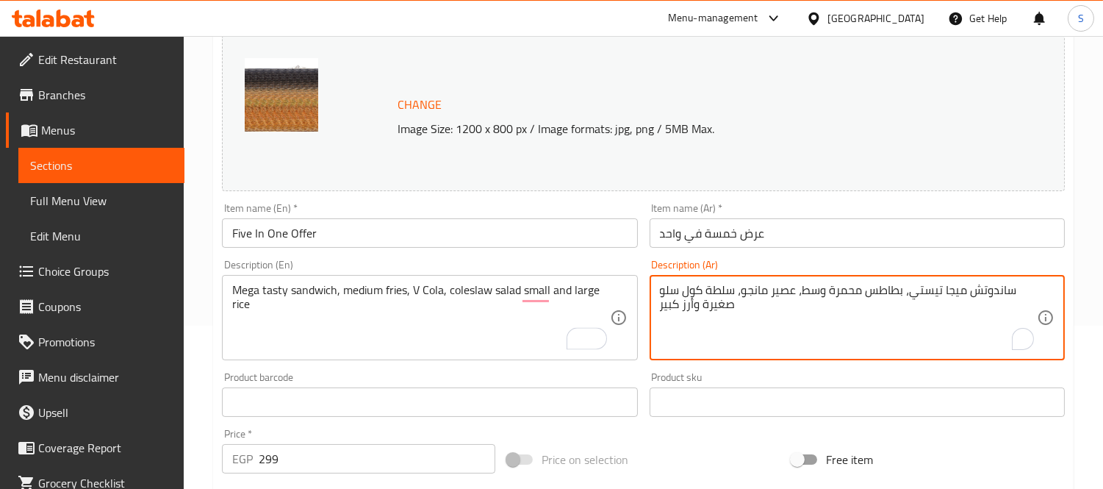
drag, startPoint x: 795, startPoint y: 292, endPoint x: 742, endPoint y: 298, distance: 52.6
type textarea "ساندوتش ميجا تيستي، بطاطس محمرة وسط، في كولا، سلطة كول سلو صغيرة وأرز كبير"
click at [854, 237] on input "عرض خمسة في واحد" at bounding box center [857, 232] width 415 height 29
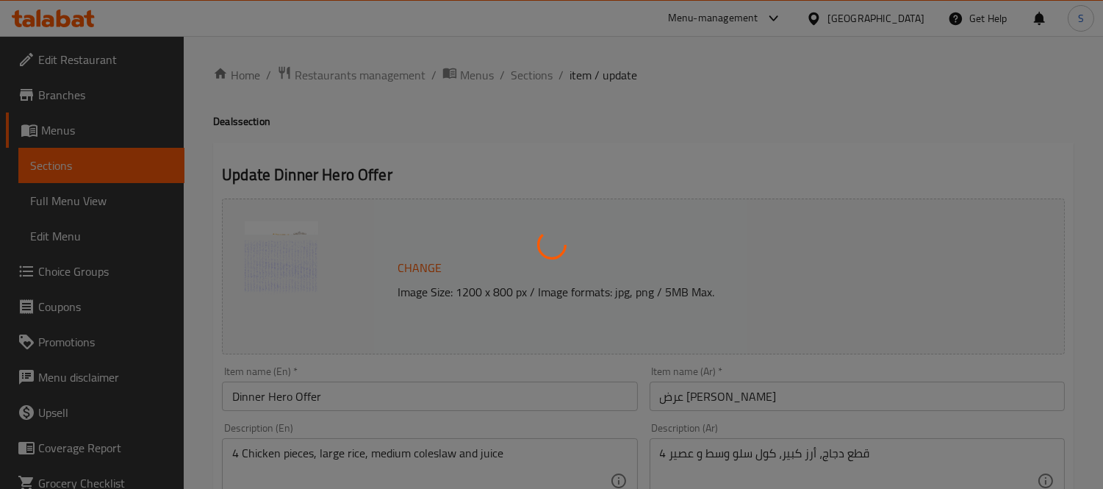
type input "إختيارك من طعم الدجاج:"
type input "1"
type input "إختيارك من العصير"
type input "1"
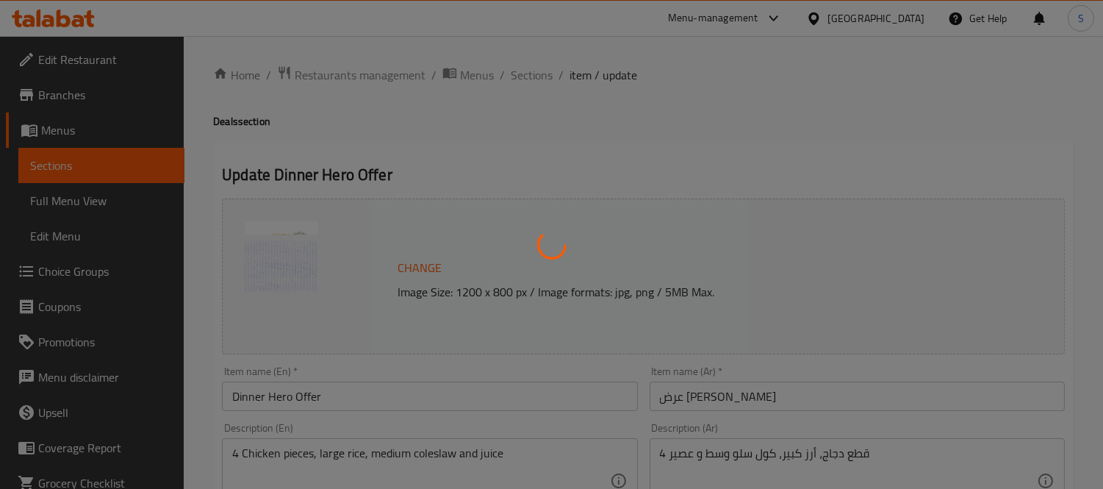
type input "1"
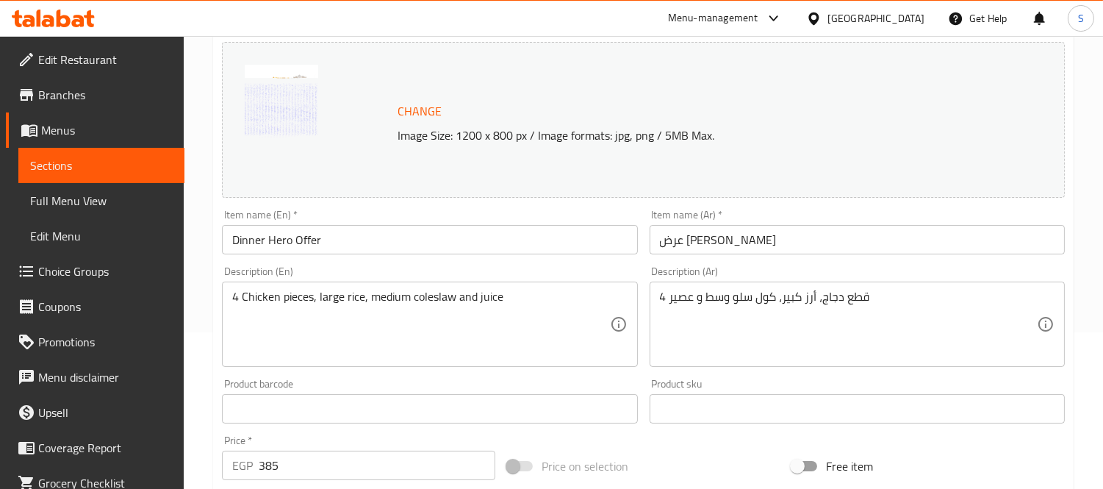
scroll to position [163, 0]
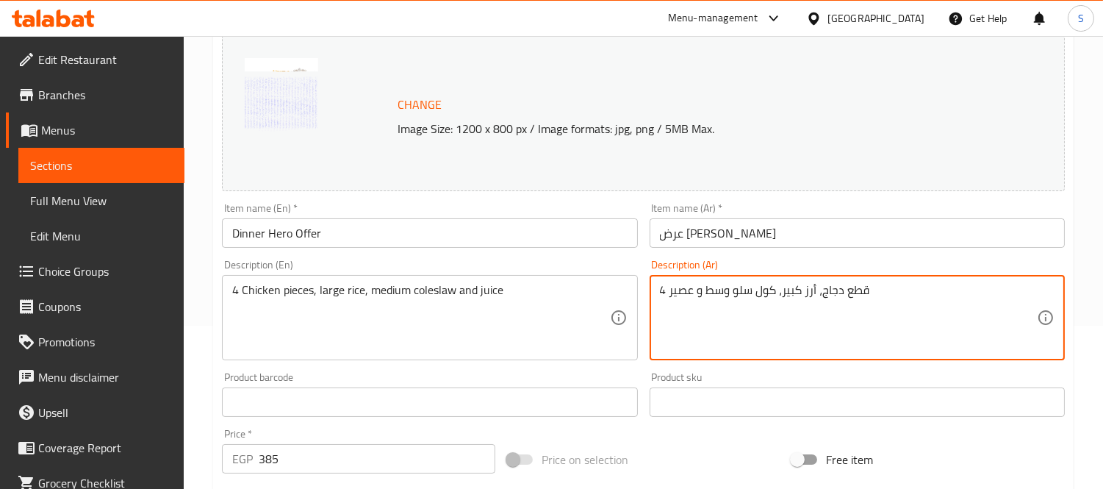
click at [682, 298] on textarea "4 قطع دجاج، أرز كبير، كول سلو وسط و عصير" at bounding box center [848, 318] width 377 height 70
type textarea "4 قطع دجاج، أرز كبير، كول سلو وسط و في كولا"
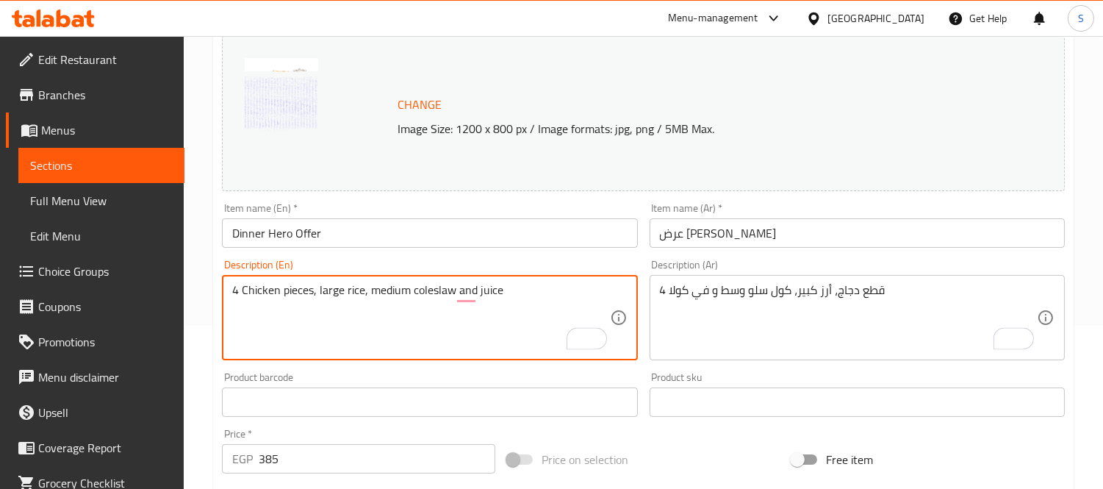
drag, startPoint x: 498, startPoint y: 293, endPoint x: 478, endPoint y: 295, distance: 20.0
click at [478, 295] on textarea "4 Chicken pieces, large rice, medium coleslaw and juice" at bounding box center [420, 318] width 377 height 70
type textarea "4 Chicken pieces, large rice, medium coleslaw and V Cola"
click at [491, 237] on input "Dinner Hero Offer" at bounding box center [429, 232] width 415 height 29
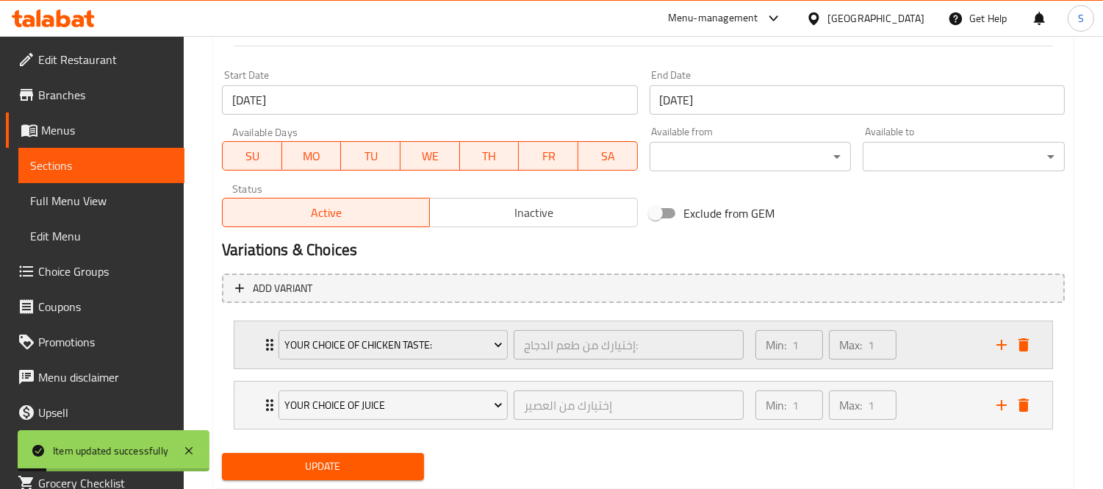
scroll to position [654, 0]
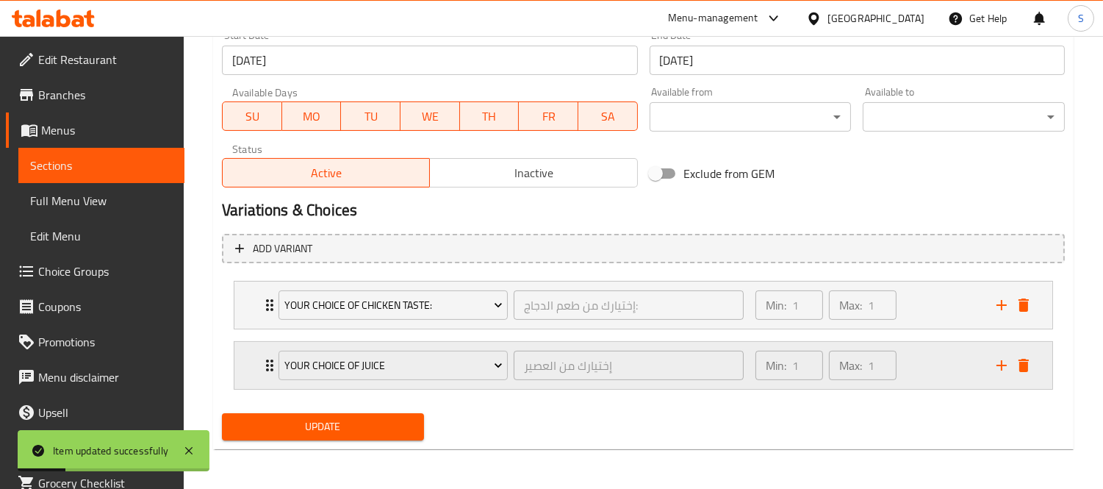
click at [1028, 371] on icon "delete" at bounding box center [1024, 365] width 18 height 18
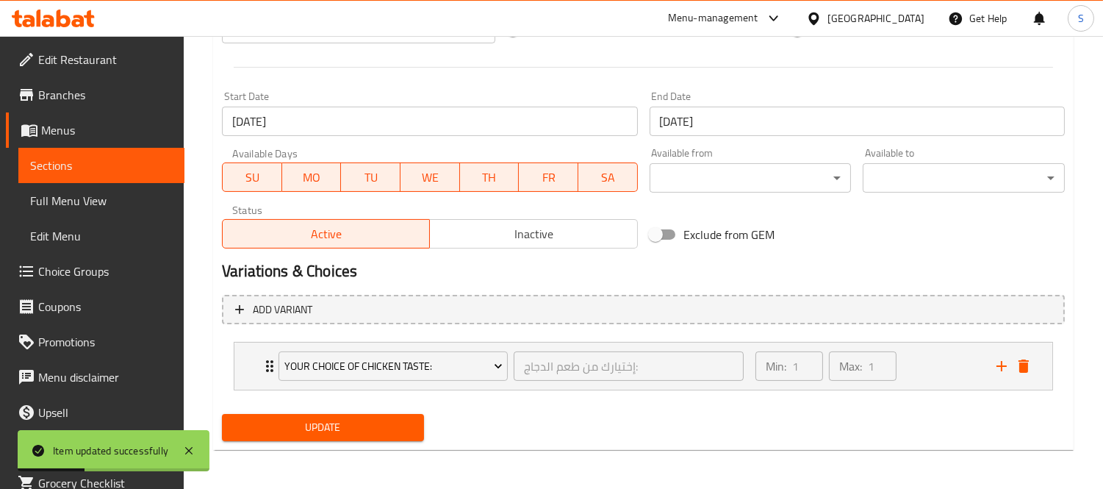
click at [366, 437] on button "Update" at bounding box center [323, 427] width 202 height 27
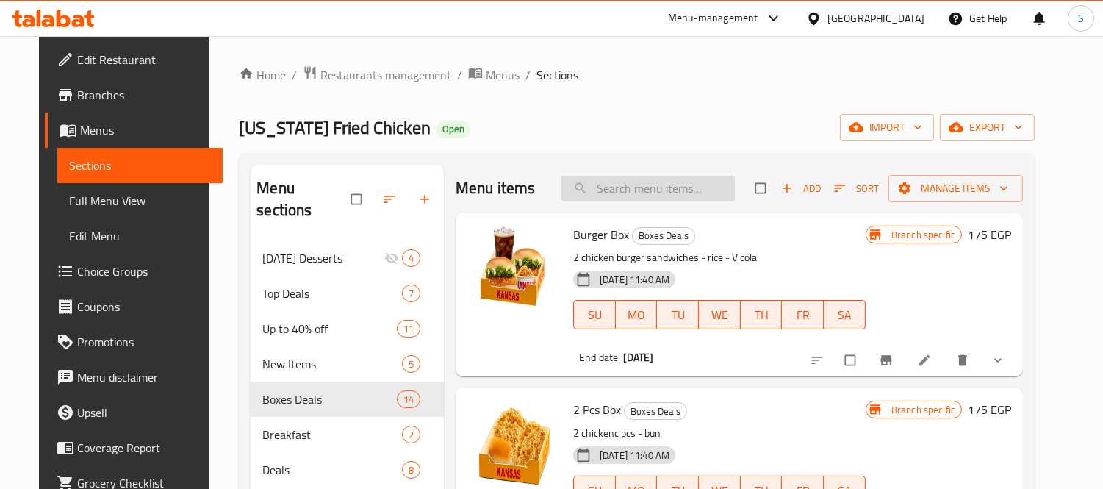
click at [618, 184] on input "search" at bounding box center [648, 189] width 173 height 26
paste input "Club Box"
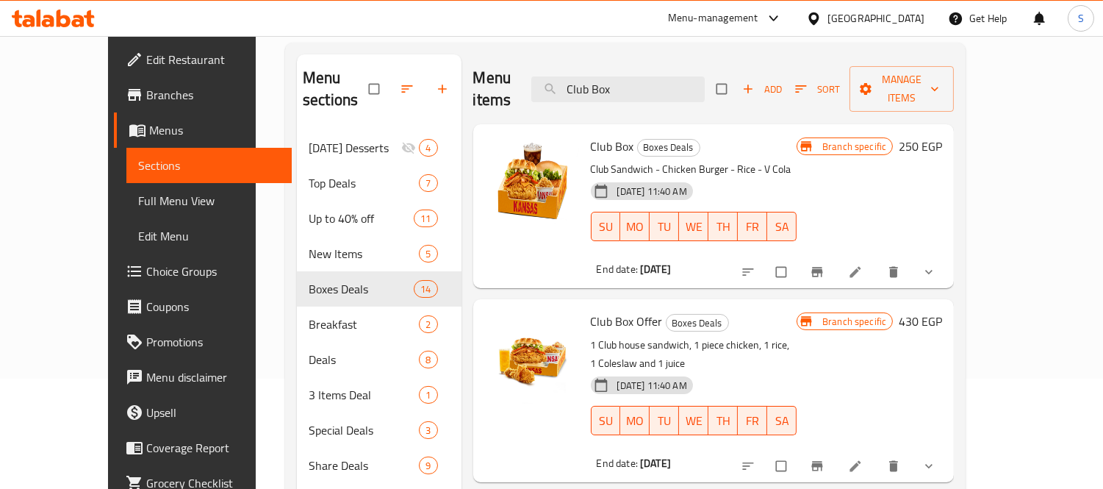
scroll to position [82, 0]
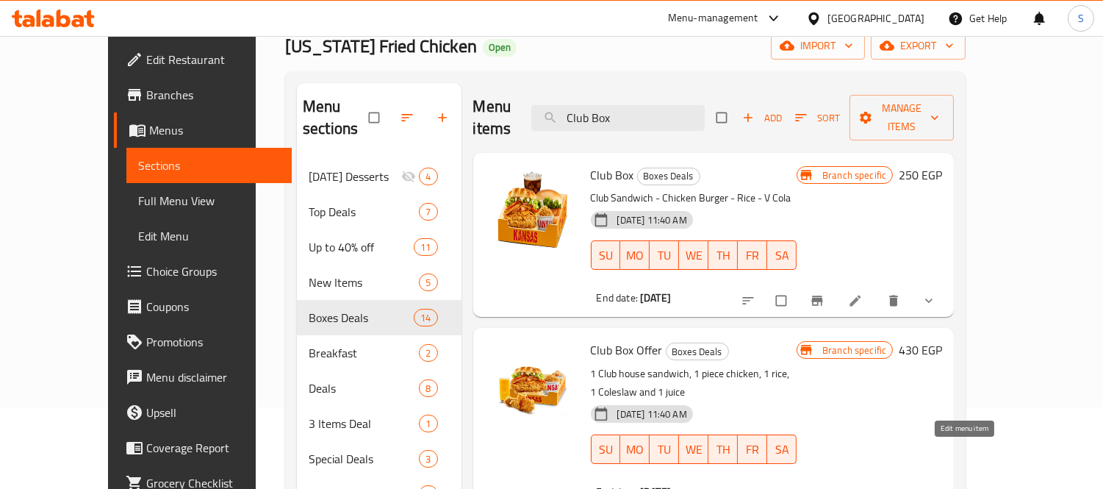
type input "Club Box"
click at [126, 211] on link "Full Menu View" at bounding box center [209, 200] width 166 height 35
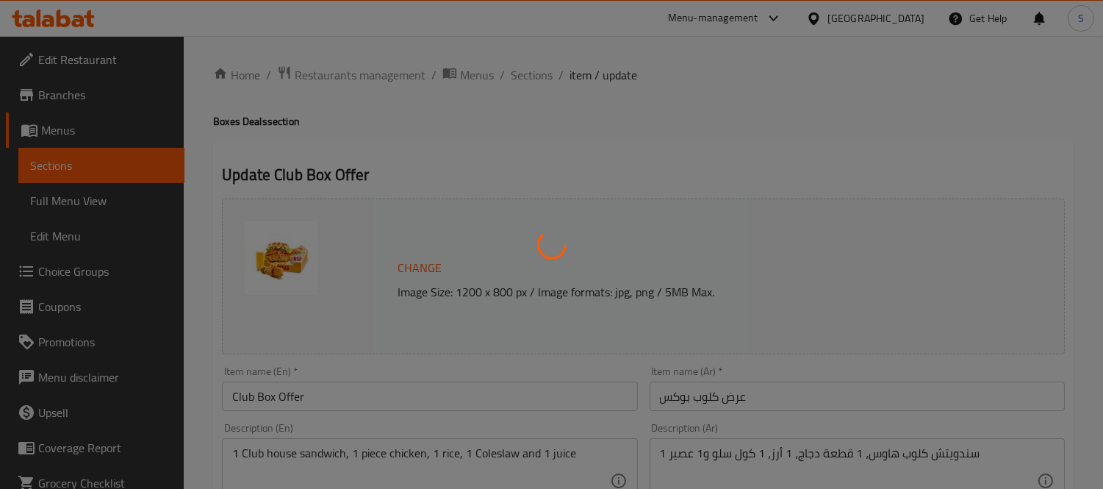
type input "اختيارك من العصير:"
type input "1"
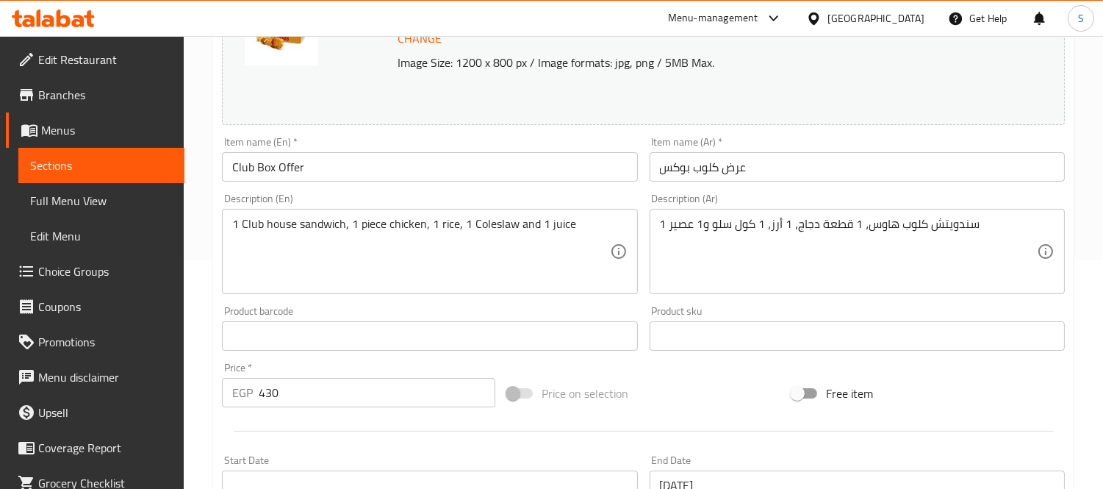
scroll to position [326, 0]
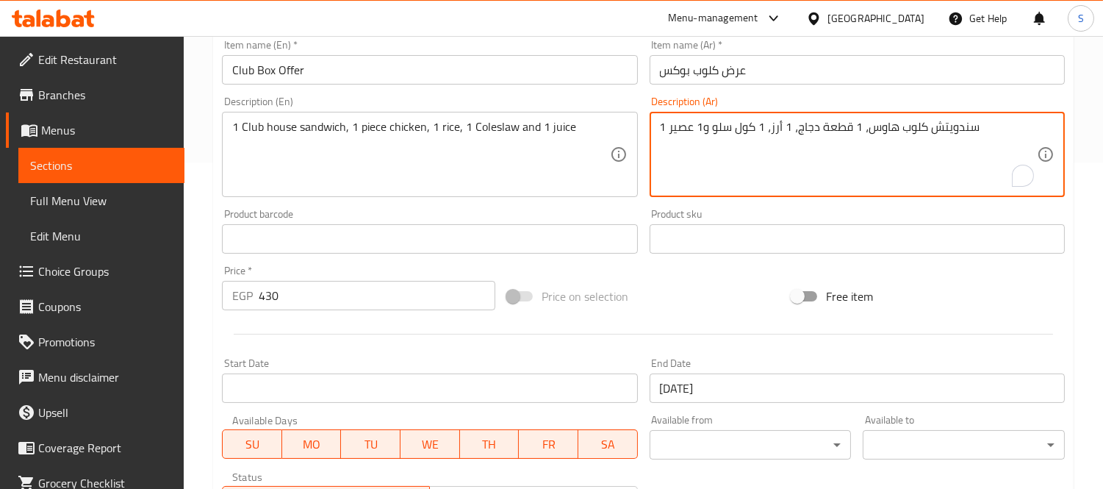
click at [678, 135] on textarea "1 سندويتش كلوب هاوس، 1 قطعة دجاج، 1 أرز، 1 كول سلو و1 عصير" at bounding box center [848, 155] width 377 height 70
type textarea "1 سندويتش كلوب هاوس، 1 قطعة دجاج، 1 أرز، 1 كول سلو و1 td"
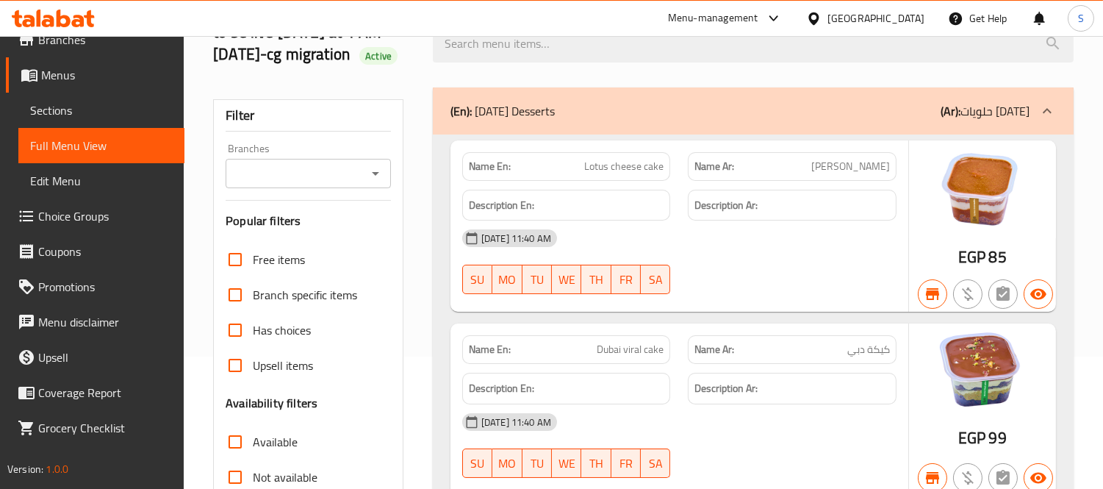
scroll to position [326, 0]
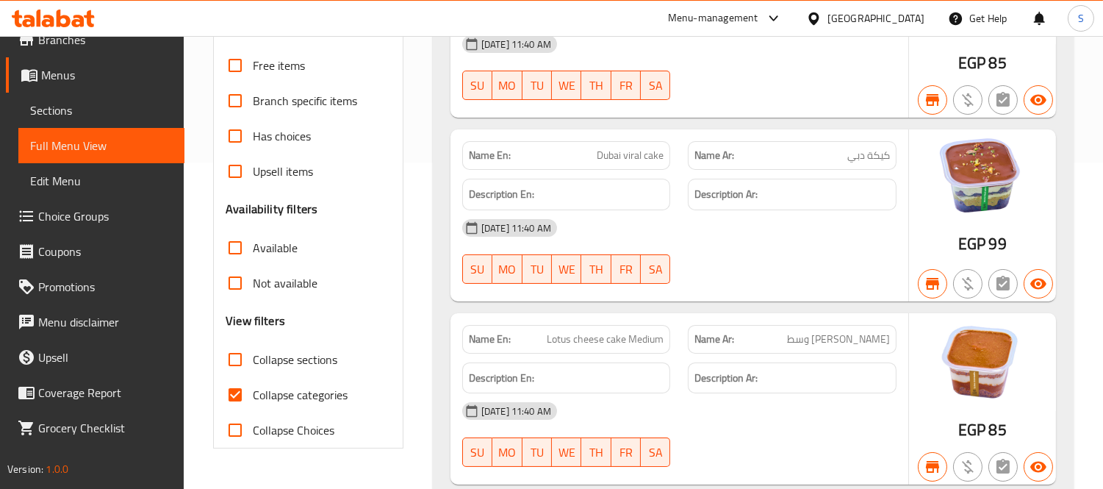
click at [241, 384] on input "Collapse categories" at bounding box center [235, 394] width 35 height 35
checkbox input "false"
click at [237, 363] on input "Collapse sections" at bounding box center [235, 359] width 35 height 35
checkbox input "true"
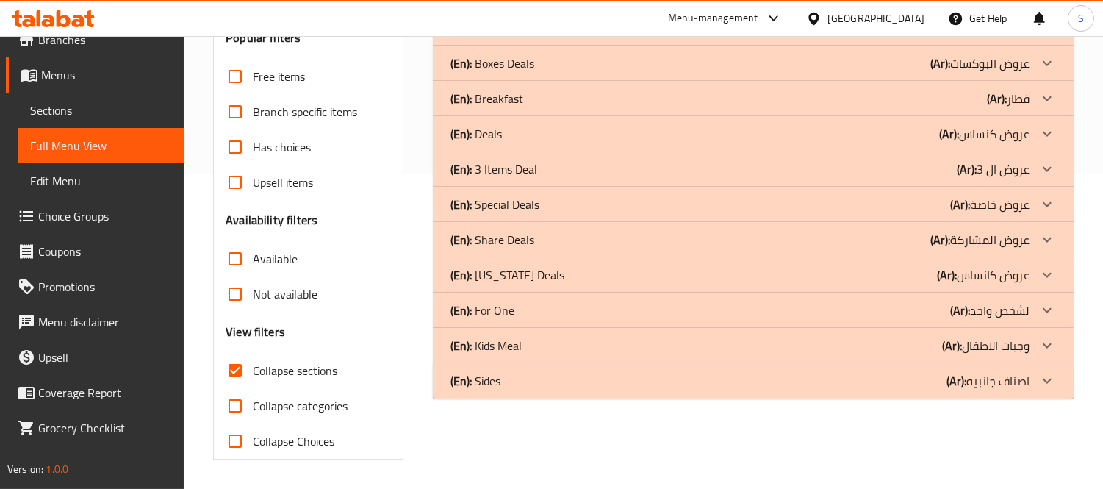
scroll to position [315, 0]
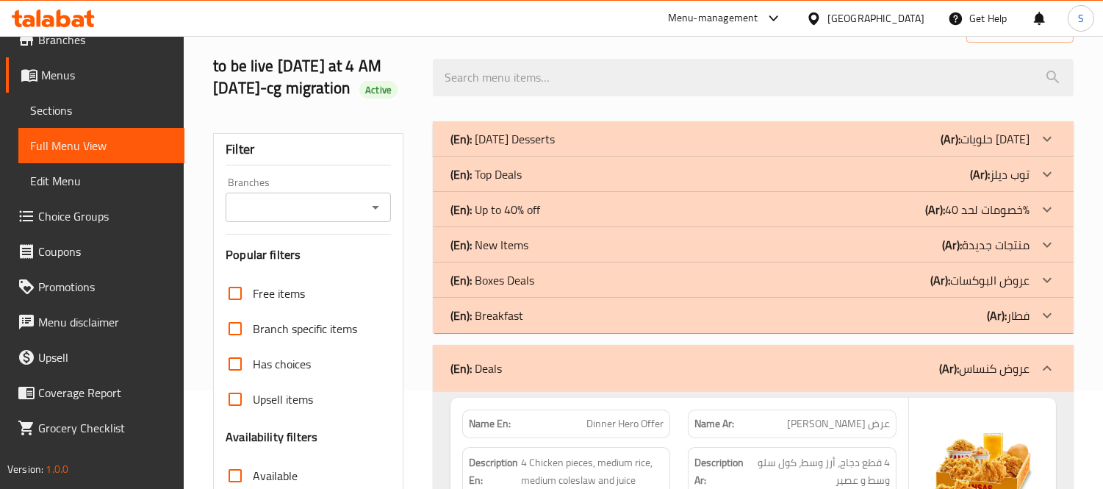
scroll to position [70, 0]
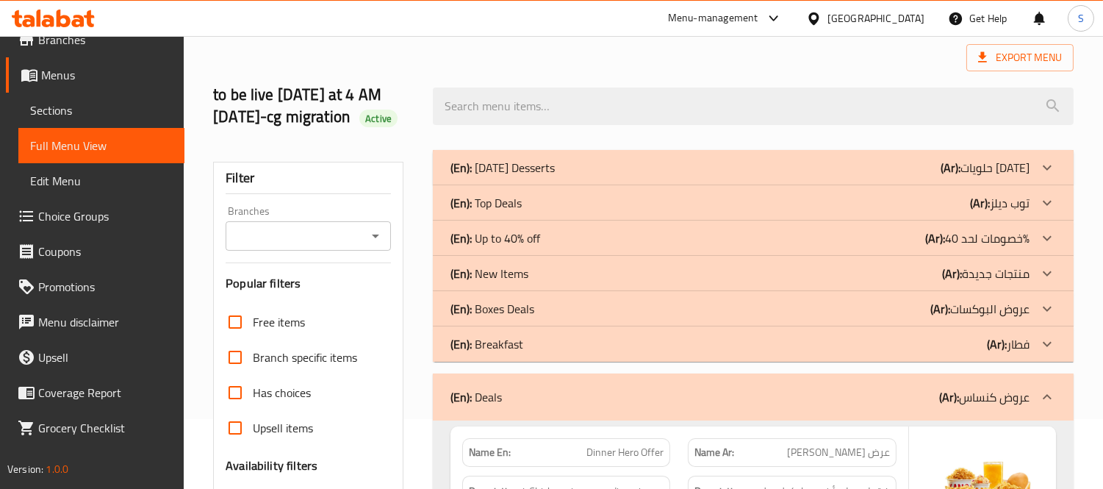
click at [1048, 176] on icon at bounding box center [1048, 168] width 18 height 18
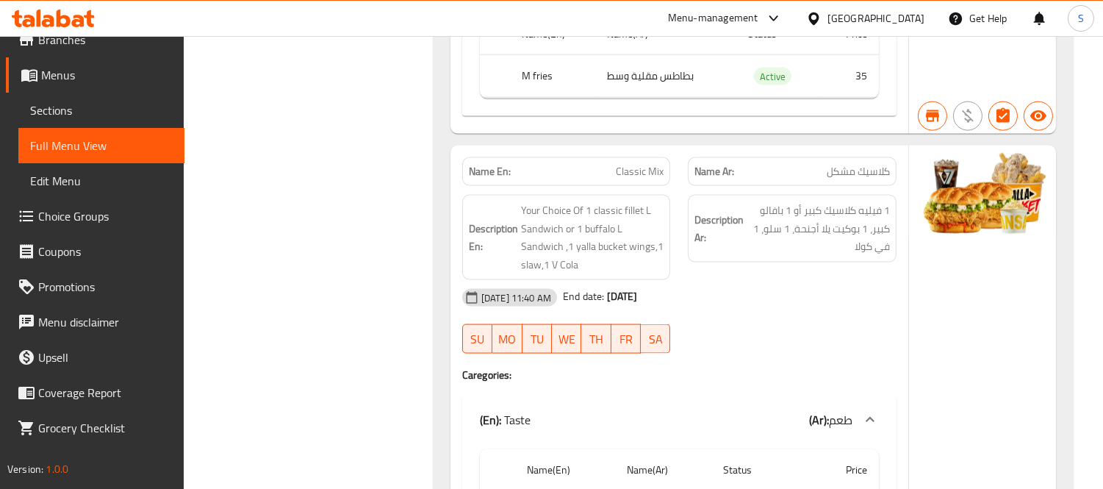
scroll to position [3826, 0]
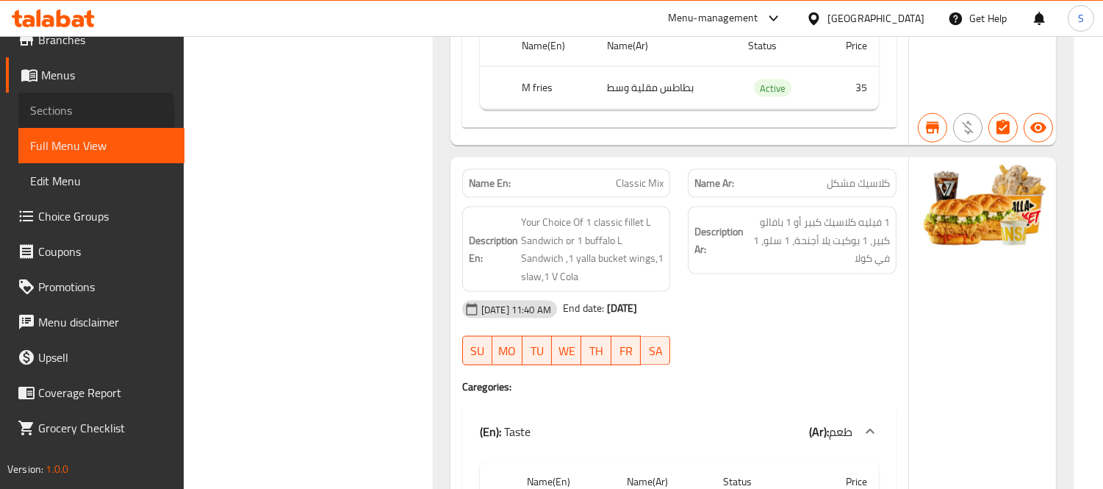
drag, startPoint x: 69, startPoint y: 114, endPoint x: 79, endPoint y: 128, distance: 16.9
click at [69, 114] on span "Sections" at bounding box center [101, 110] width 143 height 18
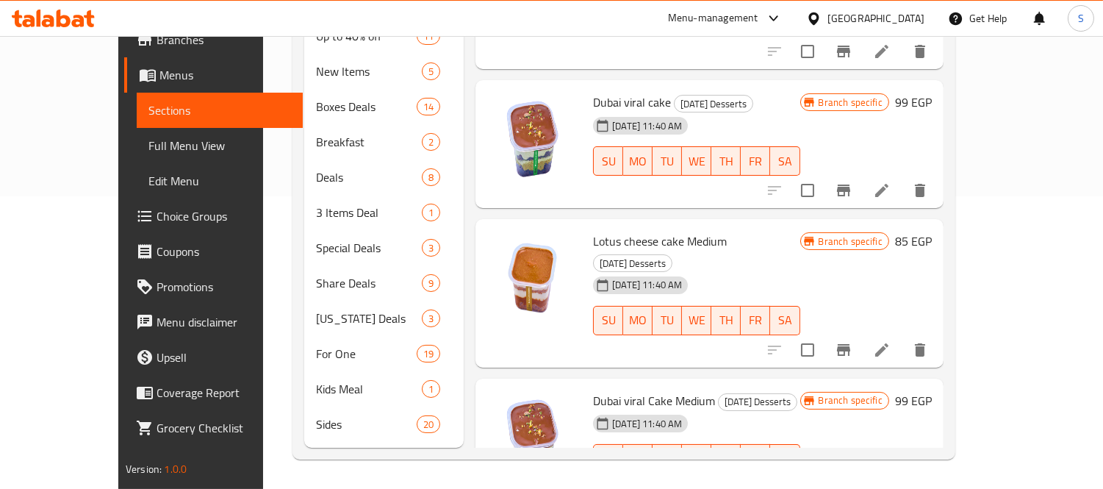
scroll to position [206, 0]
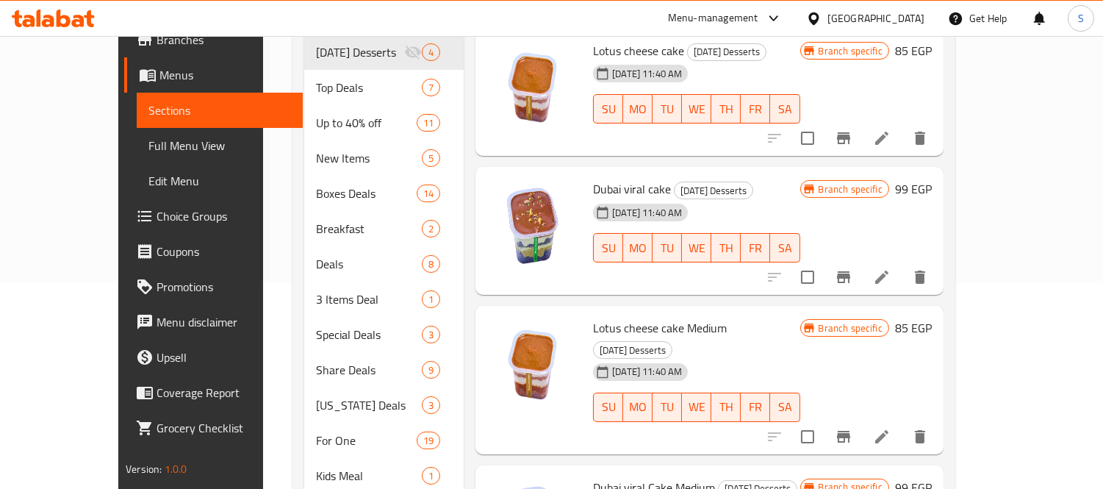
click at [157, 219] on span "Choice Groups" at bounding box center [224, 216] width 135 height 18
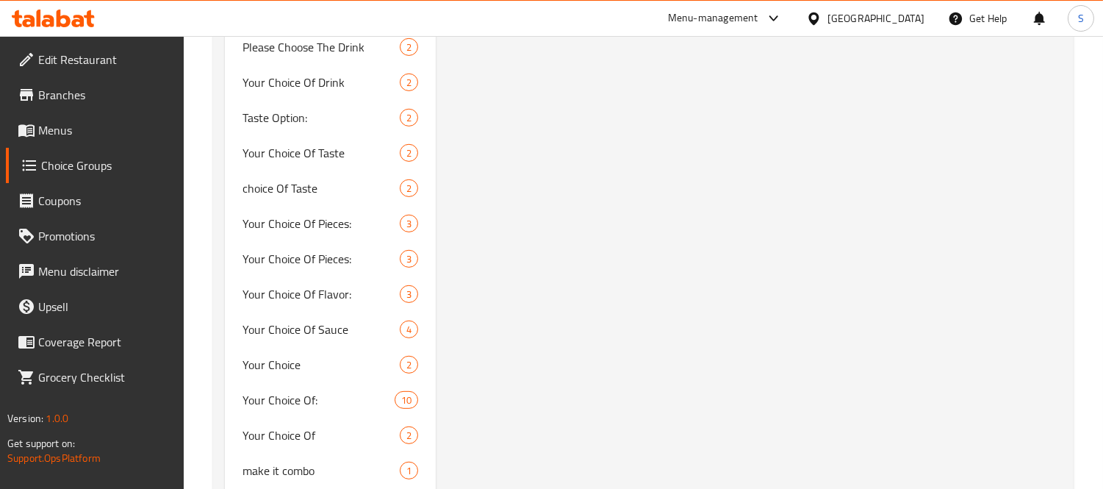
scroll to position [1470, 0]
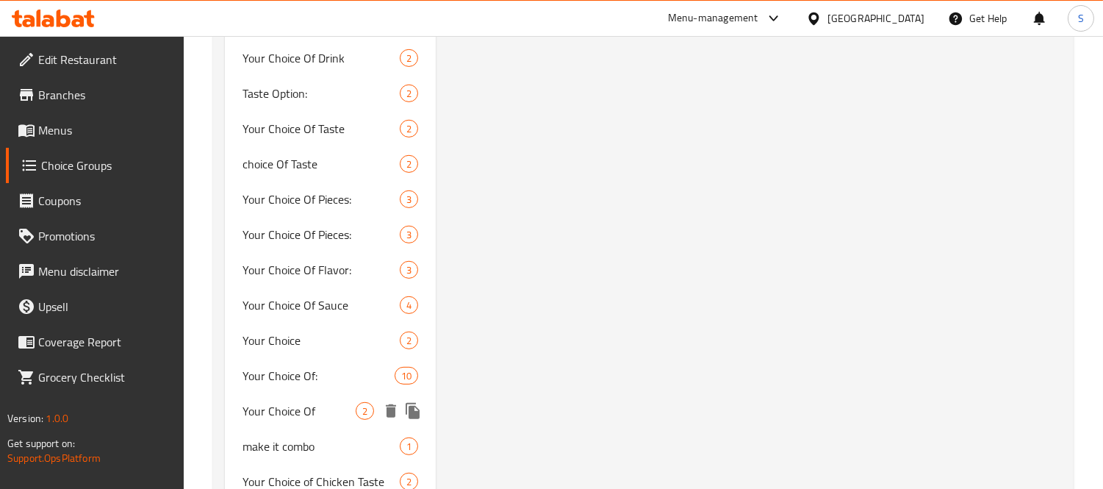
click at [322, 402] on span "Your Choice Of" at bounding box center [299, 411] width 113 height 18
type input "Your Choice Of"
type input "اختيارك من:"
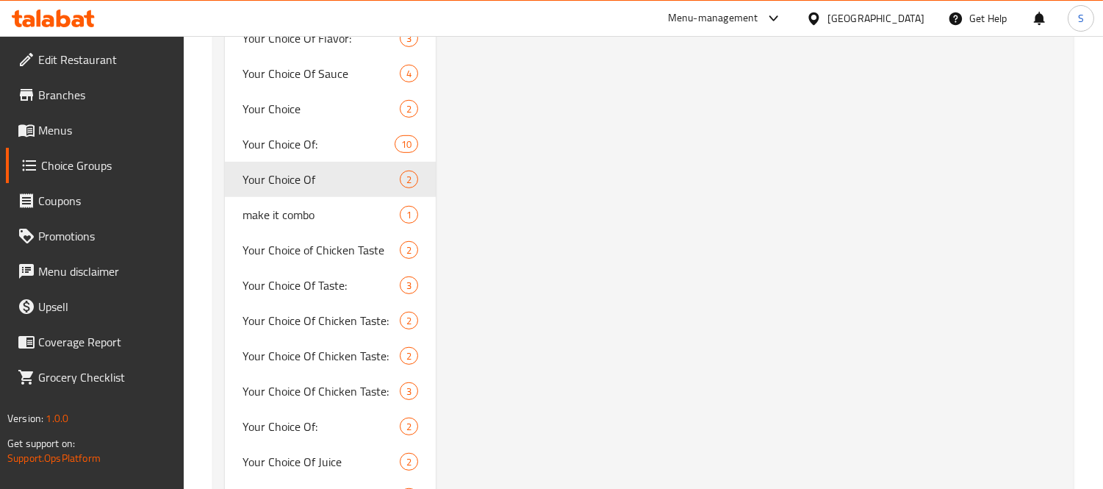
scroll to position [1648, 0]
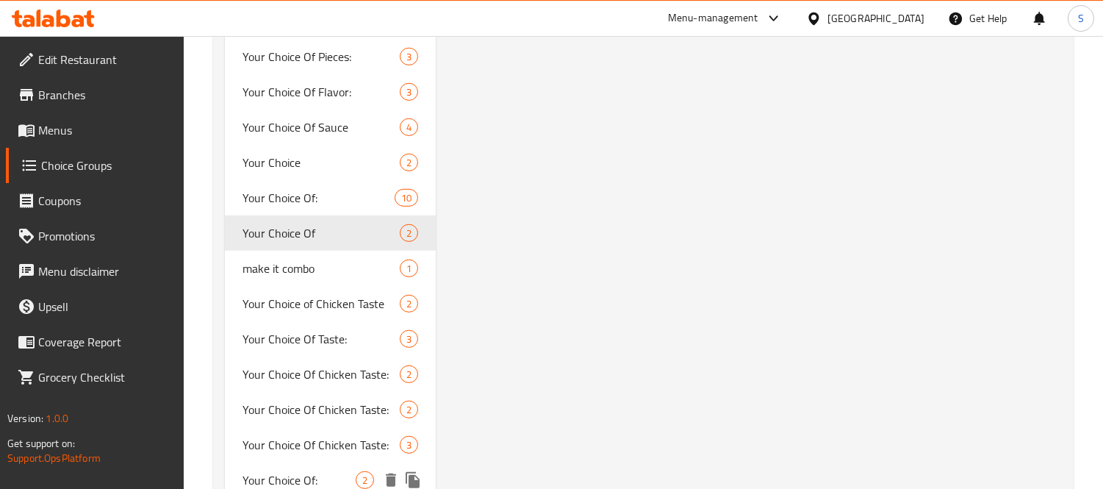
click at [328, 471] on span "Your Choice Of:" at bounding box center [299, 480] width 113 height 18
type input "Your Choice Of:"
type input "إختيارك من:"
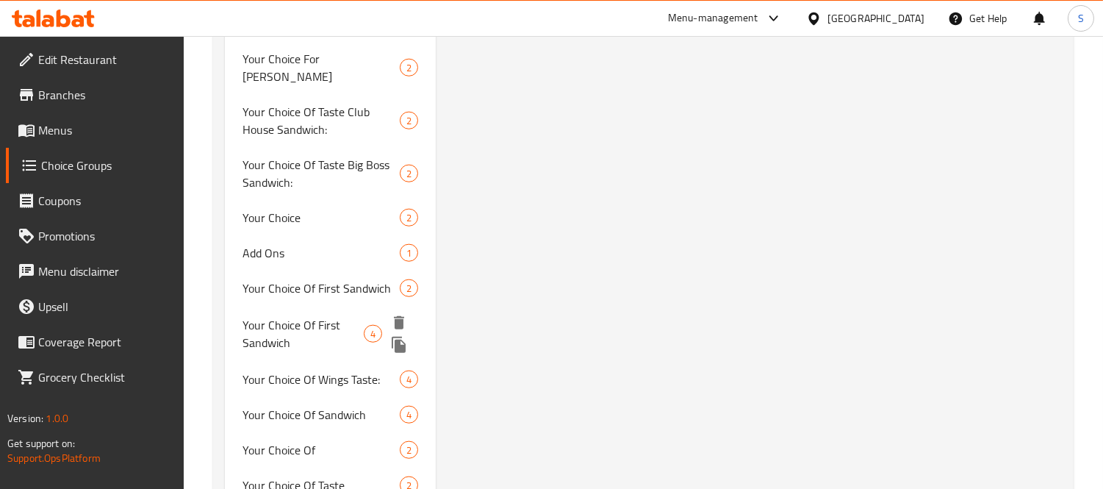
scroll to position [2696, 0]
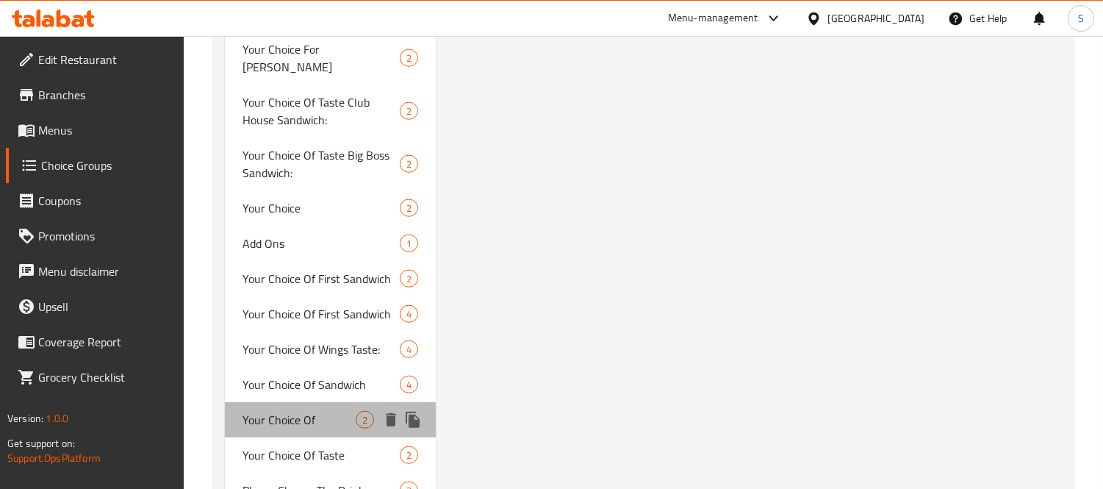
click at [318, 411] on span "Your Choice Of" at bounding box center [299, 420] width 113 height 18
type input "Your Choice Of"
type input "اختيارك من"
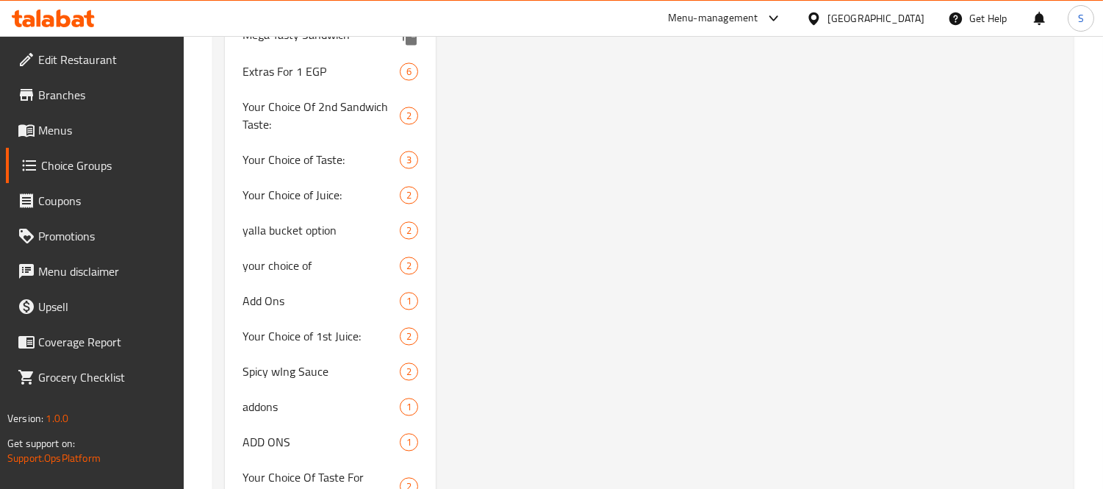
scroll to position [5342, 0]
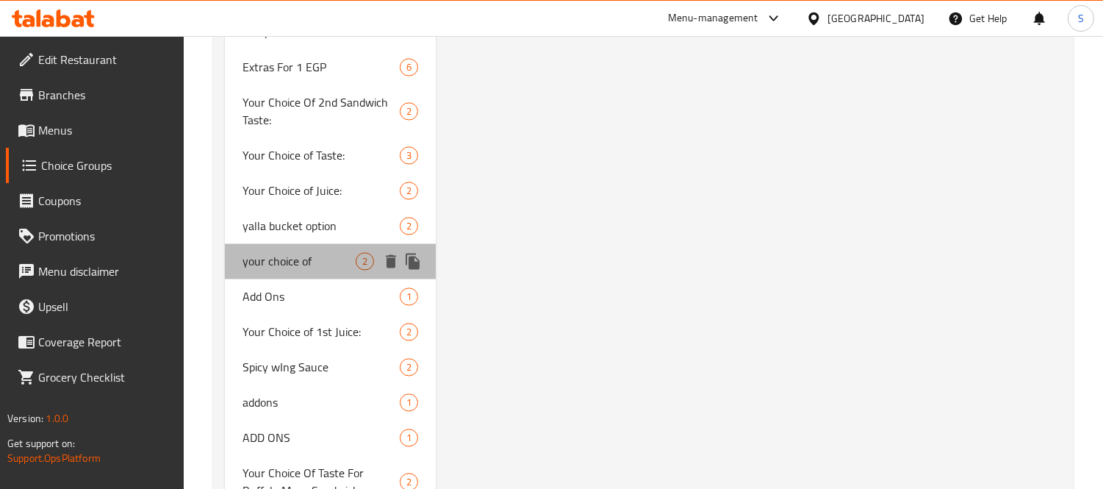
click at [320, 252] on span "your choice of" at bounding box center [299, 261] width 113 height 18
type input "your choice of"
type input "اختيارك من"
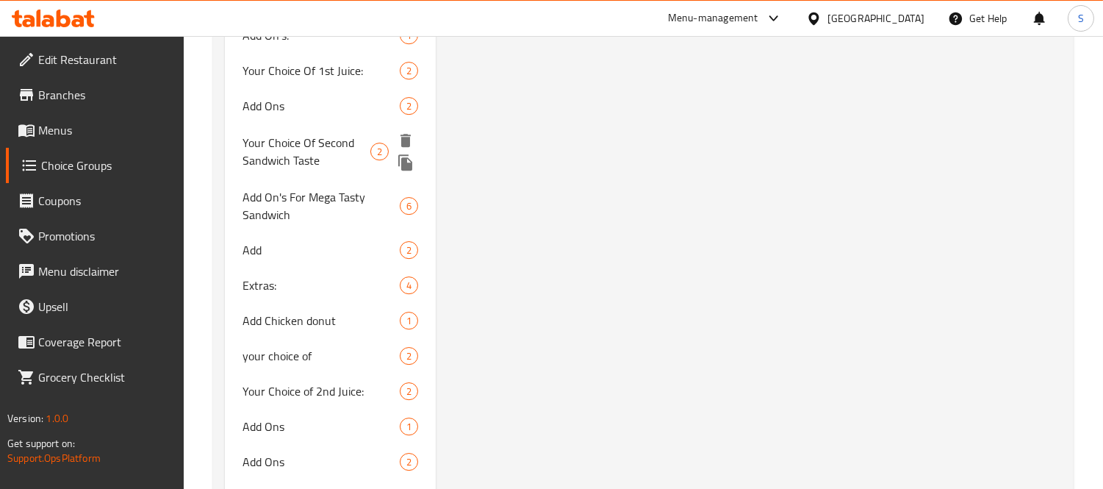
scroll to position [8262, 0]
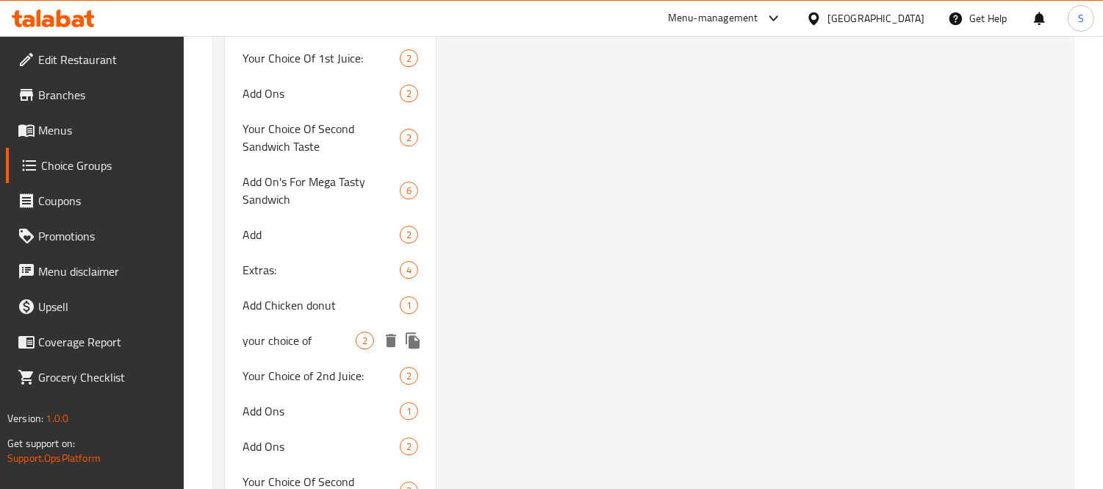
click at [332, 331] on span "your choice of" at bounding box center [299, 340] width 113 height 18
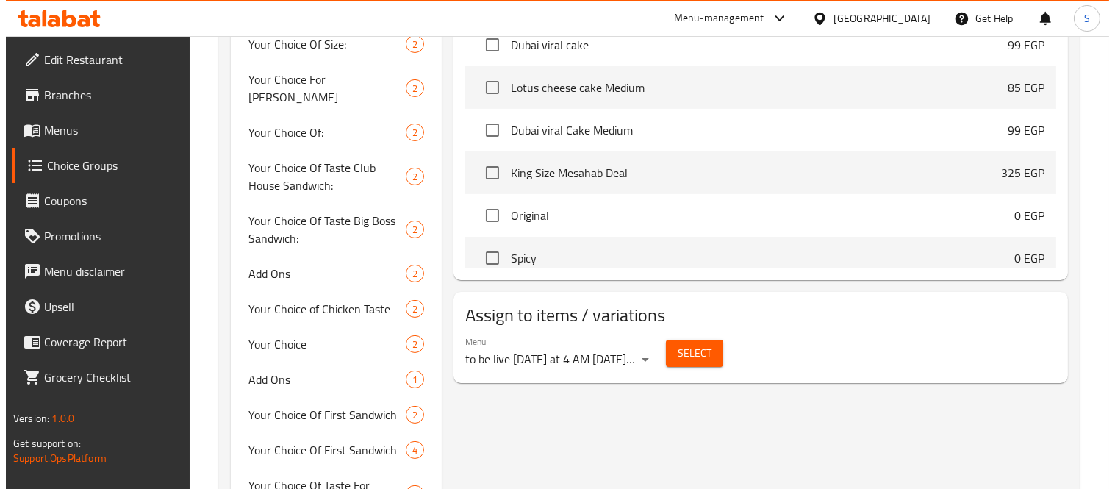
scroll to position [637, 0]
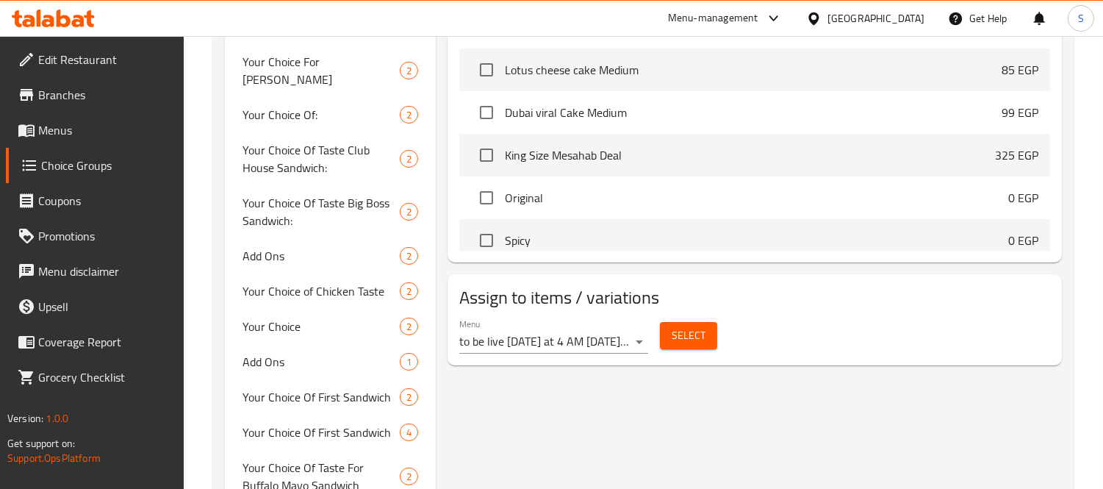
click at [673, 332] on span "Select" at bounding box center [689, 335] width 34 height 18
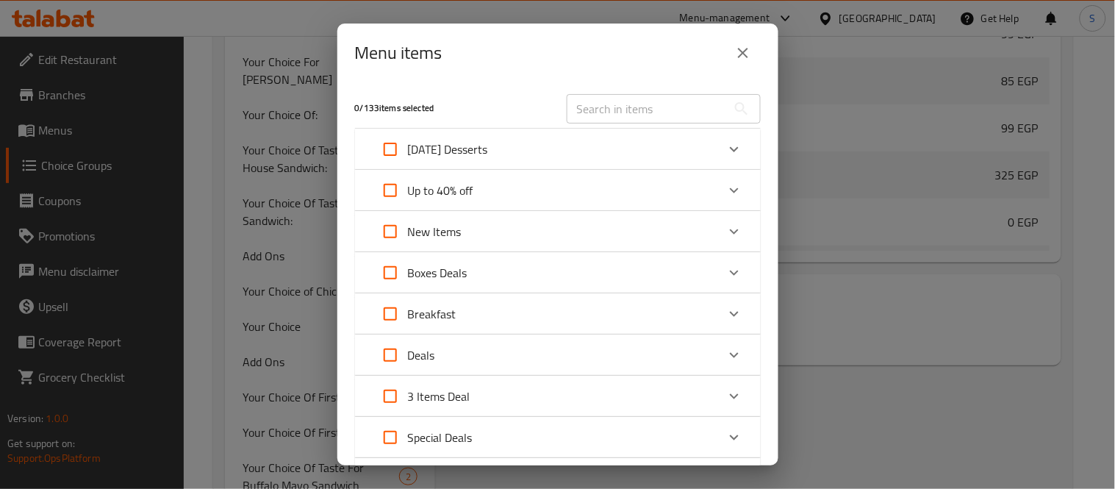
click at [725, 276] on icon "Expand" at bounding box center [734, 273] width 18 height 18
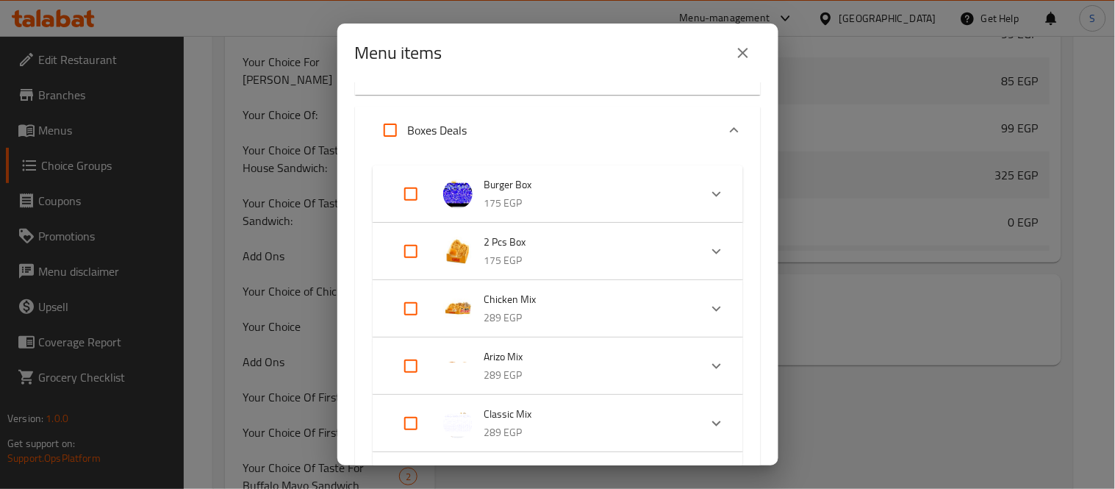
scroll to position [163, 0]
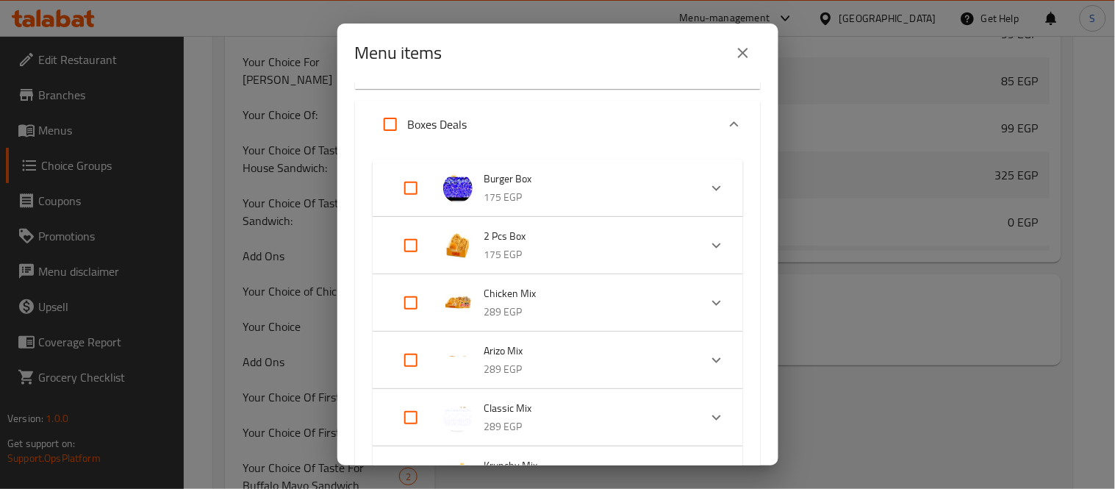
click at [409, 300] on input "Expand" at bounding box center [410, 302] width 35 height 35
checkbox input "true"
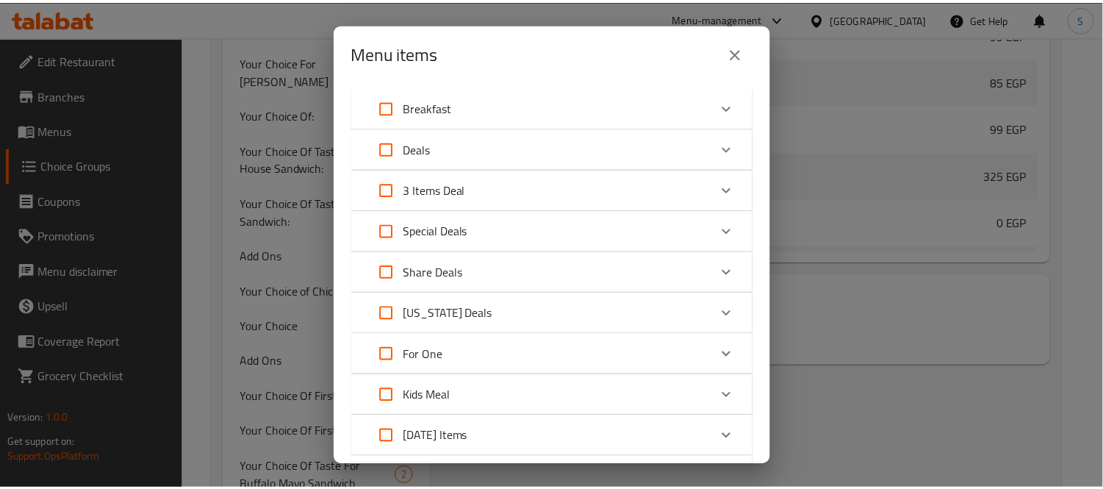
scroll to position [1740, 0]
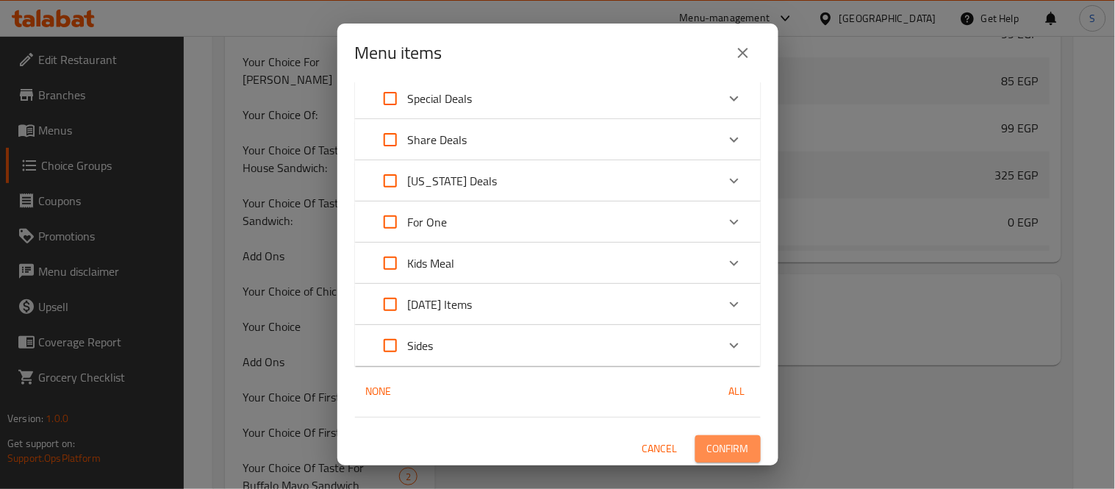
click at [714, 440] on span "Confirm" at bounding box center [728, 449] width 42 height 18
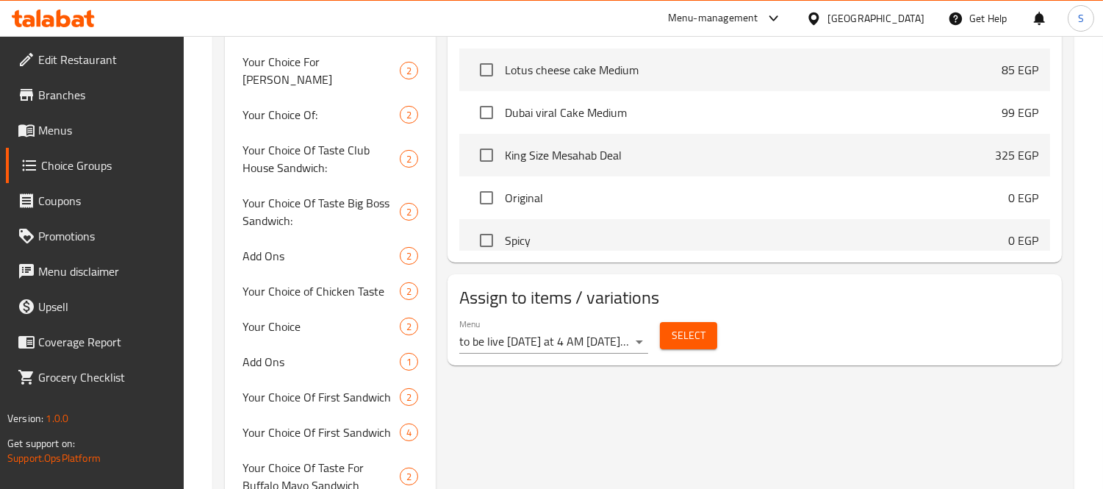
drag, startPoint x: 69, startPoint y: 130, endPoint x: 182, endPoint y: 152, distance: 114.6
click at [69, 130] on span "Menus" at bounding box center [105, 130] width 135 height 18
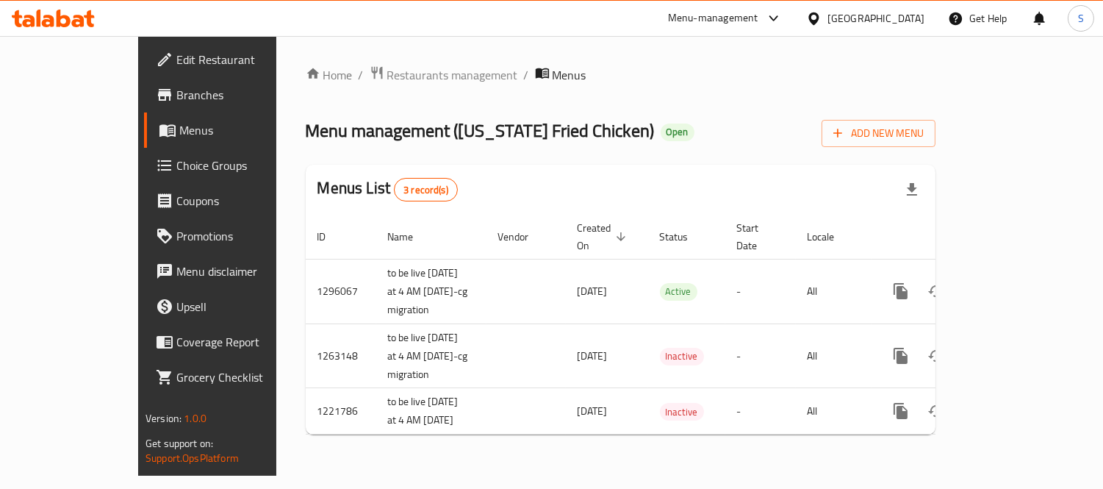
scroll to position [25, 0]
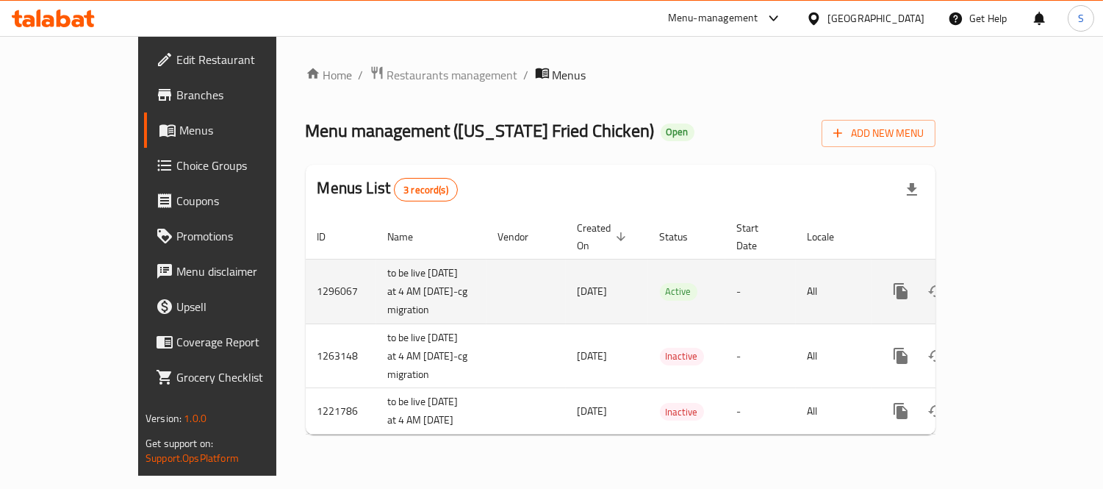
click at [1016, 282] on icon "enhanced table" at bounding box center [1007, 291] width 18 height 18
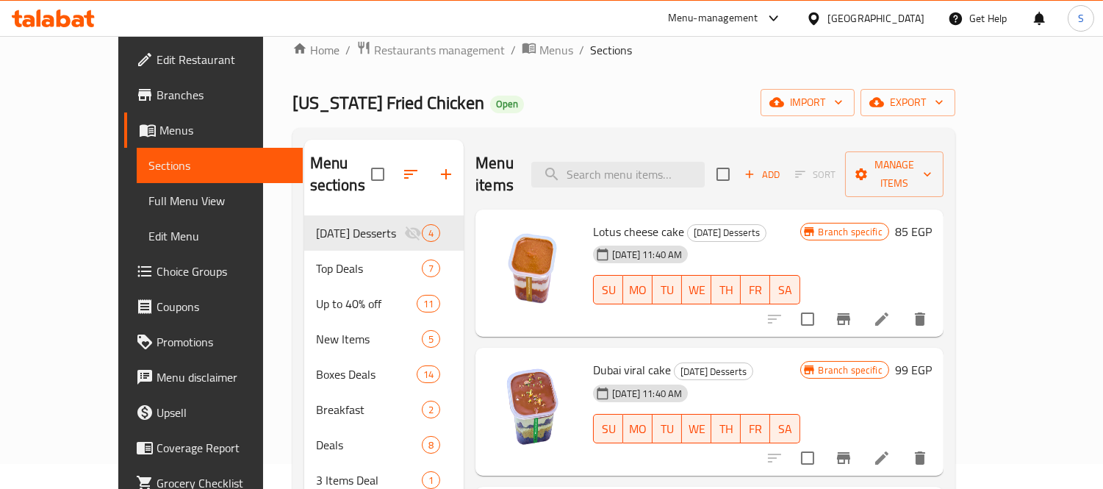
click at [148, 204] on span "Full Menu View" at bounding box center [219, 201] width 143 height 18
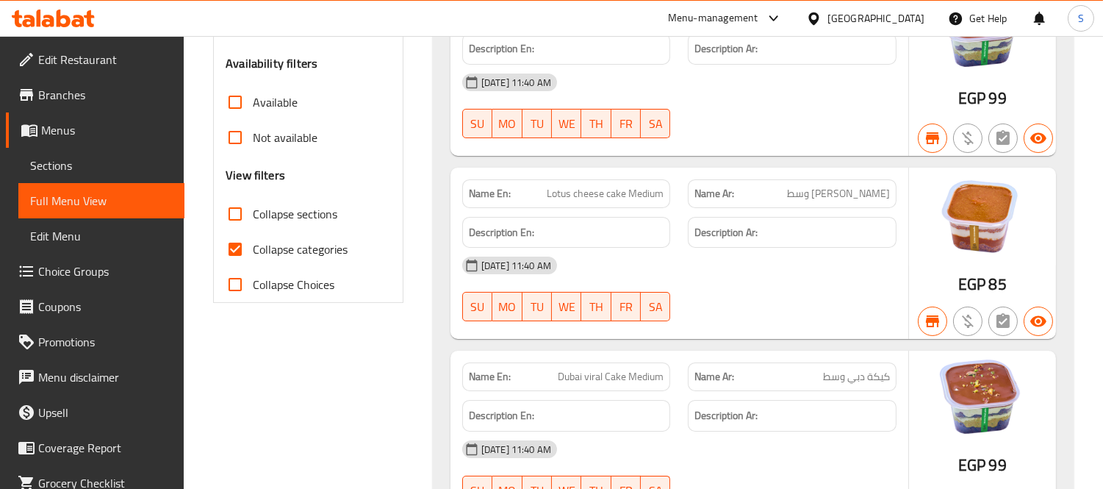
scroll to position [490, 0]
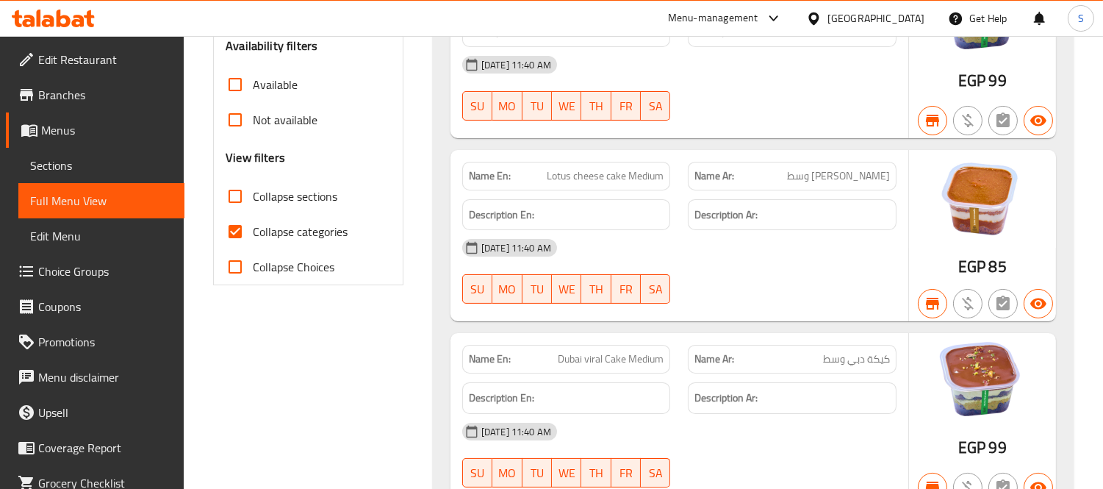
click at [234, 202] on input "Collapse sections" at bounding box center [235, 196] width 35 height 35
checkbox input "true"
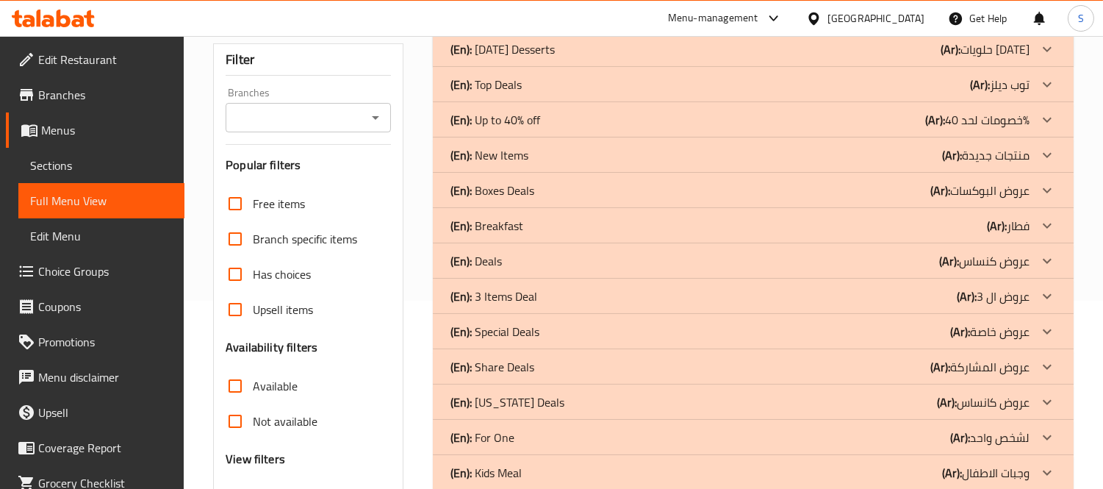
scroll to position [70, 0]
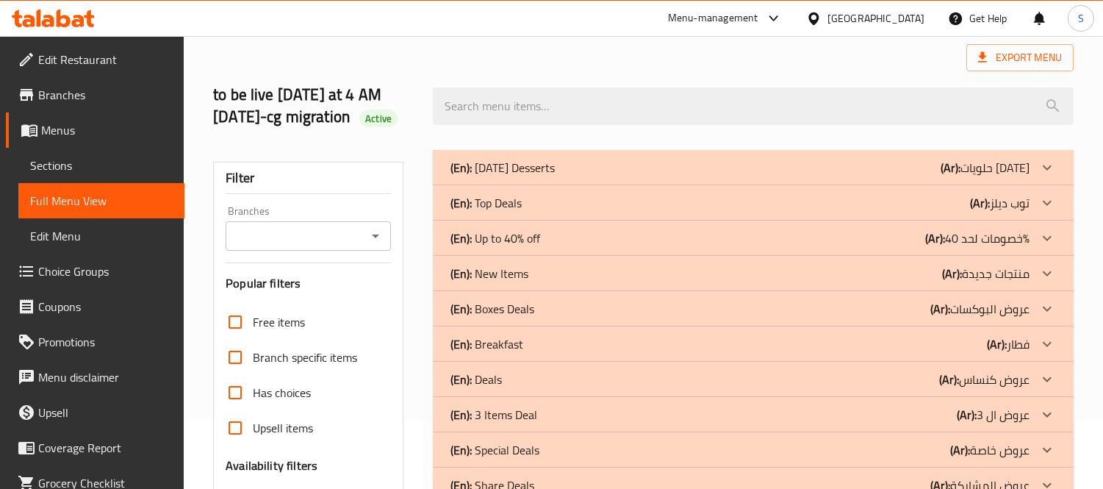
click at [1047, 176] on icon at bounding box center [1048, 168] width 18 height 18
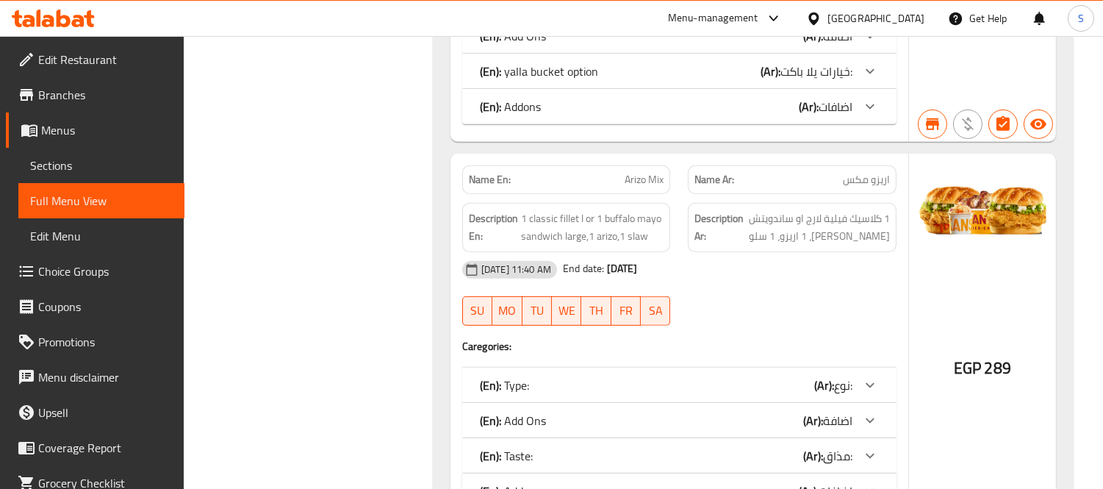
scroll to position [1458, 0]
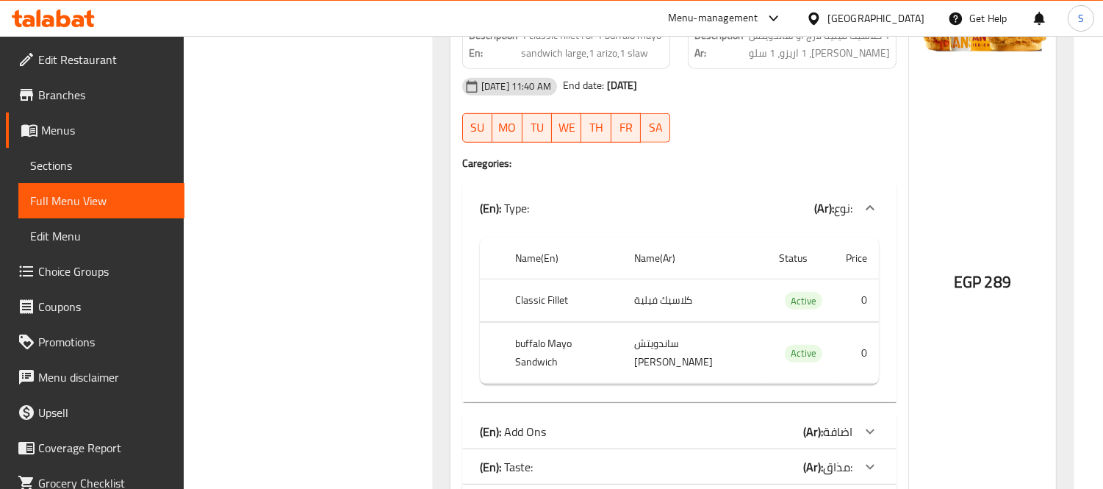
scroll to position [1540, 0]
click at [872, 209] on icon at bounding box center [870, 207] width 18 height 18
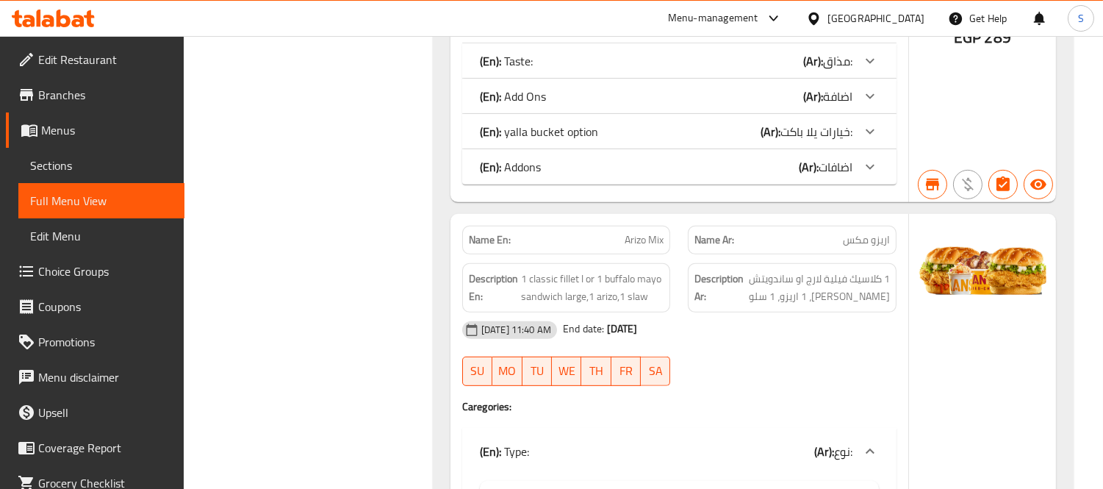
scroll to position [1214, 0]
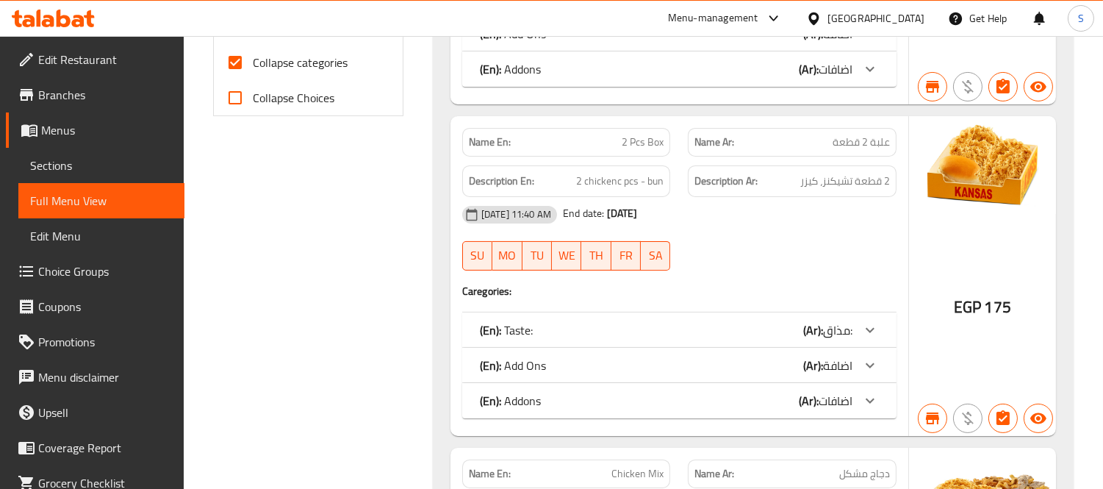
scroll to position [560, 0]
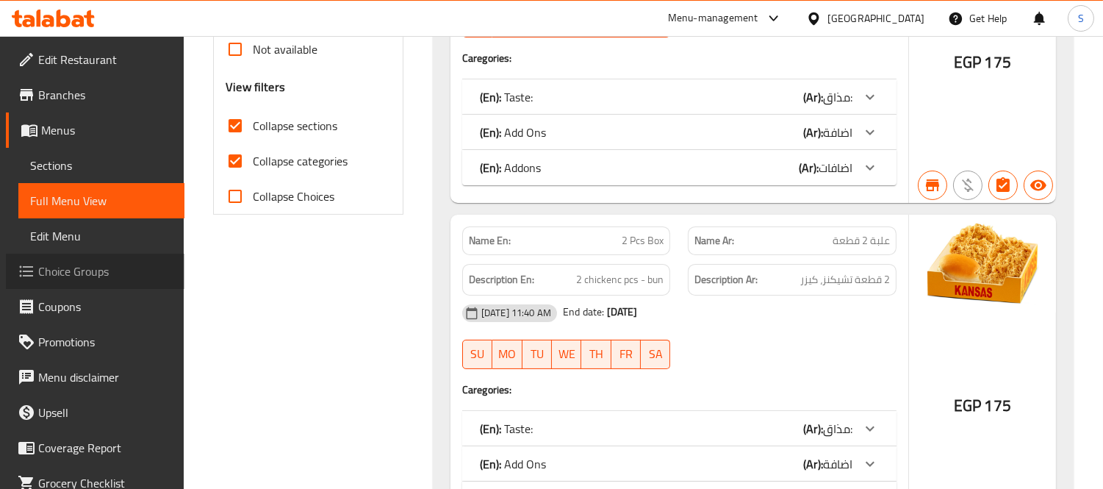
click at [108, 273] on span "Choice Groups" at bounding box center [105, 271] width 135 height 18
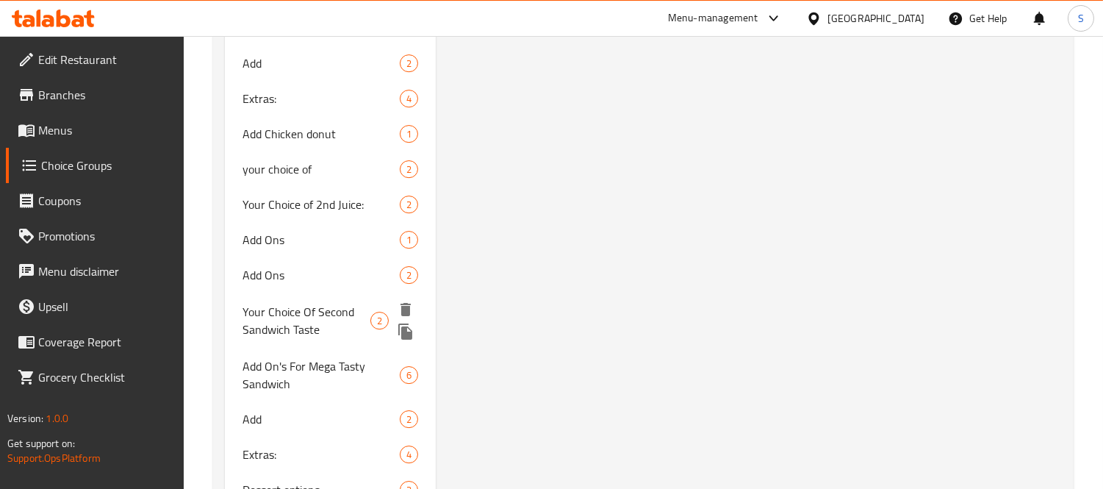
scroll to position [8404, 0]
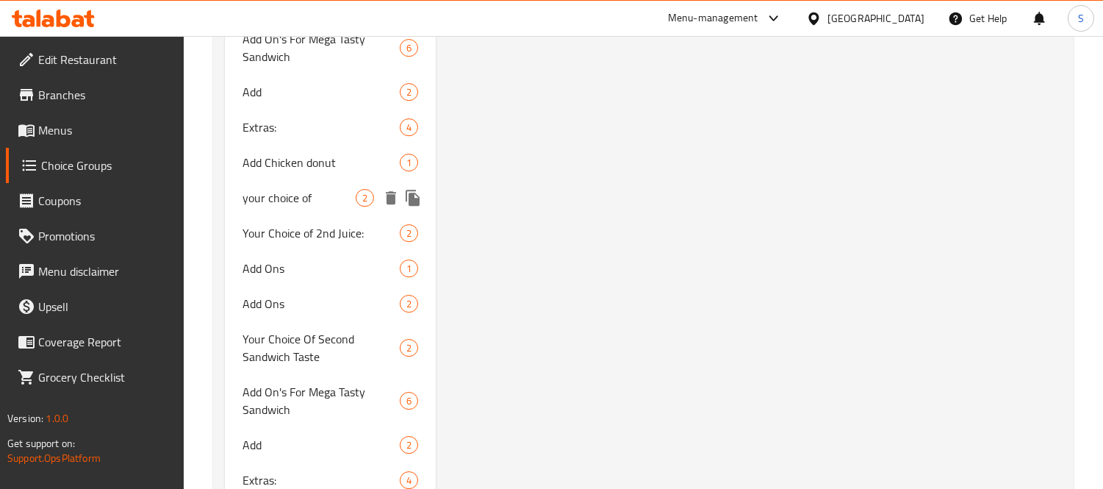
click at [303, 189] on span "your choice of" at bounding box center [299, 198] width 113 height 18
type input "your choice of"
type input "اختيارك من"
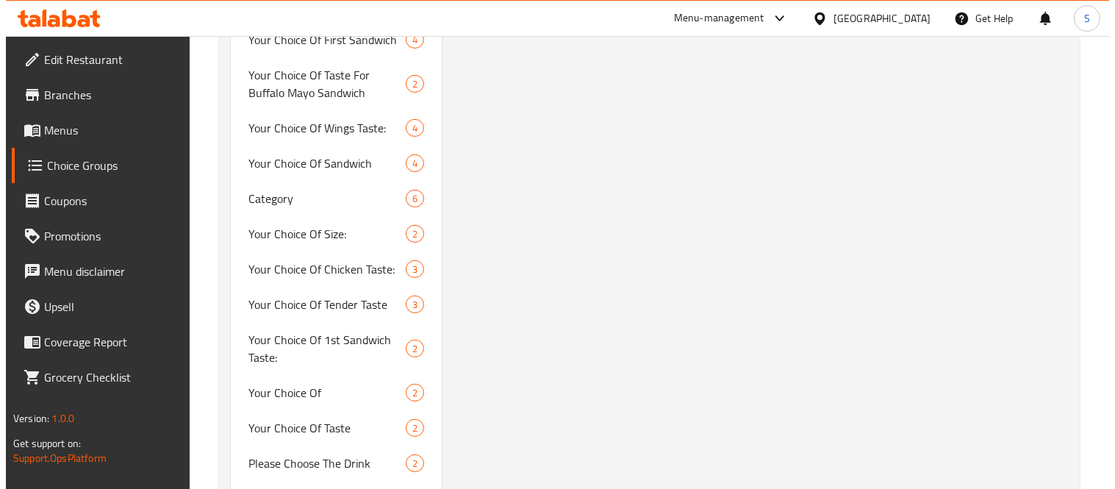
scroll to position [905, 0]
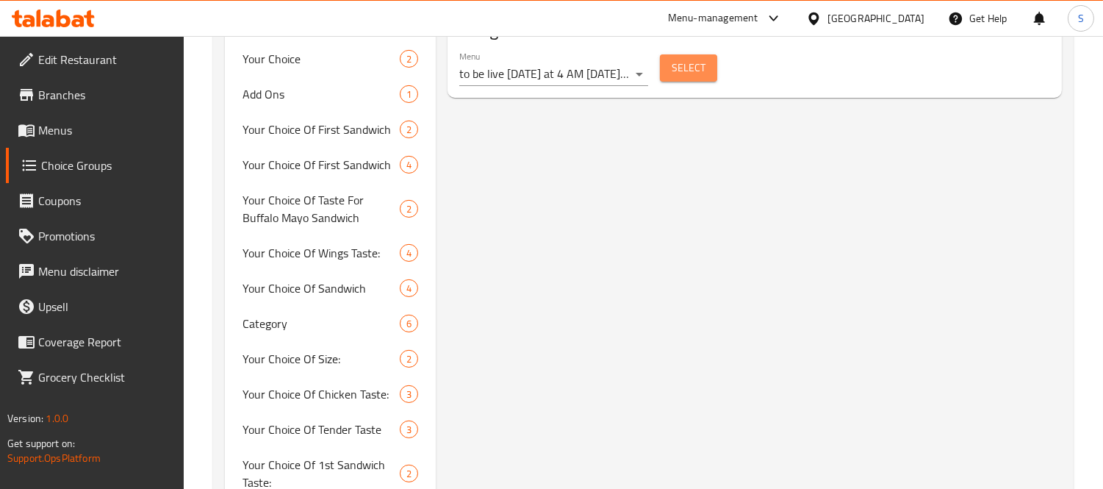
click at [711, 72] on button "Select" at bounding box center [688, 67] width 57 height 27
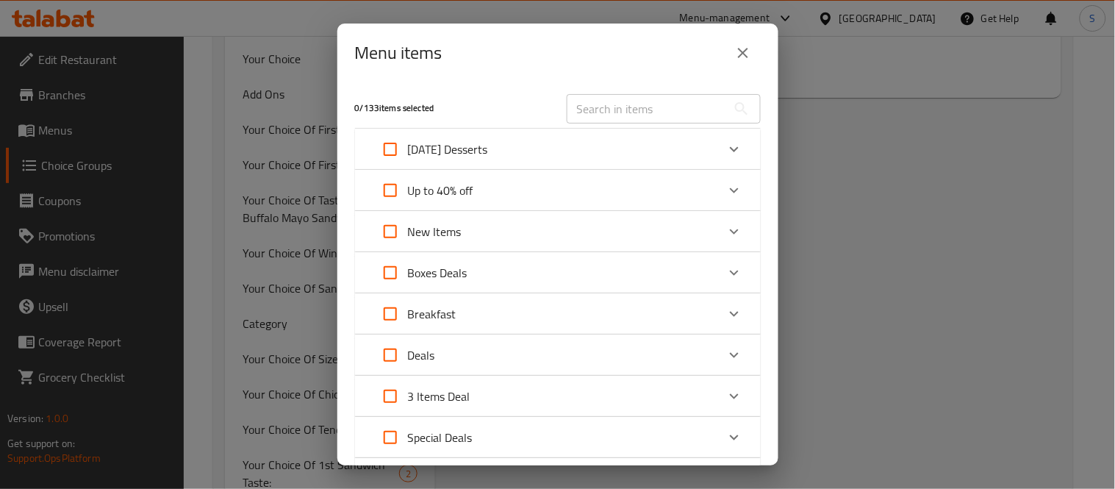
click at [717, 272] on div "Expand" at bounding box center [734, 272] width 35 height 35
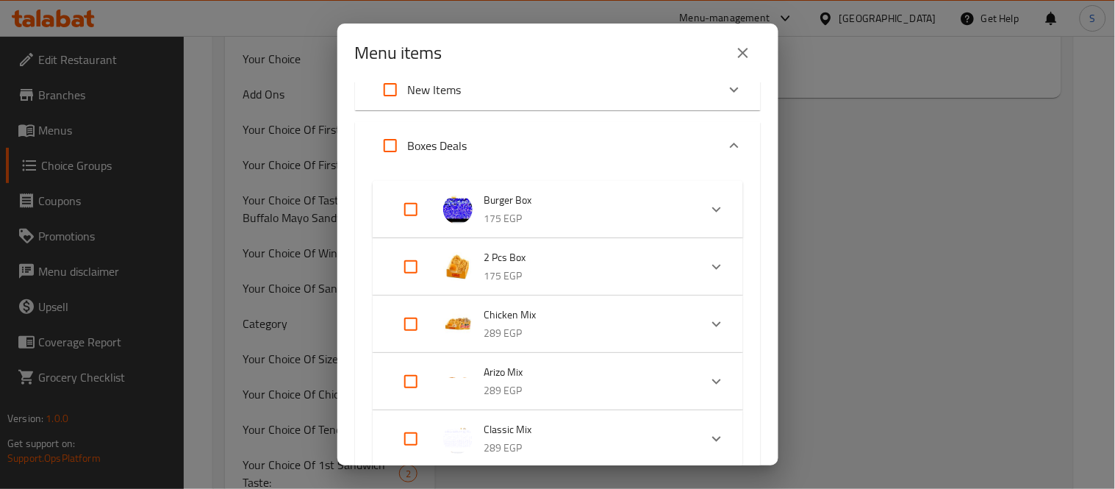
scroll to position [163, 0]
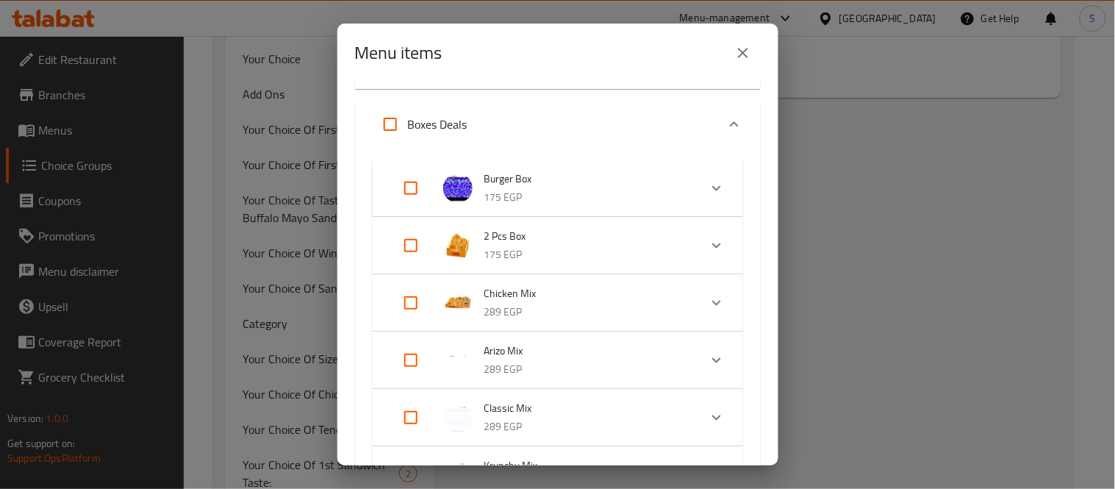
click at [408, 416] on input "Expand" at bounding box center [410, 417] width 35 height 35
checkbox input "true"
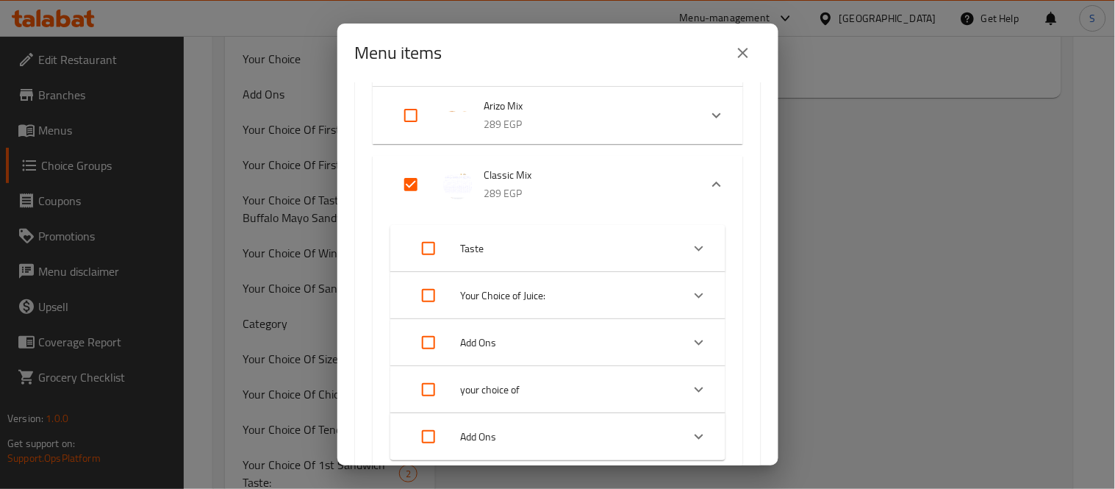
scroll to position [490, 0]
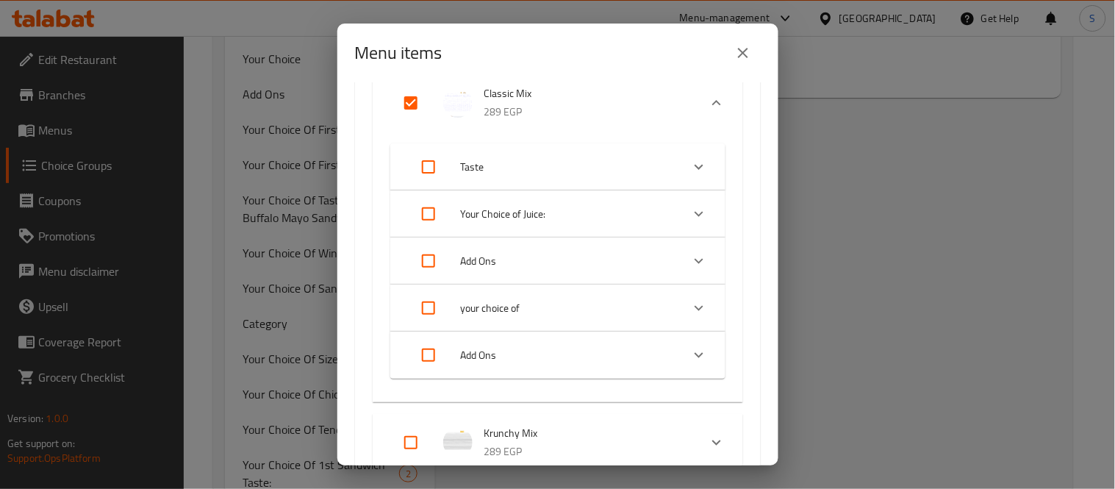
click at [691, 311] on icon "Expand" at bounding box center [699, 308] width 18 height 18
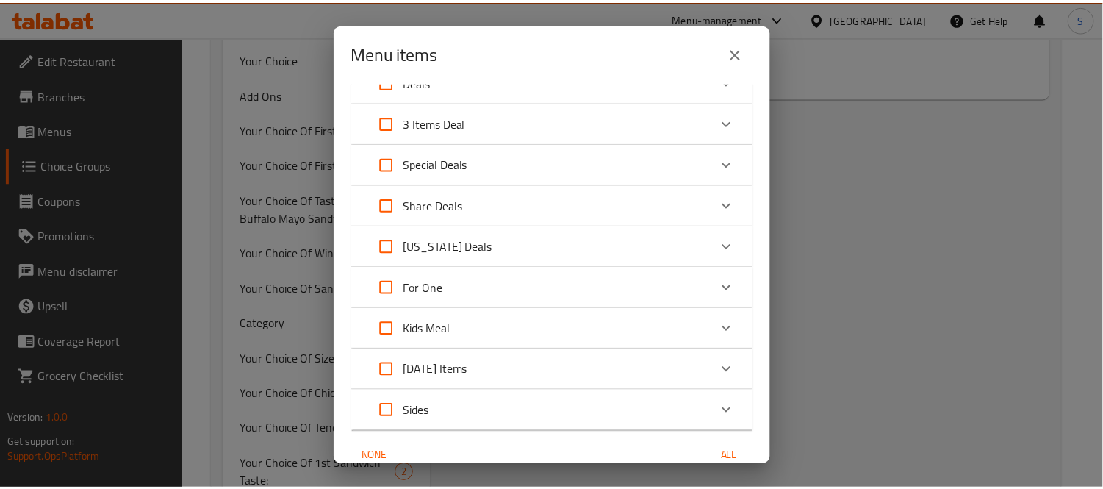
scroll to position [1949, 0]
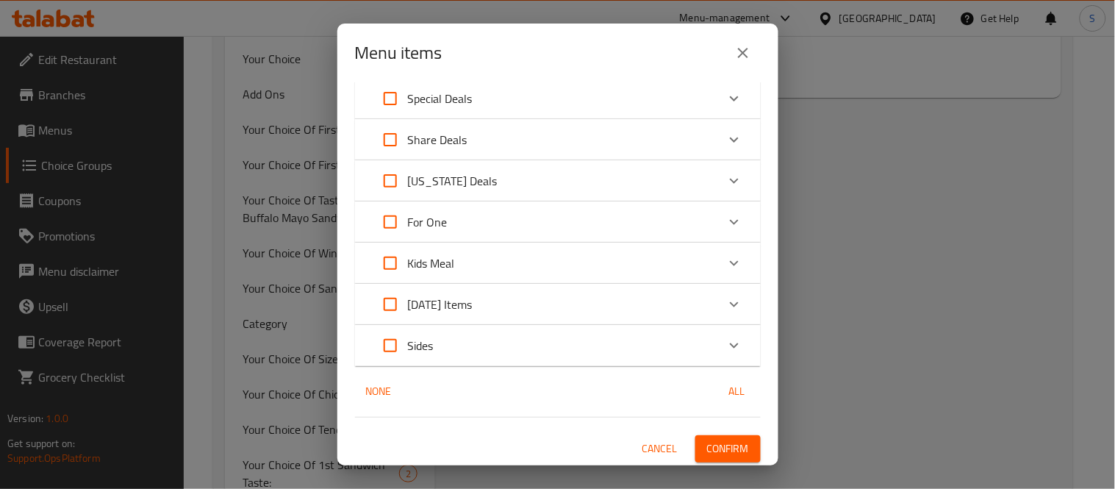
click at [730, 444] on span "Confirm" at bounding box center [728, 449] width 42 height 18
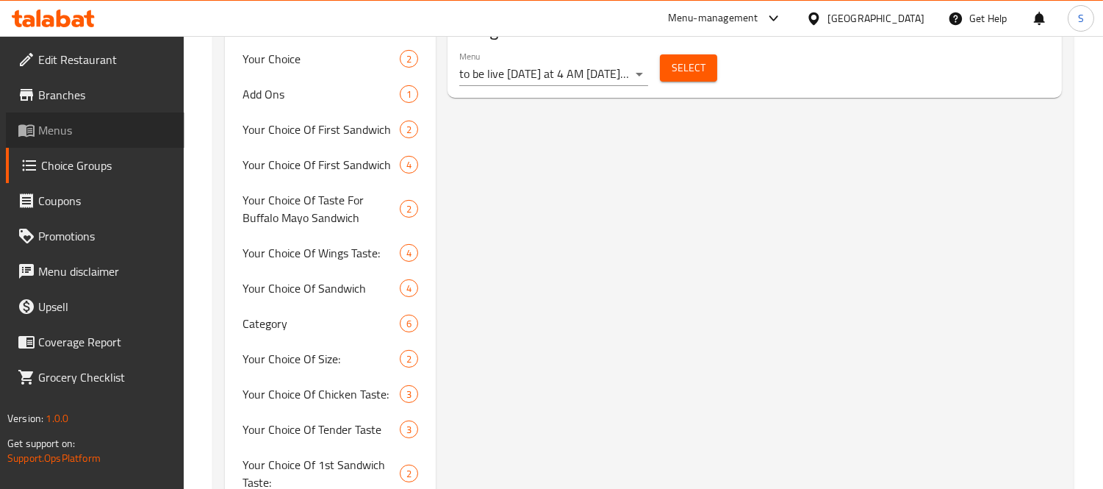
click at [75, 133] on span "Menus" at bounding box center [105, 130] width 135 height 18
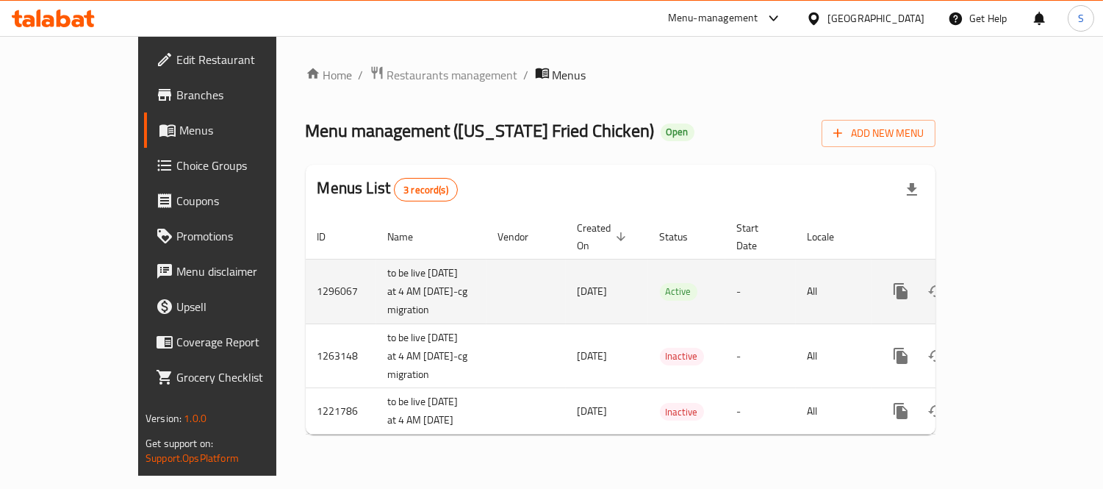
click at [1025, 273] on link "enhanced table" at bounding box center [1006, 290] width 35 height 35
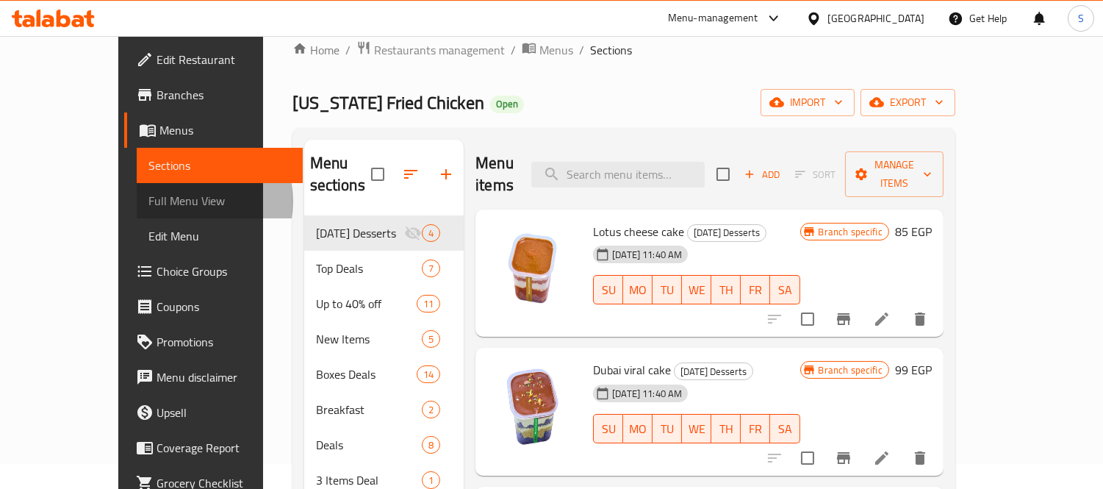
click at [148, 201] on span "Full Menu View" at bounding box center [219, 201] width 143 height 18
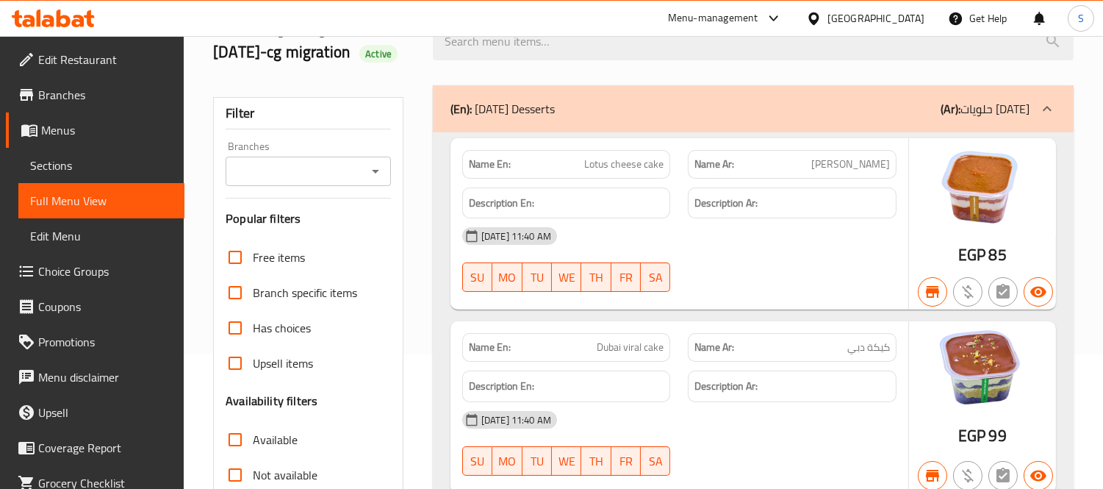
scroll to position [351, 0]
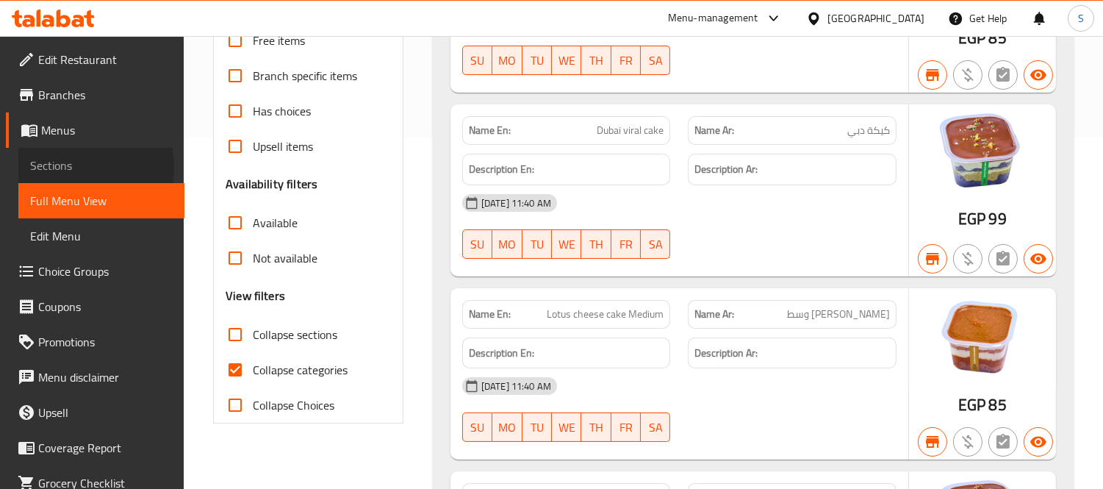
click at [56, 168] on span "Sections" at bounding box center [101, 166] width 143 height 18
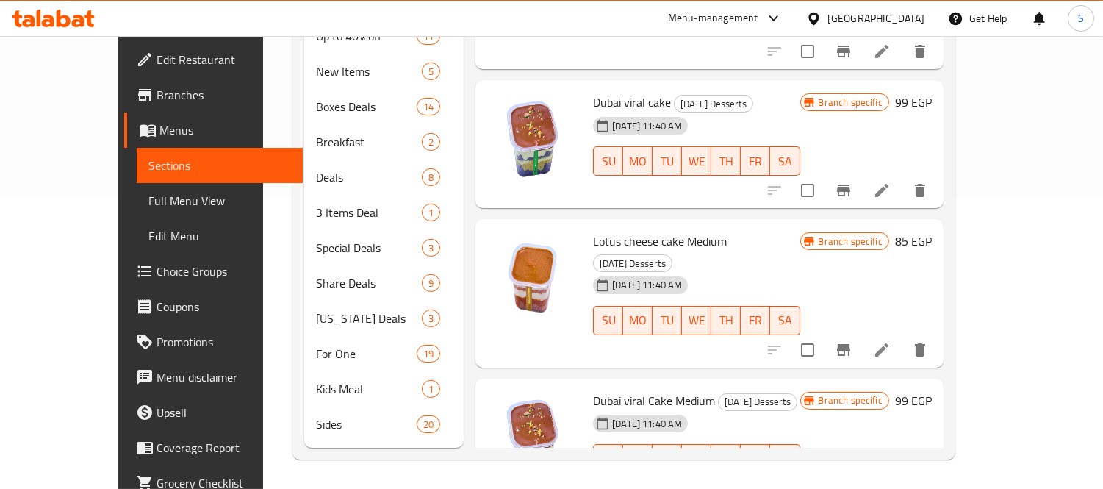
scroll to position [206, 0]
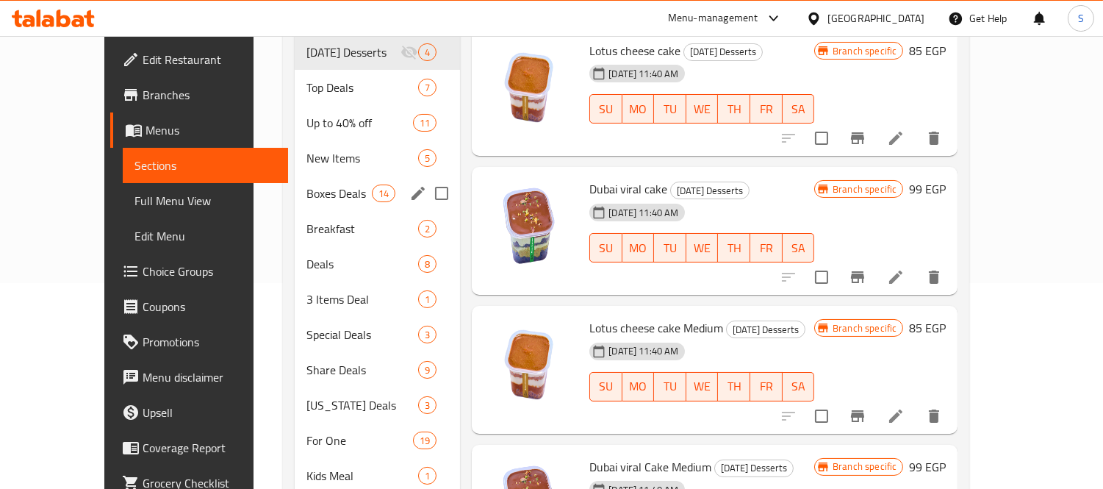
click at [306, 184] on span "Boxes Deals" at bounding box center [338, 193] width 65 height 18
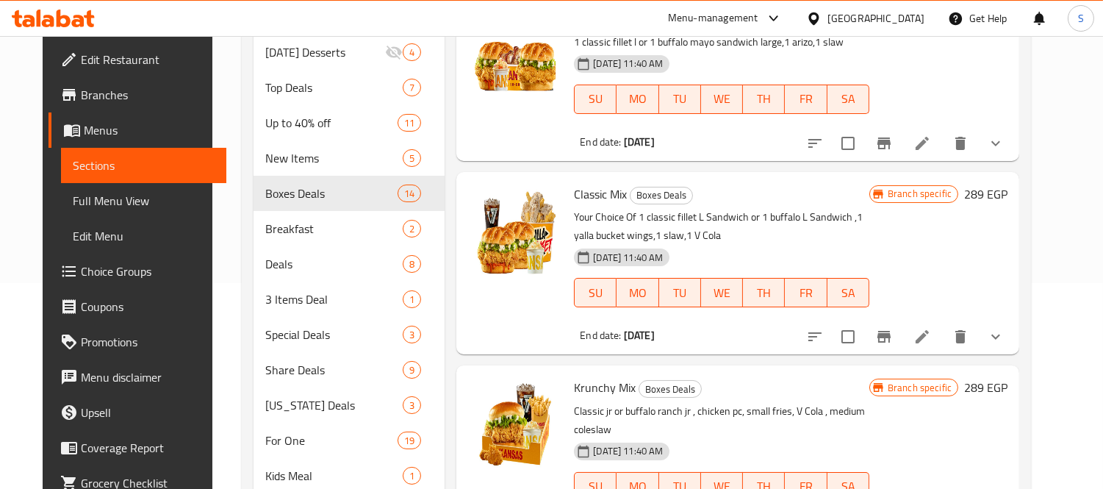
scroll to position [571, 0]
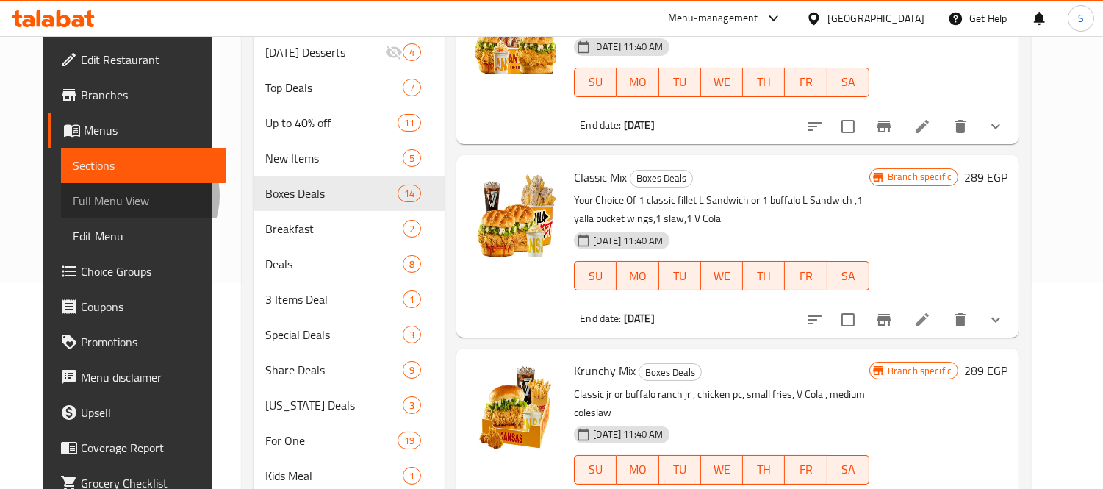
click at [96, 196] on span "Full Menu View" at bounding box center [144, 201] width 143 height 18
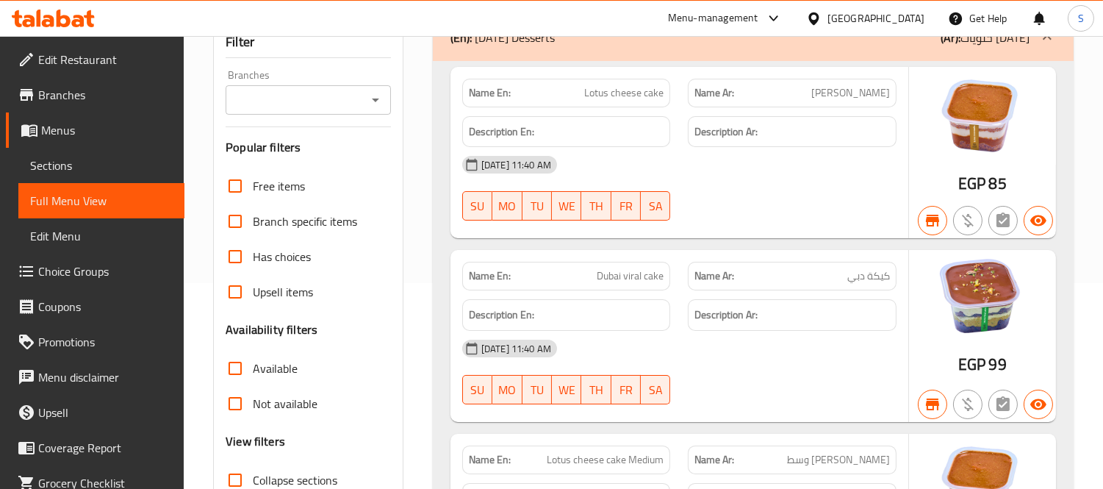
click at [56, 157] on span "Sections" at bounding box center [101, 166] width 143 height 18
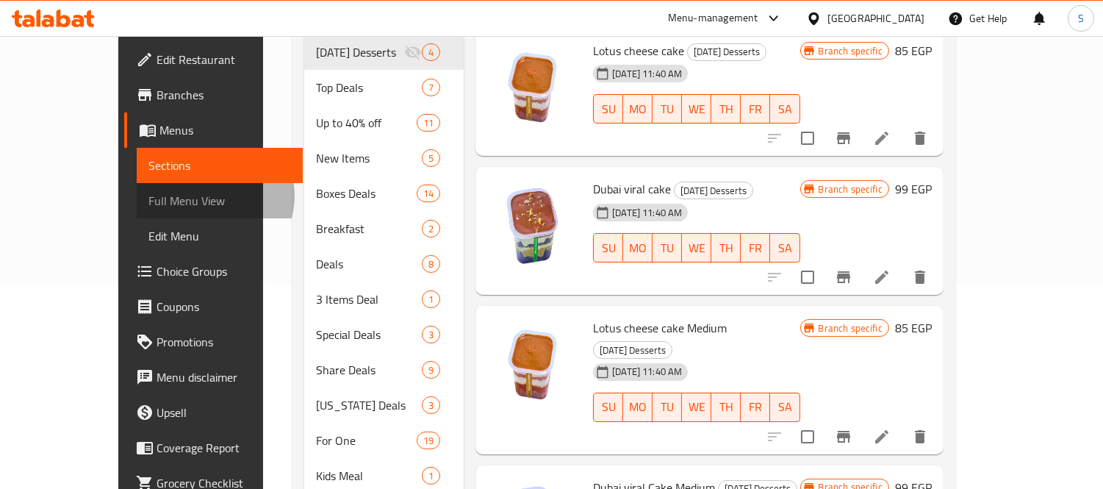
click at [148, 196] on span "Full Menu View" at bounding box center [219, 201] width 143 height 18
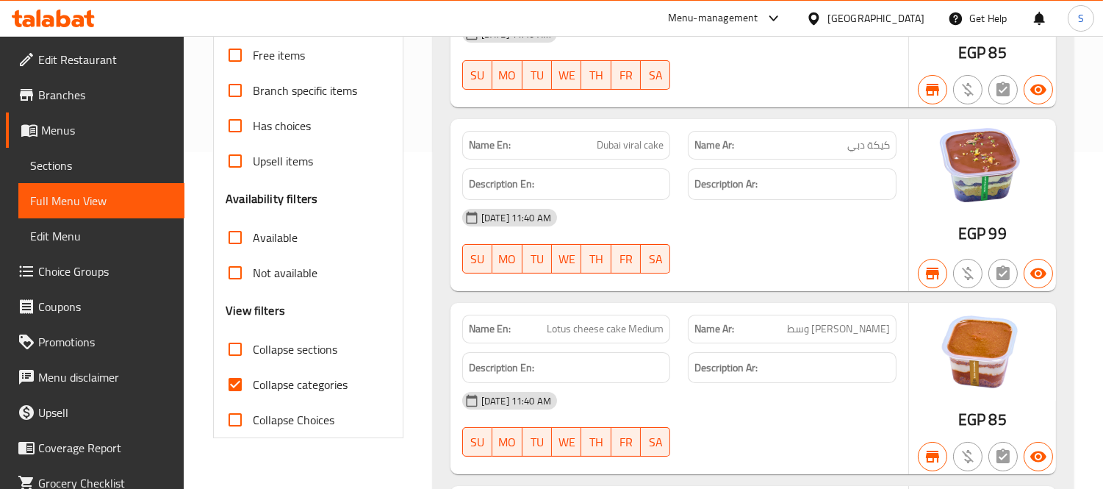
scroll to position [451, 0]
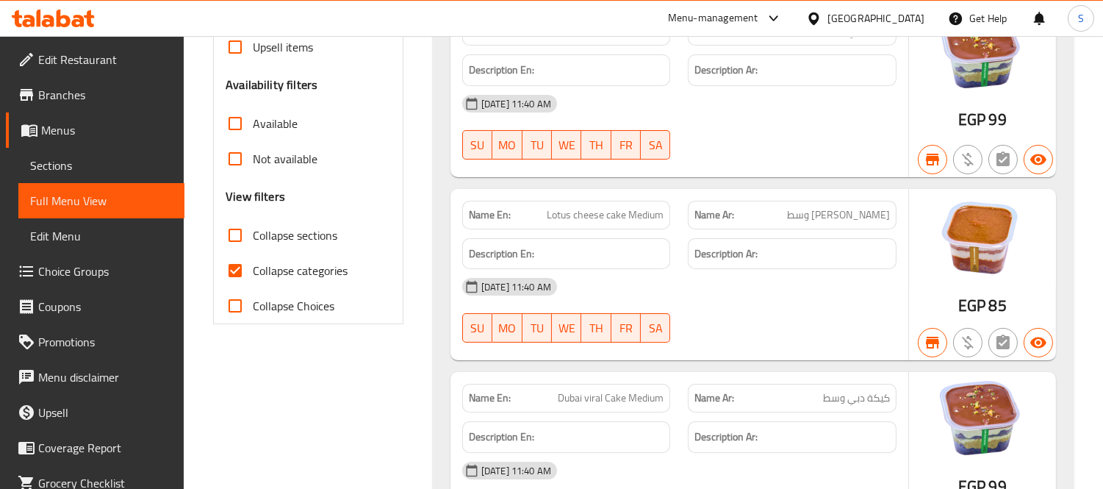
click at [232, 230] on input "Collapse sections" at bounding box center [235, 235] width 35 height 35
checkbox input "true"
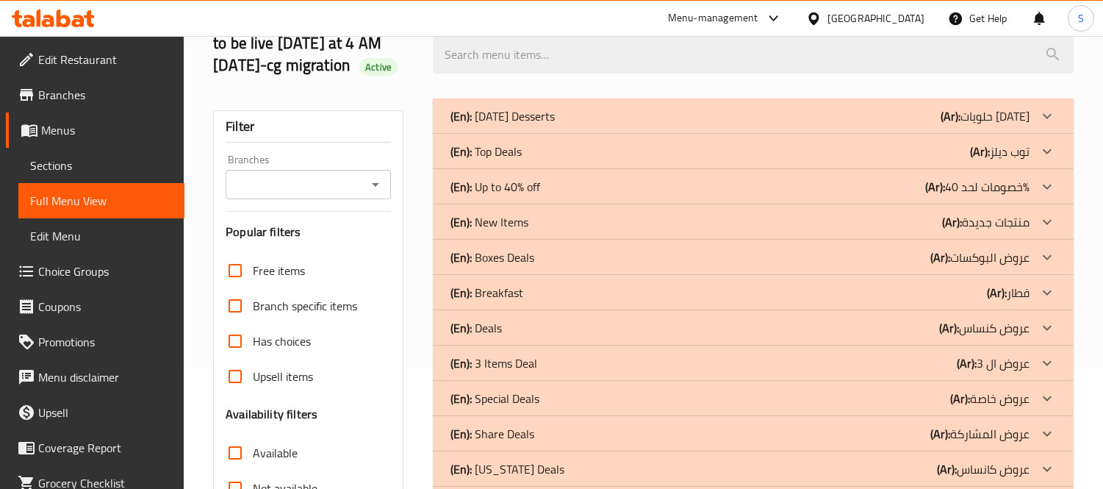
scroll to position [0, 0]
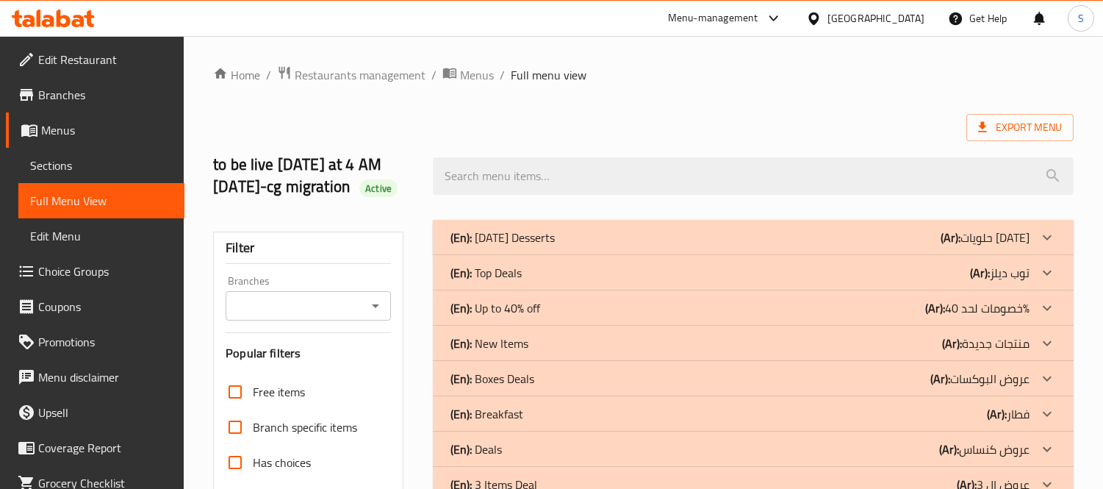
click at [1033, 255] on div at bounding box center [1047, 237] width 35 height 35
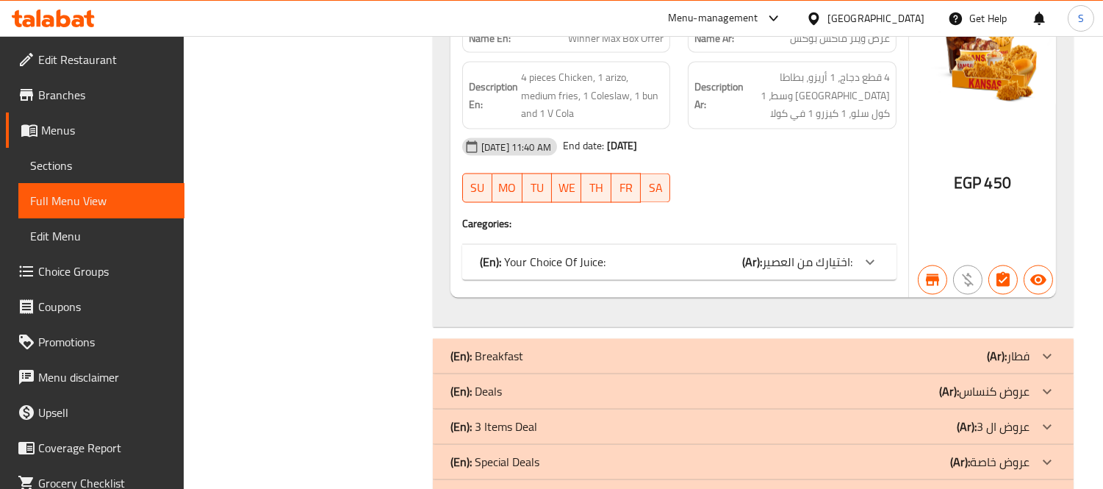
scroll to position [4965, 0]
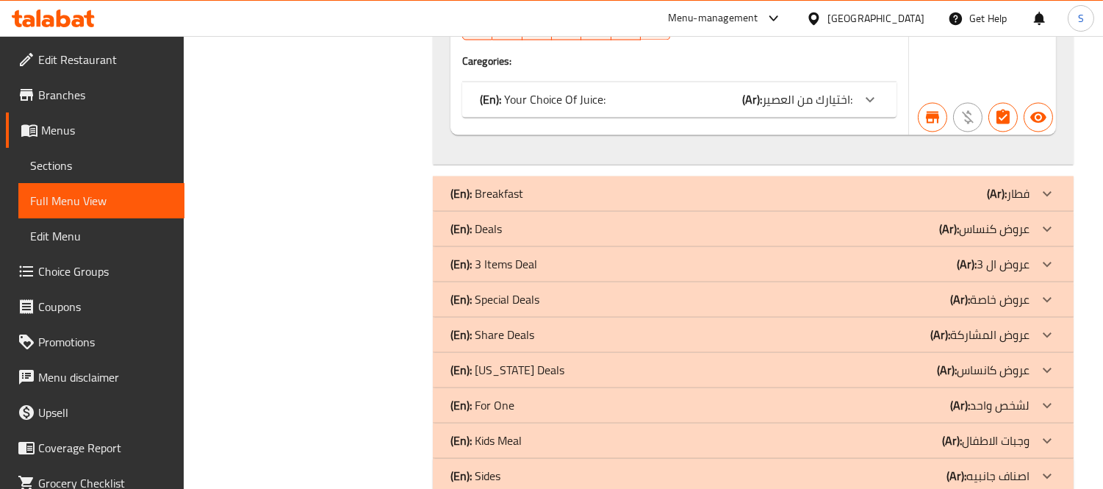
drag, startPoint x: 1041, startPoint y: 192, endPoint x: 680, endPoint y: 323, distance: 384.1
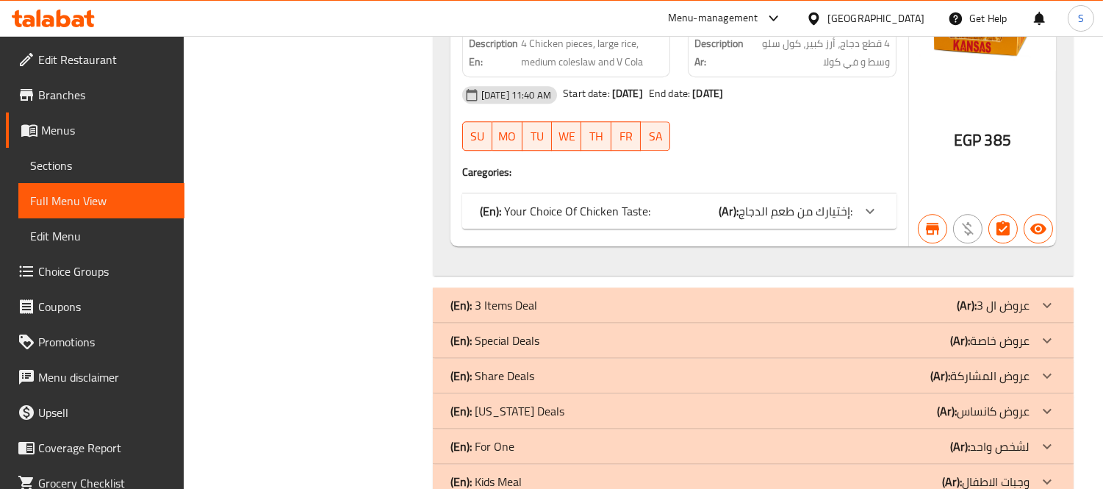
scroll to position [7522, 0]
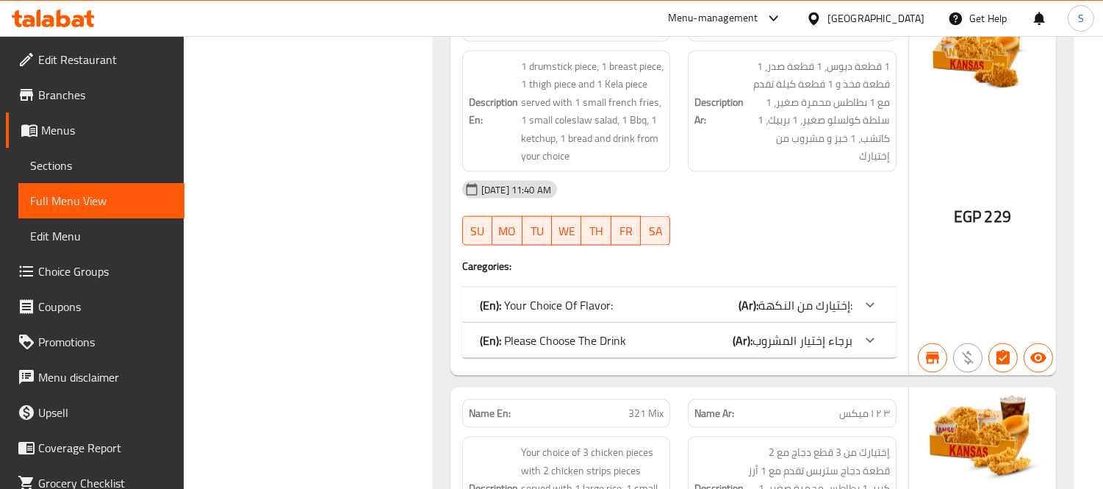
scroll to position [13729, 0]
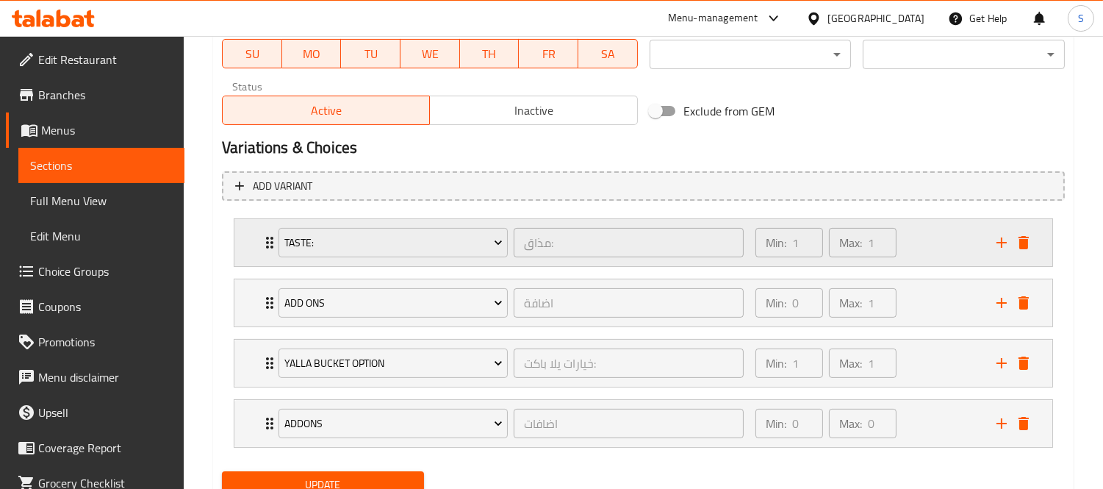
scroll to position [775, 0]
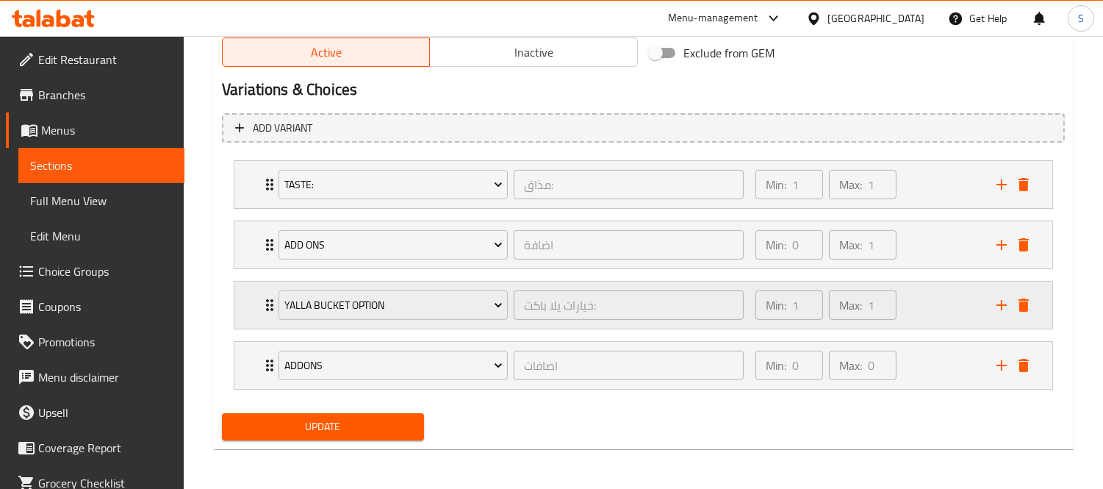
click at [951, 314] on div "Min: 1 ​ Max: 1 ​" at bounding box center [867, 305] width 241 height 47
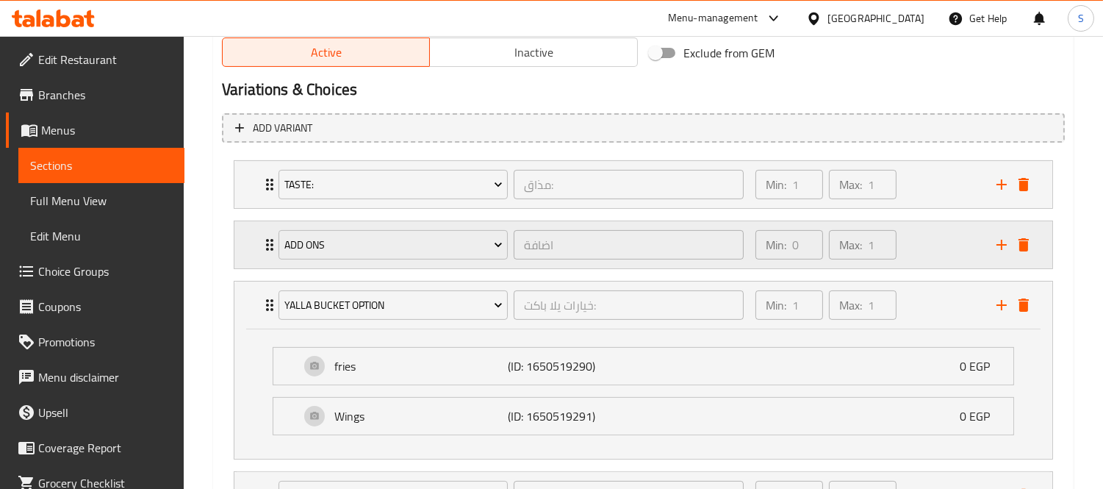
click at [928, 261] on div "Min: 0 ​ Max: 1 ​" at bounding box center [867, 244] width 241 height 47
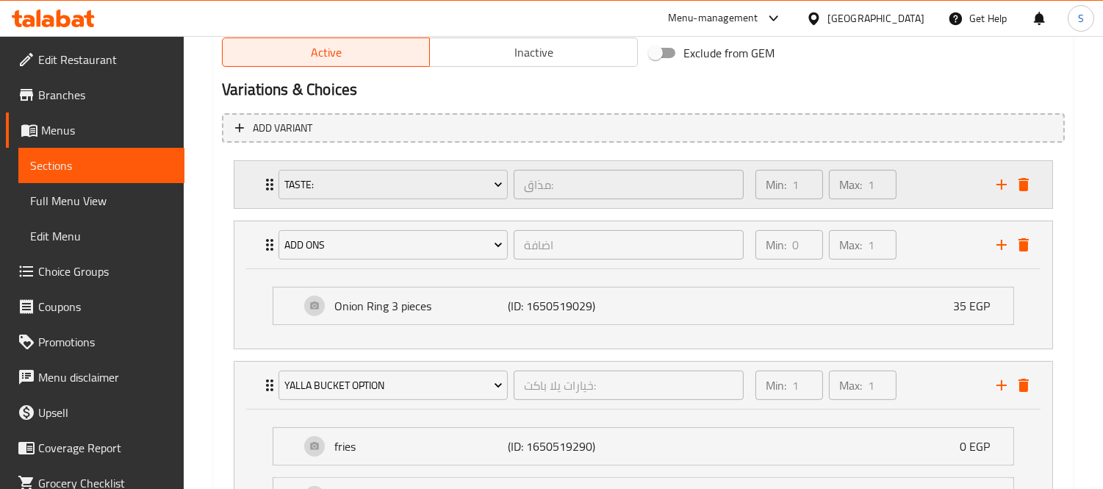
click at [919, 191] on div "Min: 1 ​ Max: 1 ​" at bounding box center [867, 184] width 241 height 47
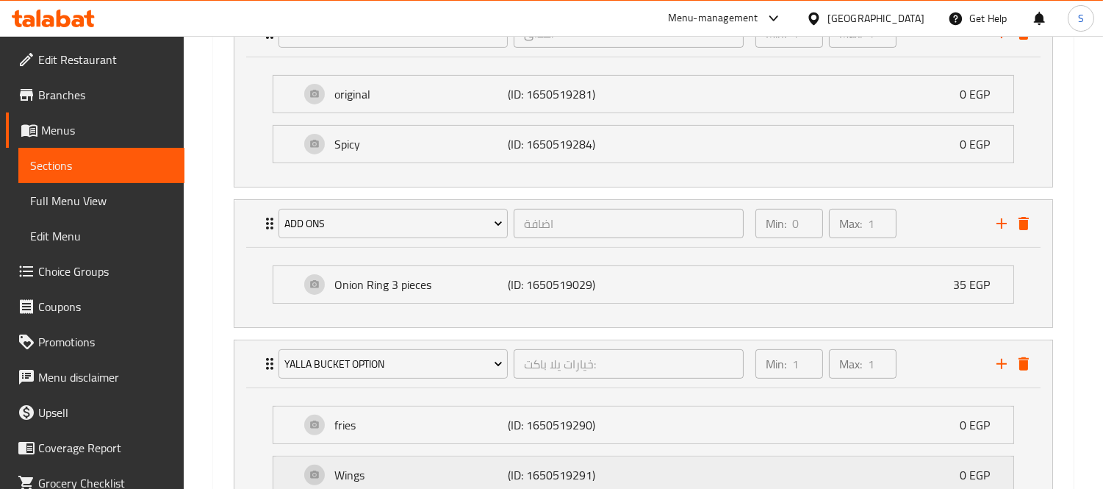
scroll to position [1101, 0]
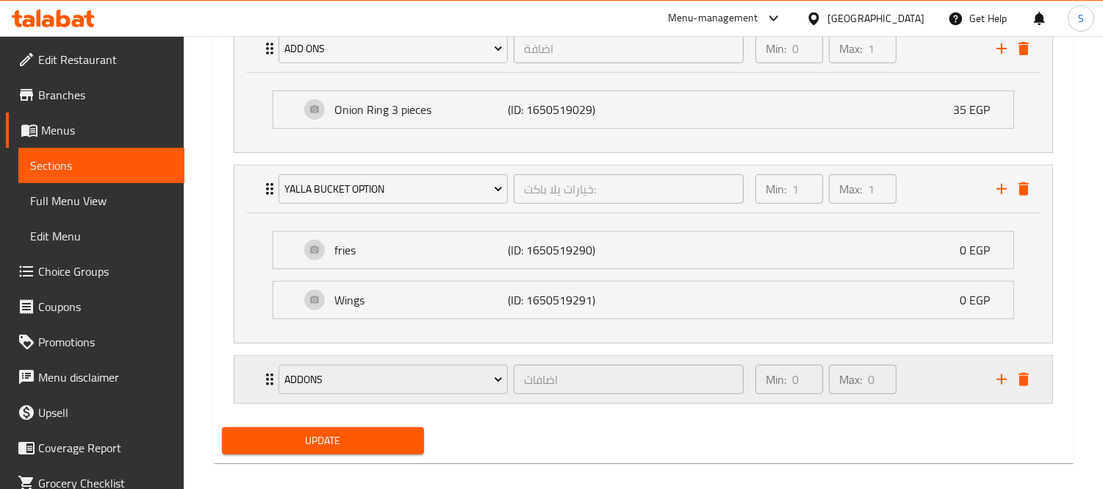
click at [949, 390] on div "Min: 0 ​ Max: 0 ​" at bounding box center [867, 379] width 241 height 47
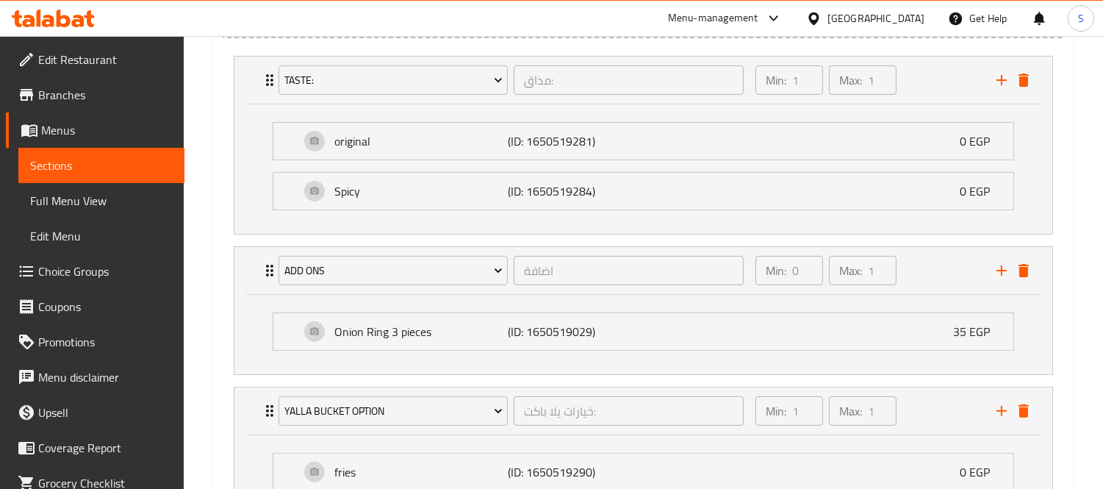
scroll to position [870, 0]
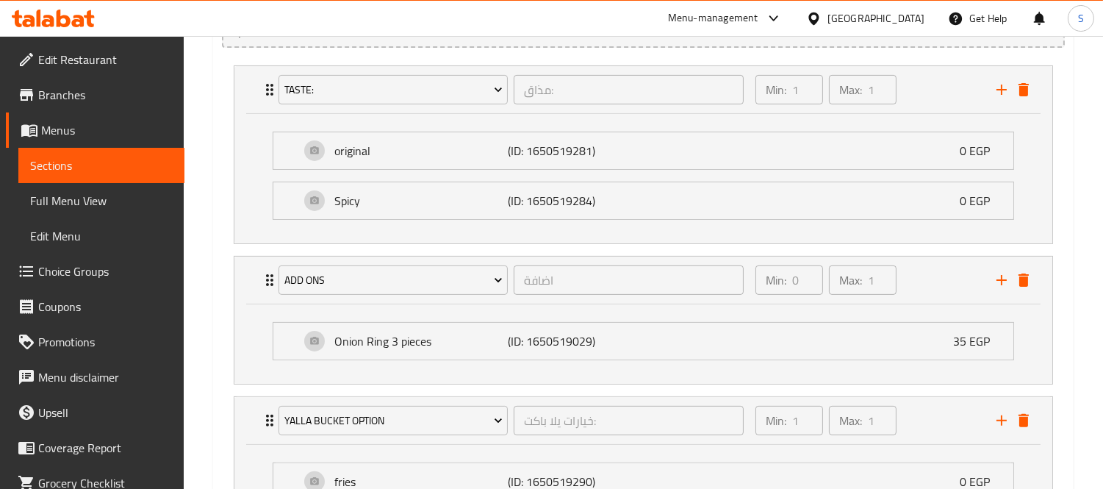
click at [55, 262] on span "Choice Groups" at bounding box center [105, 271] width 135 height 18
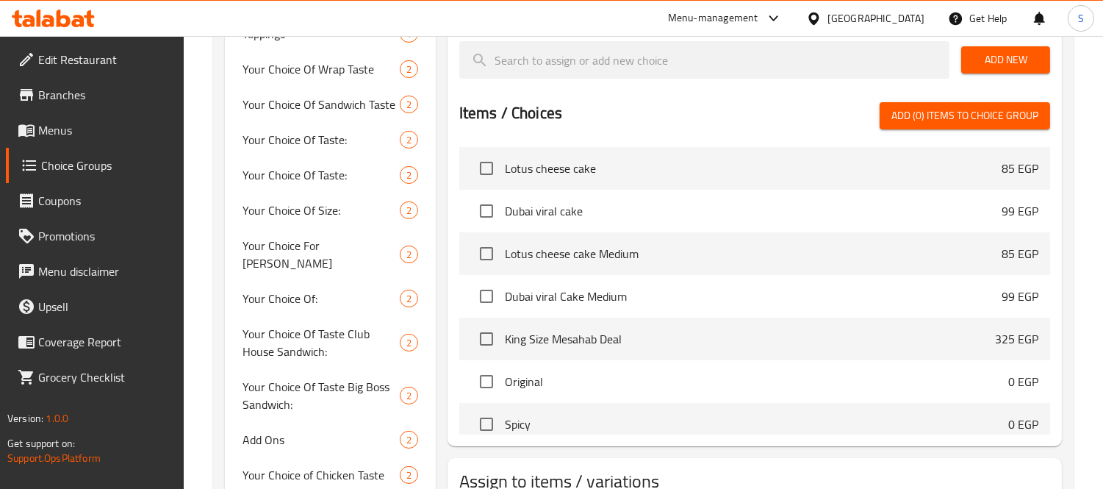
scroll to position [616, 0]
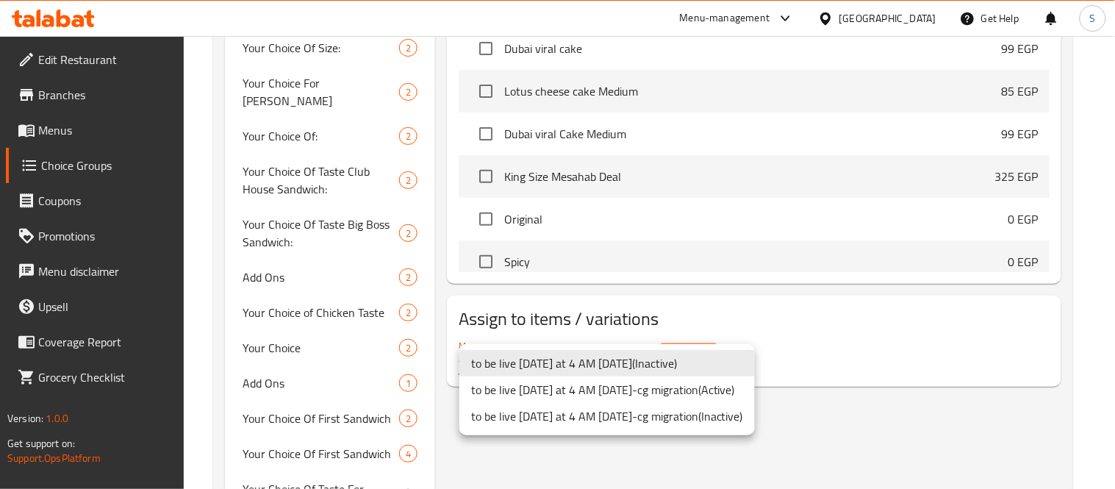
click at [686, 388] on li "to be live [DATE] at 4 AM [DATE]-cg migration ( Active )" at bounding box center [606, 389] width 295 height 26
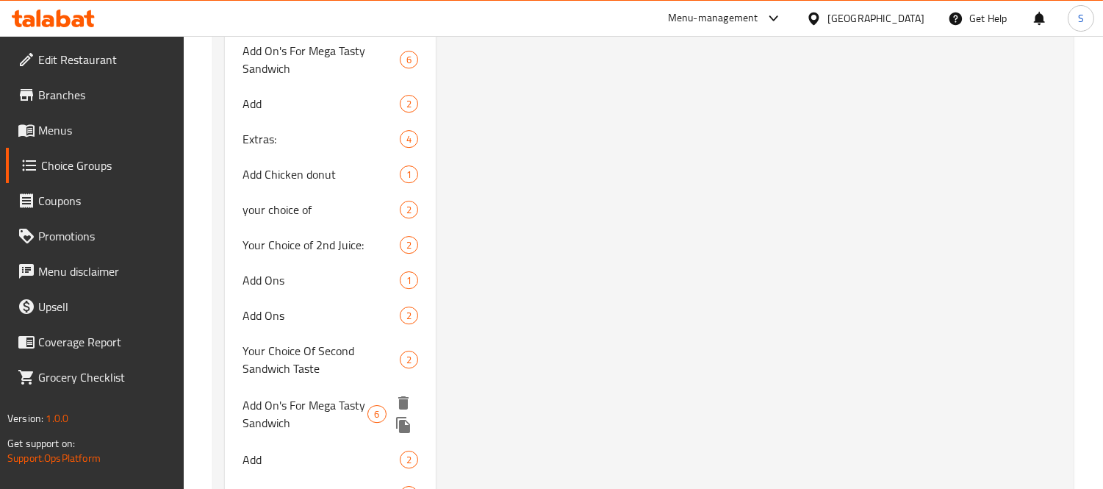
scroll to position [8348, 0]
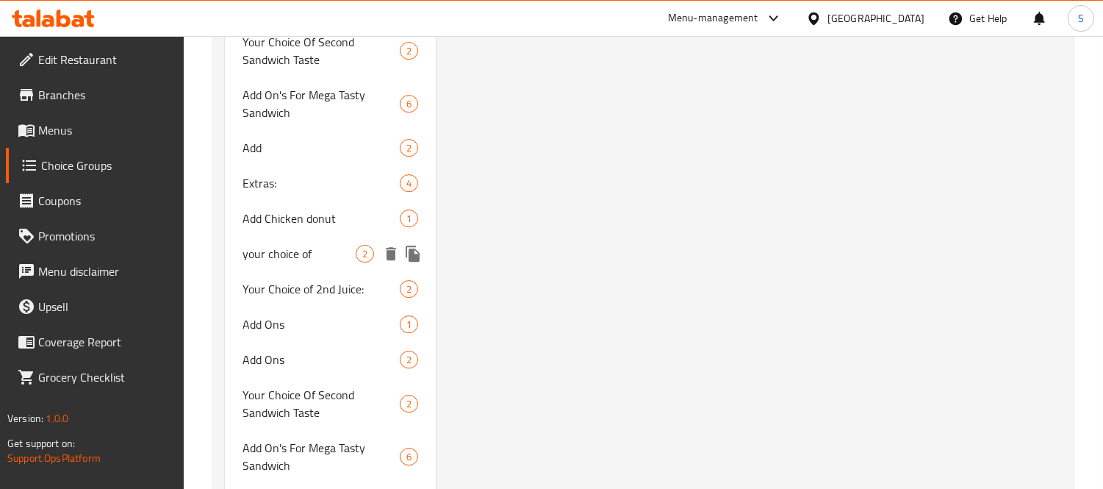
click at [318, 245] on span "your choice of" at bounding box center [299, 254] width 113 height 18
type input "your choice of"
type input "اختيارك من"
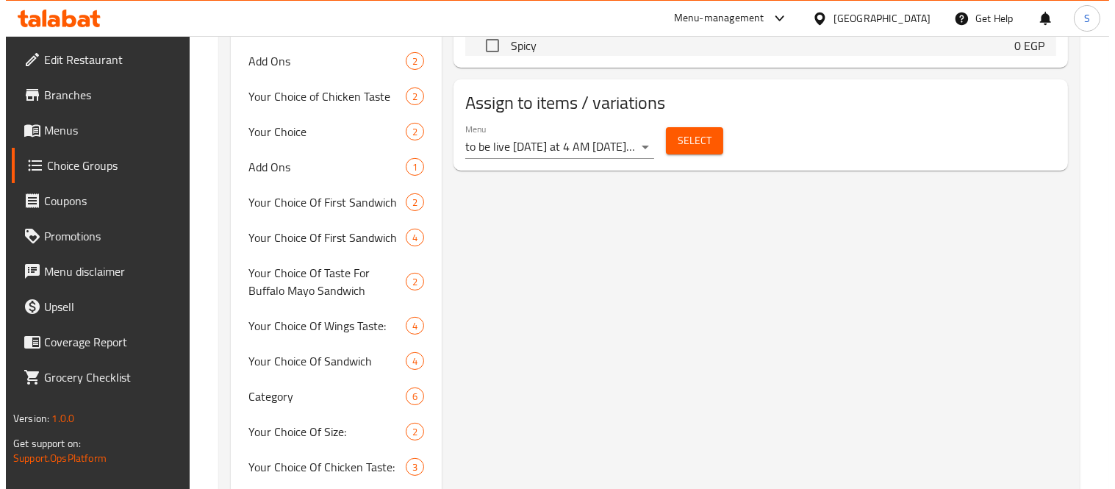
scroll to position [547, 0]
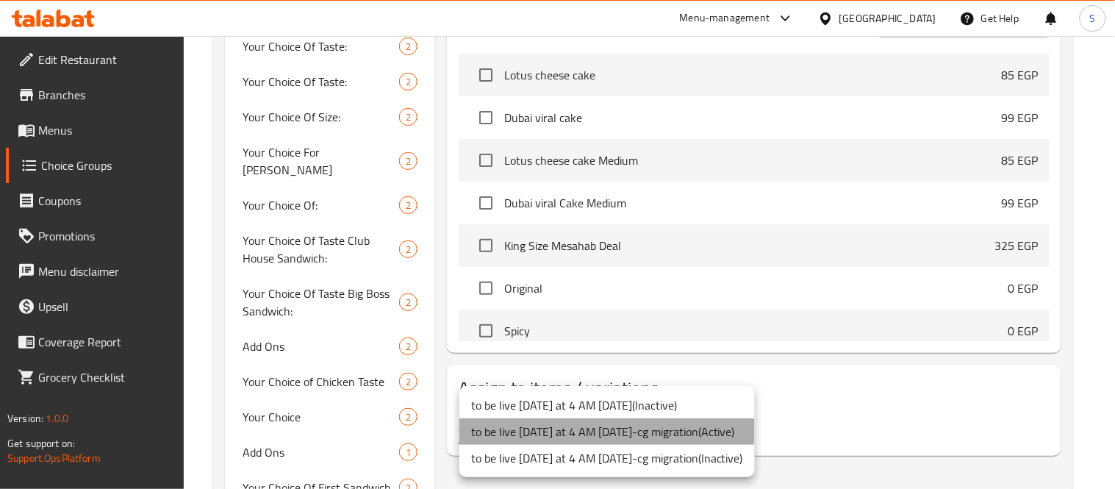
click at [636, 429] on li "to be live [DATE] at 4 AM [DATE]-cg migration ( Active )" at bounding box center [606, 431] width 295 height 26
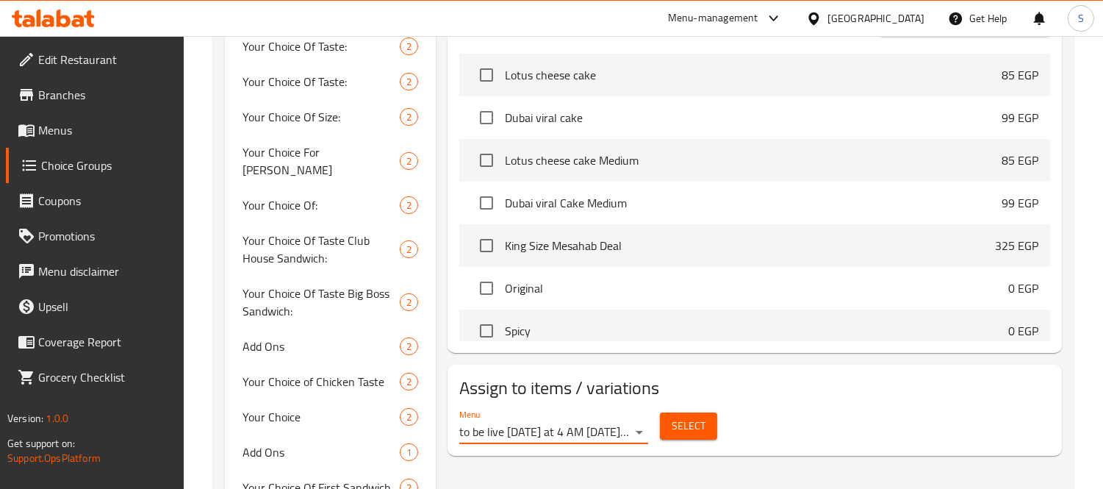
click at [687, 429] on span "Select" at bounding box center [689, 426] width 34 height 18
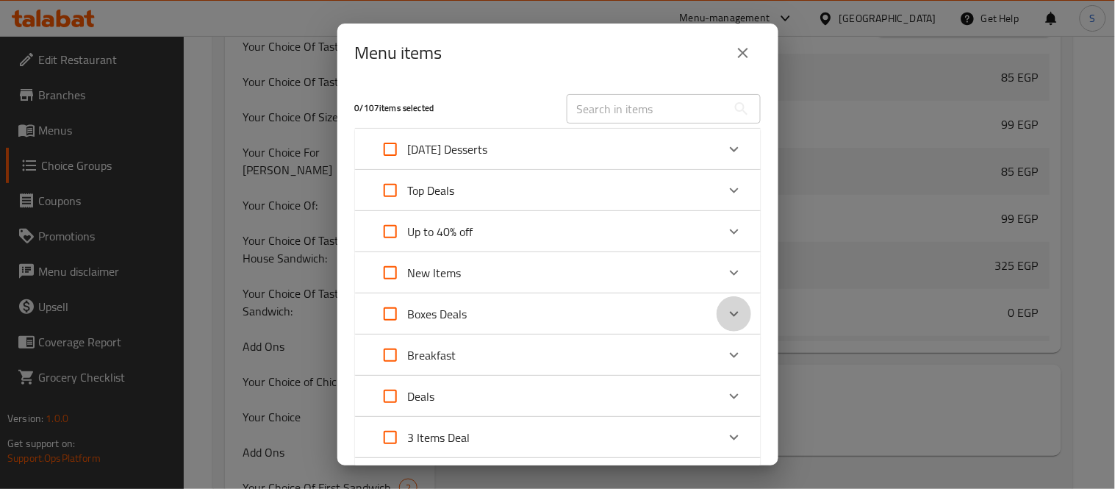
click at [725, 311] on icon "Expand" at bounding box center [734, 314] width 18 height 18
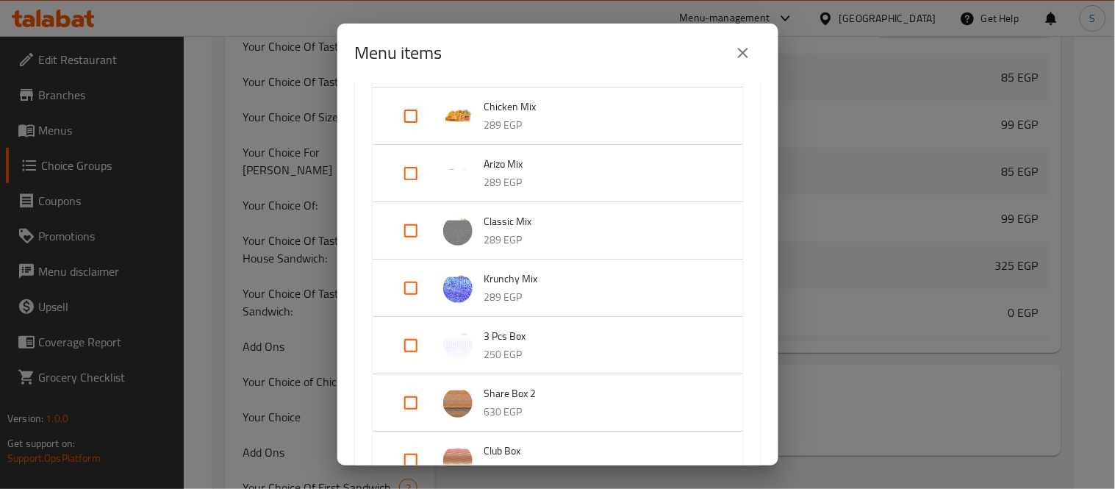
scroll to position [408, 0]
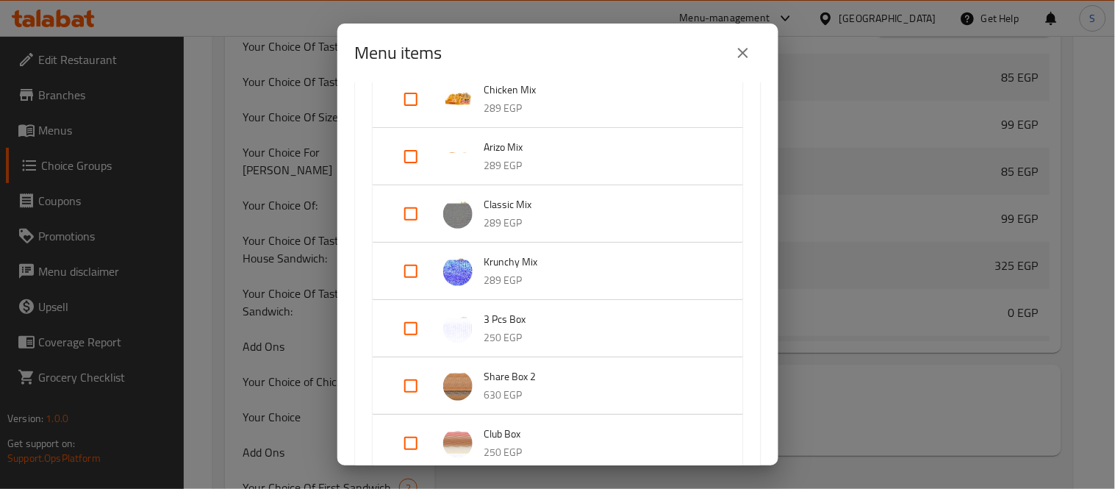
click at [410, 214] on input "Expand" at bounding box center [410, 213] width 35 height 35
checkbox input "true"
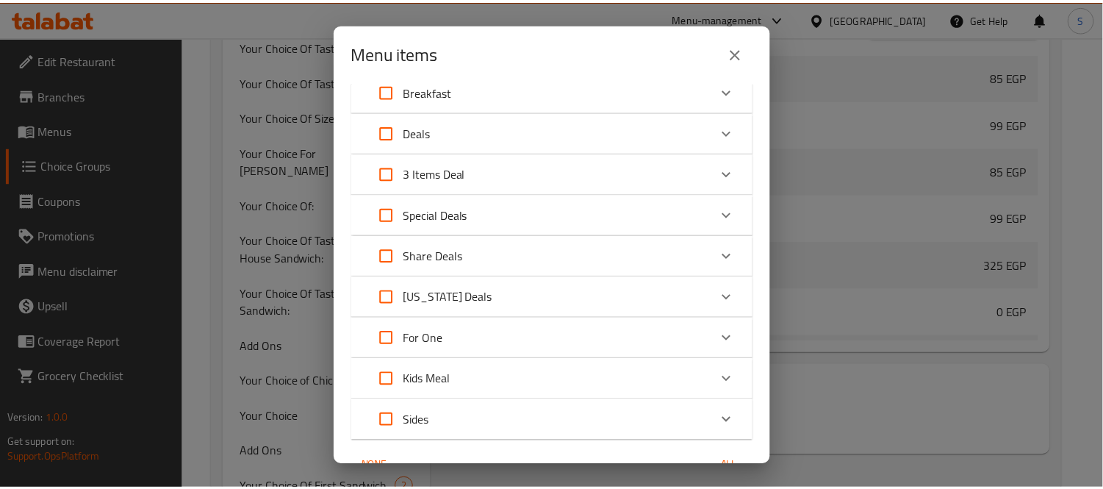
scroll to position [1230, 0]
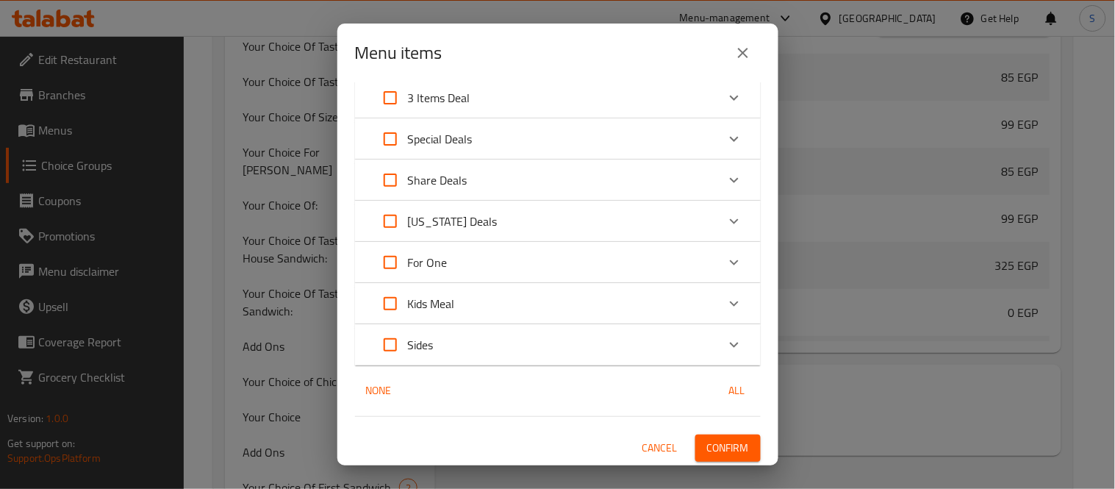
click at [707, 448] on span "Confirm" at bounding box center [728, 448] width 42 height 18
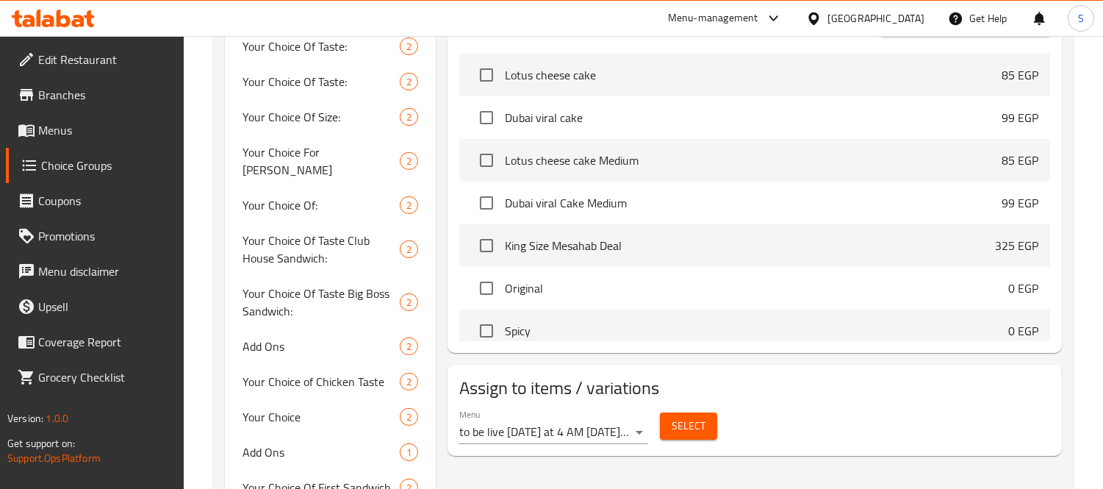
drag, startPoint x: 71, startPoint y: 135, endPoint x: 113, endPoint y: 141, distance: 42.4
click at [71, 135] on span "Menus" at bounding box center [105, 130] width 135 height 18
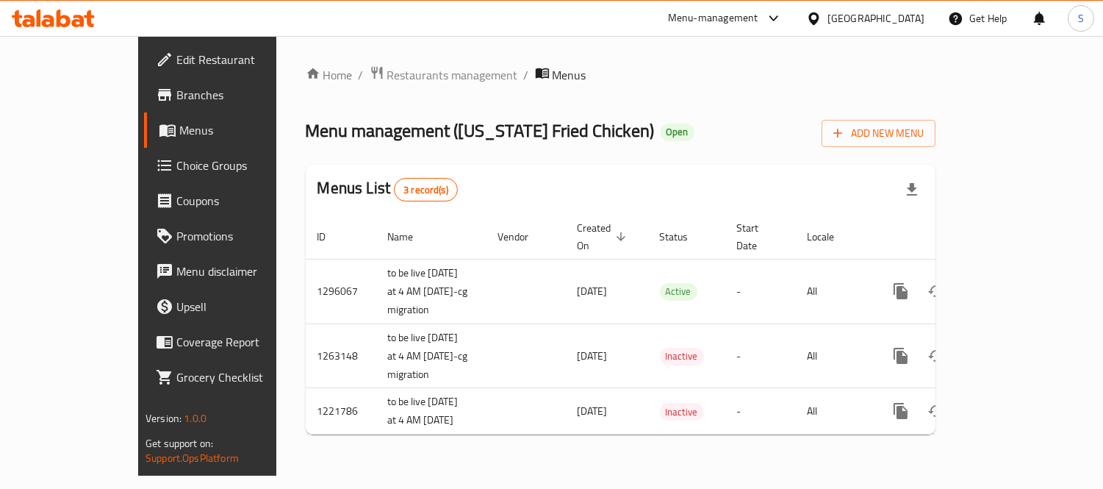
scroll to position [25, 0]
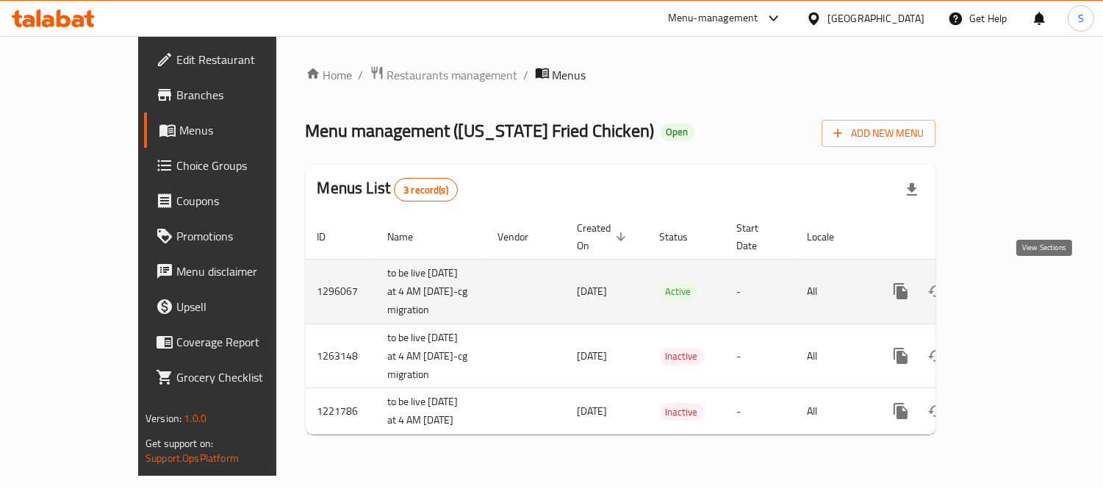
click at [1016, 282] on icon "enhanced table" at bounding box center [1007, 291] width 18 height 18
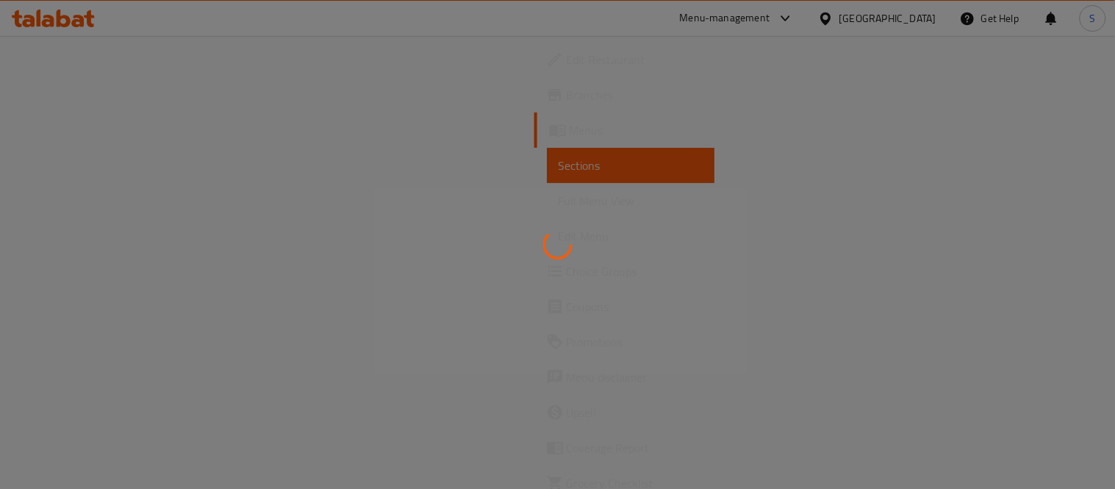
click at [47, 165] on div at bounding box center [557, 244] width 1115 height 489
click at [94, 178] on div at bounding box center [557, 244] width 1115 height 489
click at [68, 165] on div at bounding box center [557, 244] width 1115 height 489
click at [66, 165] on div at bounding box center [557, 244] width 1115 height 489
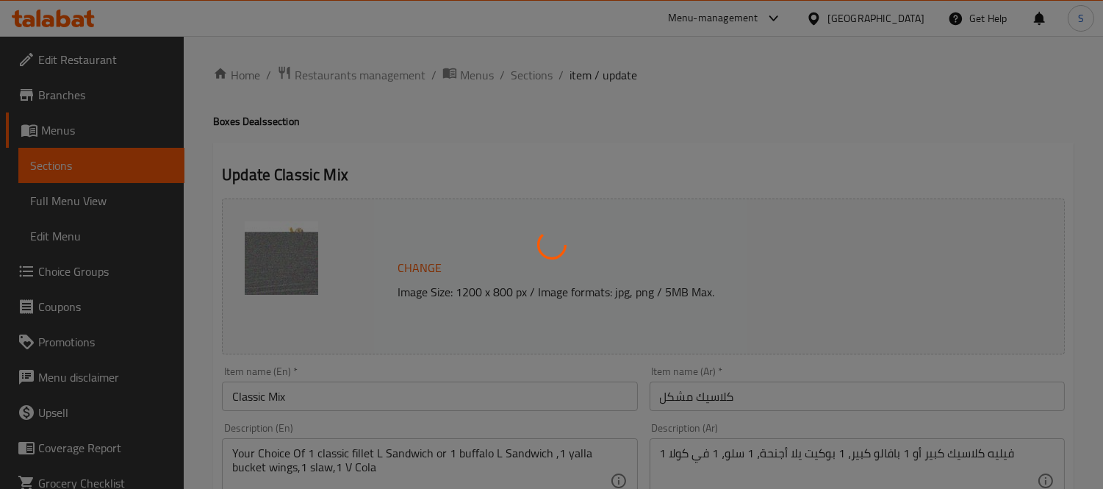
type input "طعم"
type input "1"
type input "اضافة"
type input "0"
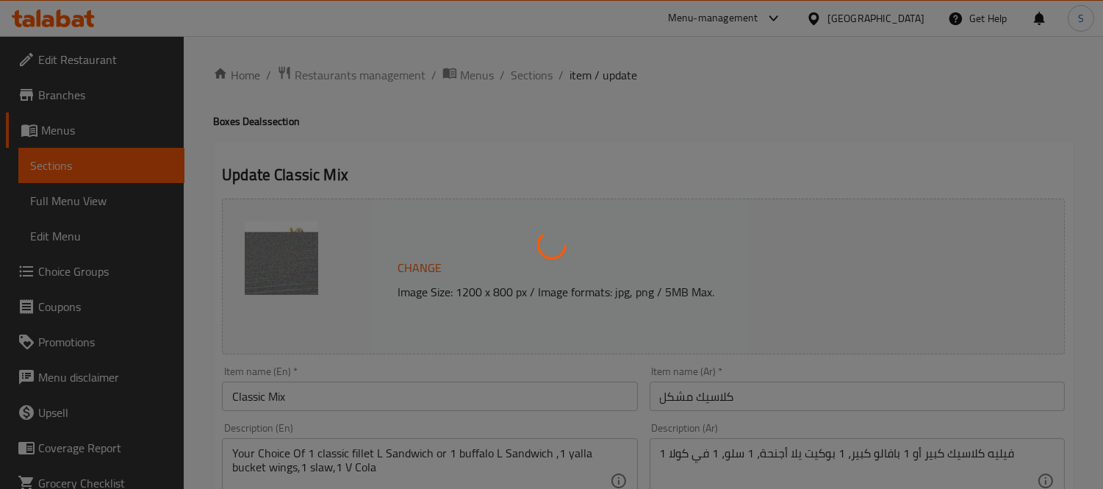
type input "1"
type input "إضافات"
type input "0"
type input "1"
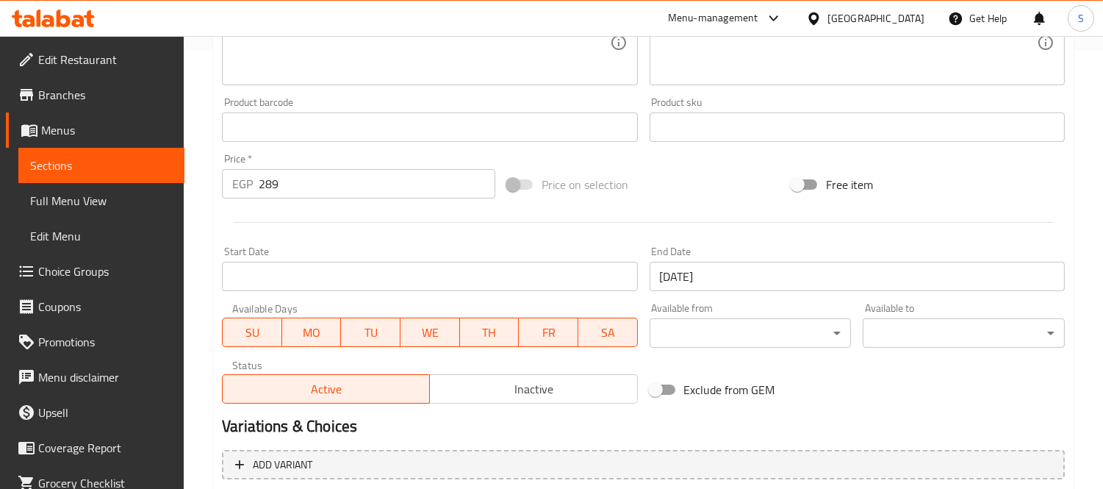
scroll to position [469, 0]
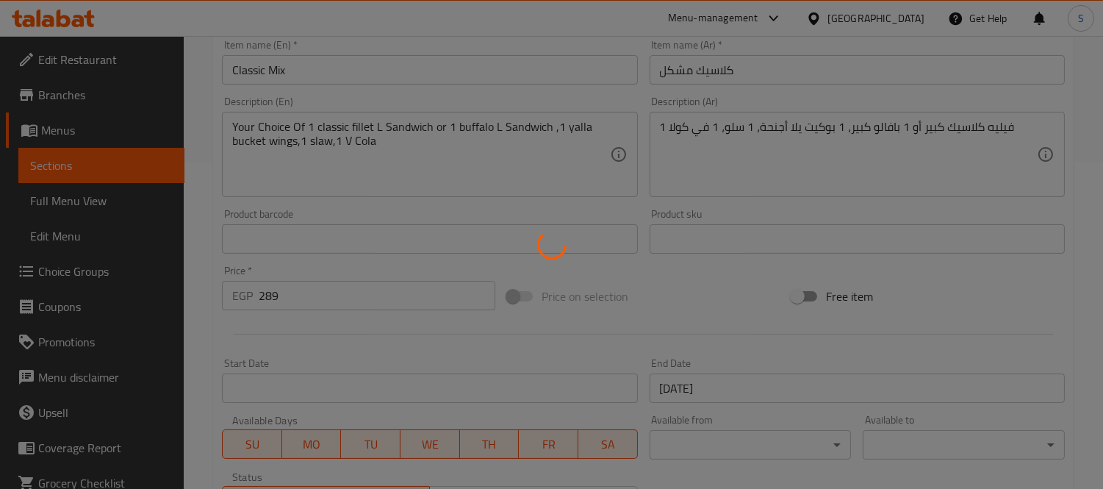
type input "طعم"
type input "1"
type input "اختيارك من"
type input "1"
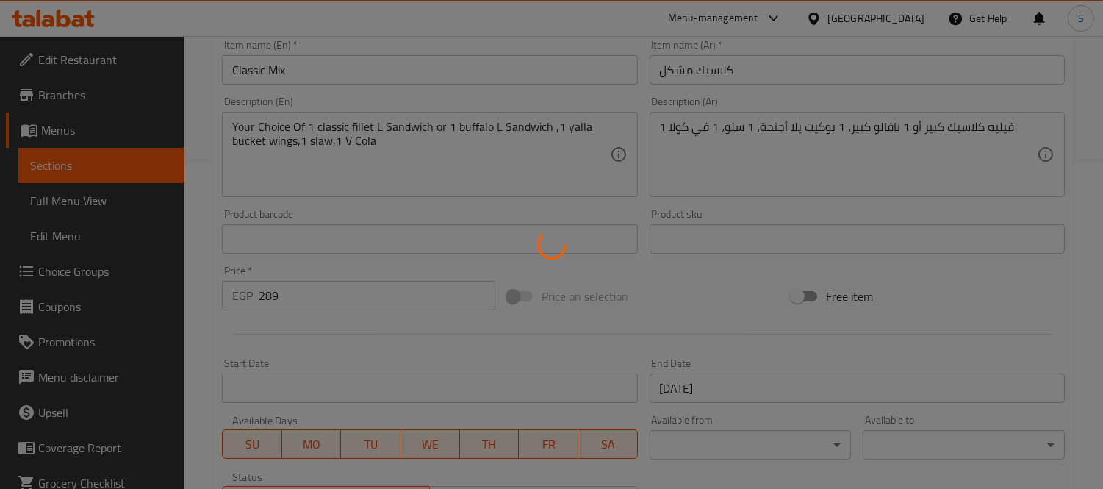
type input "1"
type input "اضافة"
type input "0"
type input "1"
type input "إضافات"
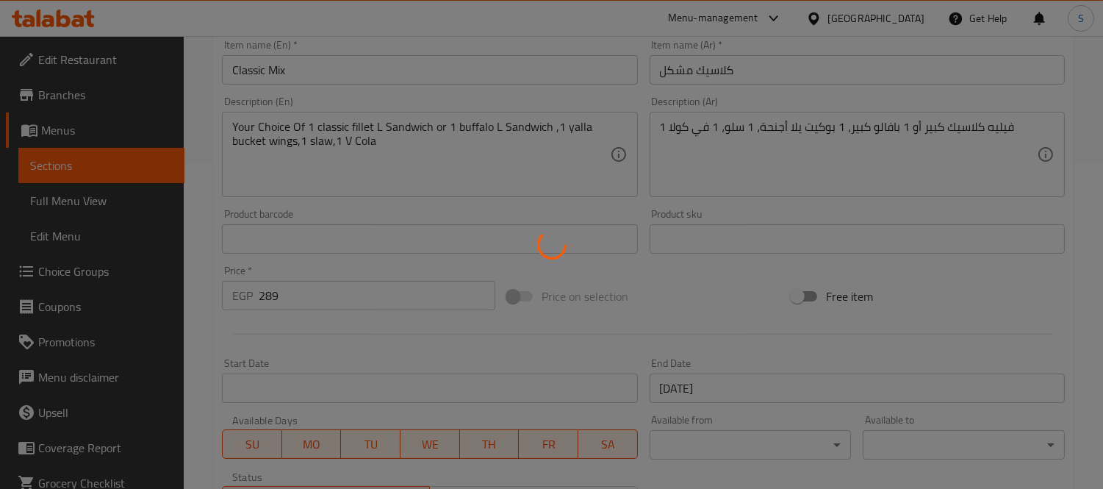
type input "0"
type input "1"
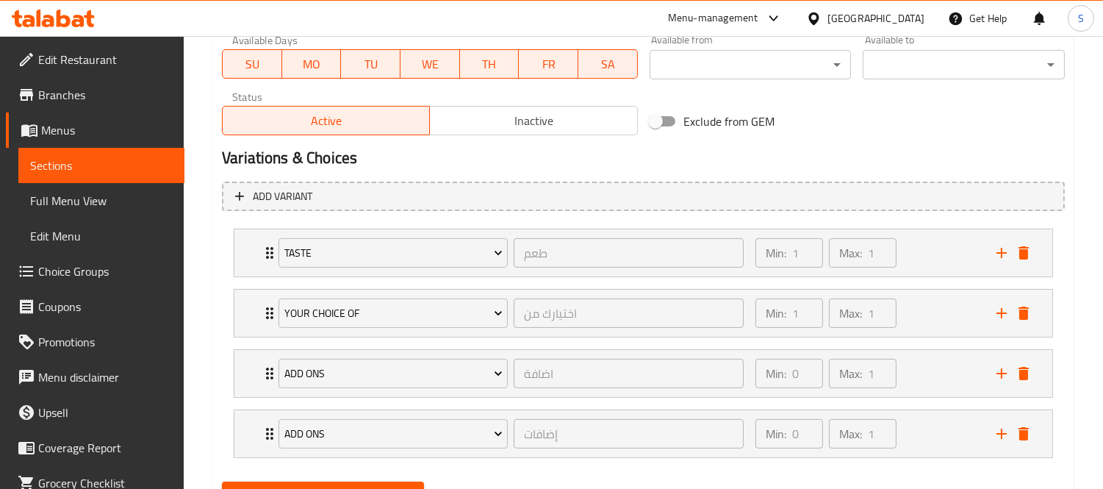
scroll to position [735, 0]
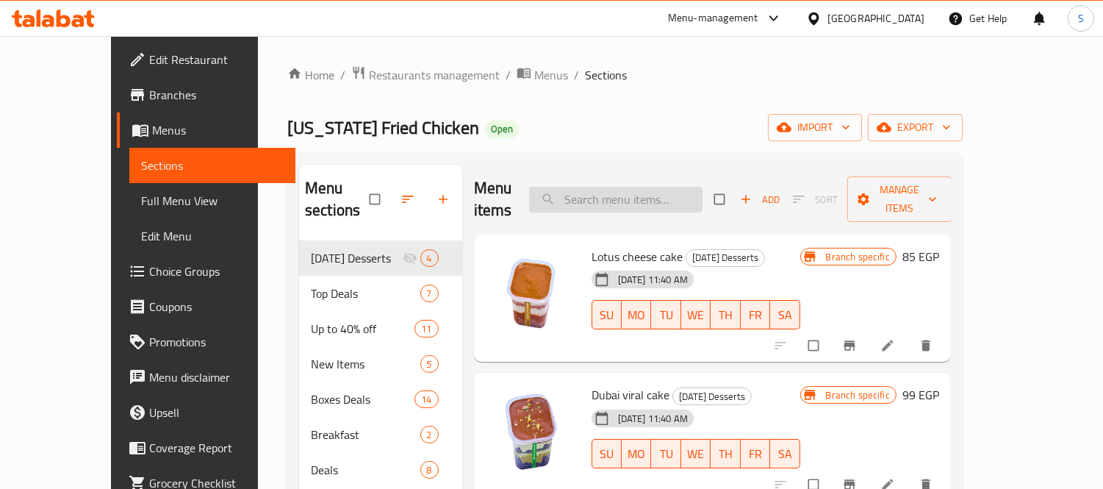
click at [637, 196] on input "search" at bounding box center [615, 200] width 173 height 26
paste input "Dinner Hero Offer"
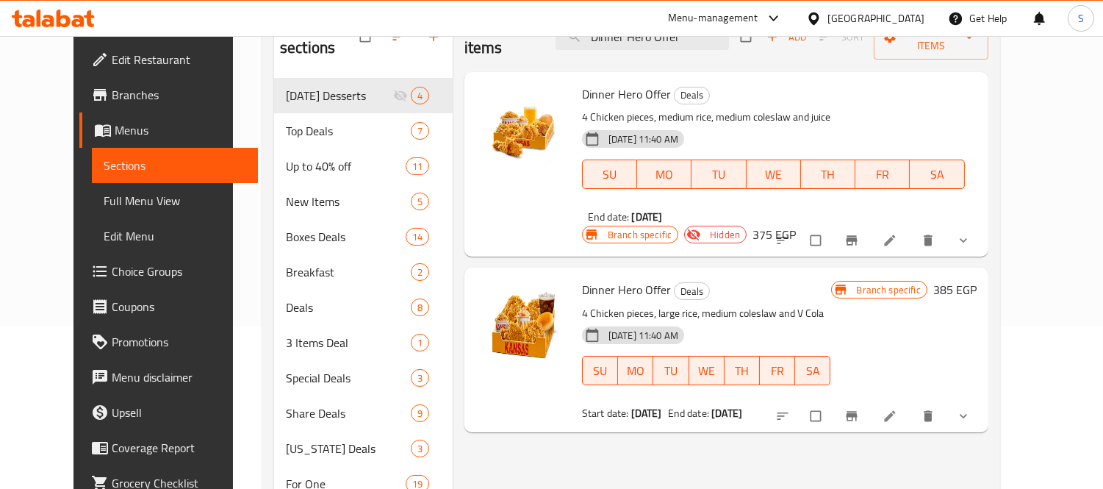
scroll to position [163, 0]
type input "Dinner Hero Offer"
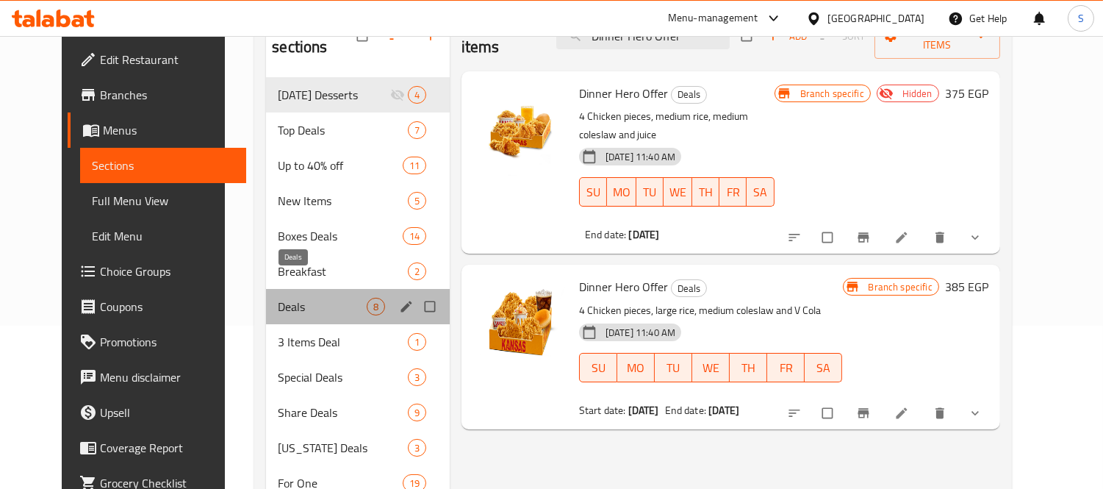
click at [278, 298] on span "Deals" at bounding box center [322, 307] width 88 height 18
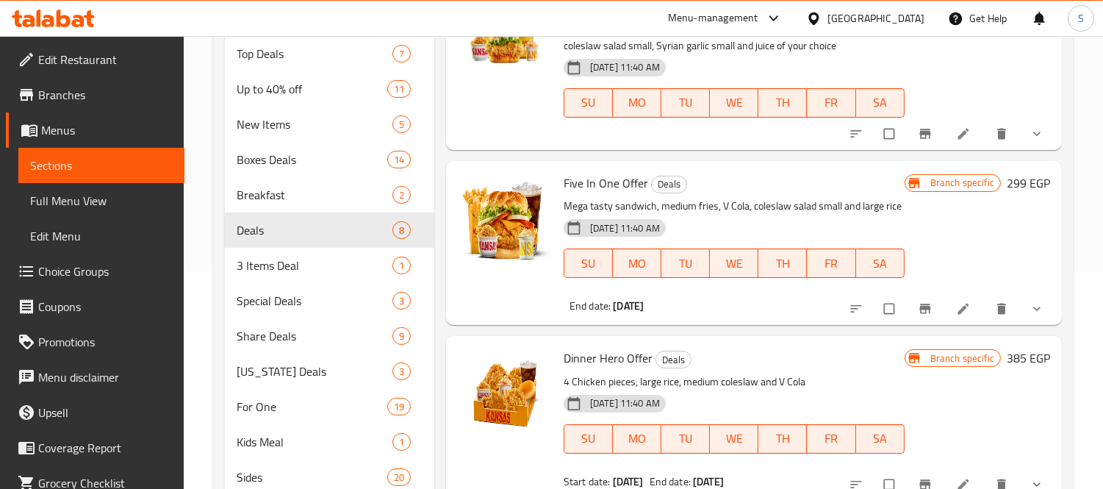
scroll to position [270, 0]
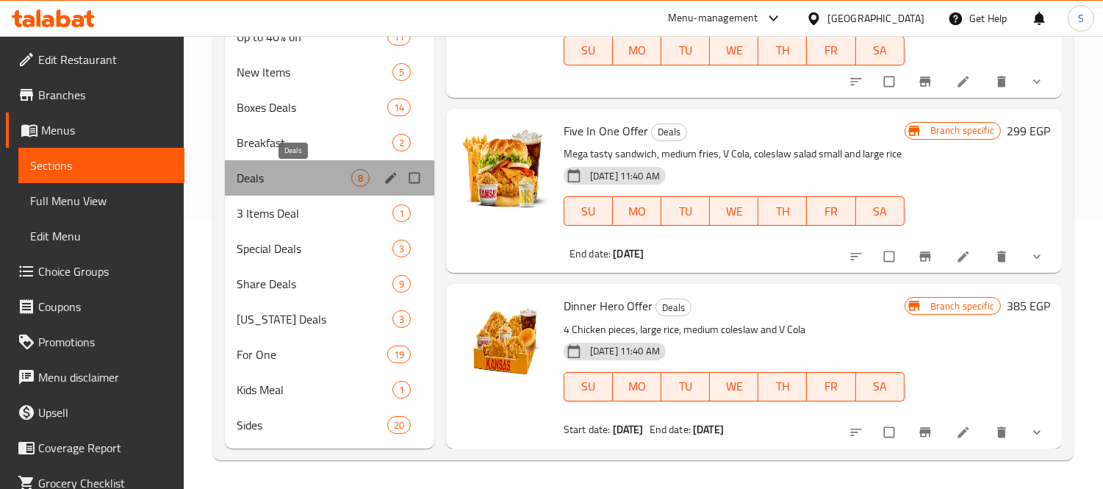
click at [325, 175] on span "Deals" at bounding box center [294, 178] width 115 height 18
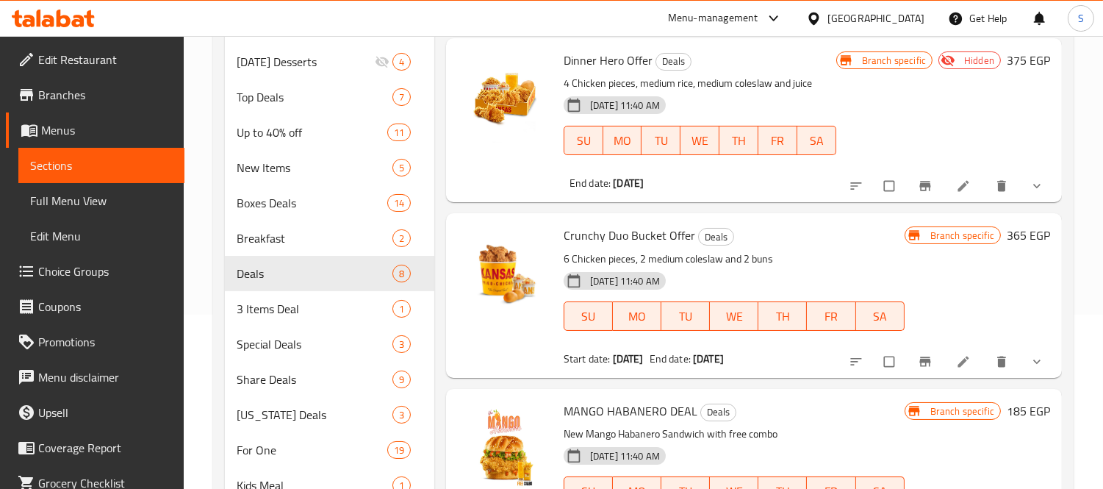
scroll to position [0, 0]
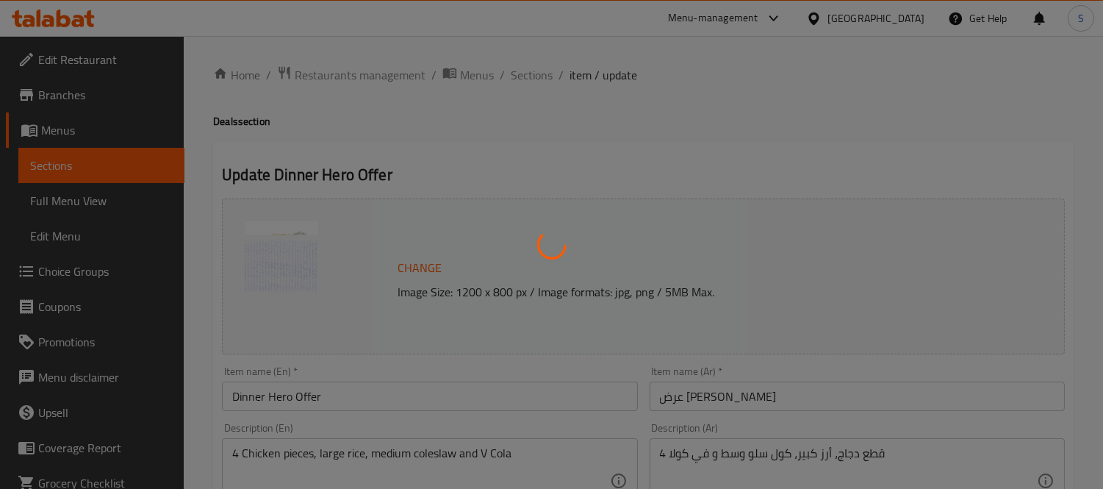
type input "إختيارك من طعم الدجاج:"
type input "1"
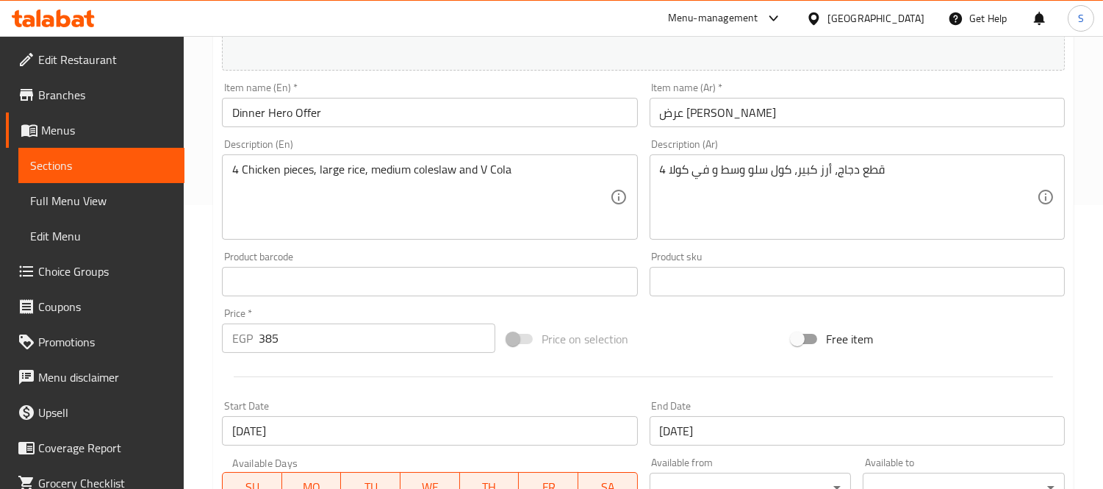
scroll to position [185, 0]
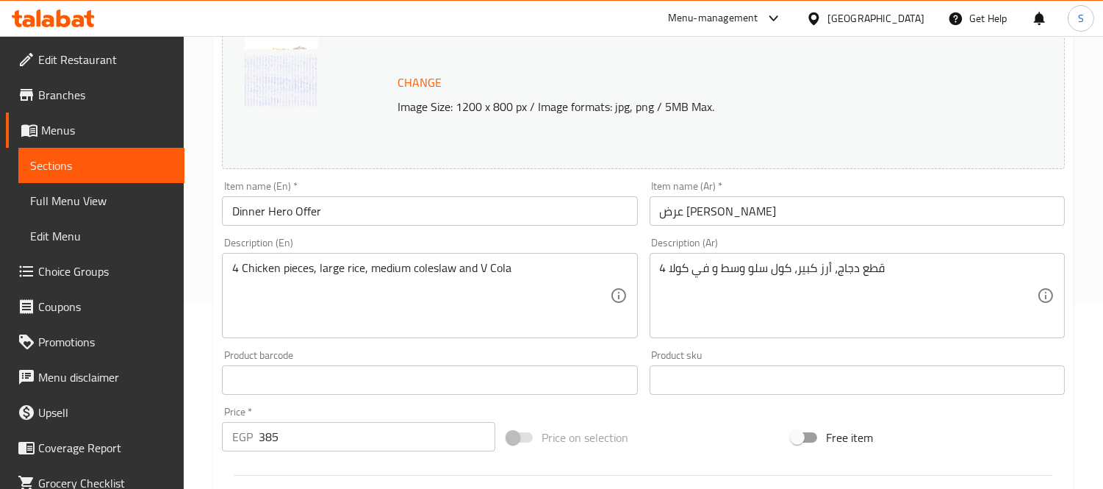
click at [75, 162] on span "Sections" at bounding box center [101, 166] width 143 height 18
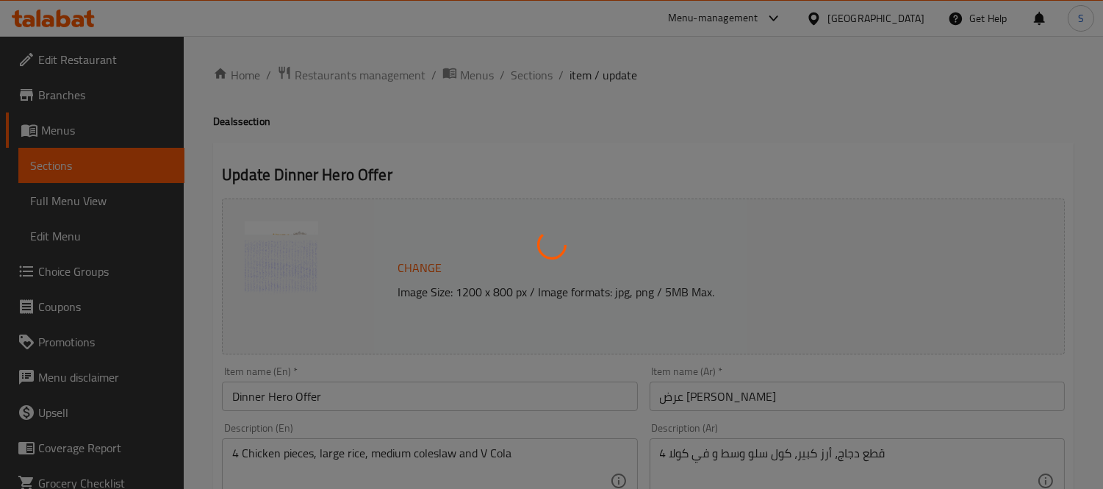
type input "إختيارك من طعم الدجاج:"
type input "1"
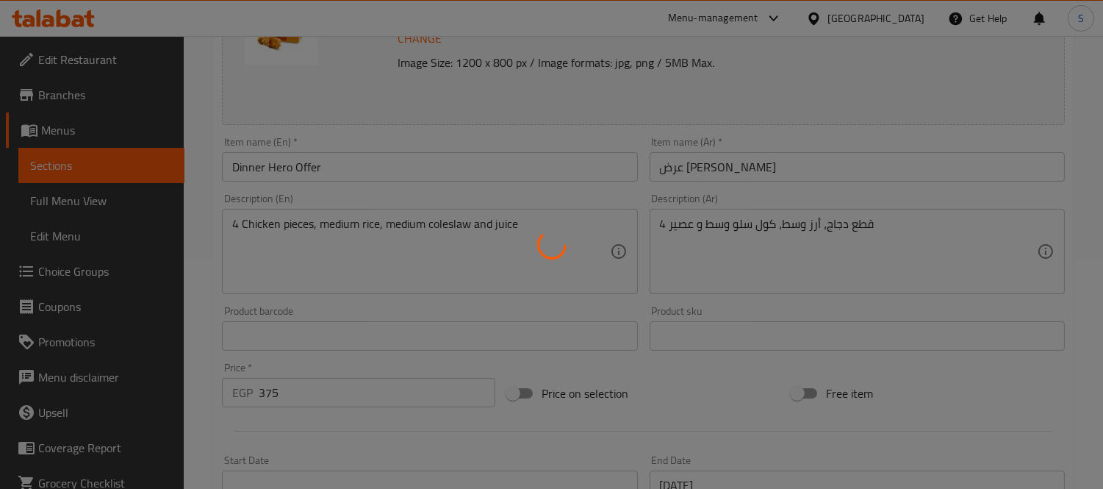
scroll to position [326, 0]
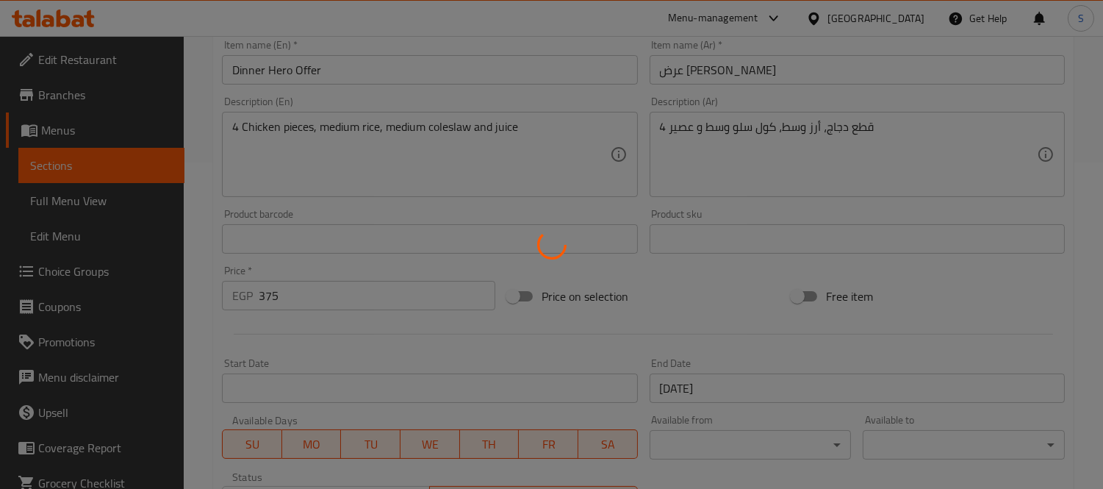
type input "إختيارك من طعم الدجاج:"
type input "1"
type input "إختيارك من العصير"
type input "1"
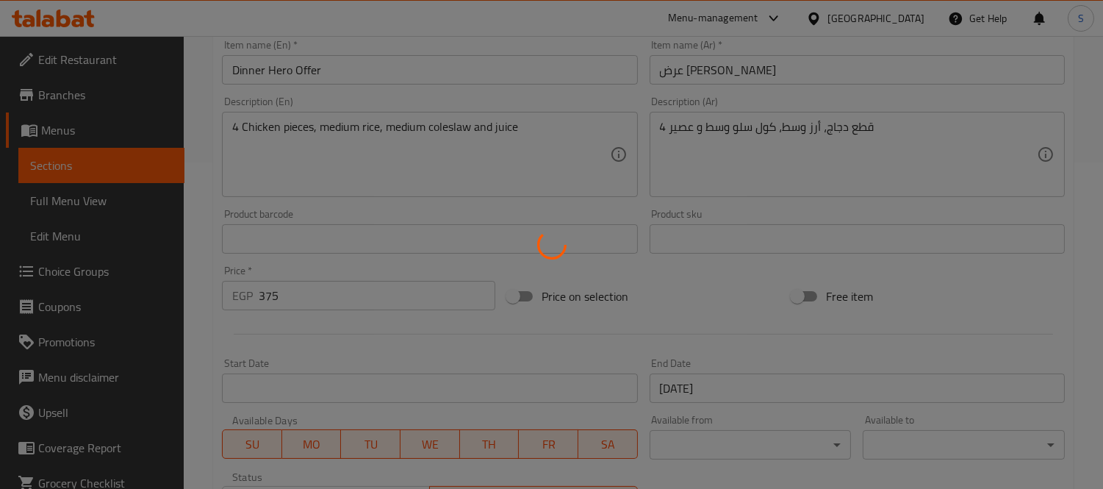
type input "1"
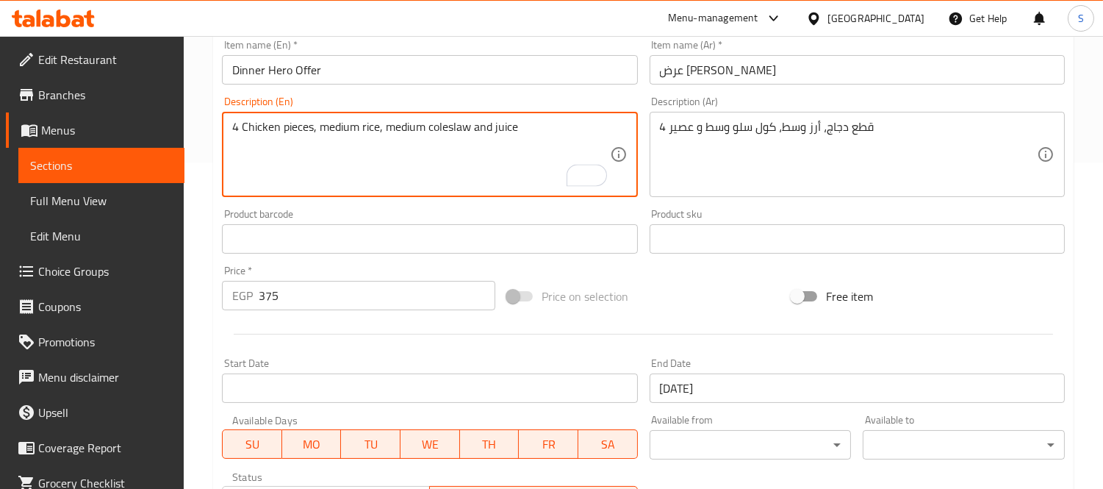
drag, startPoint x: 515, startPoint y: 126, endPoint x: 493, endPoint y: 131, distance: 21.8
click at [495, 129] on textarea "4 Chicken pieces, medium rice, medium coleslaw and v Cola" at bounding box center [420, 155] width 377 height 70
type textarea "4 Chicken pieces, medium rice, medium coleslaw and V Cola"
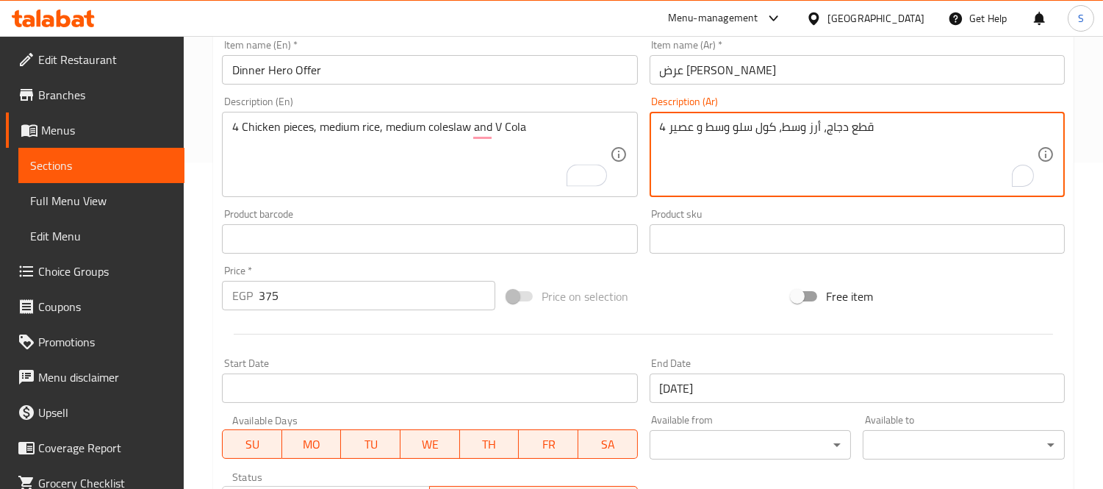
drag, startPoint x: 695, startPoint y: 129, endPoint x: 672, endPoint y: 130, distance: 22.8
click at [672, 135] on textarea "4 قطع دجاج، أرز وسط، كول سلو وسط و عصير" at bounding box center [848, 155] width 377 height 70
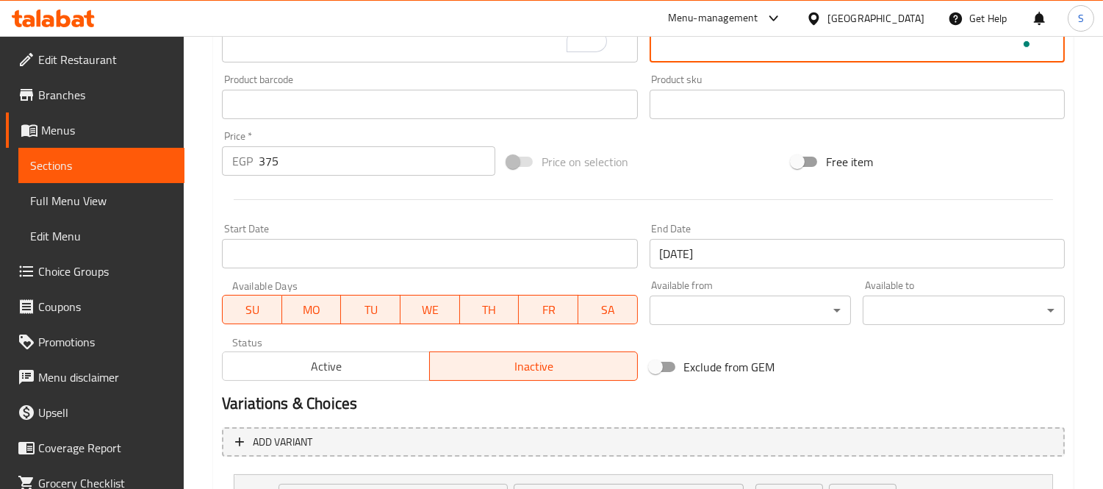
scroll to position [654, 0]
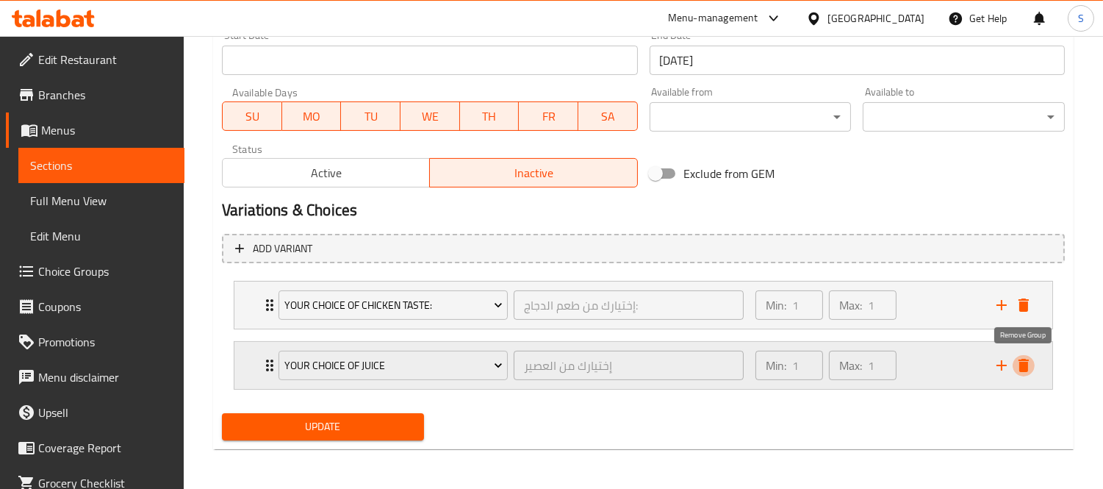
click at [1025, 365] on icon "delete" at bounding box center [1024, 365] width 10 height 13
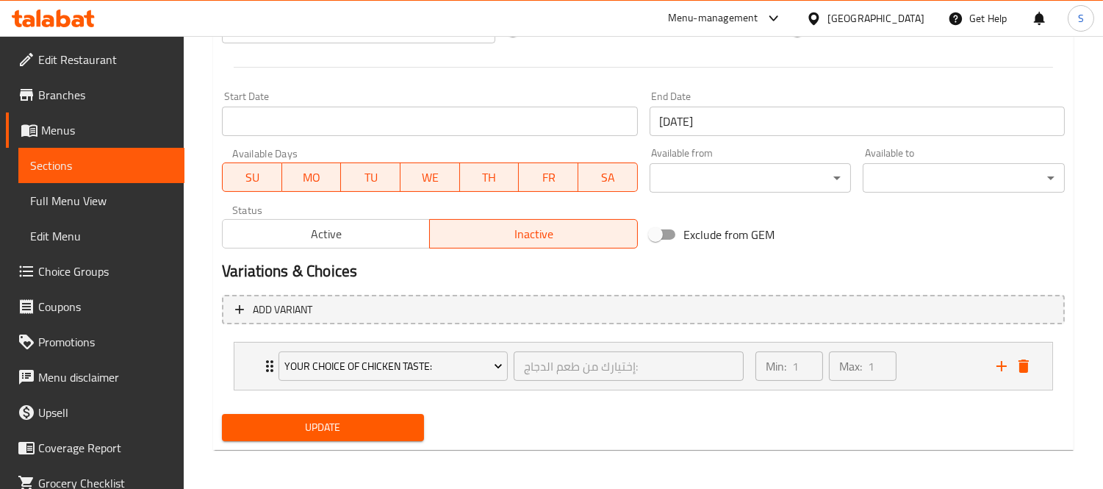
type textarea "4 قطع دجاج، أرز وسط، كول سلو وسط و في كولا"
click at [373, 423] on span "Update" at bounding box center [323, 427] width 179 height 18
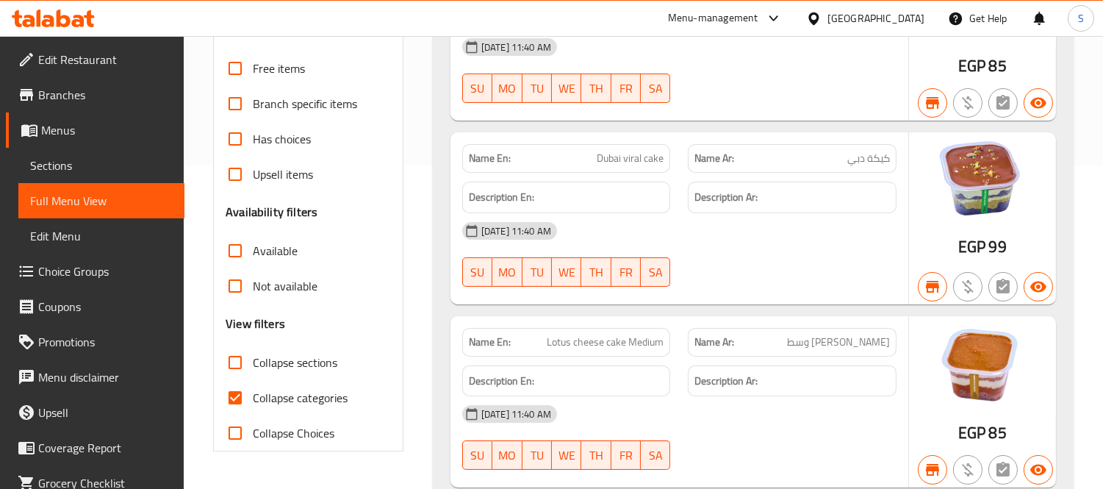
scroll to position [326, 0]
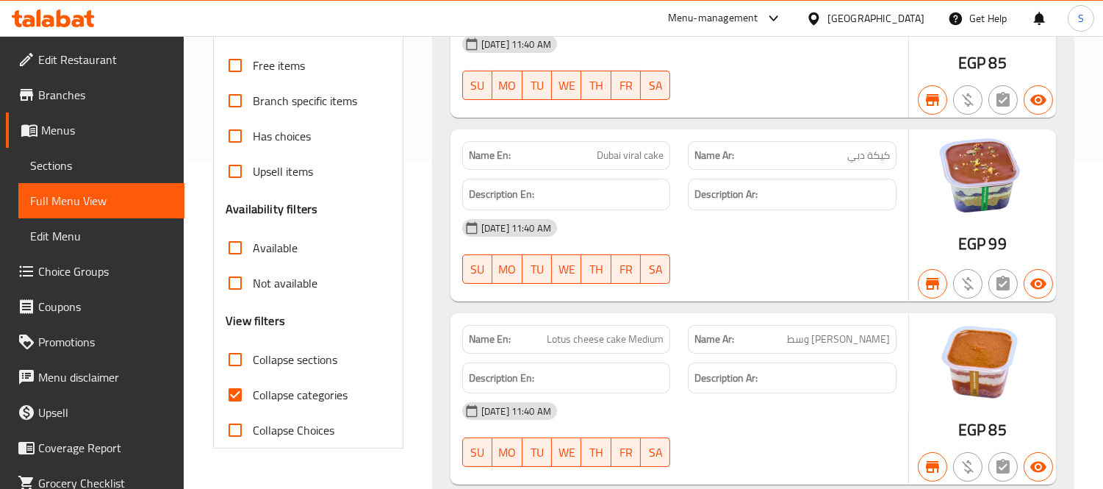
drag, startPoint x: 237, startPoint y: 364, endPoint x: 273, endPoint y: 406, distance: 56.3
click at [237, 364] on input "Collapse sections" at bounding box center [235, 359] width 35 height 35
checkbox input "true"
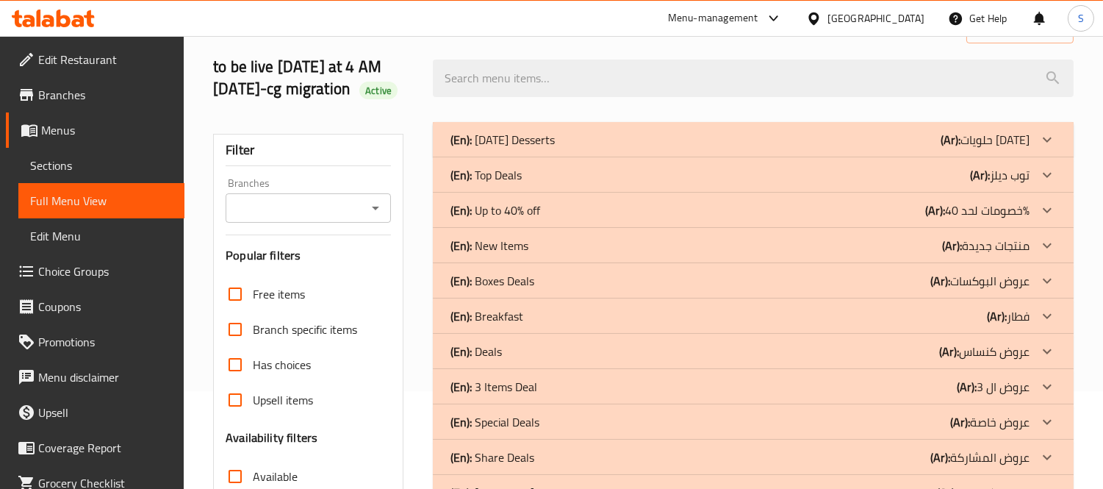
scroll to position [70, 0]
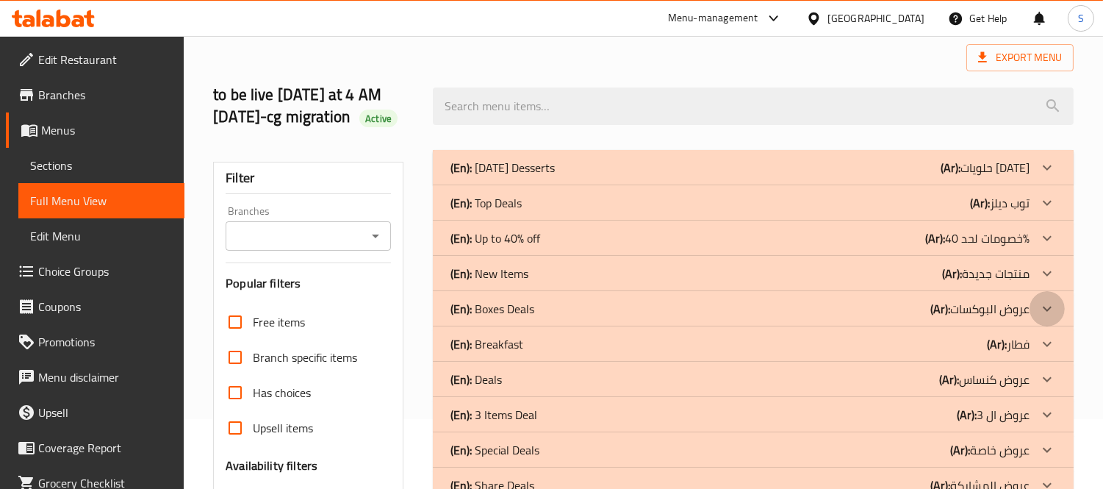
click at [1056, 185] on div at bounding box center [1047, 167] width 35 height 35
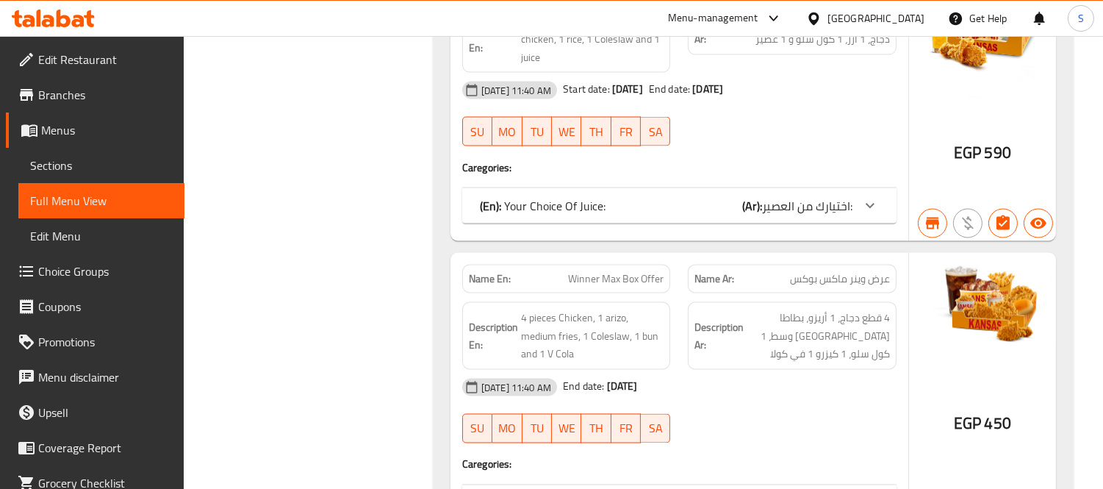
scroll to position [4965, 0]
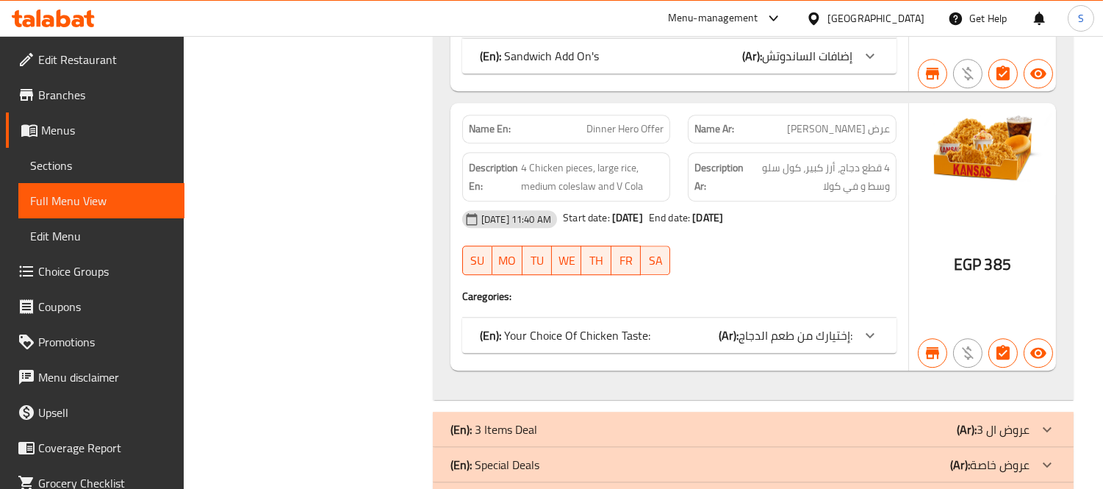
scroll to position [7486, 0]
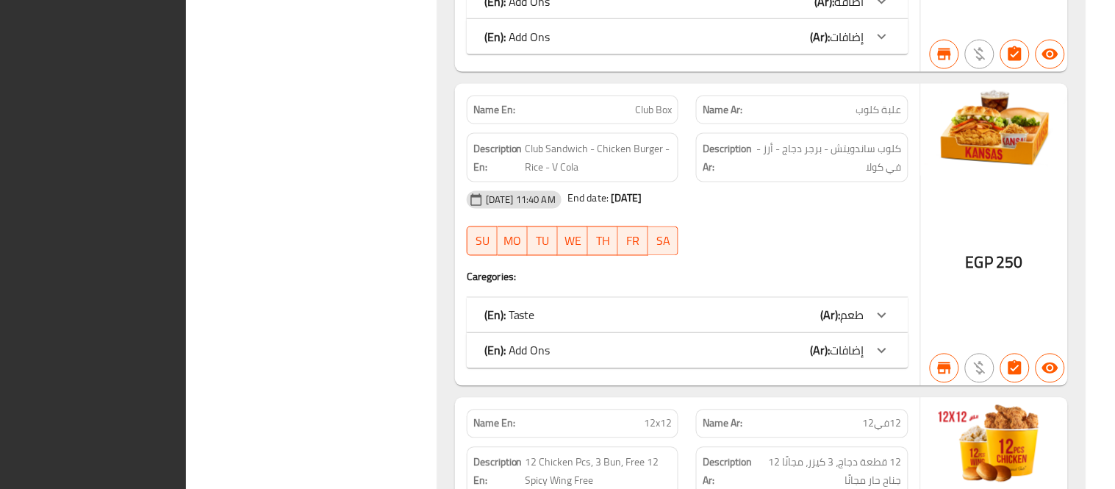
scroll to position [3743, 0]
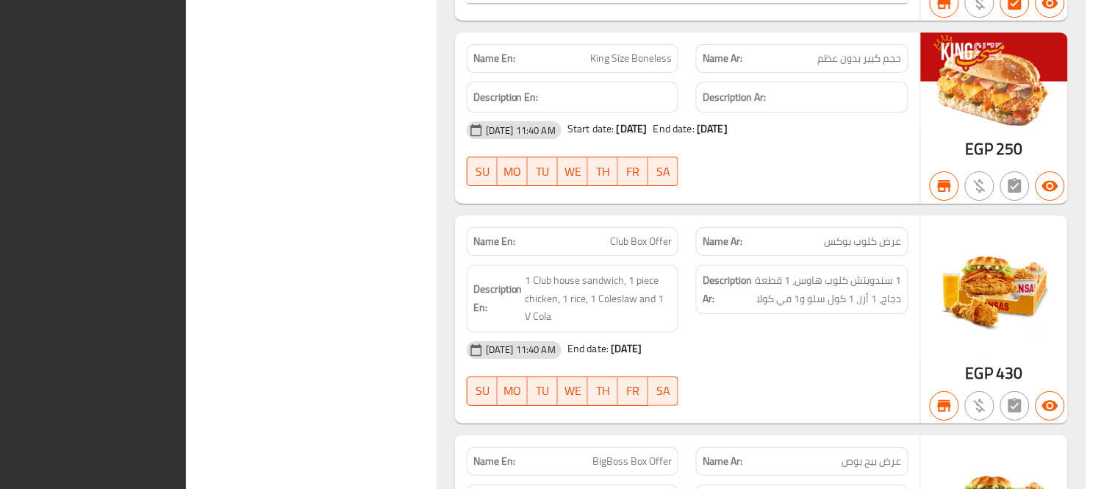
click at [343, 329] on div "Filter Branches Branches Popular filters Free items Branch specific items Has c…" at bounding box center [318, 155] width 222 height 8054
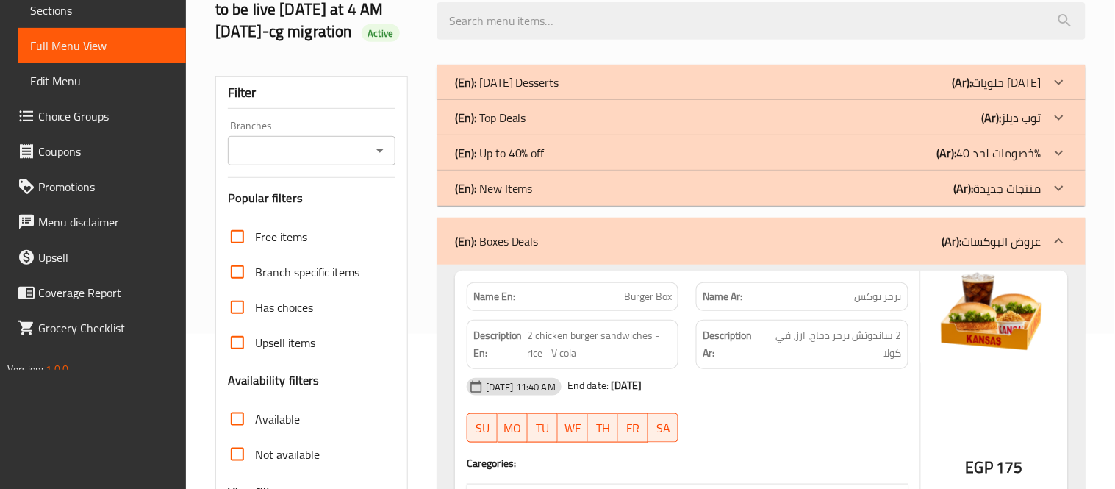
scroll to position [326, 0]
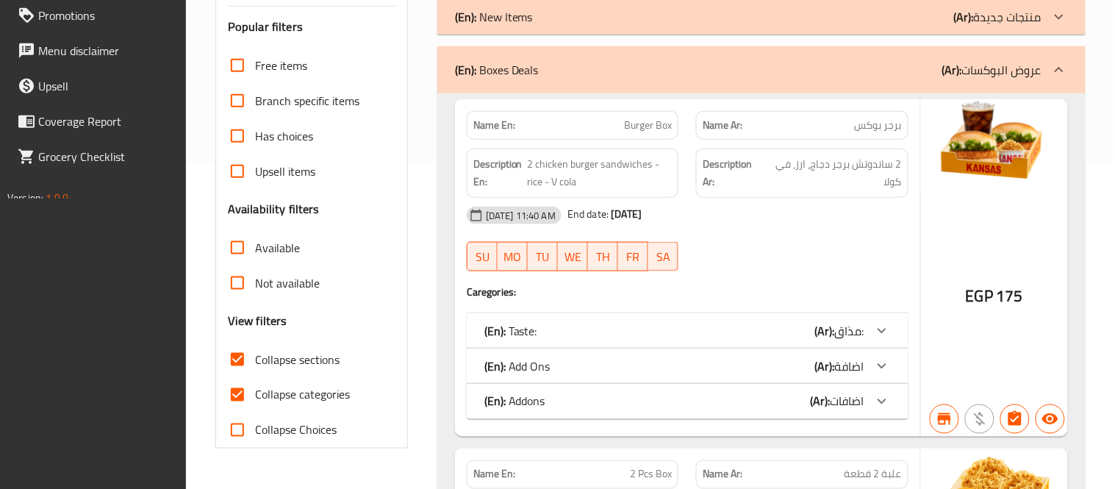
click at [237, 401] on input "Collapse categories" at bounding box center [237, 394] width 35 height 35
checkbox input "false"
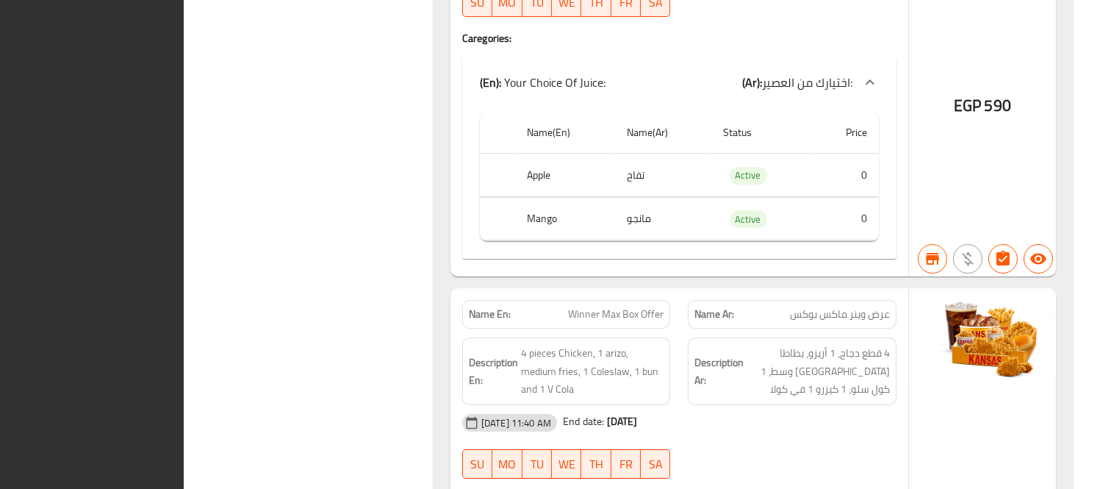
scroll to position [0, 0]
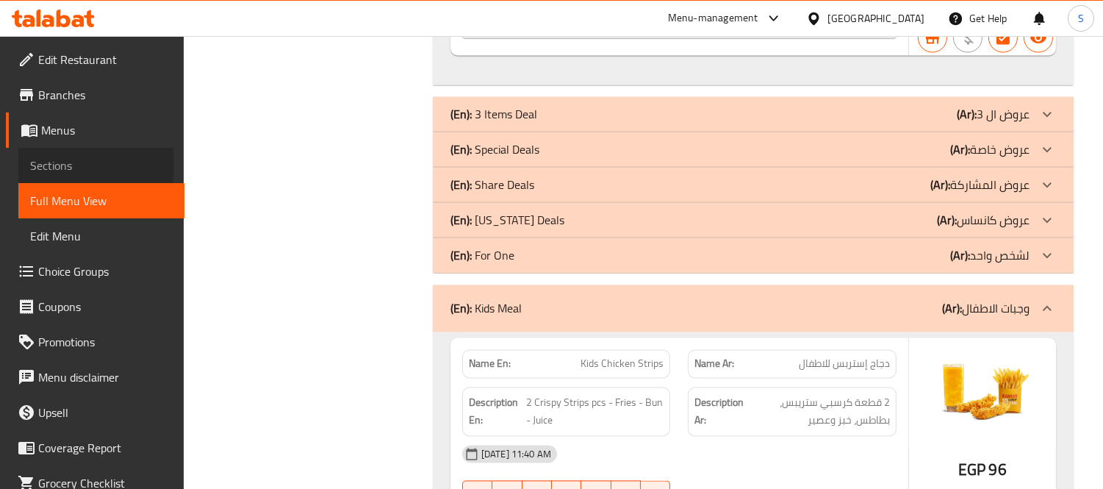
click at [43, 167] on span "Sections" at bounding box center [101, 166] width 143 height 18
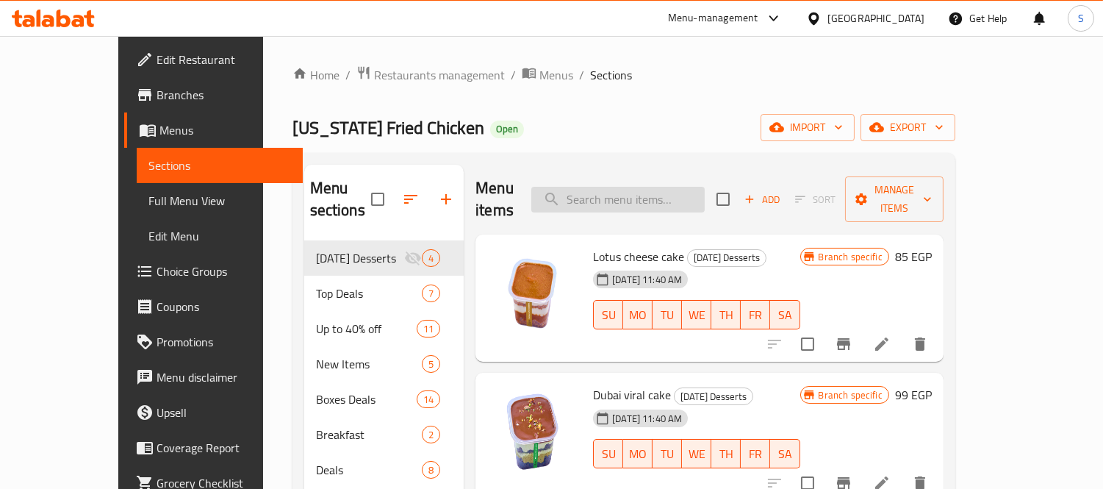
click at [644, 189] on input "search" at bounding box center [617, 200] width 173 height 26
paste input "Krunchy Mix"
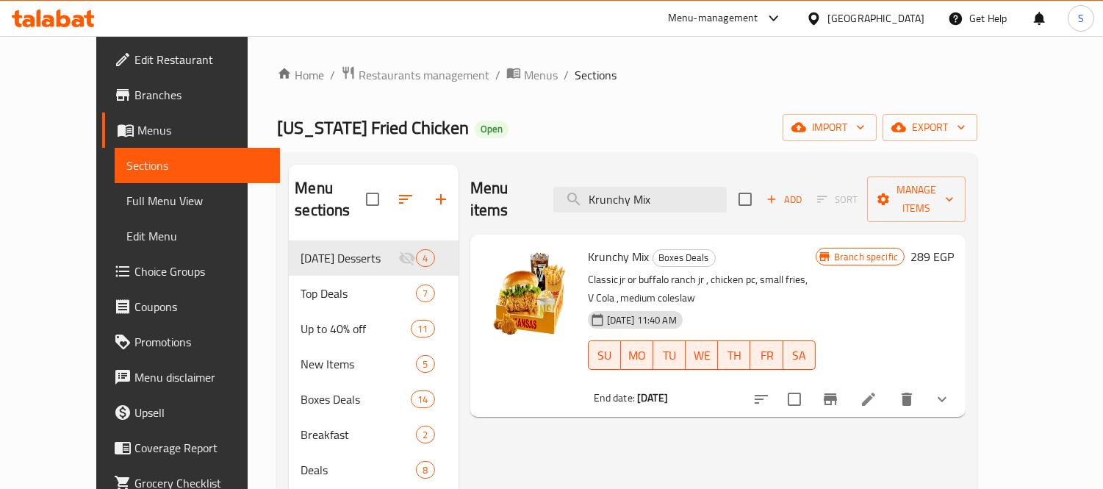
drag, startPoint x: 488, startPoint y: 179, endPoint x: 479, endPoint y: 179, distance: 8.8
click at [479, 179] on div "Menu items Krunchy Mix Add Sort Manage items" at bounding box center [718, 200] width 496 height 70
paste input "Burger Box"
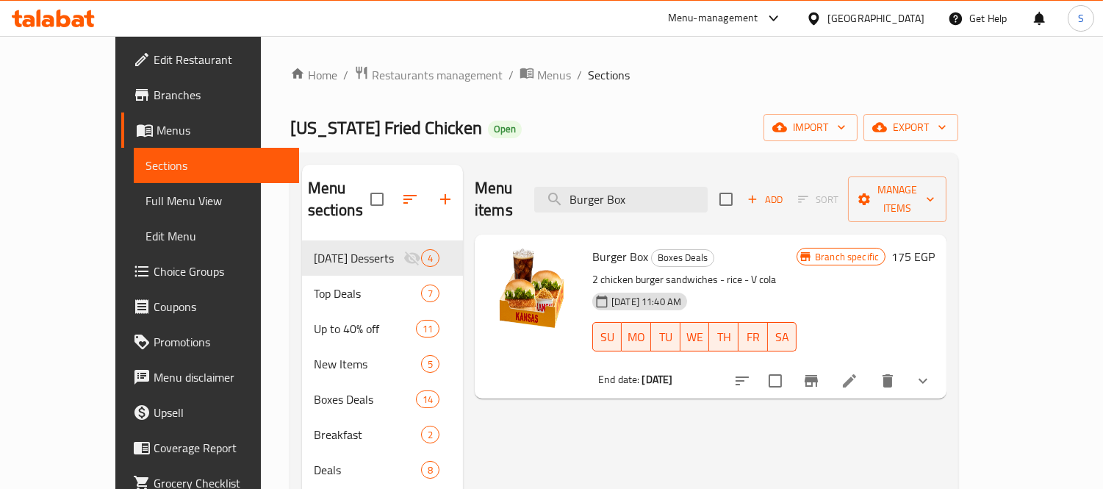
drag, startPoint x: 656, startPoint y: 187, endPoint x: 504, endPoint y: 191, distance: 152.2
click at [504, 191] on div "Menu items Burger Box Add Sort Manage items" at bounding box center [711, 200] width 472 height 70
paste input "Classic Mix"
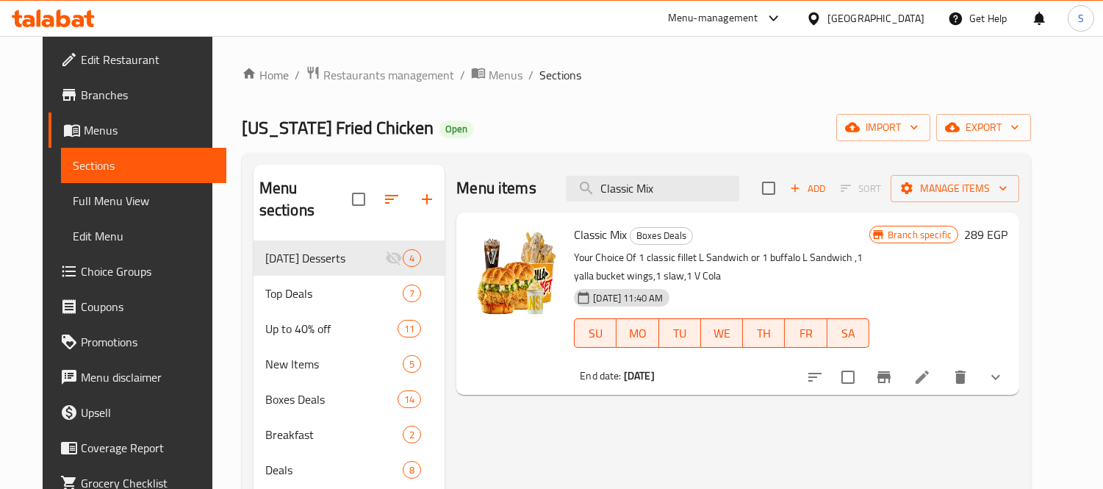
drag, startPoint x: 572, startPoint y: 192, endPoint x: 520, endPoint y: 190, distance: 52.2
click at [523, 191] on div "Menu items Classic Mix Add Sort Manage items" at bounding box center [737, 189] width 563 height 48
paste input "3 Pcs Box"
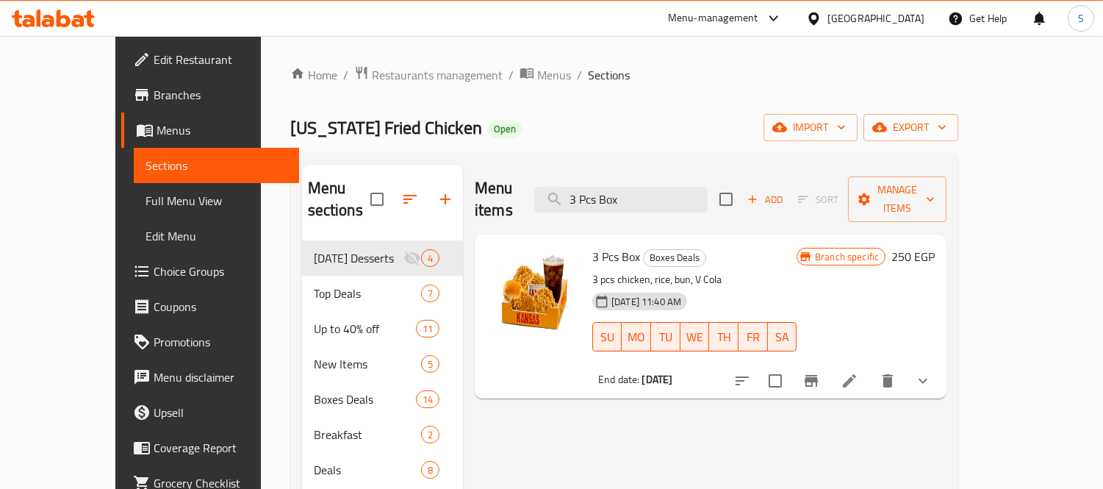
drag, startPoint x: 695, startPoint y: 177, endPoint x: 557, endPoint y: 178, distance: 137.4
click at [559, 178] on div "Menu items 3 Pcs Box Add Sort Manage items" at bounding box center [711, 200] width 472 height 70
click at [708, 187] on input "3 Pcs Box" at bounding box center [620, 200] width 173 height 26
paste input "3 Pcs Box"
click at [685, 196] on input "3 Pcs Box3 Pcs Box" at bounding box center [620, 200] width 173 height 26
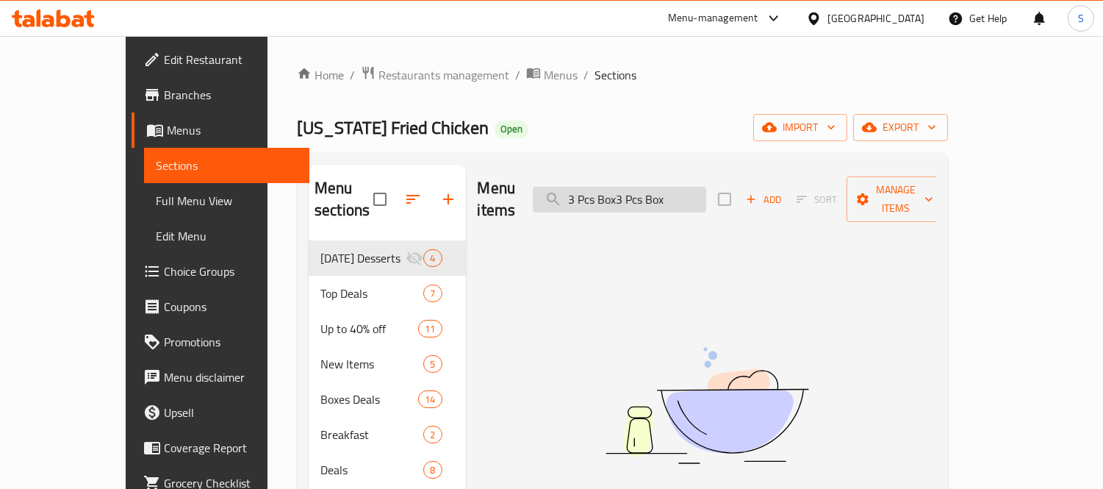
click at [685, 196] on input "3 Pcs Box3 Pcs Box" at bounding box center [619, 200] width 173 height 26
paste input "search"
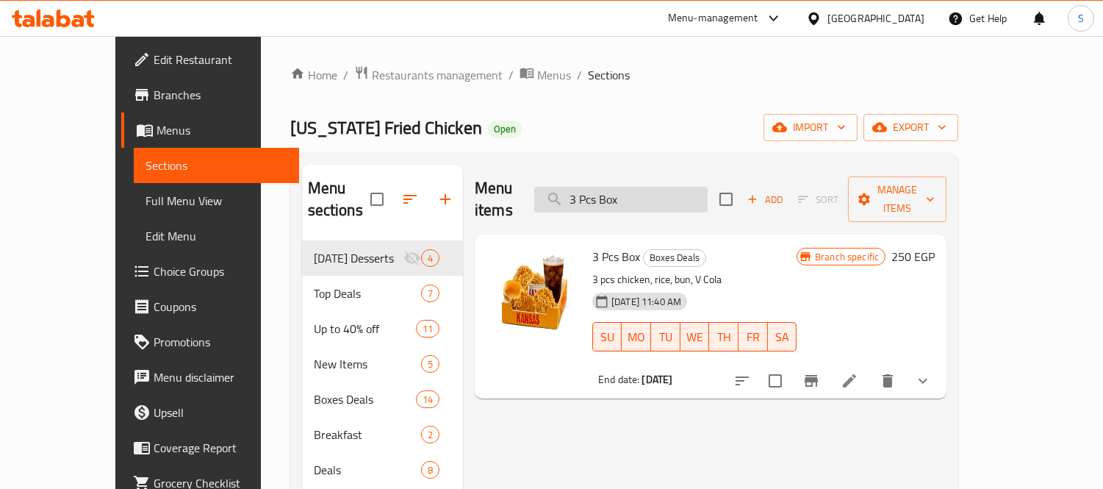
drag, startPoint x: 692, startPoint y: 203, endPoint x: 638, endPoint y: 192, distance: 54.8
click at [638, 192] on div "Menu items 3 Pcs Box Add Sort Manage items" at bounding box center [711, 200] width 472 height 70
drag, startPoint x: 635, startPoint y: 186, endPoint x: 600, endPoint y: 184, distance: 35.3
click at [601, 187] on input "3 Pcs Box" at bounding box center [620, 200] width 173 height 26
paste input "Share Box 2"
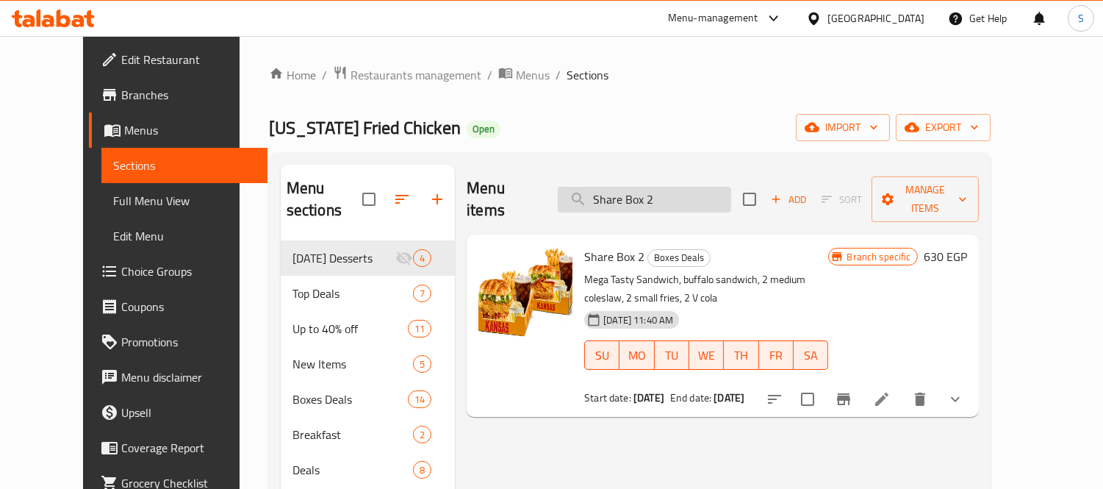
drag, startPoint x: 687, startPoint y: 191, endPoint x: 601, endPoint y: 184, distance: 87.0
click at [606, 187] on input "Share Box 2" at bounding box center [644, 200] width 173 height 26
paste input "Club Box"
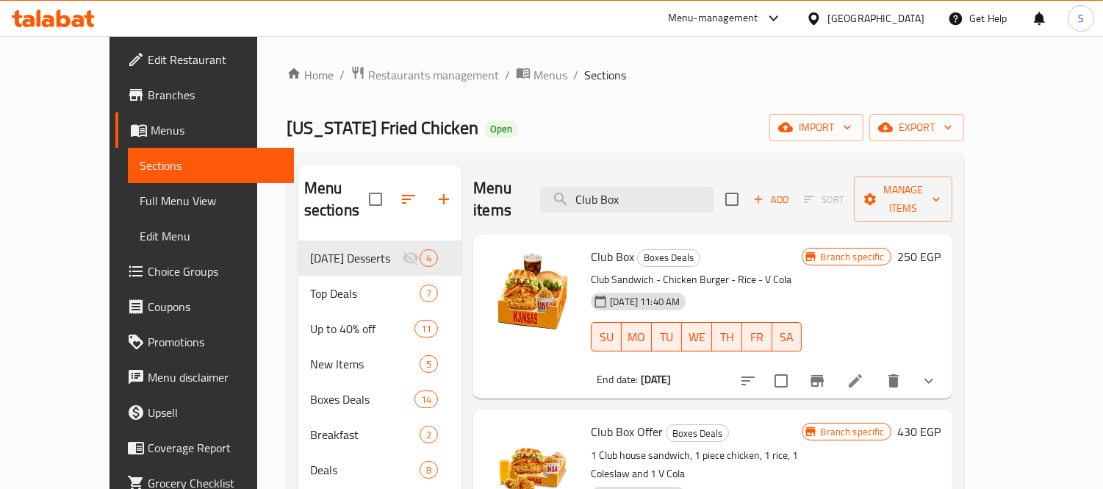
drag, startPoint x: 664, startPoint y: 195, endPoint x: 528, endPoint y: 184, distance: 136.4
click at [528, 184] on div "Menu items Club Box Add Sort Manage items" at bounding box center [712, 200] width 479 height 70
paste input "runchy Rice Bucket"
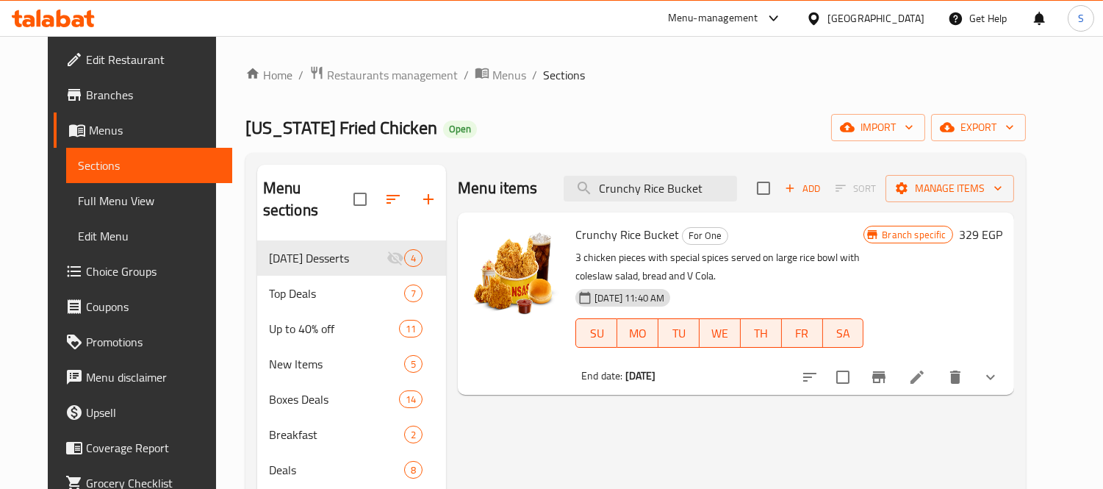
drag, startPoint x: 730, startPoint y: 192, endPoint x: 442, endPoint y: 153, distance: 290.0
click at [442, 153] on div "Menu sections Ramadan Desserts 4 Top Deals 7 Up to 40% off 11 New Items 5 Boxes…" at bounding box center [635, 452] width 781 height 599
paste input "Winner Max Box Offer"
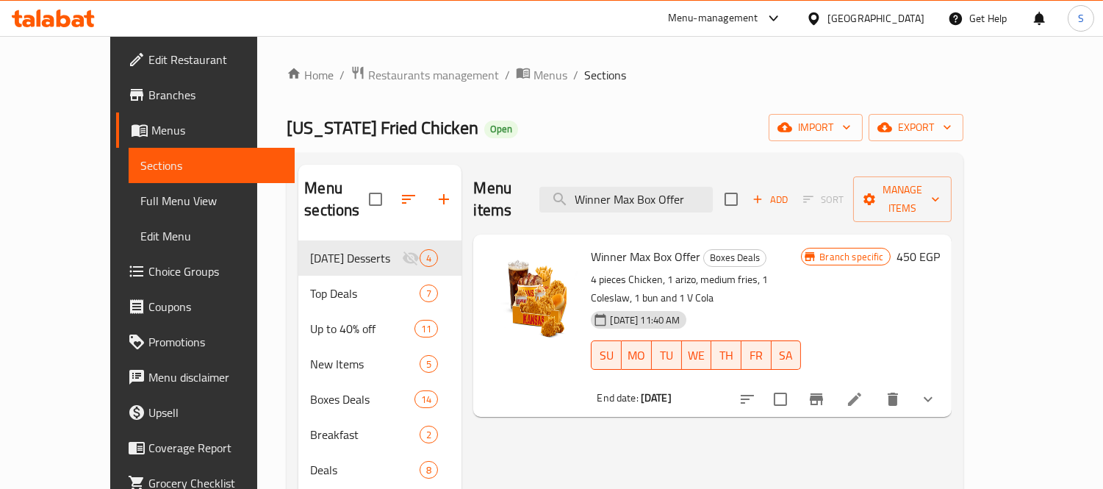
paste input "Nashville Offer"
drag, startPoint x: 623, startPoint y: 179, endPoint x: 503, endPoint y: 175, distance: 119.9
click at [506, 175] on div "Menu items Winner Max Box Offer Add Sort Manage items" at bounding box center [712, 200] width 478 height 70
type input "Nashville Offer"
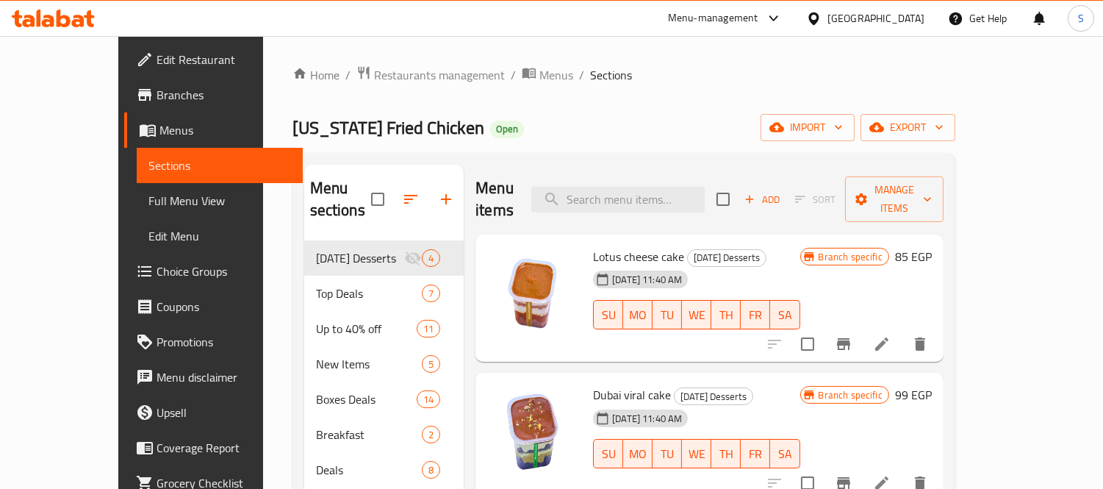
paste input "Nashville Offer"
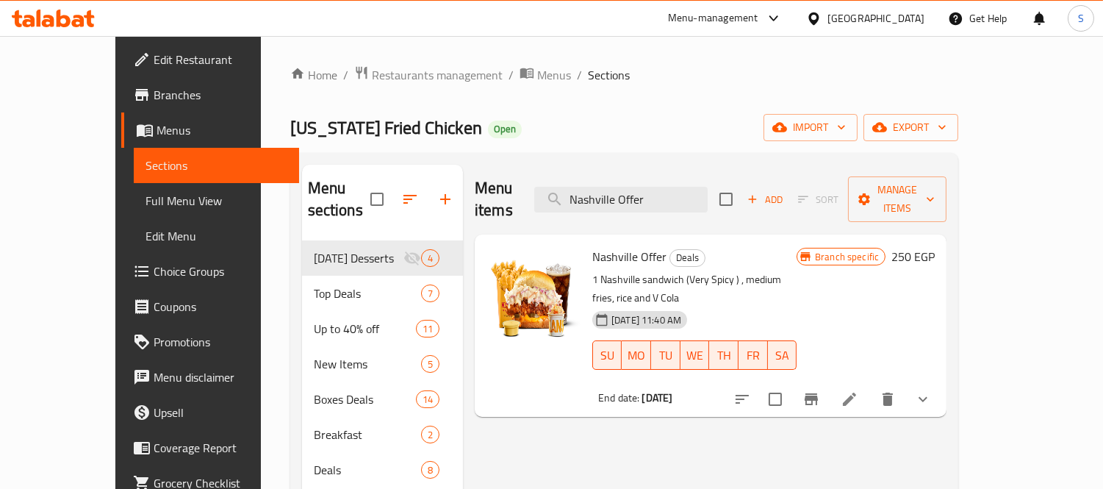
drag, startPoint x: 723, startPoint y: 193, endPoint x: 531, endPoint y: 179, distance: 193.1
click at [531, 179] on div "Menu items Nashville Offer Add Sort Manage items" at bounding box center [711, 200] width 472 height 70
paste input "Five In One Offer"
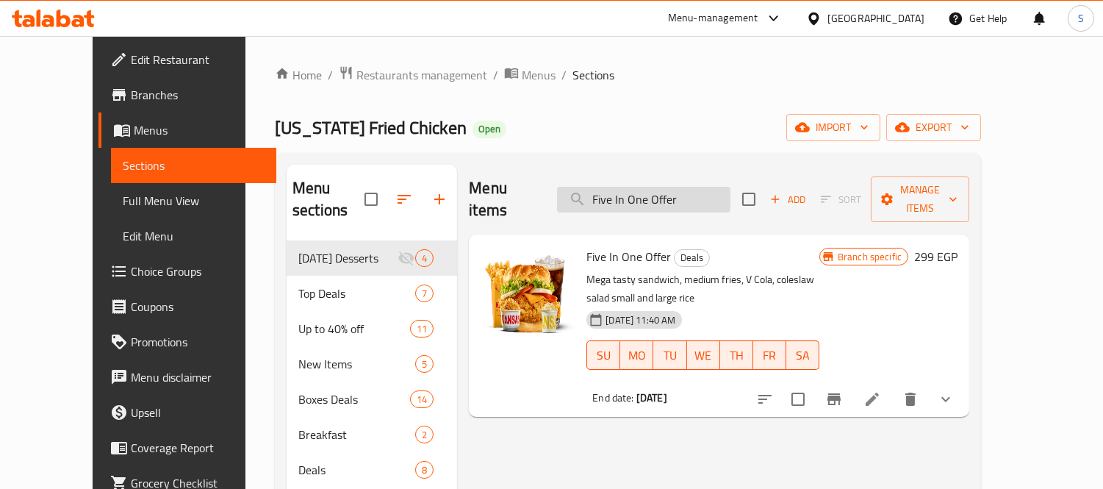
drag, startPoint x: 604, startPoint y: 184, endPoint x: 581, endPoint y: 182, distance: 23.6
click at [581, 187] on input "Five In One Offer" at bounding box center [643, 200] width 173 height 26
paste input "Dinner Hero Offer"
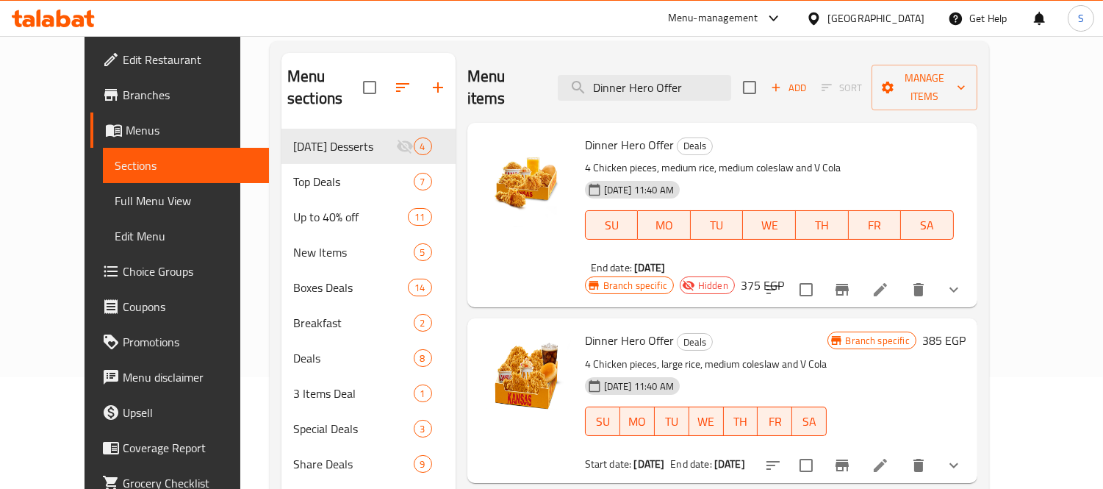
scroll to position [107, 0]
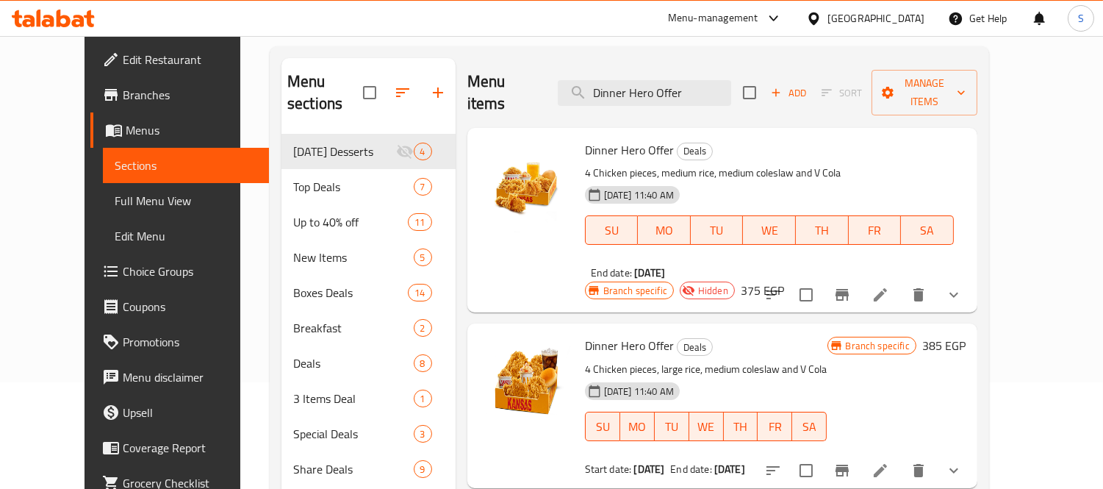
type input "Dinner Hero Offer"
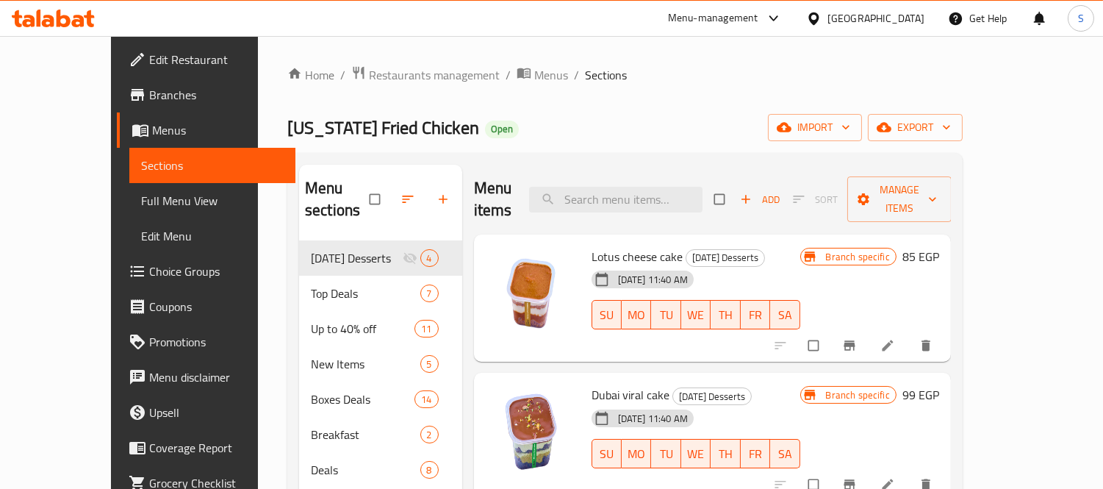
click at [90, 18] on icon at bounding box center [53, 19] width 83 height 18
